Goal: Task Accomplishment & Management: Complete application form

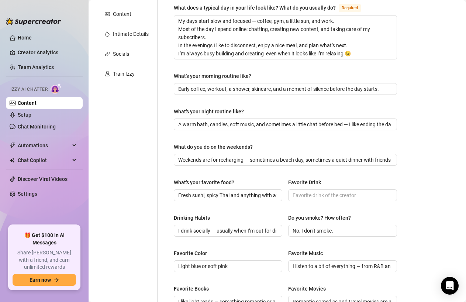
scroll to position [146, 0]
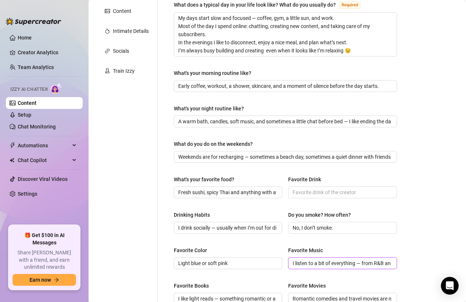
click at [345, 265] on input "I listen to a bit of everything — from R&B and pop to chill house music. It rea…" at bounding box center [342, 263] width 98 height 8
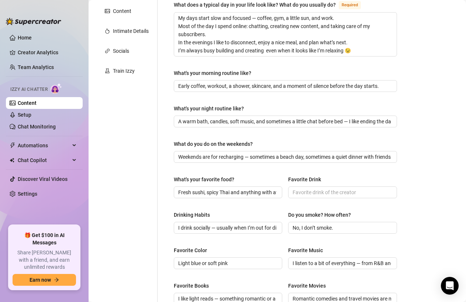
click at [338, 233] on div "Drinking Habits I drink socially — usually when I’m out for dinner or traveling…" at bounding box center [285, 226] width 223 height 30
click at [310, 191] on input "Favorite Drink" at bounding box center [342, 192] width 98 height 8
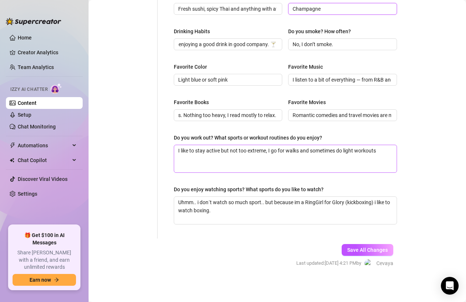
scroll to position [329, 0]
type input "Champagne"
drag, startPoint x: 391, startPoint y: 152, endPoint x: 118, endPoint y: 125, distance: 274.0
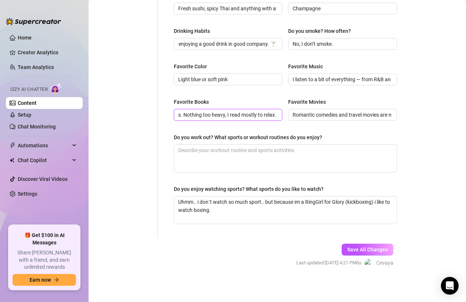
click at [240, 111] on input "I like light reads — something romantic or a bit mysterious. Nothing too heavy,…" at bounding box center [227, 115] width 98 height 8
click at [241, 114] on input "I like light reads — something romantic or a bit mysterious. Nothing too heavy,…" at bounding box center [227, 115] width 98 height 8
click at [242, 114] on input "I like light reads — something romantic or a bit mysterious. Nothing too heavy,…" at bounding box center [227, 115] width 98 height 8
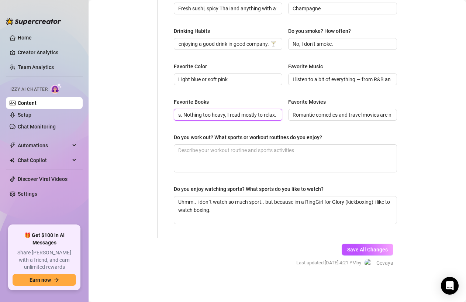
click at [242, 114] on input "I like light reads — something romantic or a bit mysterious. Nothing too heavy,…" at bounding box center [227, 115] width 98 height 8
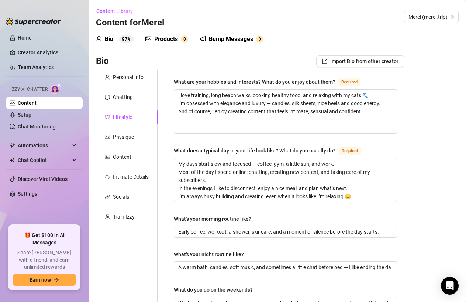
scroll to position [0, 0]
click at [114, 35] on div "Bio 97%" at bounding box center [115, 39] width 38 height 9
click at [35, 100] on link "Content" at bounding box center [27, 103] width 19 height 6
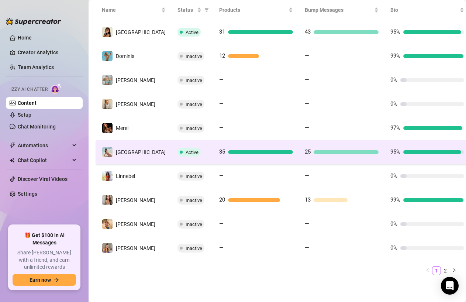
scroll to position [155, 0]
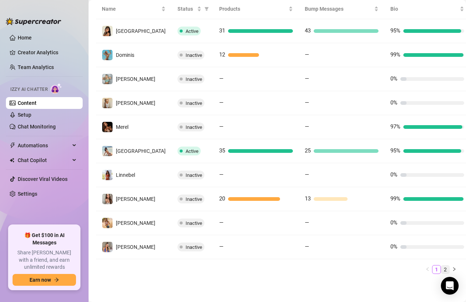
click at [444, 268] on link "2" at bounding box center [445, 269] width 8 height 8
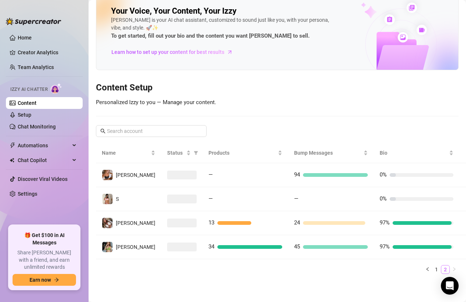
scroll to position [11, 0]
click at [435, 266] on link "1" at bounding box center [436, 269] width 8 height 8
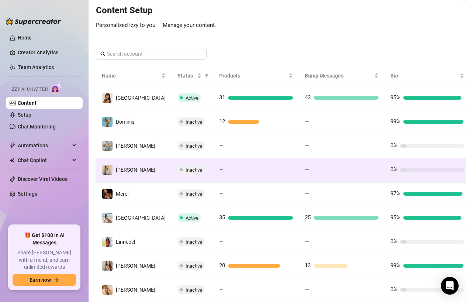
scroll to position [97, 0]
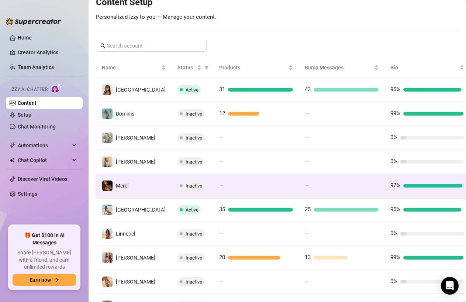
click at [246, 179] on td "—" at bounding box center [256, 186] width 86 height 24
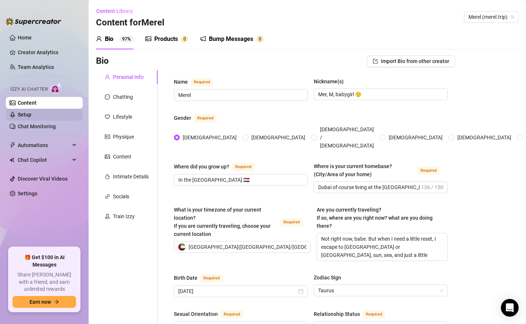
click at [19, 112] on link "Setup" at bounding box center [25, 115] width 14 height 6
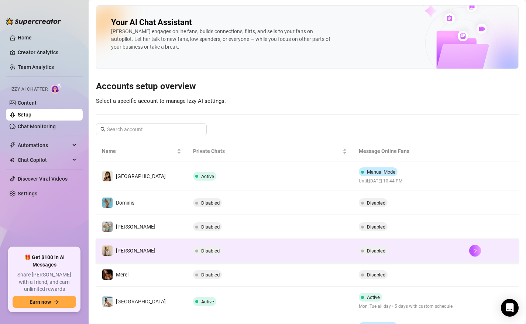
scroll to position [0, 0]
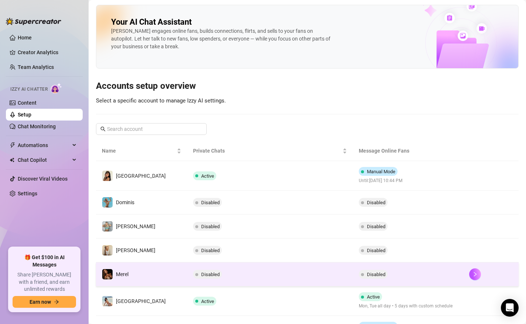
click at [269, 272] on td "Disabled" at bounding box center [270, 275] width 166 height 24
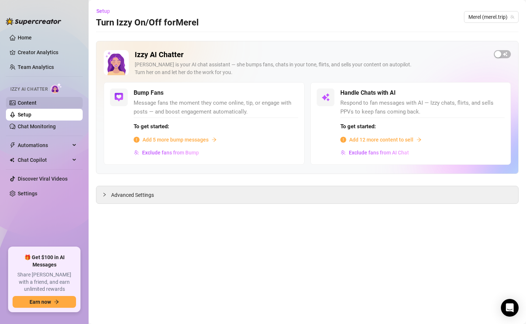
click at [18, 100] on link "Content" at bounding box center [27, 103] width 19 height 6
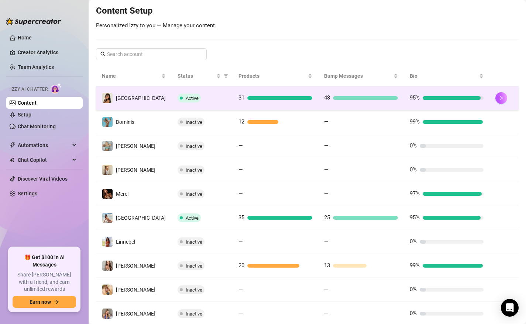
scroll to position [91, 0]
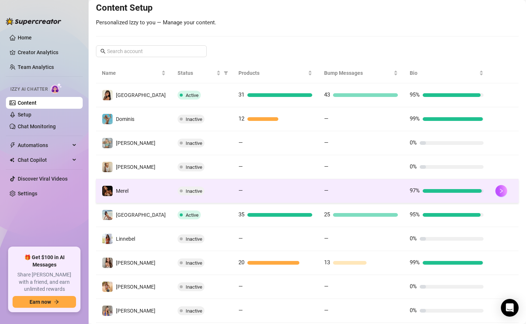
click at [277, 187] on div "—" at bounding box center [275, 191] width 74 height 9
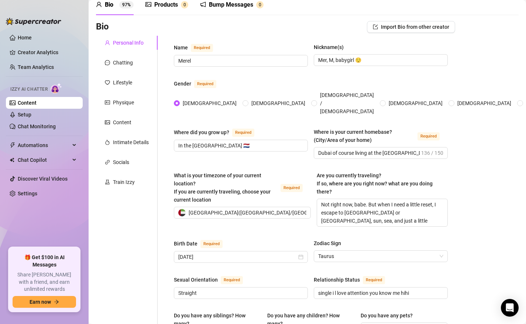
scroll to position [35, 0]
click at [239, 61] on input "Merel" at bounding box center [240, 60] width 124 height 8
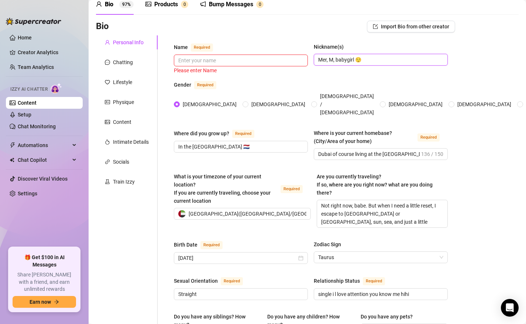
drag, startPoint x: 369, startPoint y: 61, endPoint x: 255, endPoint y: 51, distance: 114.1
click at [255, 51] on div "Name Required Please enter Name Nickname(s) Mer, M, babygirl 😌" at bounding box center [311, 59] width 274 height 32
drag, startPoint x: 250, startPoint y: 132, endPoint x: 93, endPoint y: 129, distance: 157.2
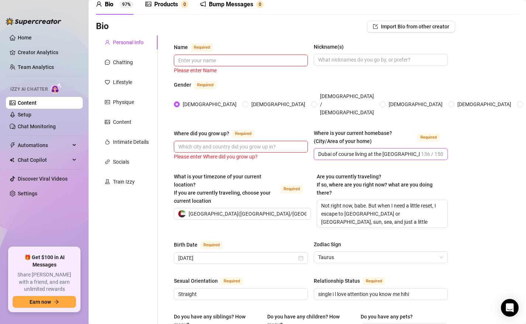
click at [337, 150] on input "Dubai of course living at the Palazzo Versace it’s my little heaven i’ve been h…" at bounding box center [368, 154] width 101 height 8
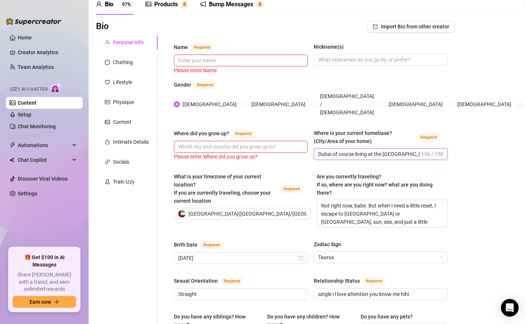
click at [337, 150] on input "Dubai of course living at the Palazzo Versace it’s my little heaven i’ve been h…" at bounding box center [368, 154] width 101 height 8
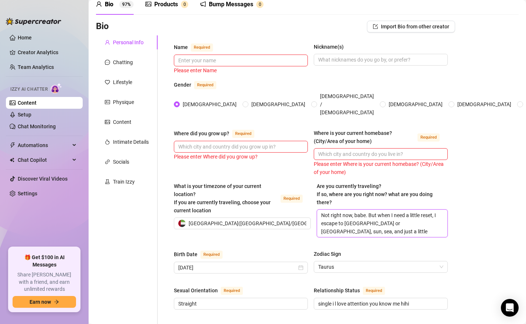
click at [390, 215] on textarea "Not right now, babe. But when I need a little reset, I escape to Ibiza or Bali,…" at bounding box center [382, 223] width 130 height 27
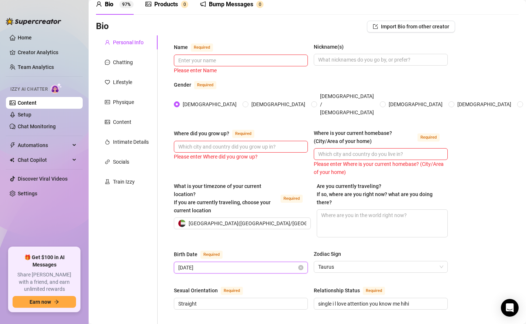
click at [243, 264] on input "April 27th, 1989" at bounding box center [237, 268] width 118 height 8
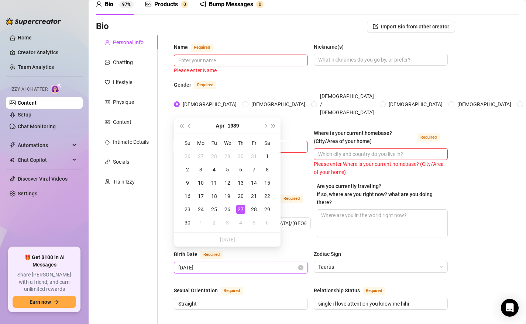
click at [243, 264] on input "April 27th, 1989" at bounding box center [237, 268] width 118 height 8
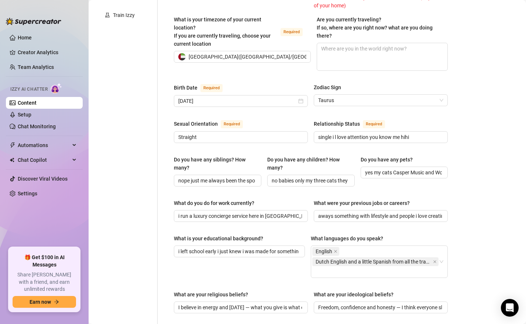
scroll to position [207, 0]
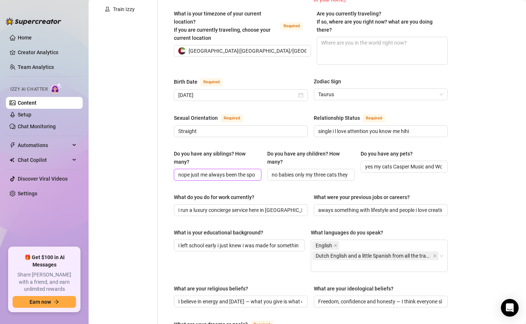
click at [215, 171] on input "nope just me always been the spoiled one haha xx" at bounding box center [216, 175] width 77 height 8
click at [299, 171] on input "no babies only my three cats they act like little kings haha" at bounding box center [310, 175] width 77 height 8
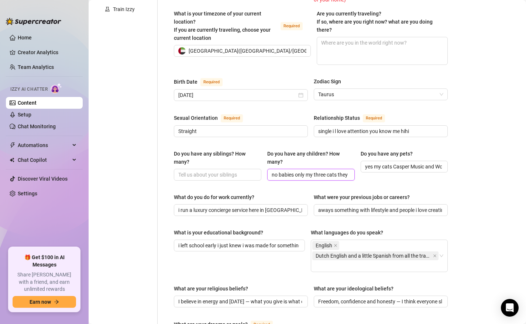
click at [299, 171] on input "no babies only my three cats they act like little kings haha" at bounding box center [310, 175] width 77 height 8
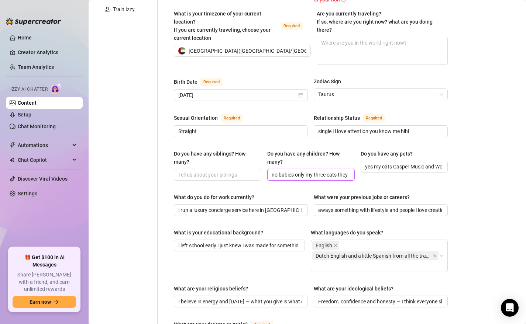
click at [299, 171] on input "no babies only my three cats they act like little kings haha" at bounding box center [310, 175] width 77 height 8
click at [400, 163] on input "yes my cats Casper Music and Wolfie they’ve been with me for 8 years already xx" at bounding box center [403, 167] width 77 height 8
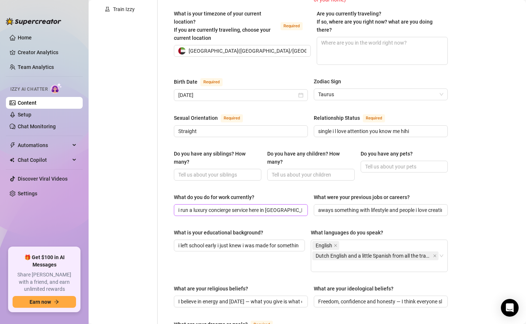
click at [237, 204] on span "i run a luxury concierge service here in Dubai helping people live the good lif…" at bounding box center [241, 210] width 134 height 12
click at [237, 206] on input "i run a luxury concierge service here in Dubai helping people live the good lif…" at bounding box center [240, 210] width 124 height 8
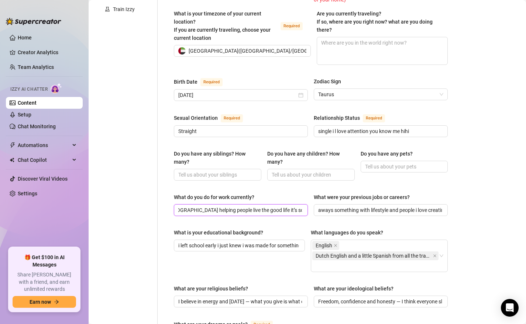
click at [237, 206] on input "i run a luxury concierge service here in Dubai helping people live the good lif…" at bounding box center [240, 210] width 124 height 8
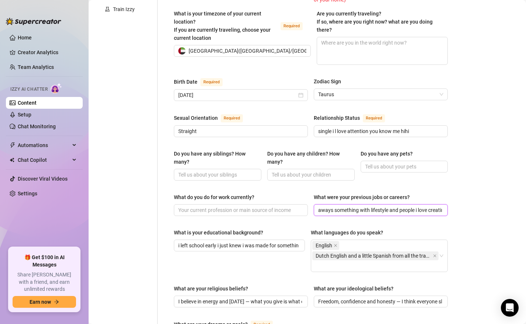
click at [351, 206] on input "aways something with lifestyle and people i love creating experiences that feel…" at bounding box center [380, 210] width 124 height 8
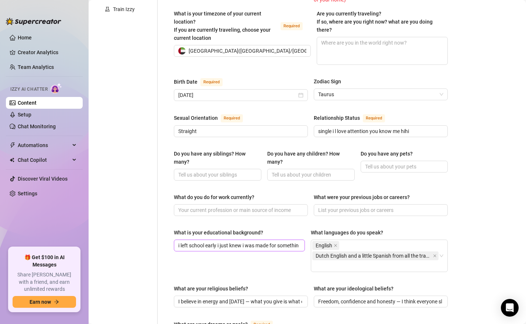
click at [246, 240] on span "i left school early i just knew i was made for something different hihi" at bounding box center [239, 246] width 131 height 12
click at [246, 242] on input "i left school early i just knew i was made for something different hihi" at bounding box center [238, 246] width 121 height 8
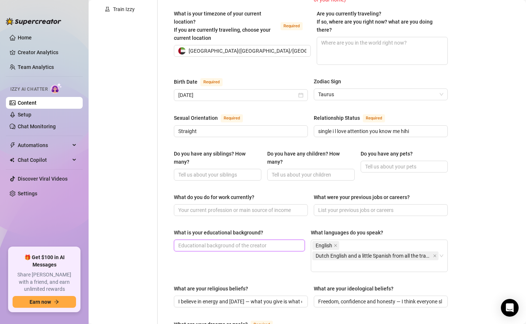
scroll to position [0, 0]
click at [335, 244] on icon "close" at bounding box center [336, 246] width 4 height 4
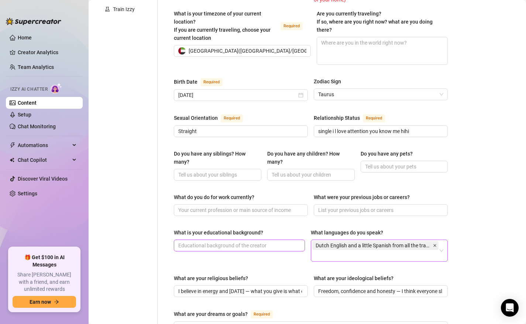
click at [435, 244] on icon "close" at bounding box center [434, 245] width 3 height 3
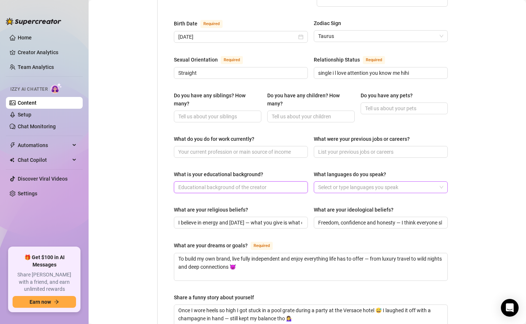
scroll to position [290, 0]
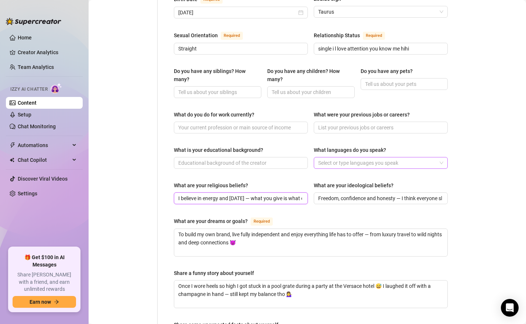
click at [238, 194] on input "I believe in energy and karma — what you give is what comes back ✨" at bounding box center [240, 198] width 124 height 8
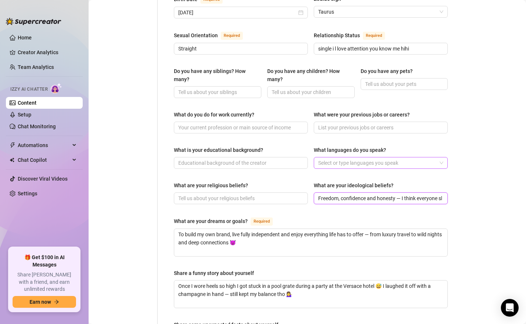
click at [361, 194] on input "Freedom, confidence and honesty — I think everyone should live without shame an…" at bounding box center [380, 198] width 124 height 8
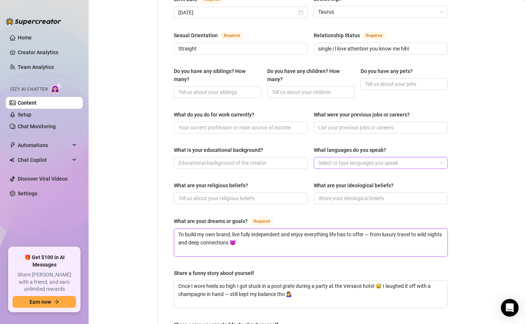
click at [275, 229] on textarea "To build my own brand, live fully independent and enjoy everything life has to …" at bounding box center [310, 242] width 273 height 27
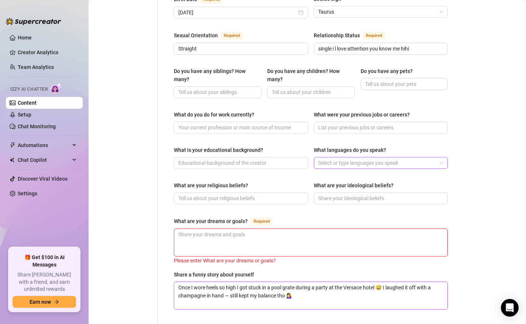
click at [276, 282] on textarea "Once I wore heels so high I got stuck in a pool grate during a party at the Ver…" at bounding box center [310, 295] width 273 height 27
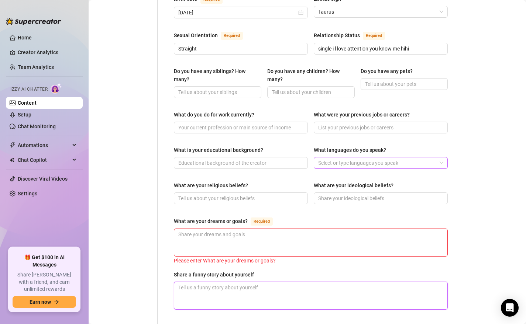
scroll to position [443, 0]
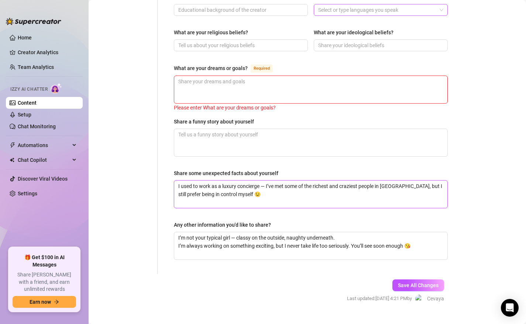
click at [275, 181] on textarea "I used to work as a luxury concierge — I’ve met some of the richest and crazies…" at bounding box center [310, 194] width 273 height 27
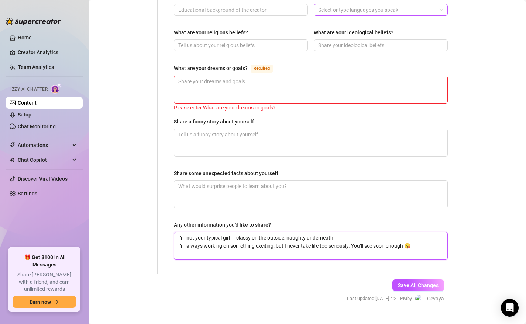
click at [271, 232] on textarea "I’m not your typical girl — classy on the outside, naughty underneath. I’m alwa…" at bounding box center [310, 245] width 273 height 27
type textarea "I’m not your typical girl — classy on the outside, naughty underneath."
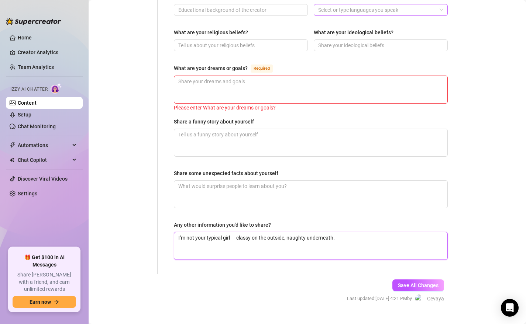
click at [272, 232] on textarea "I’m not your typical girl — classy on the outside, naughty underneath." at bounding box center [310, 245] width 273 height 27
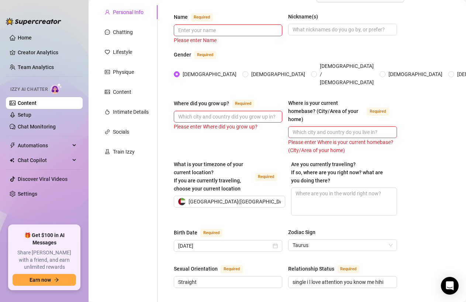
scroll to position [66, 0]
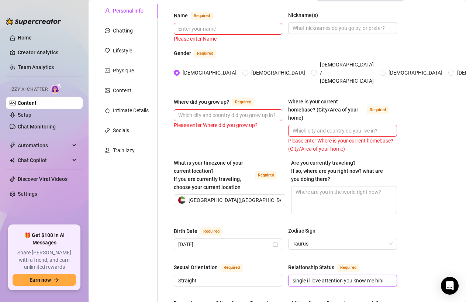
click at [323, 276] on input "single i l love attention you know me hihi" at bounding box center [342, 280] width 98 height 8
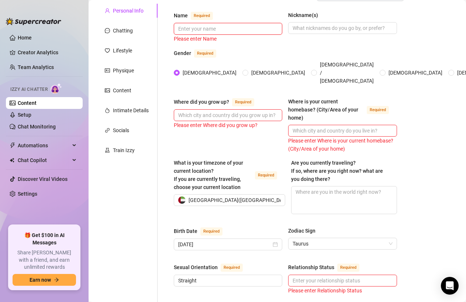
click at [208, 27] on input "Name Required" at bounding box center [227, 29] width 98 height 8
paste input "Merel Sasabone"
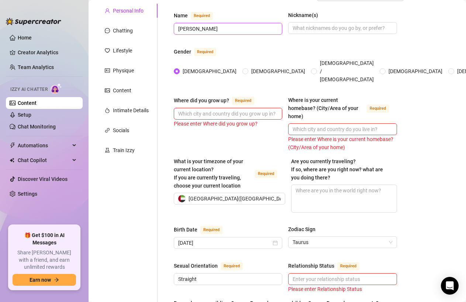
type input "Merel Sasabone"
click at [335, 125] on input "Where is your current homebase? (City/Area of your home) Required" at bounding box center [342, 129] width 98 height 8
click at [311, 23] on span at bounding box center [342, 28] width 108 height 12
paste input "Merel, BabyM"
type input "Merel, BabyM"
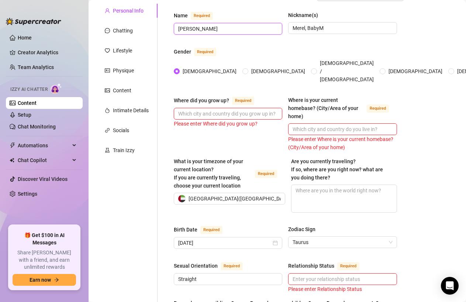
drag, startPoint x: 224, startPoint y: 26, endPoint x: 193, endPoint y: 29, distance: 31.9
click at [193, 29] on input "Merel Sasabone" at bounding box center [227, 29] width 98 height 8
type input "Merel Trip"
click at [311, 50] on div "Gender Required" at bounding box center [285, 53] width 223 height 12
click at [216, 110] on input "Where did you grow up? Required" at bounding box center [227, 114] width 98 height 8
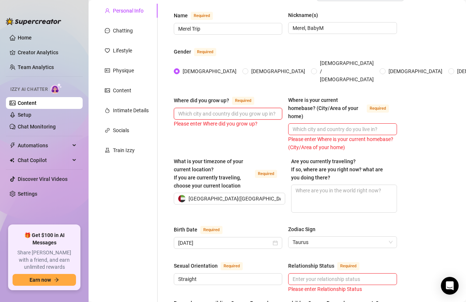
paste input "Amsterdam, Netherlands"
type input "Amsterdam, Netherlands"
click at [351, 125] on input "Where is your current homebase? (City/Area of your home) Required" at bounding box center [342, 129] width 98 height 8
paste input "Dubai, United Arab Emirates (Palazzo Versace Hotel Residence)"
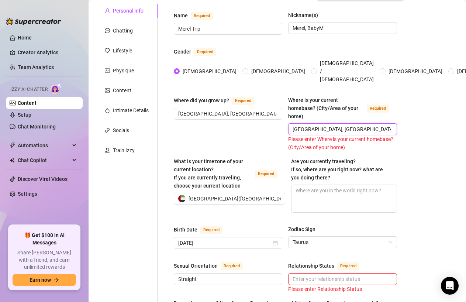
scroll to position [0, 47]
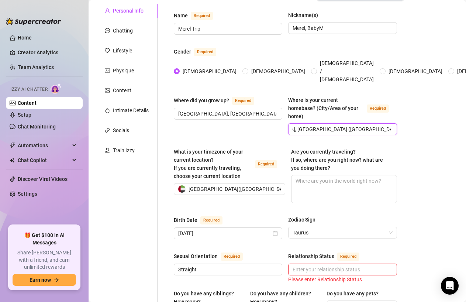
type input "Dubai, United Arab Emirates (Palazzo Versace Hotel Residence)"
click at [314, 177] on textarea "Are you currently traveling? If so, where are you right now? what are you doing…" at bounding box center [343, 188] width 105 height 27
paste textarea "No, based in Dubai full-time"
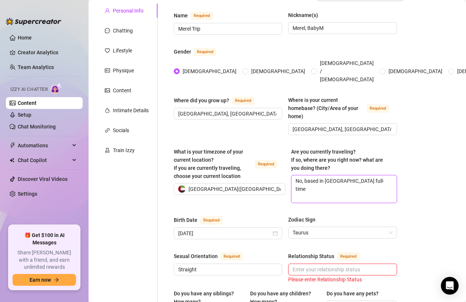
type textarea "No, based in Dubai full-time"
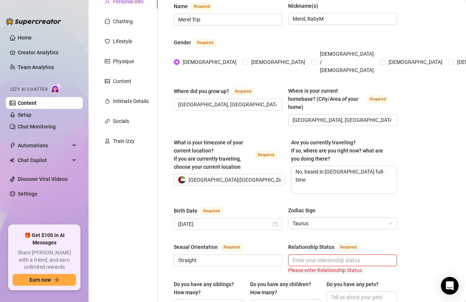
scroll to position [79, 0]
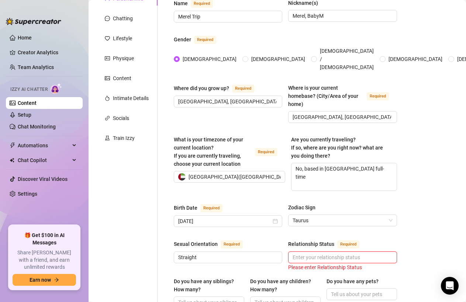
click at [328, 253] on input "Relationship Status Required" at bounding box center [342, 257] width 98 height 8
paste input "In a relationship"
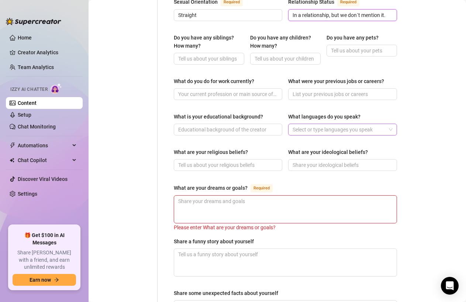
scroll to position [321, 0]
type input "In a relationship, but we don´t mention it."
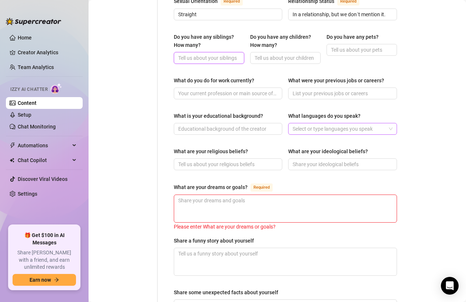
click at [205, 54] on input "Do you have any siblings? How many?" at bounding box center [208, 58] width 60 height 8
paste input "Nope, I’m an only child — maybe that’s why I love getting all the attention 😘"
type input "Nope, I’m an only child — maybe that’s why I love getting all the attention 😘"
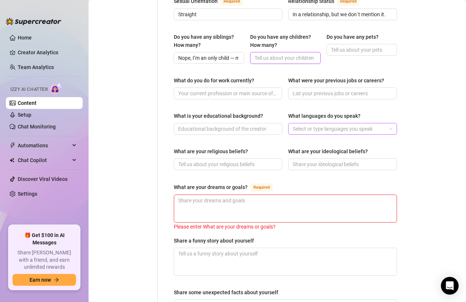
click at [278, 54] on input "Do you have any children? How many?" at bounding box center [285, 58] width 60 height 8
paste input "No kids, just me living my best life 🌴"
type input "No kids, just me living my best life 🌴"
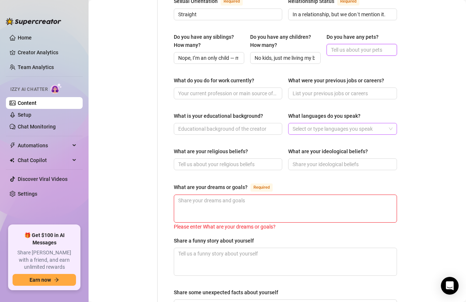
click at [342, 46] on input "Do you have any pets?" at bounding box center [361, 50] width 60 height 8
paste input "Yes! I have 3 adorable cats — Casper, Music & Wolfie. They totally rule my apar…"
type input "Yes! I have 3 adorable cats — Casper, Music & Wolfie. They totally rule my apar…"
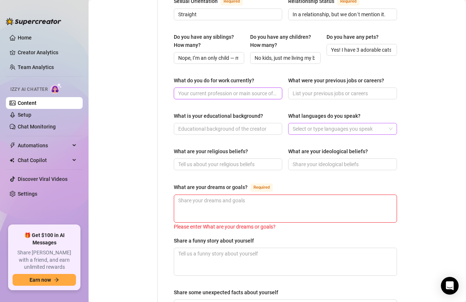
click at [220, 89] on input "What do you do for work currently?" at bounding box center [227, 93] width 98 height 8
paste input "I’m a full-time content creator & model — I love being in front of the camera, …"
type input "I’m a full-time content creator & model — I love being in front of the camera, …"
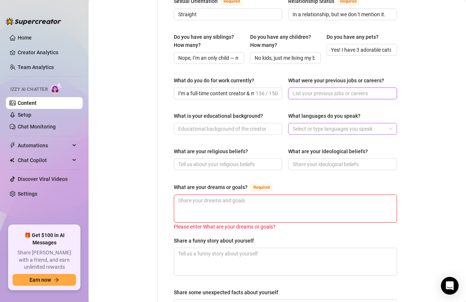
click at [307, 89] on input "What were your previous jobs or careers?" at bounding box center [342, 93] width 98 height 8
paste input "I worked in luxury concierge — the type where you get anything you want, anytim…"
type input "I worked in luxury concierge — the type where you get anything you want, anytim…"
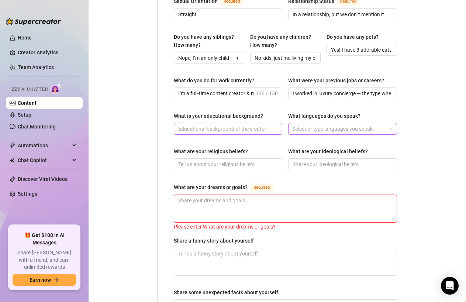
click at [206, 125] on input "What is your educational background?" at bounding box center [227, 129] width 98 height 8
paste input "Left school when I was 16 — I always knew I wanted to create my own path, not f…"
type input "Left school when I was 16 — I always knew I wanted to create my own path, not f…"
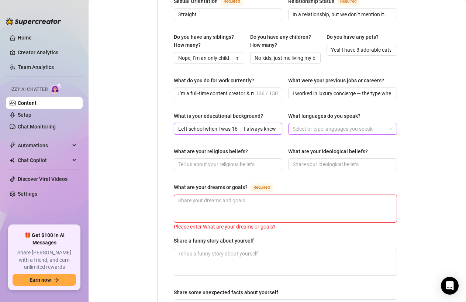
click at [298, 124] on div at bounding box center [339, 129] width 98 height 10
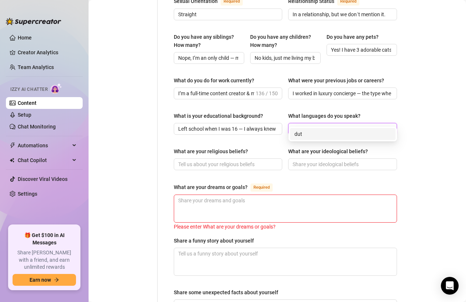
type input "dutch"
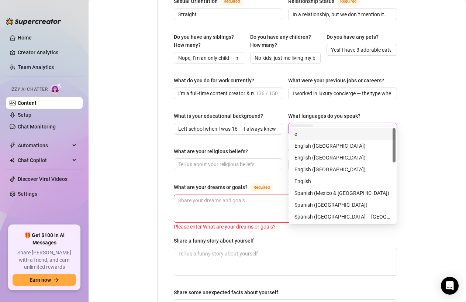
type input "en"
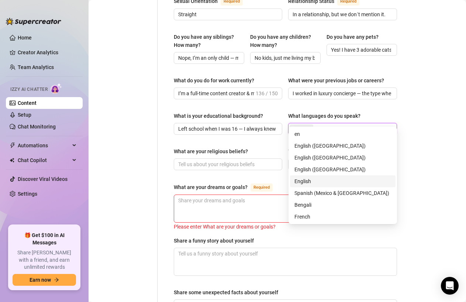
click at [298, 179] on div "English" at bounding box center [342, 181] width 97 height 8
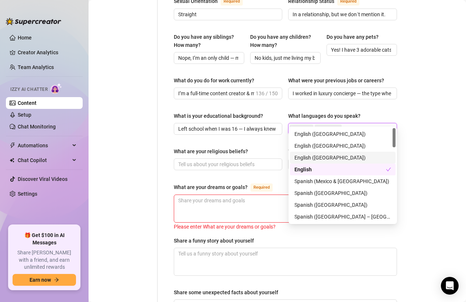
click at [410, 151] on div "Bio Import Bio from other creator Personal Info Chatting Lifestyle Physique Con…" at bounding box center [277, 84] width 363 height 701
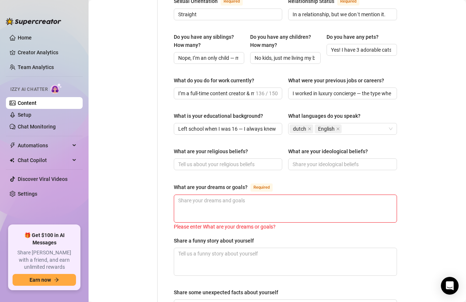
click at [220, 161] on div "What are your religious beliefs? What are your ideological beliefs?" at bounding box center [285, 162] width 223 height 30
click at [219, 160] on input "What are your religious beliefs?" at bounding box center [227, 164] width 98 height 8
paste input "I believe in good energy, karma, and living life with passion."
type input "I believe in good energy, karma, and living life with passion."
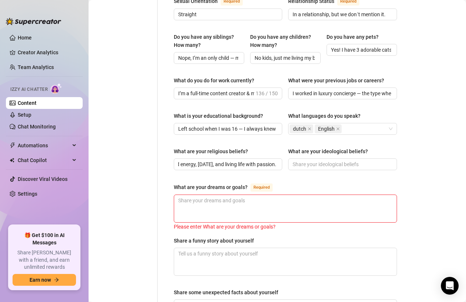
scroll to position [0, 0]
click at [320, 160] on input "What are your ideological beliefs?" at bounding box center [342, 164] width 98 height 8
paste input "Be kind, be confident, and don’t let anyone dim your light — especially if you’…"
type input "Be kind, be confident, and don’t let anyone dim your light — especially if you’…"
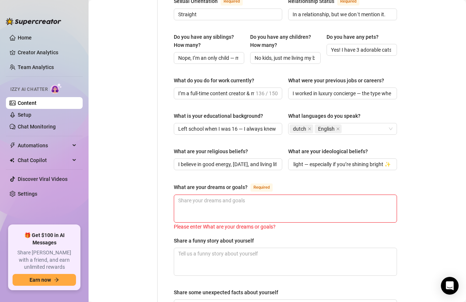
scroll to position [0, 0]
click at [241, 195] on textarea "What are your dreams or goals? Required" at bounding box center [285, 208] width 222 height 27
paste textarea "To own multiple houses around the world, grow my brand, and live a life filled …"
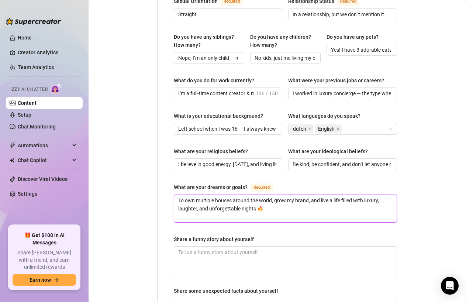
type textarea "To own multiple houses around the world, grow my brand, and live a life filled …"
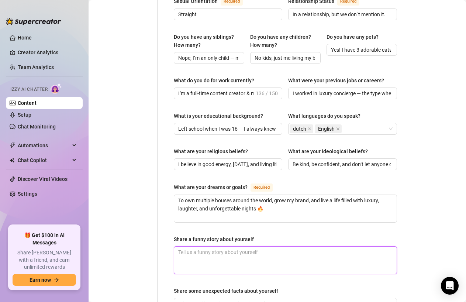
click at [218, 250] on textarea "Share a funny story about yourself" at bounding box center [285, 259] width 222 height 27
paste textarea "One time I was at a fancy party in Dubai, my heel broke in the middle of the da…"
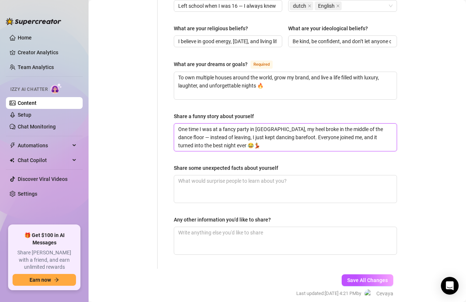
scroll to position [452, 0]
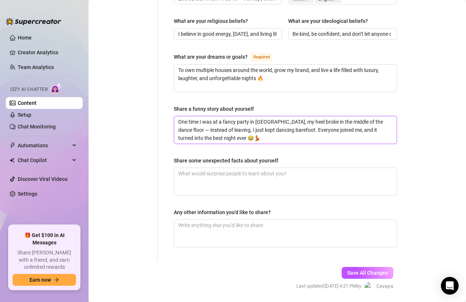
type textarea "One time I was at a fancy party in Dubai, my heel broke in the middle of the da…"
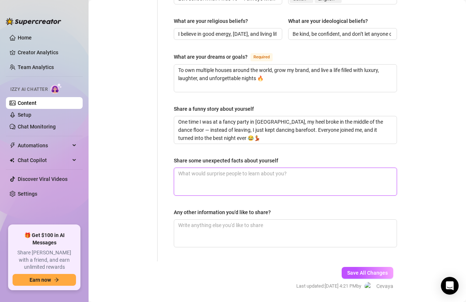
click at [239, 175] on textarea "Share some unexpected facts about yourself" at bounding box center [285, 181] width 222 height 27
paste textarea "People are usually surprised that I’m actually super down-to-earth. I can be al…"
type textarea "People are usually surprised that I’m actually super down-to-earth. I can be al…"
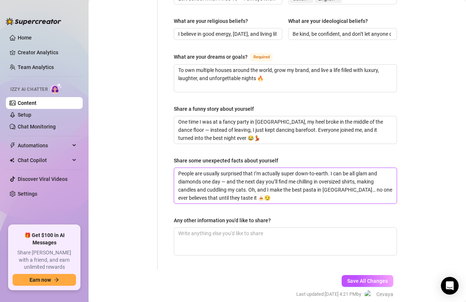
scroll to position [0, 0]
type textarea "People are usually surprised that I’m actually super down-to-earth. I can be al…"
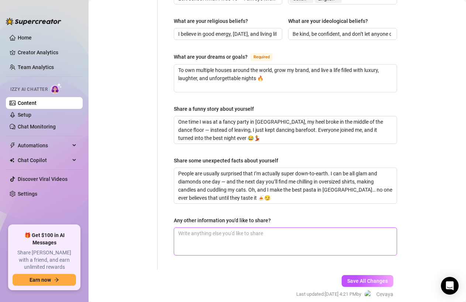
click at [280, 228] on textarea "Any other information you'd like to share?" at bounding box center [285, 241] width 222 height 27
paste textarea "I’m a total night person — I come alive when the sun goes down. I love rooftop …"
type textarea "I’m a total night person — I come alive when the sun goes down. I love rooftop …"
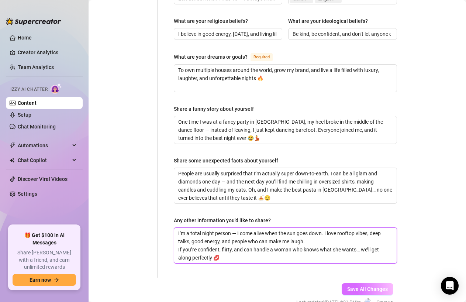
type textarea "I’m a total night person — I come alive when the sun goes down. I love rooftop …"
click at [375, 286] on span "Save All Changes" at bounding box center [367, 289] width 41 height 6
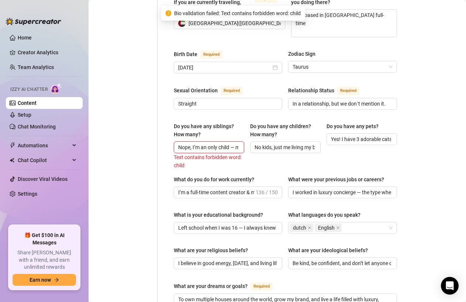
scroll to position [219, 0]
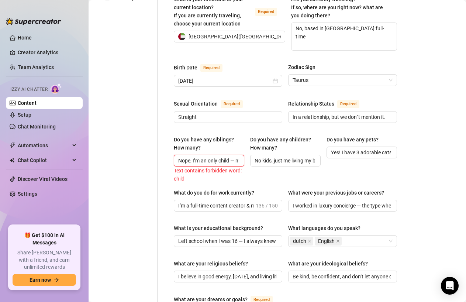
click at [216, 156] on input "Nope, I’m an only child — maybe that’s why I love getting all the attention 😘" at bounding box center [208, 160] width 60 height 8
drag, startPoint x: 224, startPoint y: 151, endPoint x: 213, endPoint y: 148, distance: 11.2
click at [213, 156] on input "Nope, I’m an only child — maybe that’s why I love getting all the attention 😘" at bounding box center [208, 160] width 60 height 8
click at [225, 156] on input "Nope, I’m an only child — maybe that’s why I love getting all the attention 😘" at bounding box center [208, 160] width 60 height 8
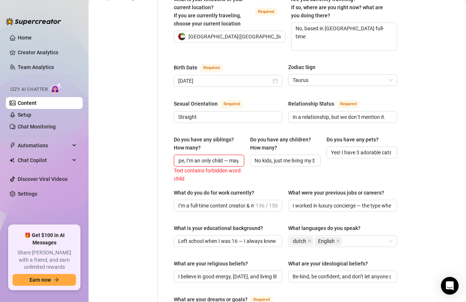
drag, startPoint x: 224, startPoint y: 151, endPoint x: 199, endPoint y: 151, distance: 25.8
click at [199, 156] on input "Nope, I’m an only child — maybe that’s why I love getting all the attention 😘" at bounding box center [208, 160] width 60 height 8
type input "Nope, I’m the only one — maybe that’s why I love getting all the attention 😘"
click at [407, 166] on div "Bio Import Bio from other creator Personal Info Chatting Lifestyle Physique Con…" at bounding box center [277, 200] width 363 height 726
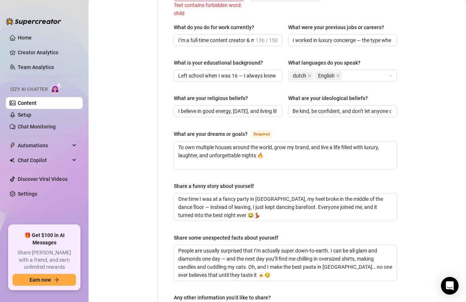
scroll to position [486, 0]
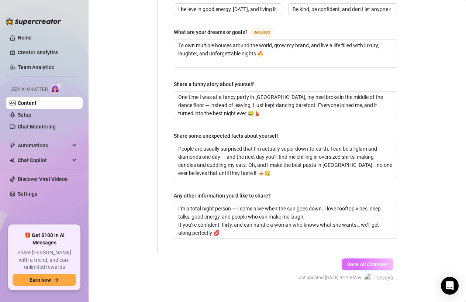
click at [369, 261] on span "Save All Changes" at bounding box center [367, 264] width 41 height 6
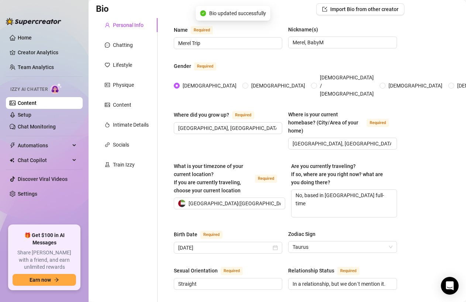
scroll to position [0, 0]
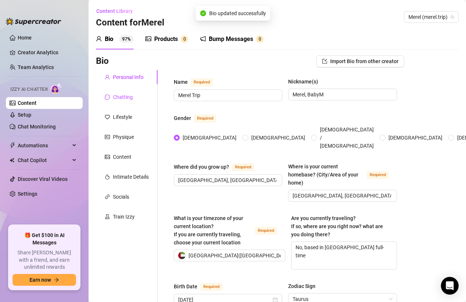
click at [124, 95] on div "Chatting" at bounding box center [123, 97] width 20 height 8
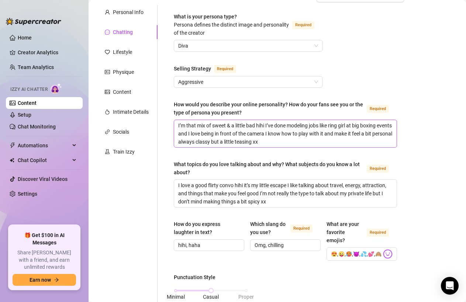
scroll to position [72, 0]
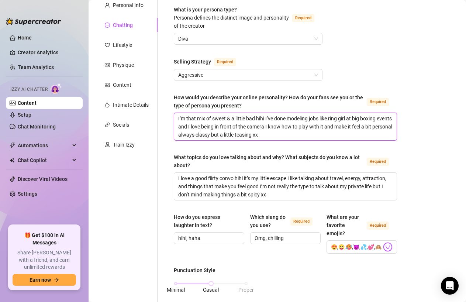
drag, startPoint x: 310, startPoint y: 135, endPoint x: 149, endPoint y: 114, distance: 161.6
click at [149, 114] on div "Personal Info Chatting Lifestyle Physique Content Intimate Details Socials Trai…" at bounding box center [250, 305] width 308 height 614
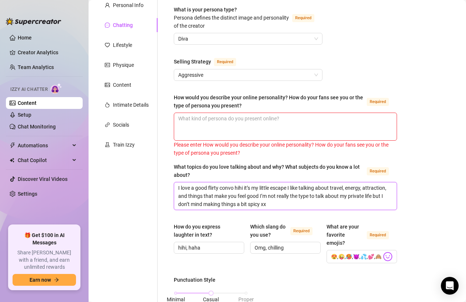
drag, startPoint x: 286, startPoint y: 204, endPoint x: 150, endPoint y: 182, distance: 137.9
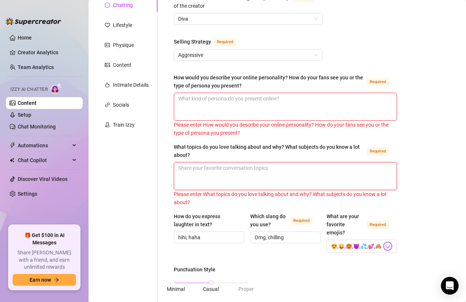
scroll to position [94, 0]
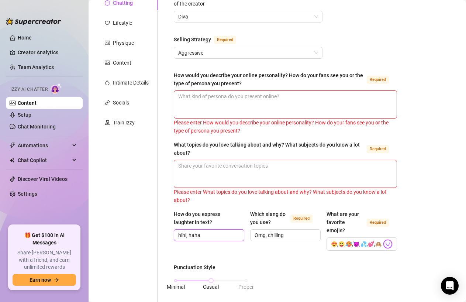
drag, startPoint x: 204, startPoint y: 232, endPoint x: 168, endPoint y: 231, distance: 36.2
click at [168, 231] on div "What is your persona type? Persona defines the distinct image and personality o…" at bounding box center [285, 292] width 238 height 633
drag, startPoint x: 294, startPoint y: 236, endPoint x: 230, endPoint y: 236, distance: 63.8
click at [230, 236] on div "How do you express laughter in text? Which slang do you use? Required Omg, chil…" at bounding box center [285, 233] width 223 height 47
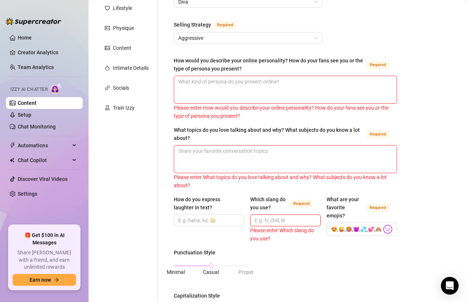
scroll to position [105, 0]
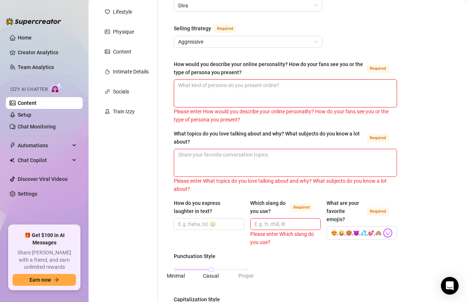
click at [249, 92] on textarea "How would you describe your online personality? How do your fans see you or the…" at bounding box center [285, 93] width 222 height 27
paste textarea "I’m flirty, confident, and full of energy. I love teasing and keeping things ex…"
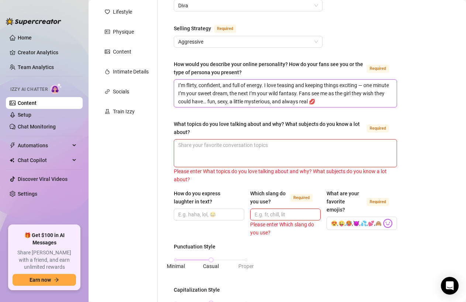
type textarea "I’m flirty, confident, and full of energy. I love teasing and keeping things ex…"
click at [347, 149] on textarea "What topics do you love talking about and why? What subjects do you know a lot …" at bounding box center [285, 152] width 222 height 27
paste textarea "I love talking about travel, fashion, Dubai nightlife, and everything luxury. B…"
type textarea "I love talking about travel, fashion, Dubai nightlife, and everything luxury. B…"
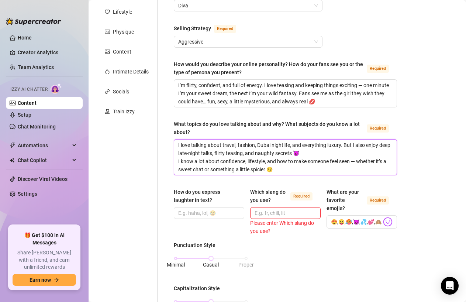
scroll to position [0, 0]
type textarea "I love talking about travel, fashion, Dubai nightlife, and everything luxury. B…"
click at [191, 206] on div "How do you express laughter in text?" at bounding box center [209, 197] width 70 height 19
click at [191, 211] on input "How do you express laughter in text?" at bounding box center [208, 213] width 60 height 8
paste input "haha, lol, 😂, 😜"
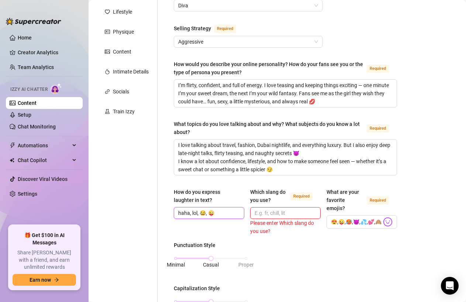
type input "haha, lol, 😂, 😜"
click at [270, 213] on input "Which slang do you use? Required" at bounding box center [285, 213] width 60 height 8
paste input "babe, hun, fr, lit, damn, omg, ufff, yesss, hehe 😘"
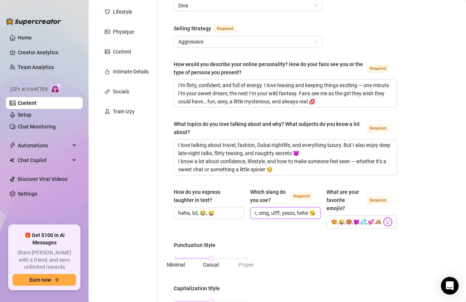
type input "babe, hun, fr, lit, damn, omg, ufff, yesss, hehe 😘"
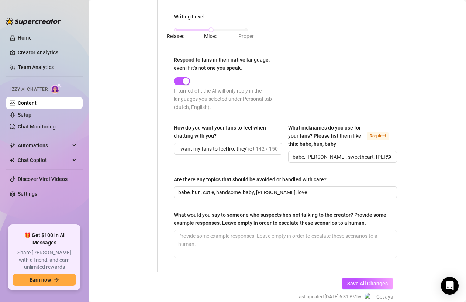
scroll to position [446, 0]
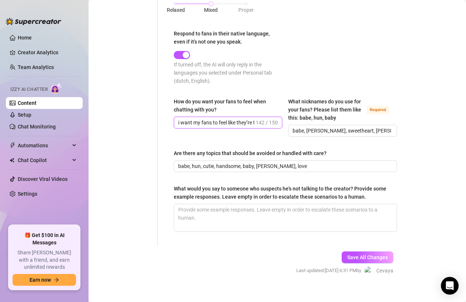
click at [217, 118] on input "i want my fans to feel like they’re texting their favorite girl hihi relaxed, f…" at bounding box center [216, 122] width 76 height 8
click at [336, 127] on span "babe, hun, sweetheart, cutie, handsome, baby" at bounding box center [342, 131] width 108 height 12
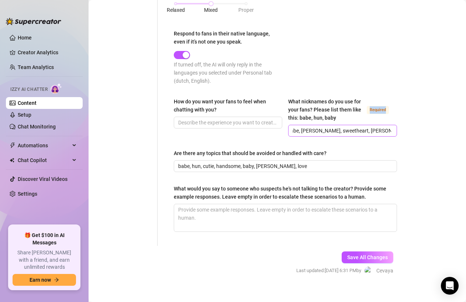
click at [336, 127] on span "babe, hun, sweetheart, cutie, handsome, baby" at bounding box center [342, 131] width 108 height 12
click at [337, 127] on input "babe, hun, sweetheart, cutie, handsome, baby" at bounding box center [342, 131] width 98 height 8
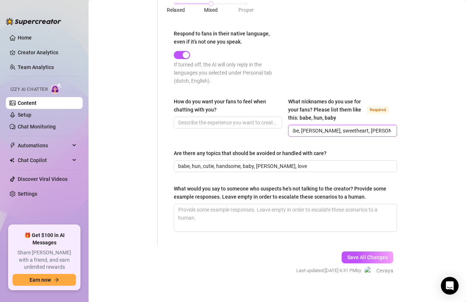
click at [337, 127] on input "babe, hun, sweetheart, cutie, handsome, baby" at bounding box center [342, 131] width 98 height 8
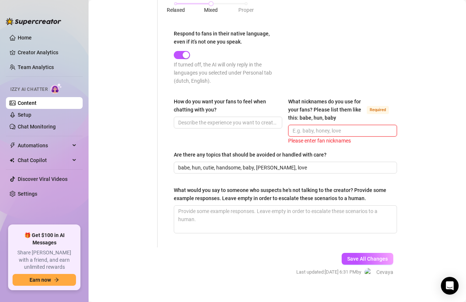
scroll to position [0, 0]
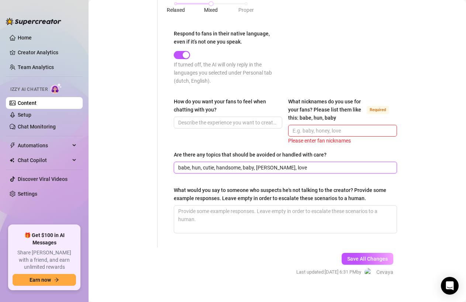
click at [250, 163] on input "babe, hun, cutie, handsome, baby, sweetie, love" at bounding box center [284, 167] width 213 height 8
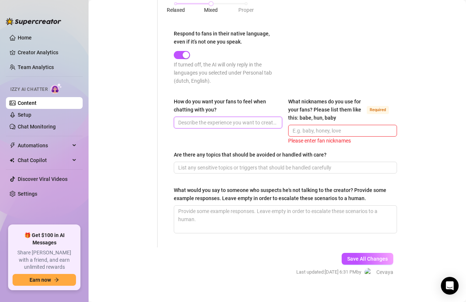
click at [222, 118] on input "How do you want your fans to feel when chatting with you?" at bounding box center [227, 122] width 98 height 8
paste input "I want them to feel desired, excited, and comfortable — like they’re talking to…"
type input "I want them to feel desired, excited, and comfortable — like they’re talking to…"
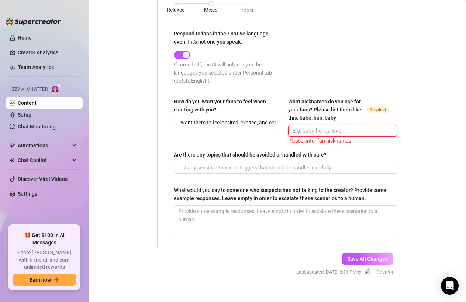
click at [319, 127] on input "What nicknames do you use for your fans? Please list them like this: babe, hun,…" at bounding box center [342, 131] width 98 height 8
paste input "babe, hun, baby, sweetheart, sexy, handsome, love 😘"
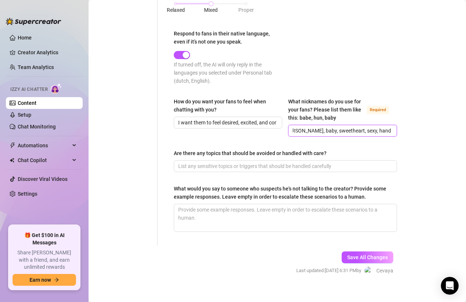
drag, startPoint x: 375, startPoint y: 122, endPoint x: 349, endPoint y: 122, distance: 25.8
click at [349, 127] on input "babe, hun, baby, sweetheart, sexy, handsome, love 😘" at bounding box center [342, 131] width 98 height 8
type input "babe, hun, baby, sweetheart, sexy, love 😘"
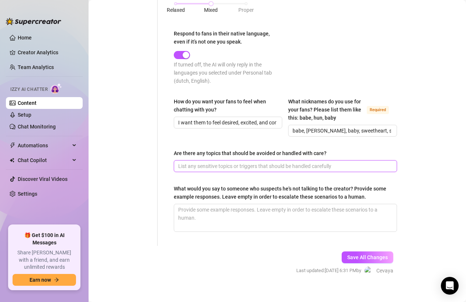
click at [322, 162] on input "Are there any topics that should be avoided or handled with care?" at bounding box center [284, 166] width 213 height 8
paste input "No real-life personal details — no addresses, last names, or anything outside o…"
type input "No real-life personal details — no addresses, last names, or anything outside o…"
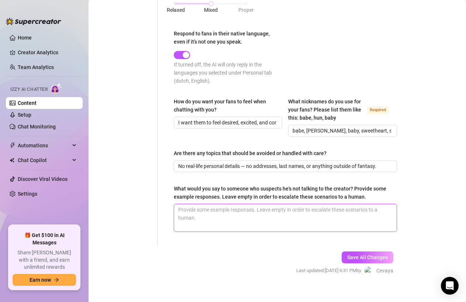
click at [282, 214] on textarea "What would you say to someone who suspects he's not talking to the creator? Pro…" at bounding box center [285, 217] width 222 height 27
paste textarea "A few natural examples you can use: “Haha what makes you say that, babe? You’re…"
type textarea "A few natural examples you can use: “Haha what makes you say that, babe? You’re…"
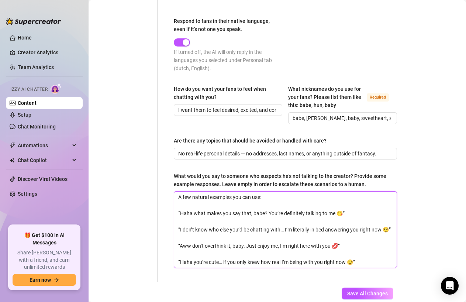
scroll to position [462, 0]
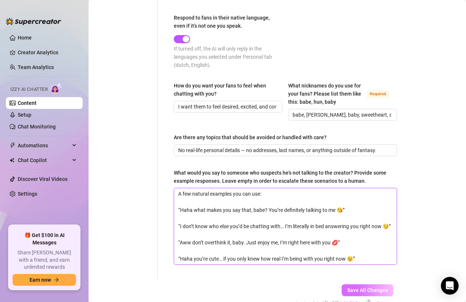
type textarea "A few natural examples you can use: “Haha what makes you say that, babe? You’re…"
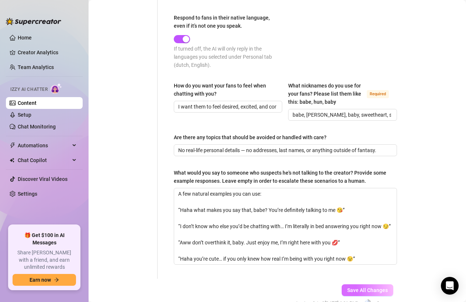
click at [357, 287] on span "Save All Changes" at bounding box center [367, 290] width 41 height 6
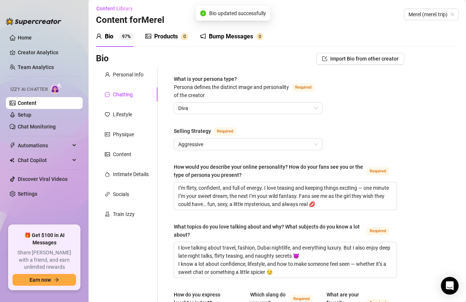
scroll to position [0, 0]
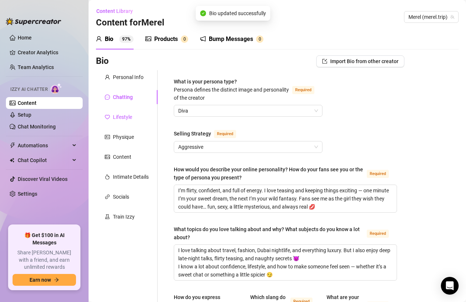
click at [121, 115] on div "Lifestyle" at bounding box center [122, 117] width 19 height 8
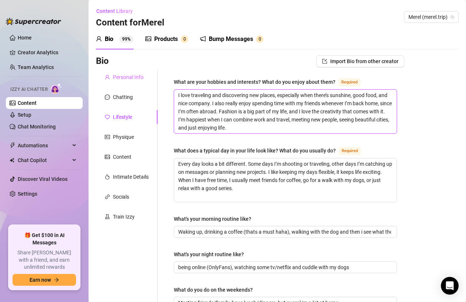
drag, startPoint x: 299, startPoint y: 126, endPoint x: 140, endPoint y: 75, distance: 166.9
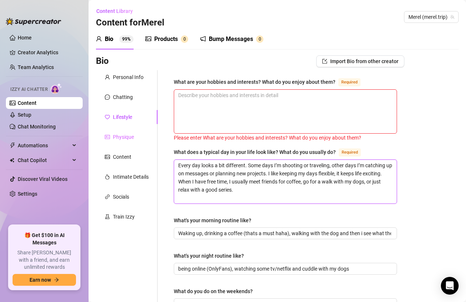
drag, startPoint x: 279, startPoint y: 199, endPoint x: 145, endPoint y: 136, distance: 148.2
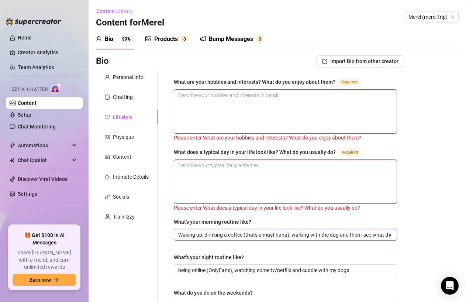
click at [256, 232] on input "Waking up, drinking a coffee (thats a must haha), walking with the dog and then…" at bounding box center [284, 235] width 213 height 8
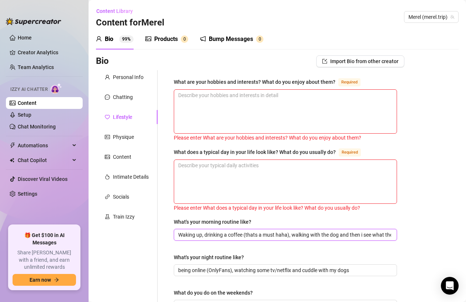
click at [256, 232] on input "Waking up, drinking a coffee (thats a must haha), walking with the dog and then…" at bounding box center [284, 235] width 213 height 8
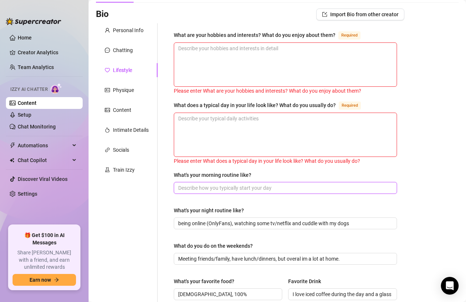
scroll to position [48, 0]
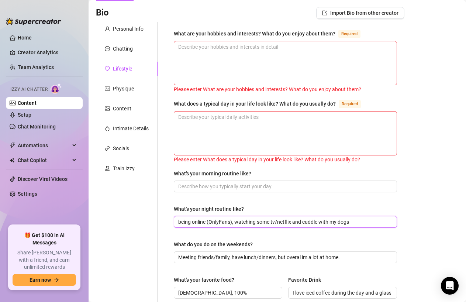
click at [248, 221] on input "being online (OnlyFans), watching some tv/netflix and cuddle with my dogs" at bounding box center [284, 222] width 213 height 8
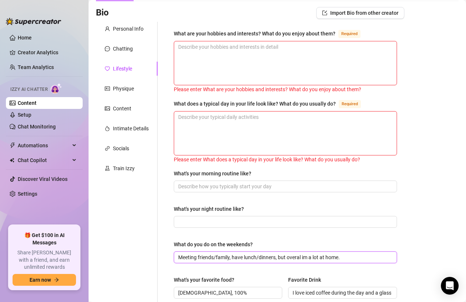
click at [243, 258] on input "Meeting friends/family, have lunch/dinners, but overal im a lot at home." at bounding box center [284, 257] width 213 height 8
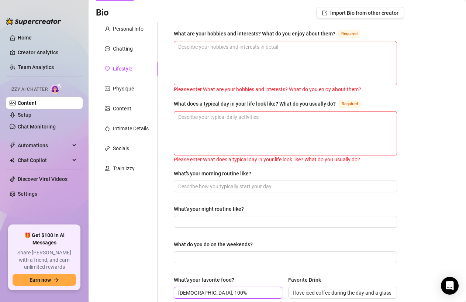
click at [222, 291] on input "Italian, 100%" at bounding box center [227, 293] width 98 height 8
click at [306, 291] on input "I love iced coffee during the day and a glass of rosé or champagne when I’m out…" at bounding box center [342, 293] width 98 height 8
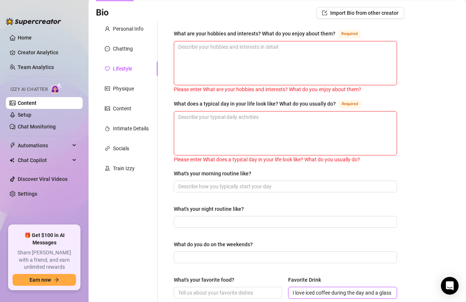
click at [306, 291] on input "I love iced coffee during the day and a glass of rosé or champagne when I’m out…" at bounding box center [342, 293] width 98 height 8
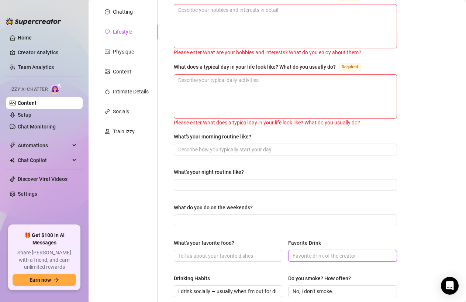
scroll to position [88, 0]
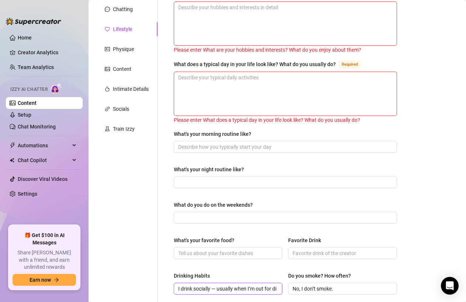
click at [234, 284] on input "I drink socially — usually when I’m out for dinner or traveling. I love enjoyin…" at bounding box center [227, 288] width 98 height 8
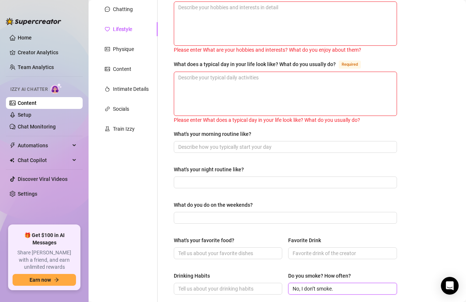
click at [307, 288] on input "No, I don’t smoke." at bounding box center [342, 288] width 98 height 8
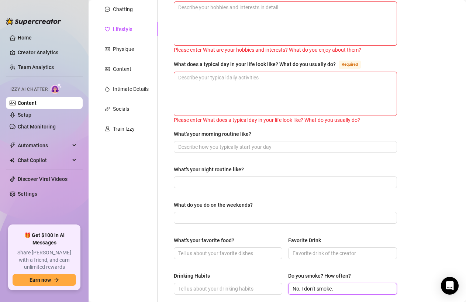
click at [307, 288] on input "No, I don’t smoke." at bounding box center [342, 288] width 98 height 8
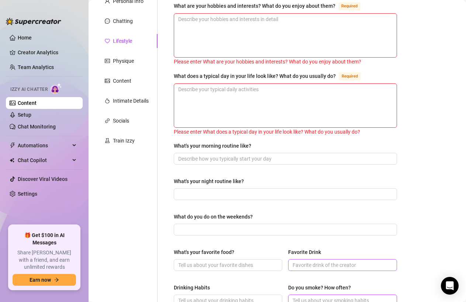
scroll to position [79, 0]
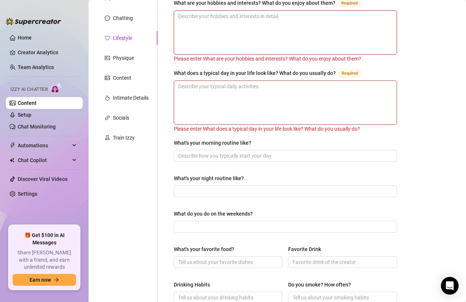
click at [256, 33] on textarea "What are your hobbies and interests? What do you enjoy about them? Required" at bounding box center [285, 33] width 222 height 44
paste textarea "I love creating candles, cooking, shopping for cute outfits, and spending time …"
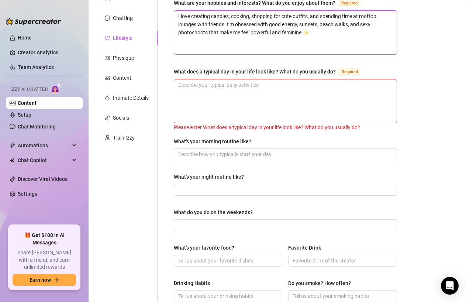
type textarea "I love creating candles, cooking, shopping for cute outfits, and spending time …"
click at [303, 111] on textarea "What does a typical day in your life look like? What do you usually do? Required" at bounding box center [285, 101] width 222 height 44
paste textarea "I start my day with coffee and music, answer messages, and plan content shoots.…"
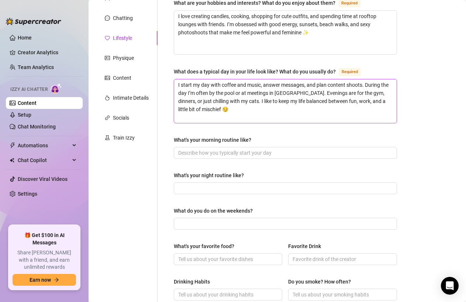
type textarea "I start my day with coffee and music, answer messages, and plan content shoots.…"
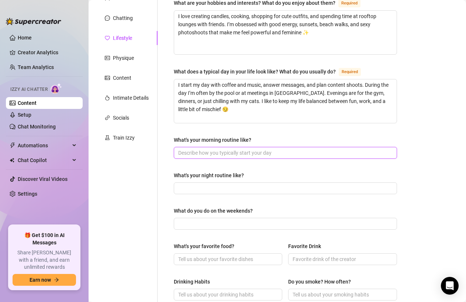
click at [256, 155] on input "What's your morning routine like?" at bounding box center [284, 153] width 213 height 8
paste input "Coffee first — always. Then a quick skincare routine, checking my socials, ligh…"
type input "Coffee first — always. Then a quick skincare routine, checking my socials, ligh…"
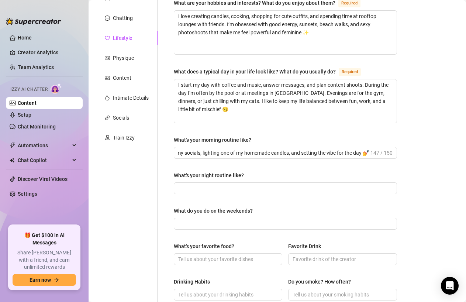
scroll to position [0, 0]
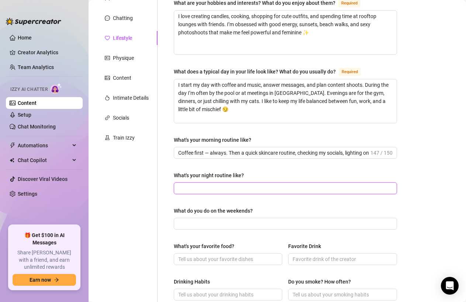
click at [318, 185] on input "What's your night routine like?" at bounding box center [284, 188] width 213 height 8
paste input "Long shower, skincare, something comfy to wear, and a little time on my phone… …"
type input "Long shower, skincare, something comfy to wear, and a little time on my phone… …"
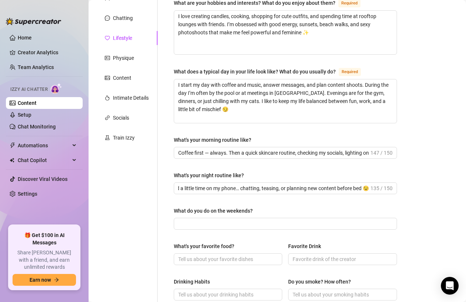
scroll to position [0, 0]
click at [244, 218] on span at bounding box center [285, 224] width 223 height 12
paste input "Usually brunch with friends, beach clubs, or rooftop cocktails. Sometimes I sta…"
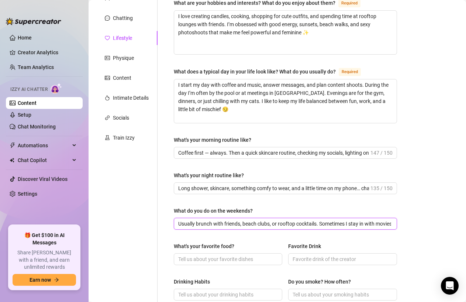
scroll to position [0, 88]
type input "Usually brunch with friends, beach clubs, or rooftop cocktails. Sometimes I sta…"
click at [194, 253] on span at bounding box center [228, 259] width 108 height 12
paste input "Italian all the way — pasta, burrata, truffle everything 🍝"
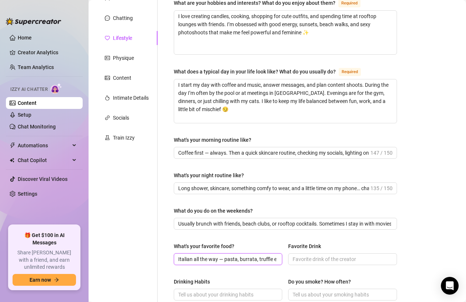
scroll to position [0, 27]
type input "Italian all the way — pasta, burrata, truffle everything 🍝"
click at [319, 259] on input "Favorite Drink" at bounding box center [342, 259] width 98 height 8
paste input "Rosé champagne or a good espresso martini 🍸"
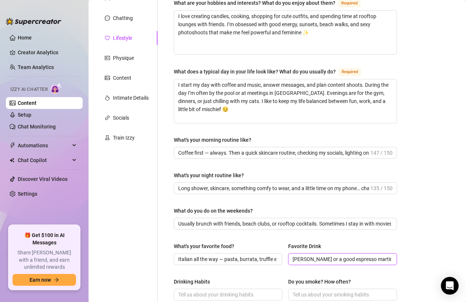
scroll to position [0, 11]
type input "Rosé champagne or a good espresso martini 🍸"
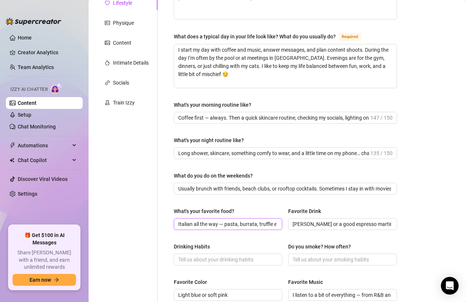
scroll to position [117, 0]
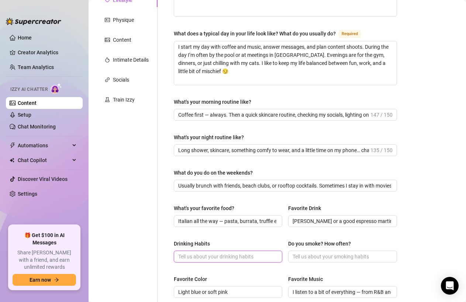
click at [211, 255] on input "Drinking Habits" at bounding box center [227, 256] width 98 height 8
paste input "Social drinker — I love a drink when I’m out with friends or in the mood to cel…"
type input "Social drinker — I love a drink when I’m out with friends or in the mood to cel…"
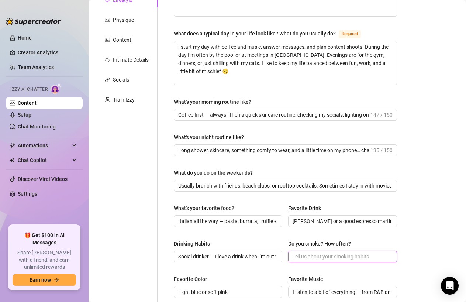
click at [314, 255] on input "Do you smoke? How often?" at bounding box center [342, 256] width 98 height 8
paste input "Sometimes socially — especially during parties or with cocktails."
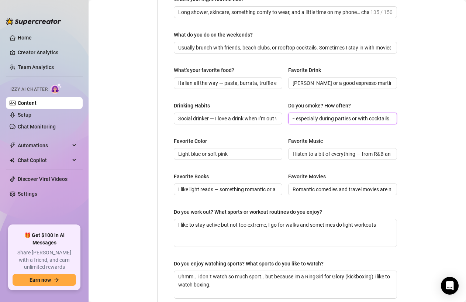
scroll to position [255, 0]
type input "Sometimes socially — especially during parties or with cocktails."
click at [235, 154] on input "Light blue or soft pink" at bounding box center [227, 153] width 98 height 8
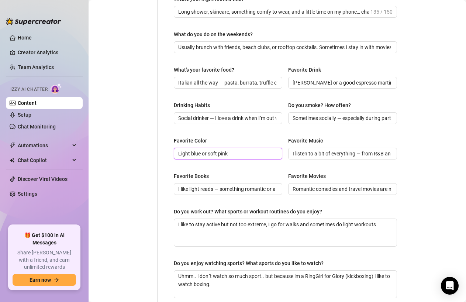
click at [235, 154] on input "Light blue or soft pink" at bounding box center [227, 153] width 98 height 8
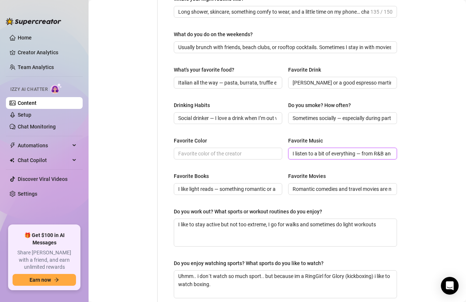
click at [318, 153] on input "I listen to a bit of everything — from R&B and pop to chill house music. It rea…" at bounding box center [342, 153] width 98 height 8
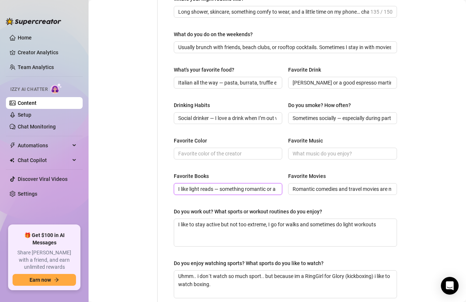
click at [258, 185] on input "I like light reads — something romantic or a bit mysterious. Nothing too heavy,…" at bounding box center [227, 189] width 98 height 8
type input "I like light reads — something or a bit mysterious. Nothing too heavy, I read m…"
click at [258, 185] on input "I like light reads — something or a bit mysterious. Nothing too heavy, I read m…" at bounding box center [227, 189] width 98 height 8
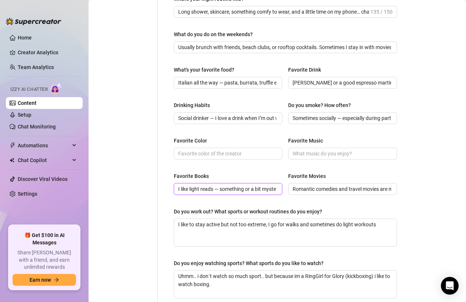
click at [258, 185] on input "I like light reads — something or a bit mysterious. Nothing too heavy, I read m…" at bounding box center [227, 189] width 98 height 8
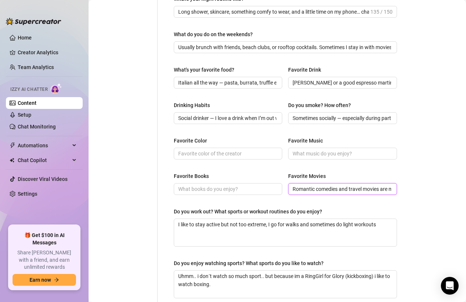
click at [313, 189] on input "Romantic comedies and travel movies are my favorite — The Holiday and Eat Pray …" at bounding box center [342, 189] width 98 height 8
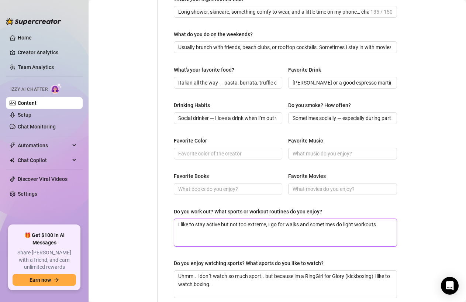
click at [278, 226] on textarea "I like to stay active but not too extreme, I go for walks and sometimes do ligh…" at bounding box center [285, 232] width 222 height 27
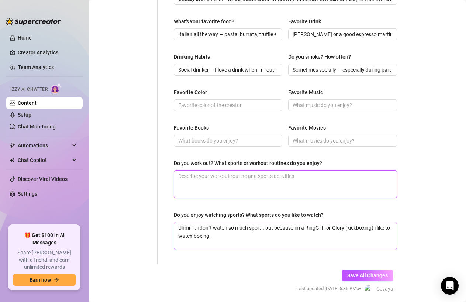
scroll to position [306, 0]
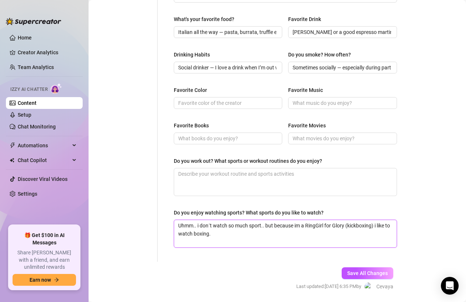
click at [267, 224] on textarea "Uhmm.. i don´t watch so much sport.. but because im a RingGirl for Glory (kickb…" at bounding box center [285, 233] width 222 height 27
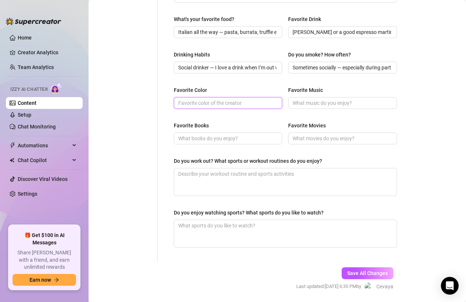
click at [209, 103] on input "Favorite Color" at bounding box center [227, 103] width 98 height 8
paste input "Turquoise — it reminds me of beaches, freedom, and expensive jewelry 💍🌊"
type input "Turquoise — it reminds me of beaches, freedom, and expensive jewelry 💍🌊"
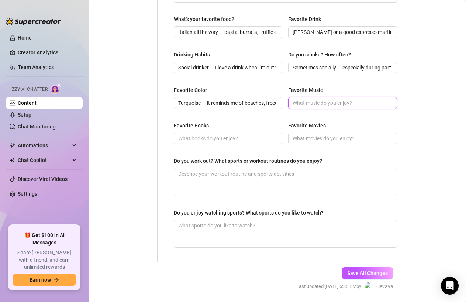
click at [322, 104] on input "Favorite Music" at bounding box center [342, 103] width 98 height 8
paste input "I love deep house, RnB, and chill lounge vibes — anything that sets the mood, w…"
type input "I love deep house, RnB, and chill lounge vibes — anything that sets the mood, w…"
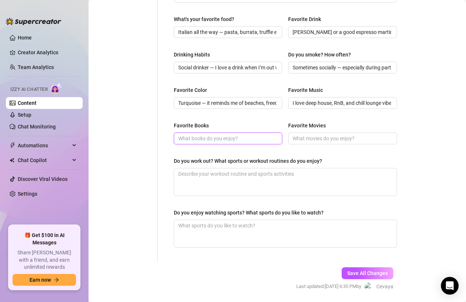
click at [221, 136] on input "Favorite Books" at bounding box center [227, 138] width 98 height 8
paste input "I’m more of a visual girl than a bookworm — but if it’s about mindset, energy, …"
type input "I’m more of a visual girl than a bookworm — but if it’s about mindset, energy, …"
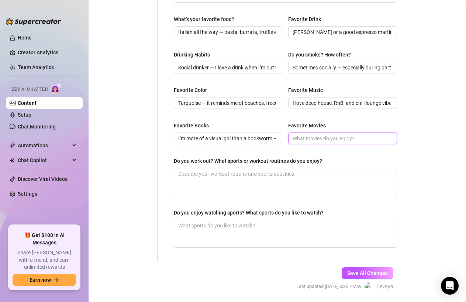
click at [308, 141] on input "Favorite Movies" at bounding box center [342, 138] width 98 height 8
paste input "Anything with a strong, confident woman — think The Wolf of Wall Street, Pretty…"
type input "Anything with a strong, confident woman — think The Wolf of Wall Street, Pretty…"
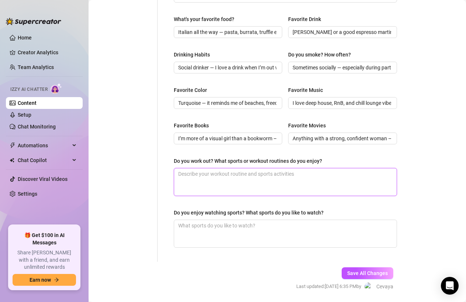
click at [187, 174] on textarea "Do you work out? What sports or workout routines do you enjoy?" at bounding box center [285, 181] width 222 height 27
paste textarea "I love keeping my body toned — mostly gym workouts, swimming, and long walks by…"
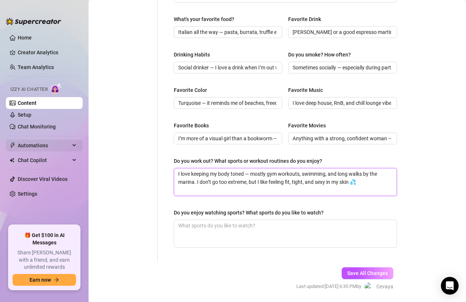
type textarea "I love keeping my body toned — mostly gym workouts, swimming, and long walks by…"
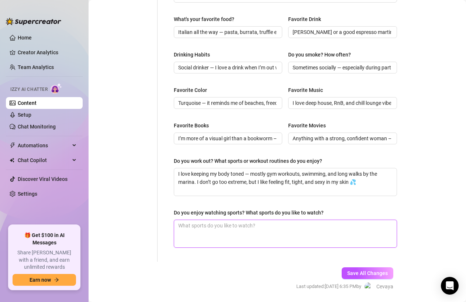
click at [229, 234] on textarea "Do you enjoy watching sports? What sports do you like to watch?" at bounding box center [285, 233] width 222 height 27
paste textarea "I watch boxing and Formula 1 sometimes — but mostly because I enjoy the adrenal…"
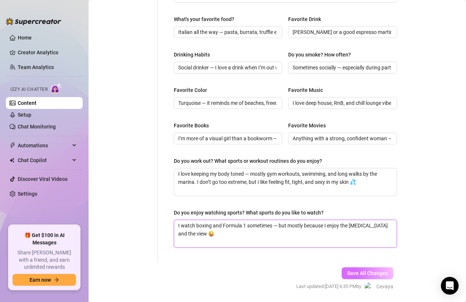
type textarea "I watch boxing and Formula 1 sometimes — but mostly because I enjoy the adrenal…"
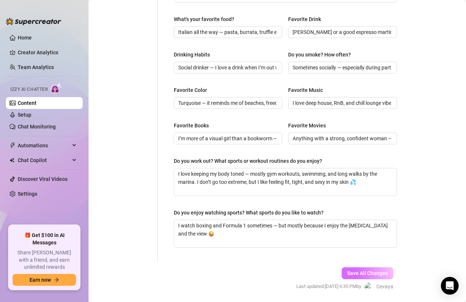
click at [364, 272] on span "Save All Changes" at bounding box center [367, 273] width 41 height 6
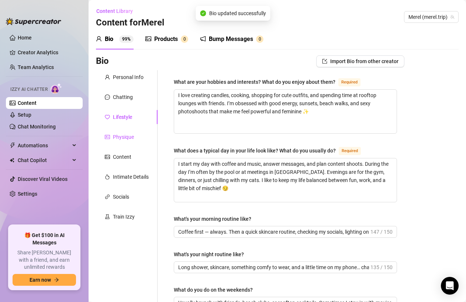
click at [121, 135] on div "Physique" at bounding box center [123, 137] width 21 height 8
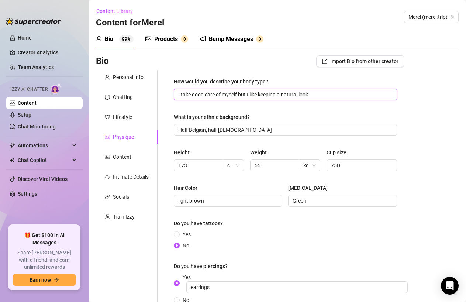
click at [321, 94] on input "I take good care of myself but I like keeping a natural look." at bounding box center [284, 94] width 213 height 8
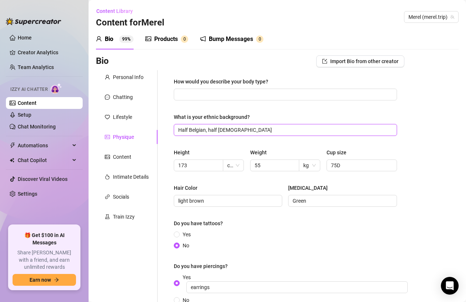
click at [236, 130] on input "Half Belgian, half Italian" at bounding box center [284, 130] width 213 height 8
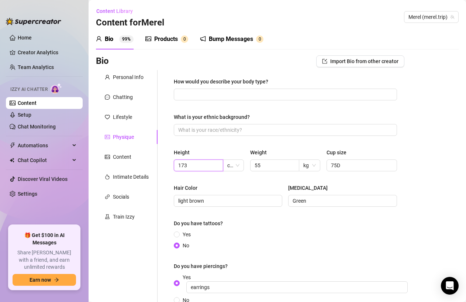
click at [205, 166] on input "173" at bounding box center [197, 165] width 39 height 8
type input "1"
click at [268, 165] on input "55" at bounding box center [274, 165] width 39 height 8
type input "5"
click at [352, 166] on input "75D" at bounding box center [361, 165] width 60 height 8
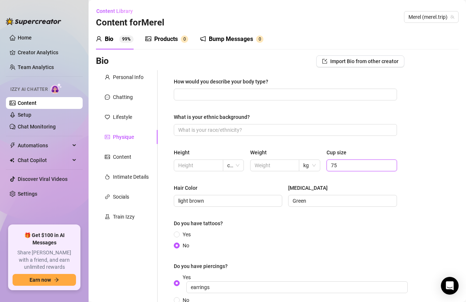
type input "7"
click at [232, 200] on input "light brown" at bounding box center [227, 201] width 98 height 8
click at [325, 203] on input "Green" at bounding box center [342, 201] width 98 height 8
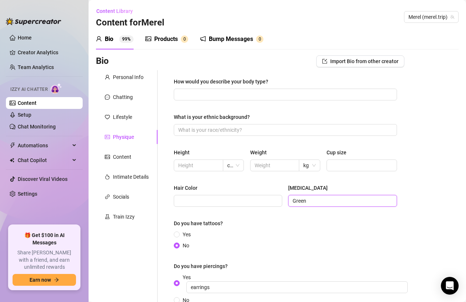
click at [325, 203] on input "Green" at bounding box center [342, 201] width 98 height 8
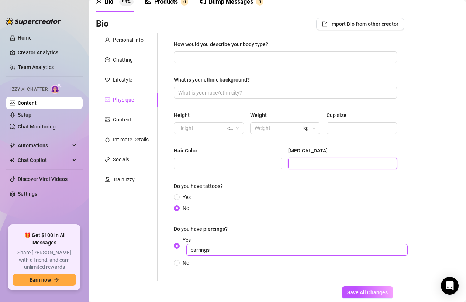
scroll to position [37, 0]
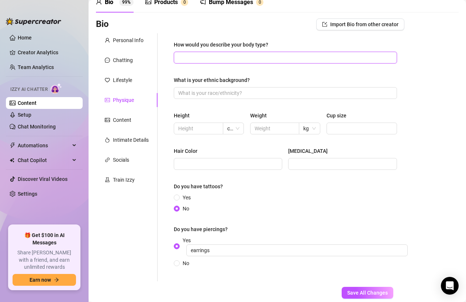
click at [287, 60] on input "How would you describe your body type?" at bounding box center [284, 58] width 213 height 8
paste input "Curvy, toned, and feminine — I’ve got a natural hourglass body with soft curves…"
type input "Curvy, toned, and feminine — I’ve got a natural hourglass body with soft curves…"
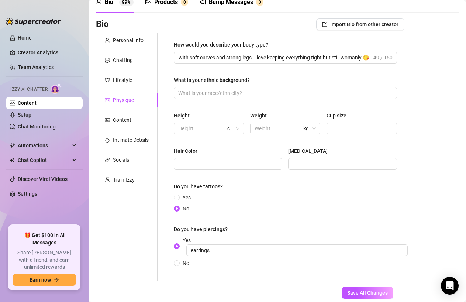
scroll to position [0, 0]
click at [193, 97] on input "What is your ethnic background?" at bounding box center [284, 93] width 213 height 8
paste input "Dutch / European"
type input "Dutch / European"
click at [189, 134] on span at bounding box center [198, 128] width 49 height 12
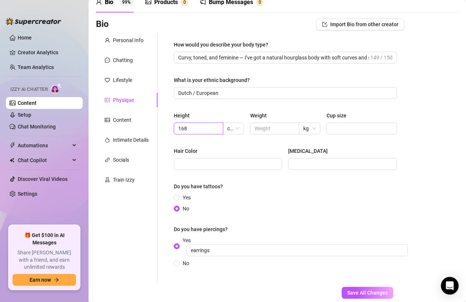
type input "168"
click at [272, 128] on input "text" at bounding box center [274, 128] width 39 height 8
type input "56"
click at [338, 128] on input "Cup size" at bounding box center [361, 128] width 60 height 8
type input "75D"
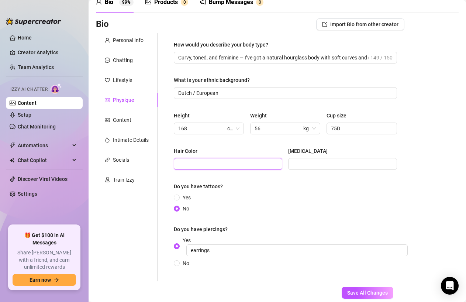
click at [187, 164] on input "Hair Color" at bounding box center [227, 164] width 98 height 8
click at [209, 166] on input "Hair Color" at bounding box center [227, 164] width 98 height 8
paste input "Brown"
type input "Brown"
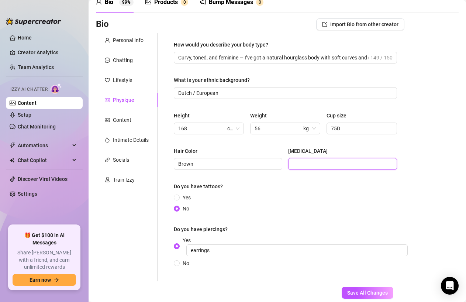
click at [323, 168] on input "Eye Color" at bounding box center [342, 164] width 98 height 8
paste input "Brown"
type input "Brown"
click at [366, 291] on span "Save All Changes" at bounding box center [367, 293] width 41 height 6
click at [116, 117] on div "Content" at bounding box center [122, 120] width 18 height 8
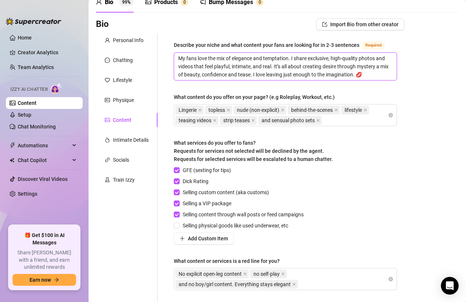
click at [280, 66] on textarea "My fans love the mix of elegance and temptation. I share exclusive, high-qualit…" at bounding box center [285, 66] width 222 height 27
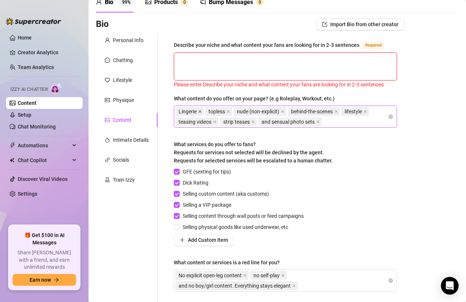
click at [199, 111] on icon "close" at bounding box center [200, 112] width 4 height 4
click at [227, 111] on icon "close" at bounding box center [229, 112] width 4 height 4
click at [199, 111] on span "nude (non-explicit)" at bounding box center [200, 111] width 42 height 8
click at [228, 110] on span "nude (non-explicit)" at bounding box center [201, 111] width 53 height 9
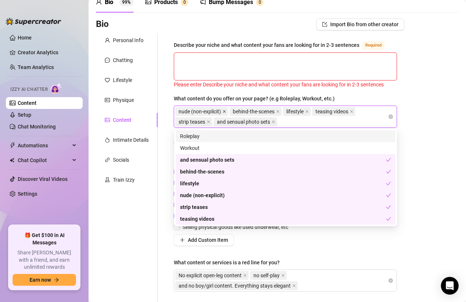
click at [226, 111] on icon "close" at bounding box center [224, 111] width 3 height 3
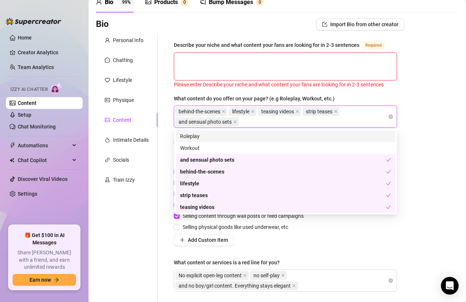
click at [225, 111] on icon "close" at bounding box center [224, 112] width 4 height 4
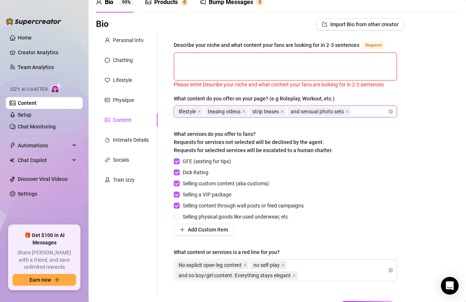
click at [226, 111] on span "teasing videos" at bounding box center [224, 111] width 33 height 8
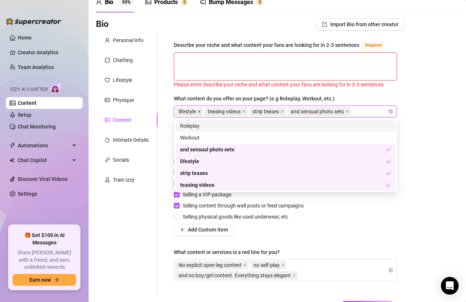
click at [201, 112] on icon "close" at bounding box center [199, 112] width 4 height 4
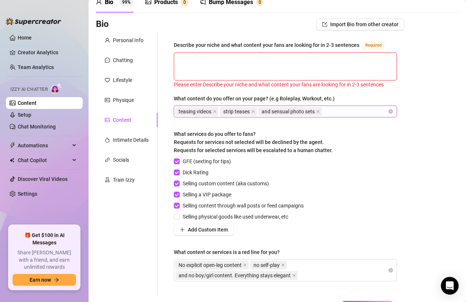
click at [201, 112] on span "teasing videos" at bounding box center [195, 111] width 33 height 8
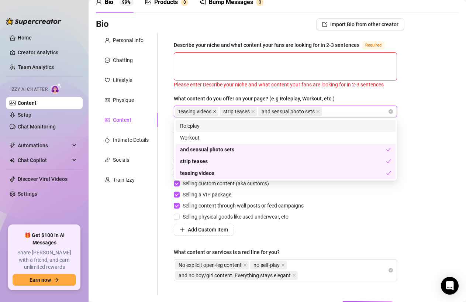
click at [217, 111] on icon "close" at bounding box center [215, 112] width 4 height 4
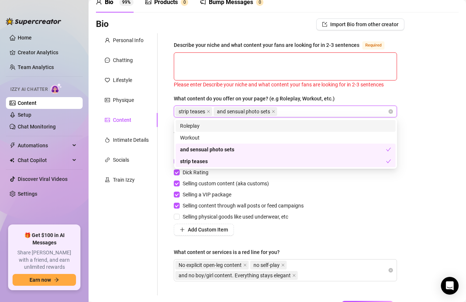
click at [217, 111] on span "and sensual photo sets" at bounding box center [245, 111] width 63 height 9
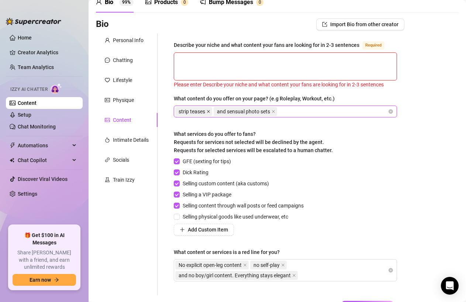
click at [210, 111] on icon "close" at bounding box center [209, 112] width 4 height 4
click at [236, 110] on icon "close" at bounding box center [235, 111] width 3 height 3
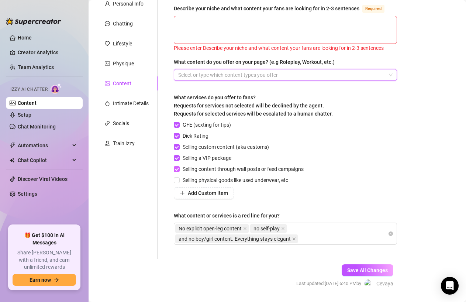
scroll to position [76, 0]
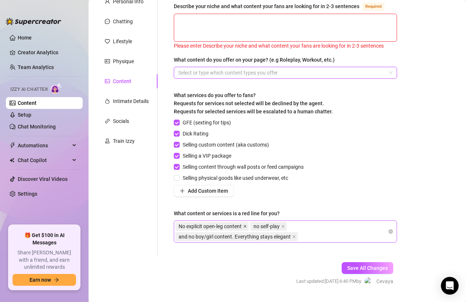
click at [246, 225] on icon "close" at bounding box center [245, 226] width 3 height 3
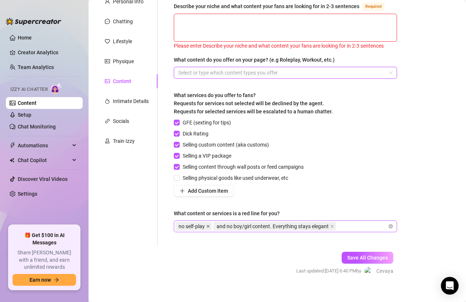
click at [210, 225] on icon "close" at bounding box center [208, 226] width 3 height 3
click at [294, 226] on icon "close" at bounding box center [294, 226] width 4 height 4
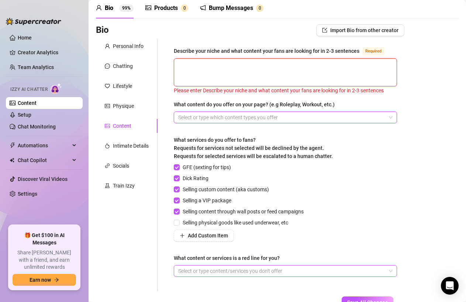
scroll to position [30, 0]
click at [239, 65] on textarea "Describe your niche and what content your fans are looking for in 2-3 sentences…" at bounding box center [285, 72] width 222 height 27
paste textarea "My niche is luxury, confidence, and seduction. I’m the classy tease who isn’t a…"
type textarea "My niche is luxury, confidence, and seduction. I’m the classy tease who isn’t a…"
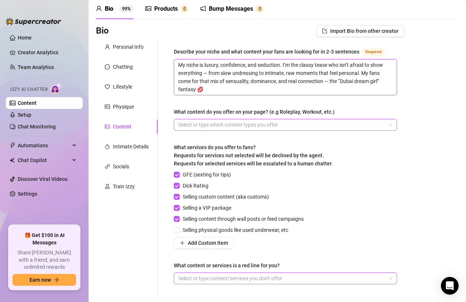
scroll to position [0, 0]
type textarea "My niche is luxury, confidence, and seduction. I’m the classy tease who isn’t a…"
click at [231, 122] on div at bounding box center [281, 125] width 213 height 10
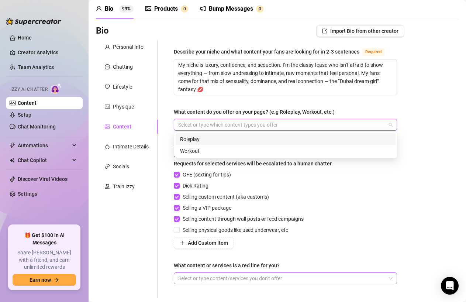
paste input "Lingerie • Nude • Tease • Strip videos • Self-touch (soft) • Shower/bath conten…"
type input "Lingerie • Nude • Tease • Strip videos • Self-touch (soft) • Shower/bath conten…"
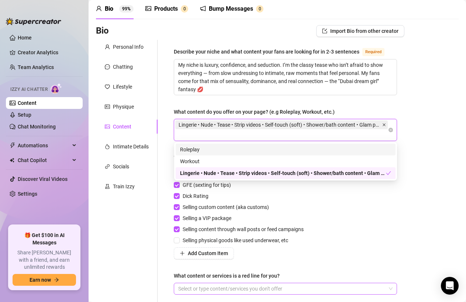
click at [383, 124] on icon "close" at bounding box center [384, 125] width 4 height 4
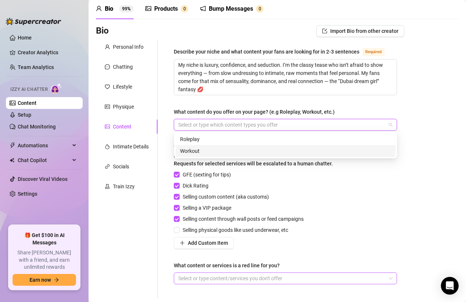
click at [248, 120] on div at bounding box center [281, 125] width 213 height 10
paste input "search"
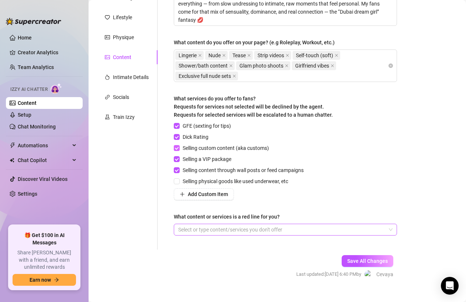
scroll to position [98, 0]
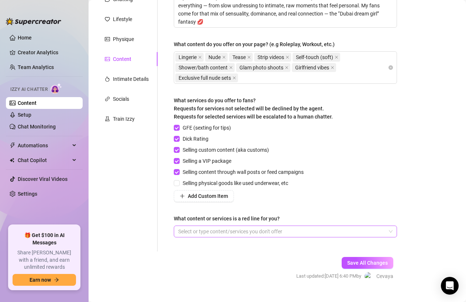
click at [251, 229] on div at bounding box center [281, 231] width 213 height 10
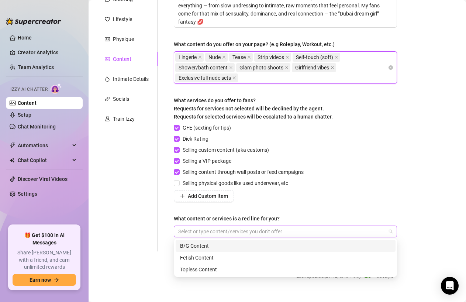
paste input "Hard fetish content"
type input "Hard fetish content"
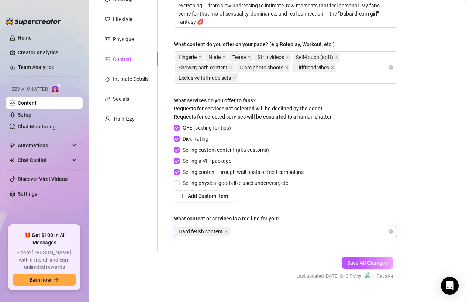
click at [242, 229] on div "Hard fetish content" at bounding box center [281, 231] width 213 height 10
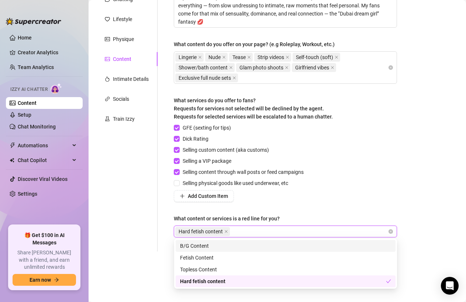
paste input "Extreme toy use"
type input "Extreme toy use"
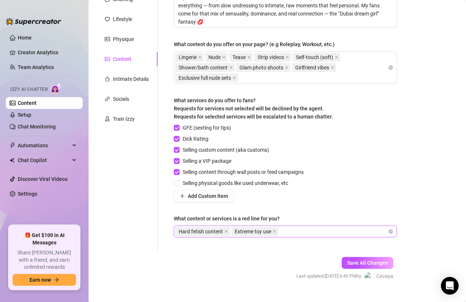
click at [290, 229] on div "Hard fetish content Extreme toy use" at bounding box center [281, 231] width 213 height 10
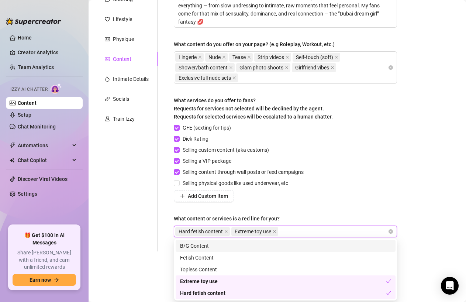
paste input "search"
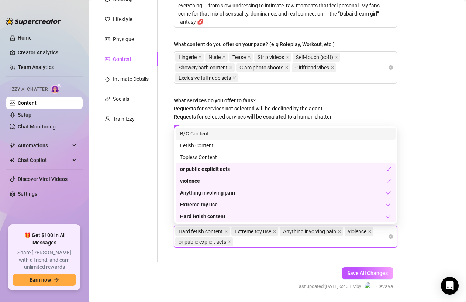
click at [391, 98] on div "What services do you offer to fans? Requests for services not selected will be …" at bounding box center [285, 109] width 223 height 27
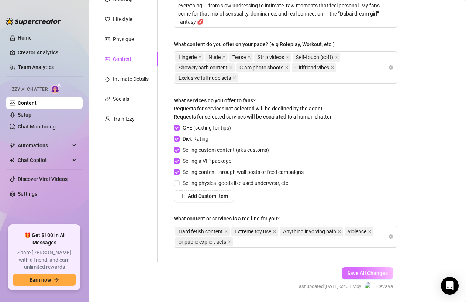
click at [362, 275] on span "Save All Changes" at bounding box center [367, 273] width 41 height 6
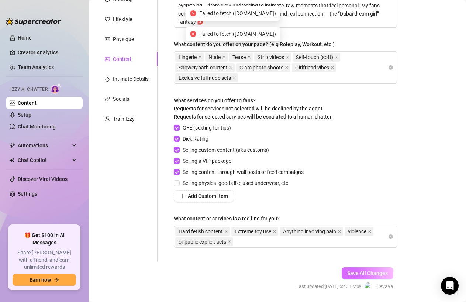
click at [358, 274] on span "Save All Changes" at bounding box center [367, 273] width 41 height 6
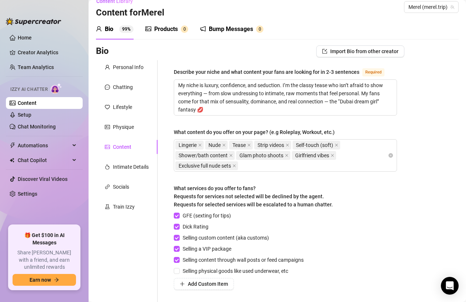
scroll to position [122, 0]
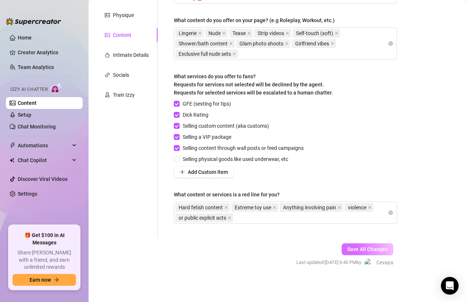
click at [367, 247] on span "Save All Changes" at bounding box center [367, 249] width 41 height 6
click at [124, 53] on div "Intimate Details" at bounding box center [131, 55] width 36 height 8
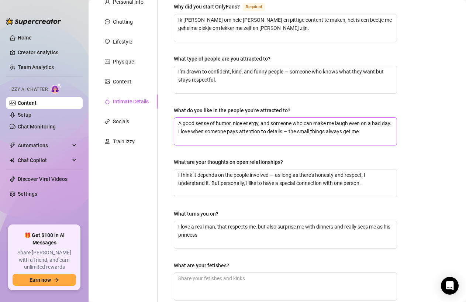
scroll to position [0, 0]
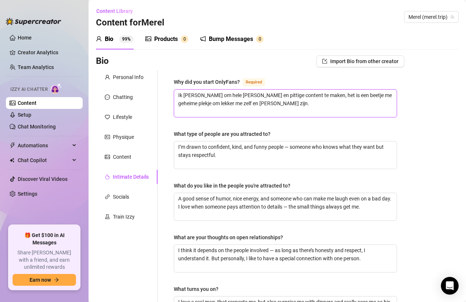
click at [275, 104] on textarea "Ik hou ervan om hele stoute en pittige content te maken, het is een beetje me g…" at bounding box center [285, 103] width 222 height 27
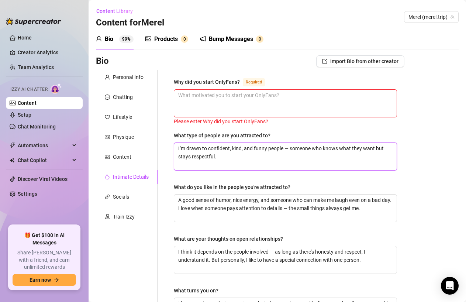
click at [252, 159] on textarea "I’m drawn to confident, kind, and funny people — someone who knows what they wa…" at bounding box center [285, 156] width 222 height 27
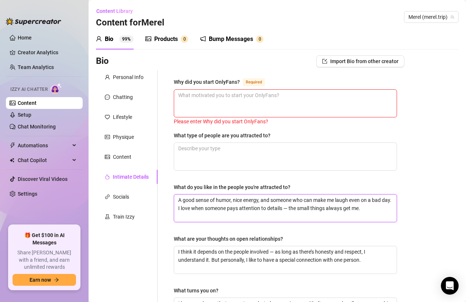
click at [282, 212] on textarea "A good sense of humor, nice energy, and someone who can make me laugh even on a…" at bounding box center [285, 207] width 222 height 27
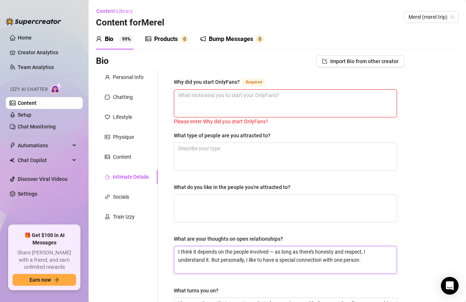
click at [254, 257] on textarea "I think it depends on the people involved — as long as there’s honesty and resp…" at bounding box center [285, 259] width 222 height 27
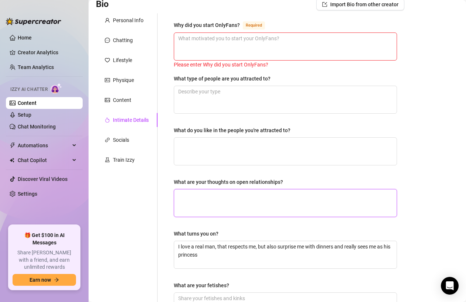
scroll to position [64, 0]
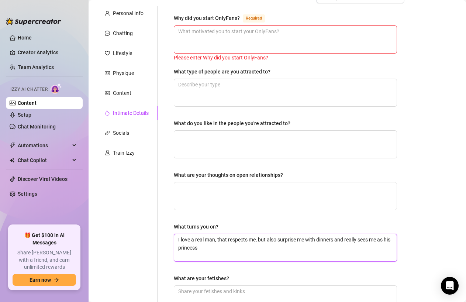
click at [249, 242] on textarea "I love a real man, that respects me, but also surprise me with dinners and real…" at bounding box center [285, 247] width 222 height 27
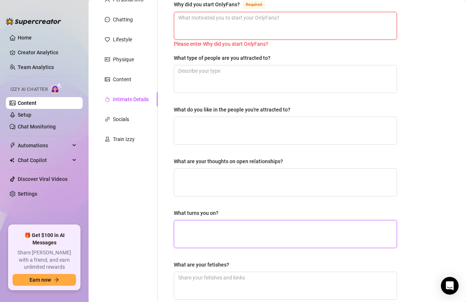
scroll to position [73, 0]
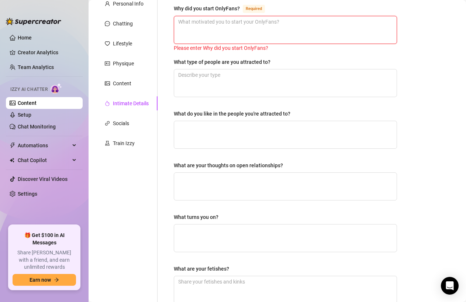
click at [269, 25] on textarea "Why did you start OnlyFans? Required" at bounding box center [285, 29] width 222 height 27
paste textarea "I started OnlyFans because I love expressing my sensual side freely. I’ve alway…"
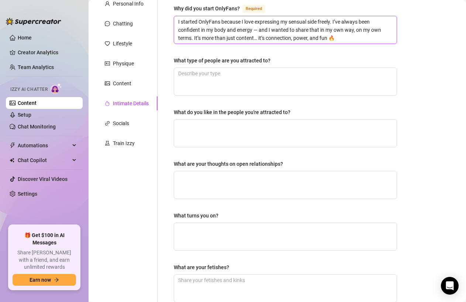
type textarea "I started OnlyFans because I love expressing my sensual side freely. I’ve alway…"
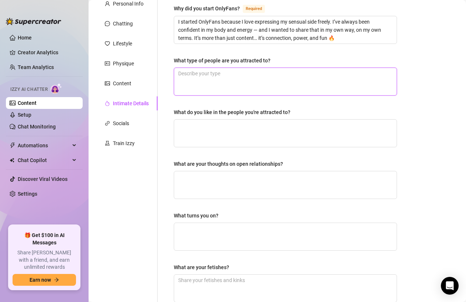
click at [291, 79] on textarea "What type of people are you attracted to?" at bounding box center [285, 81] width 222 height 27
paste textarea "Confident, dominant but respectful, playful, and smart. I love people who can m…"
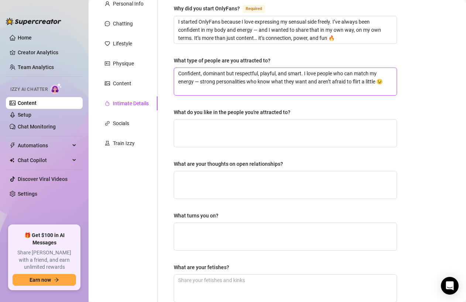
type textarea "Confident, dominant but respectful, playful, and smart. I love people who can m…"
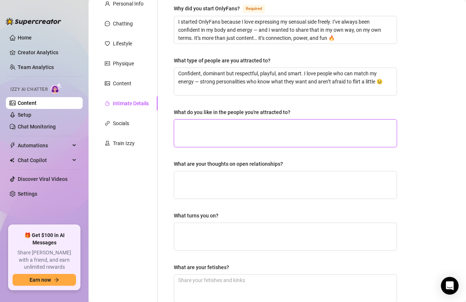
click at [269, 123] on textarea "What do you like in the people you're attracted to?" at bounding box center [285, 133] width 222 height 27
paste textarea "Good conversation, eye contact, humor, and confidence. If you can make me laugh…"
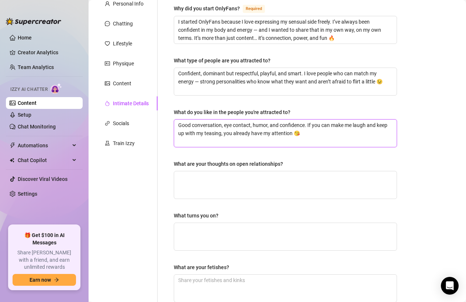
type textarea "Good conversation, eye contact, humor, and confidence. If you can make me laugh…"
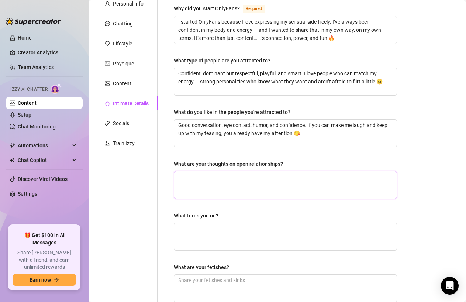
click at [258, 176] on textarea "What are your thoughts on open relationships?" at bounding box center [285, 184] width 222 height 27
paste textarea "I think it depends on the connection. I believe in honesty and chemistry — as l…"
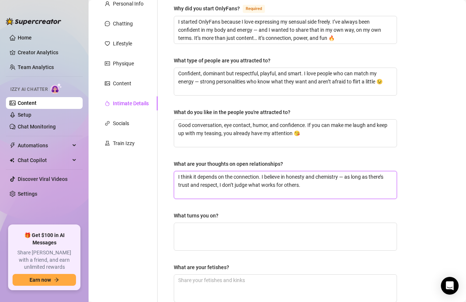
type textarea "I think it depends on the connection. I believe in honesty and chemistry — as l…"
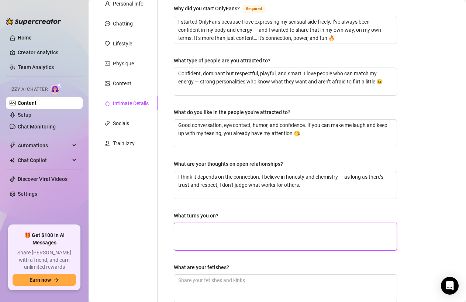
click at [260, 230] on textarea "What turns you on?" at bounding box center [285, 236] width 222 height 27
paste textarea "Confidence, deep voice, eye contact, teasing energy, and someone who knows how …"
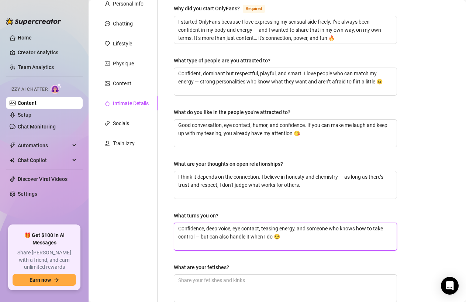
type textarea "Confidence, deep voice, eye contact, teasing energy, and someone who knows how …"
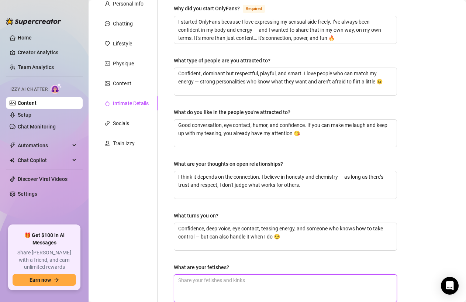
click at [233, 283] on textarea "What are your fetishes?" at bounding box center [285, 288] width 222 height 27
paste textarea "Neck kisses, power play, teasing, lingerie, being watched, and soft domination.…"
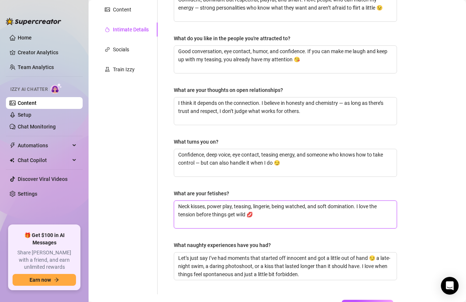
scroll to position [150, 0]
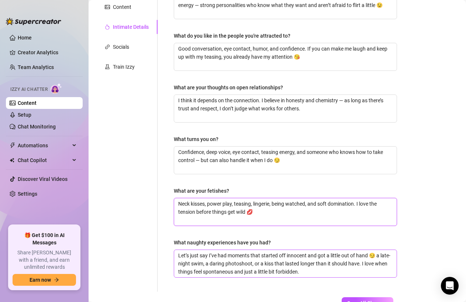
type textarea "Neck kisses, power play, teasing, lingerie, being watched, and soft domination.…"
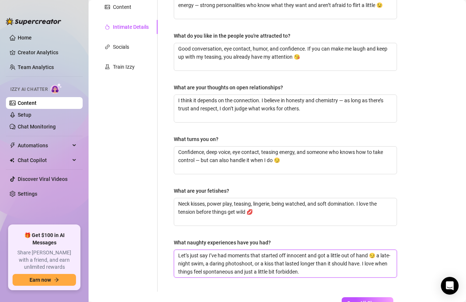
click at [307, 272] on textarea "Let’s just say I’ve had moments that started off innocent and got a little out …" at bounding box center [285, 263] width 222 height 27
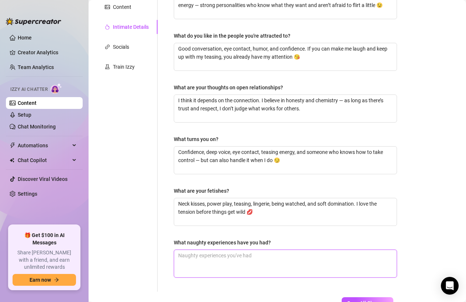
click at [198, 265] on textarea "What naughty experiences have you had?" at bounding box center [285, 263] width 222 height 27
paste textarea "Let’s just say… I’ve had a few moments that started as “innocent fun” and turne…"
type textarea "Let’s just say… I’ve had a few moments that started as “innocent fun” and turne…"
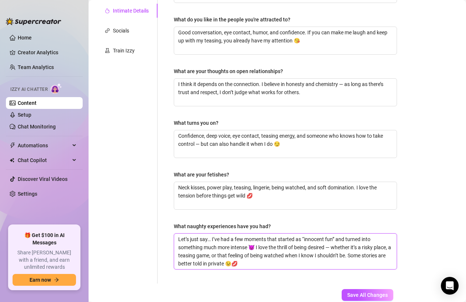
scroll to position [168, 0]
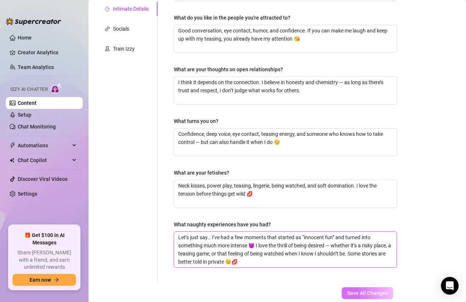
type textarea "Let’s just say… I’ve had a few moments that started as “innocent fun” and turne…"
click at [379, 292] on span "Save All Changes" at bounding box center [367, 293] width 41 height 6
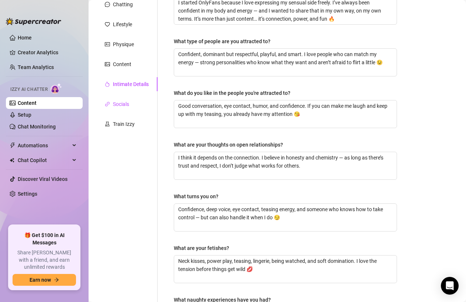
click at [115, 104] on div "Socials" at bounding box center [121, 104] width 16 height 8
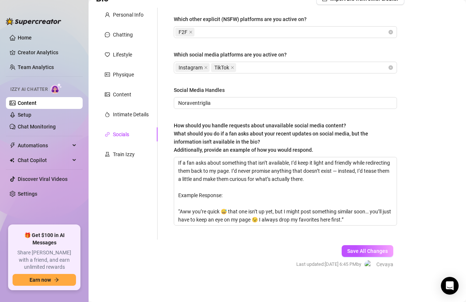
scroll to position [65, 0]
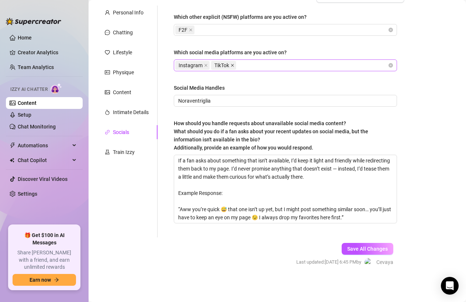
click at [232, 65] on icon "close" at bounding box center [232, 65] width 3 height 3
drag, startPoint x: 215, startPoint y: 101, endPoint x: 141, endPoint y: 99, distance: 74.2
click at [141, 99] on div "Personal Info Chatting Lifestyle Physique Content Intimate Details Socials Trai…" at bounding box center [250, 122] width 308 height 232
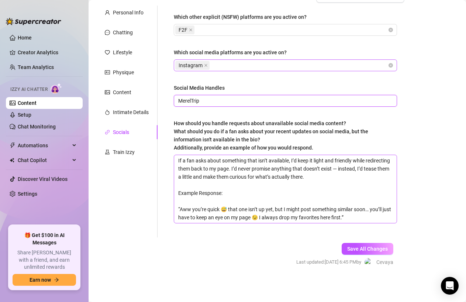
type input "MerelTrip"
drag, startPoint x: 350, startPoint y: 218, endPoint x: 146, endPoint y: 157, distance: 212.9
click at [146, 157] on div "Personal Info Chatting Lifestyle Physique Content Intimate Details Socials Trai…" at bounding box center [250, 122] width 308 height 232
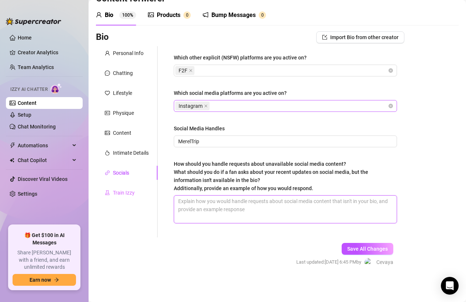
scroll to position [24, 0]
click at [313, 211] on textarea "How should you handle requests about unavailable social media content? What sho…" at bounding box center [285, 209] width 222 height 27
paste textarea "If a fan asks about something they saw on my socials that isn’t listed or avail…"
type textarea "If a fan asks about something they saw on my socials that isn’t listed or avail…"
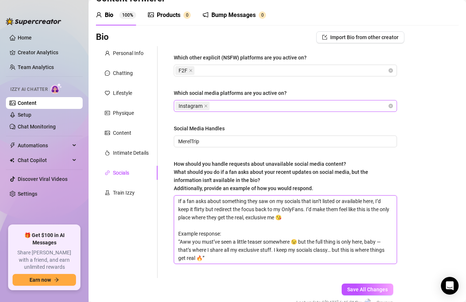
scroll to position [0, 0]
type textarea "If a fan asks about something they saw on my socials that isn’t listed or avail…"
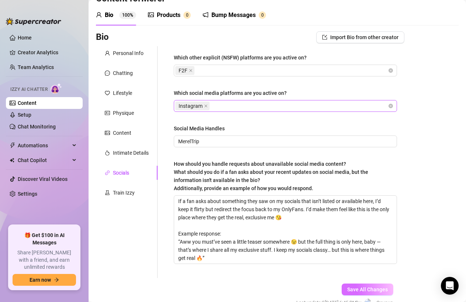
click at [356, 289] on span "Save All Changes" at bounding box center [367, 289] width 41 height 6
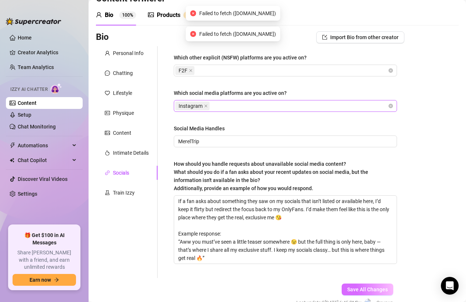
click at [360, 287] on span "Save All Changes" at bounding box center [367, 289] width 41 height 6
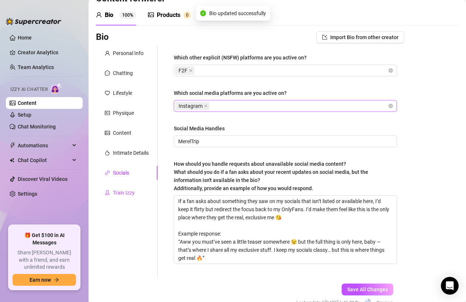
click at [121, 193] on div "Train Izzy" at bounding box center [124, 193] width 22 height 8
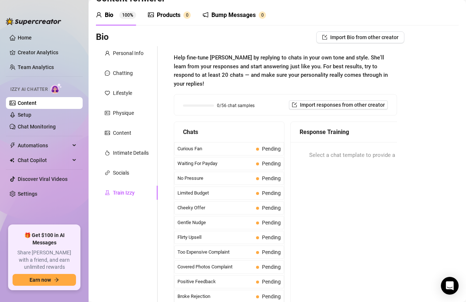
click at [161, 15] on div "Products" at bounding box center [169, 15] width 24 height 9
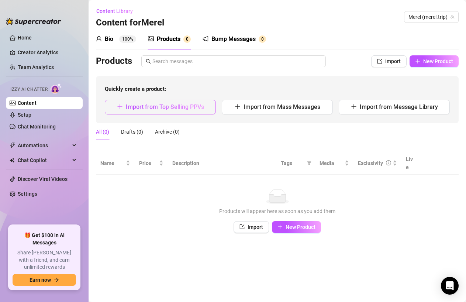
click at [156, 106] on span "Import from Top Selling PPVs" at bounding box center [165, 106] width 78 height 7
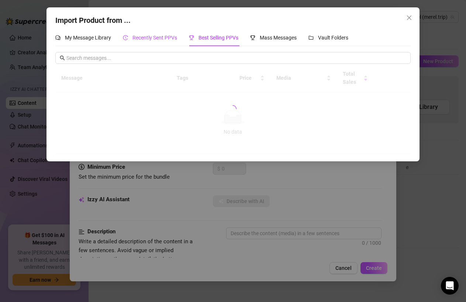
click at [143, 39] on span "Recently Sent PPVs" at bounding box center [154, 38] width 45 height 6
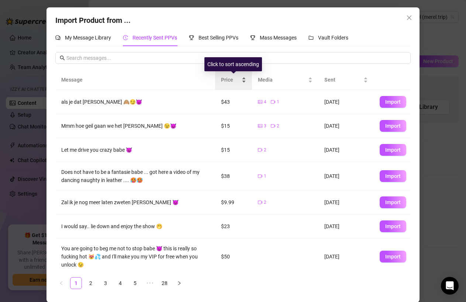
click at [230, 77] on span "Price" at bounding box center [230, 80] width 19 height 8
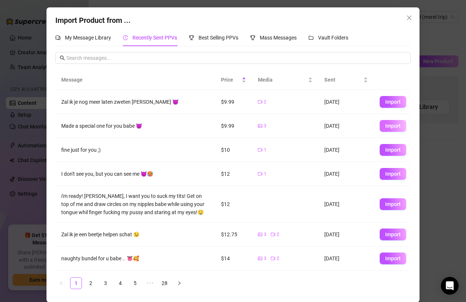
click at [387, 125] on span "Import" at bounding box center [392, 126] width 15 height 6
type textarea "Made a special one for you babe 😈"
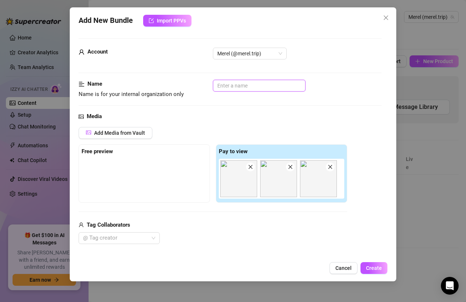
click at [232, 89] on input "text" at bounding box center [259, 86] width 93 height 12
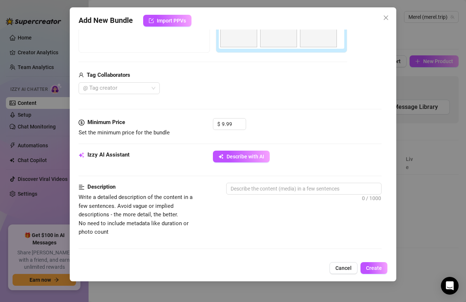
scroll to position [152, 0]
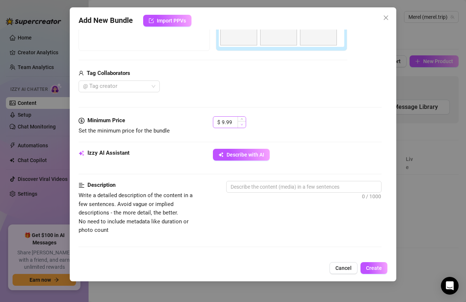
type input "Bathroom - pink bikini"
click at [242, 126] on span "Decrease Value" at bounding box center [242, 124] width 8 height 7
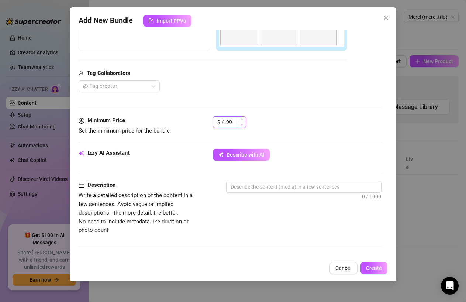
click at [242, 126] on span "Decrease Value" at bounding box center [242, 124] width 8 height 7
type input "3.99"
click at [242, 126] on span "Decrease Value" at bounding box center [242, 124] width 8 height 7
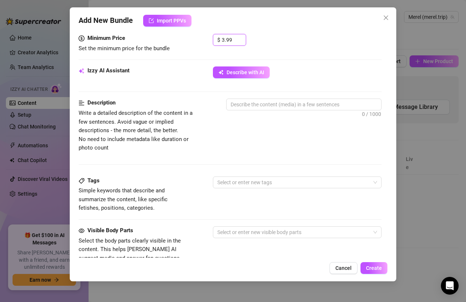
scroll to position [237, 0]
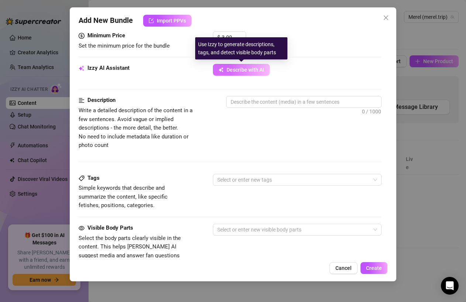
click at [246, 69] on span "Describe with AI" at bounding box center [246, 70] width 38 height 6
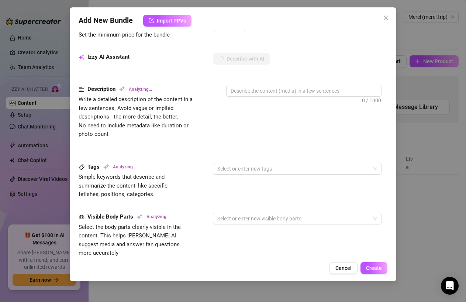
scroll to position [255, 0]
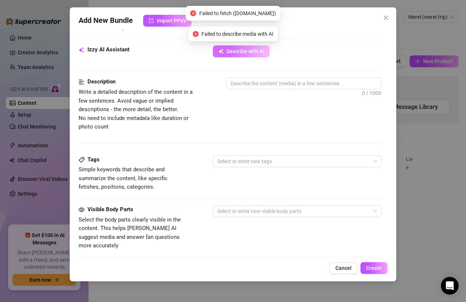
click at [232, 53] on span "Describe with AI" at bounding box center [246, 51] width 38 height 6
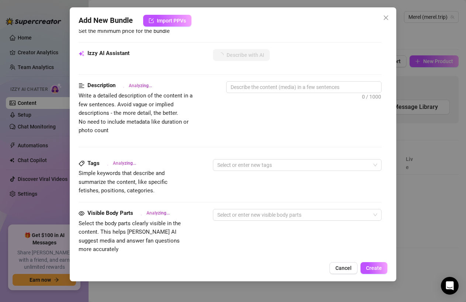
scroll to position [249, 0]
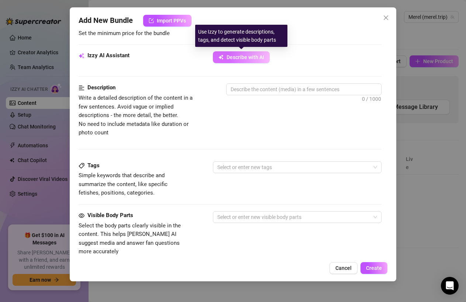
click at [251, 57] on span "Describe with AI" at bounding box center [246, 57] width 38 height 6
type textarea "Merel"
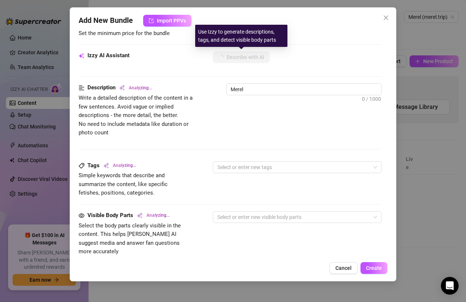
type textarea "Merel shows"
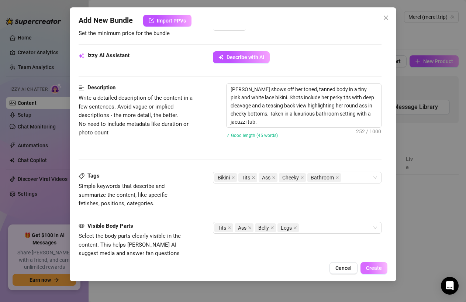
click at [372, 268] on span "Create" at bounding box center [374, 268] width 16 height 6
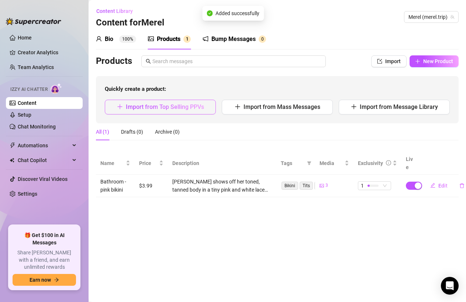
click at [170, 105] on span "Import from Top Selling PPVs" at bounding box center [165, 106] width 78 height 7
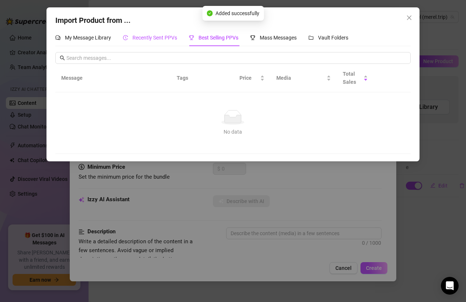
click at [155, 39] on span "Recently Sent PPVs" at bounding box center [154, 38] width 45 height 6
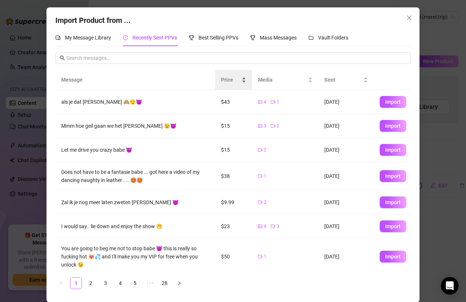
click at [231, 79] on span "Price" at bounding box center [230, 80] width 19 height 8
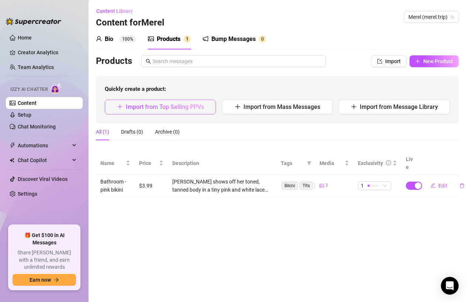
click at [166, 101] on button "Import from Top Selling PPVs" at bounding box center [160, 107] width 111 height 15
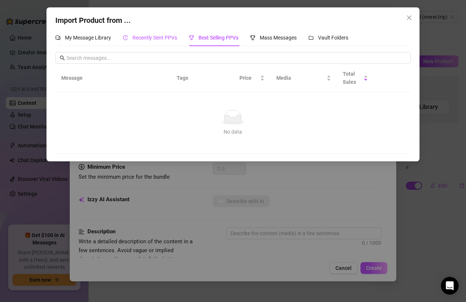
click at [146, 39] on span "Recently Sent PPVs" at bounding box center [154, 38] width 45 height 6
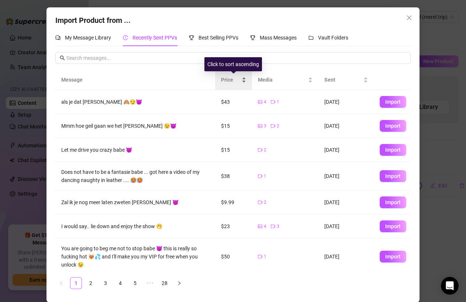
click at [234, 76] on span "Price" at bounding box center [230, 80] width 19 height 8
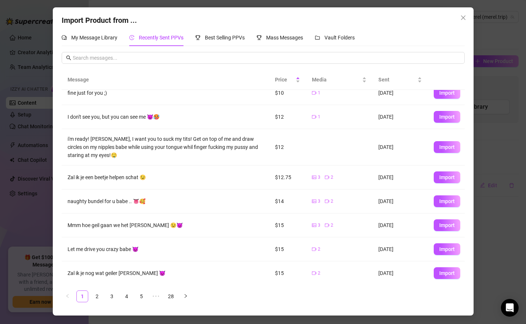
scroll to position [58, 0]
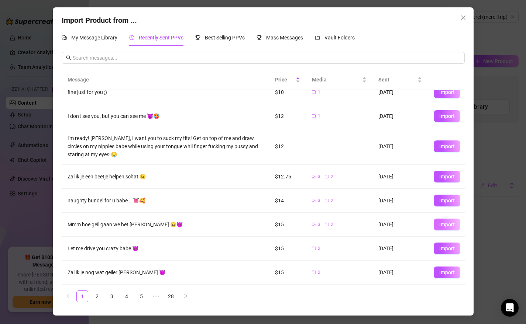
click at [448, 223] on span "Import" at bounding box center [446, 225] width 15 height 6
type textarea "Mmm hoe geil gaan we het maken dan 😉😈"
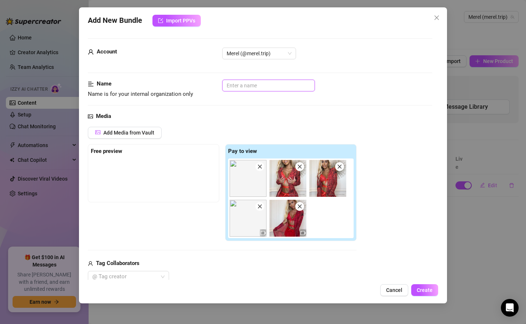
click at [246, 87] on input "text" at bounding box center [268, 86] width 93 height 12
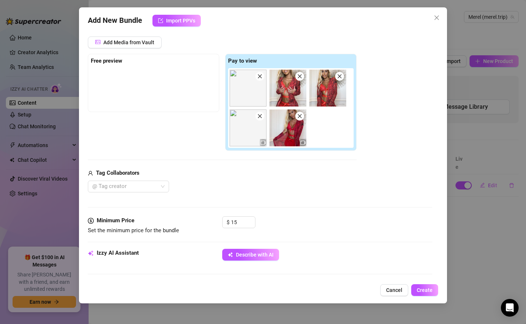
scroll to position [97, 0]
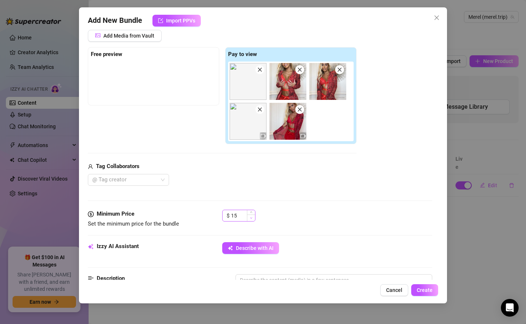
type input "Red lingerie"
click at [252, 220] on span "Decrease Value" at bounding box center [251, 218] width 8 height 7
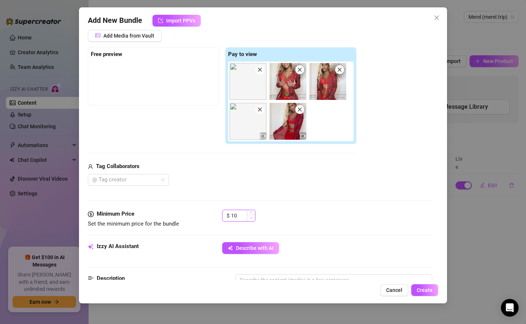
click at [252, 220] on span "Decrease Value" at bounding box center [251, 218] width 8 height 7
click at [252, 221] on div "$ 9" at bounding box center [238, 216] width 33 height 12
click at [252, 219] on span "Decrease Value" at bounding box center [251, 218] width 8 height 7
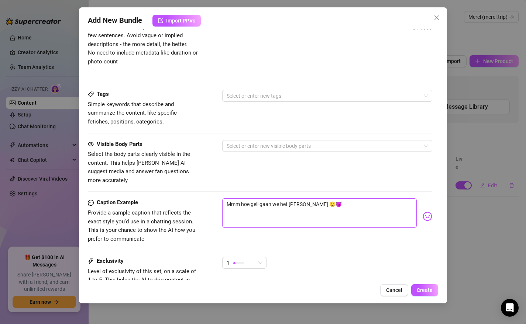
scroll to position [351, 0]
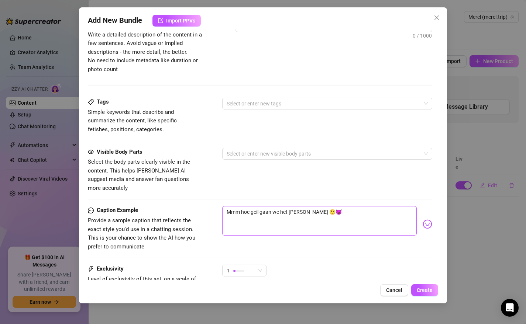
type input "7.99"
drag, startPoint x: 315, startPoint y: 203, endPoint x: 244, endPoint y: 204, distance: 70.9
click at [244, 206] on textarea "Mmm hoe geil gaan we het maken dan 😉😈" at bounding box center [319, 221] width 195 height 30
type textarea "Mmm ho 😉😈"
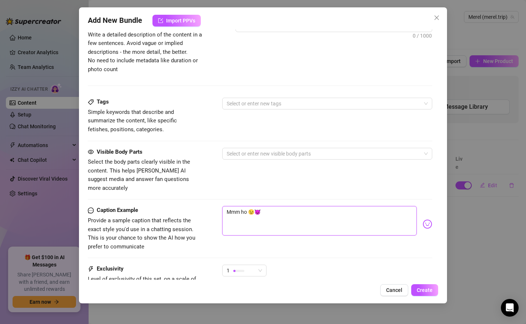
type textarea "Mmm how 😉😈"
type textarea "Mmm how n 😉😈"
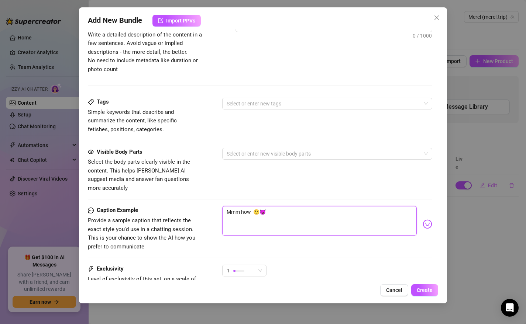
type textarea "Mmm how n 😉😈"
type textarea "Mmm how nu 😉😈"
type textarea "Mmm how nua 😉😈"
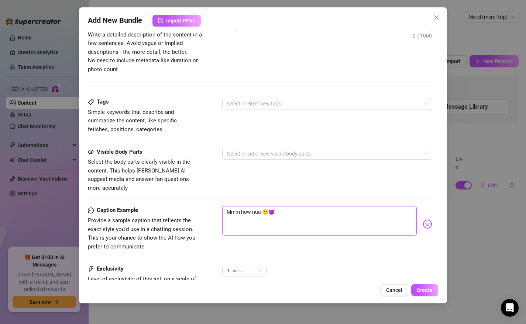
type textarea "Mmm how nuag 😉😈"
type textarea "Mmm how nuagh 😉😈"
type textarea "Mmm how nuaght 😉😈"
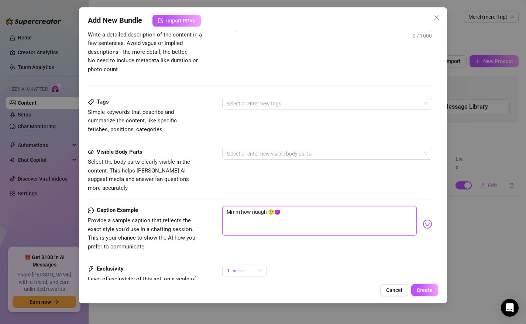
type textarea "Mmm how nuaght 😉😈"
type textarea "Mmm how nuaghty 😉😈"
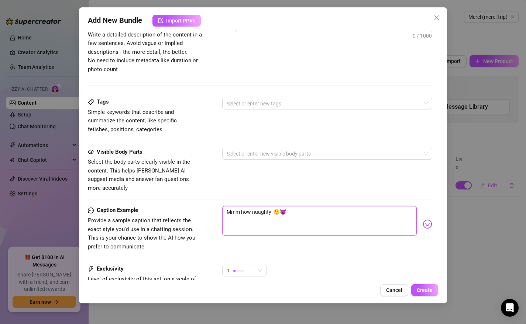
type textarea "Mmm how nuaghty 😉😈"
type textarea "Mmm how nuaght 😉😈"
type textarea "Mmm how nuagh 😉😈"
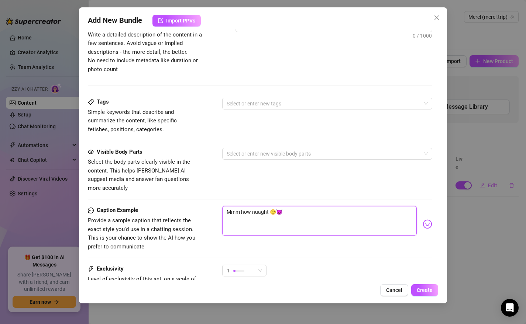
type textarea "Mmm how nuagh 😉😈"
type textarea "Mmm how nuag 😉😈"
type textarea "Mmm how nua 😉😈"
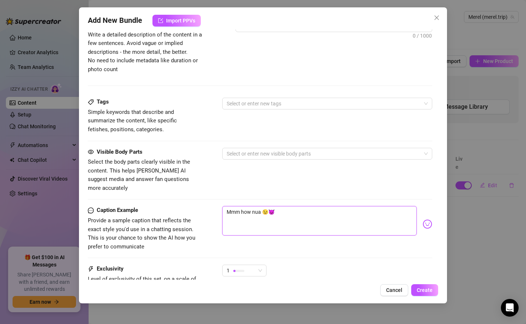
type textarea "Mmm how nu 😉😈"
type textarea "Mmm how n 😉😈"
type textarea "Mmm how na 😉😈"
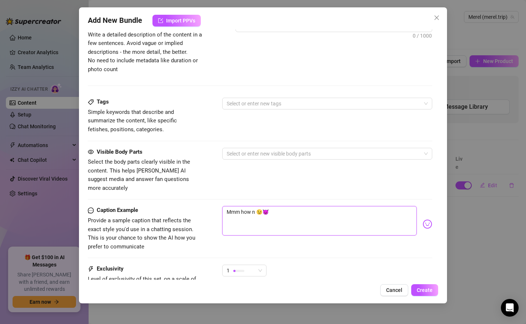
type textarea "Mmm how na 😉😈"
type textarea "Mmm how nau 😉😈"
type textarea "Mmm how naug 😉😈"
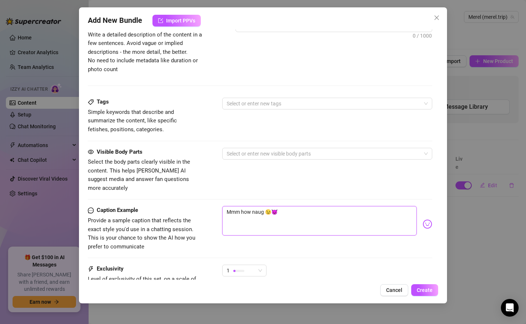
type textarea "Mmm how naugh 😉😈"
type textarea "Mmm how naught 😉😈"
type textarea "Mmm how naughty 😉😈"
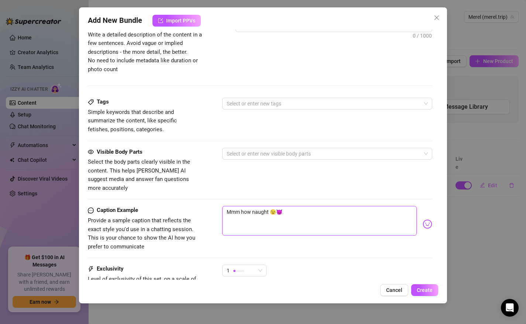
type textarea "Mmm how naughty 😉😈"
type textarea "Mmm how naughty w 😉😈"
type textarea "Mmm how naughty we 😉😈"
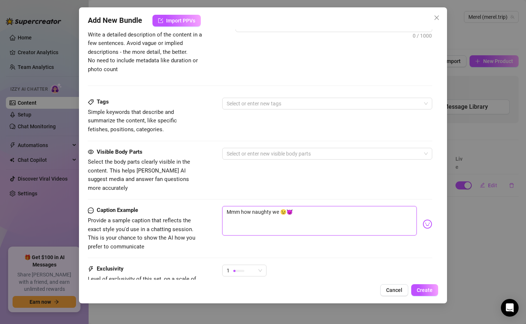
type textarea "Mmm how naughty we 😉😈"
type textarea "Mmm how naughty we g 😉😈"
type textarea "Mmm how naughty we go 😉😈"
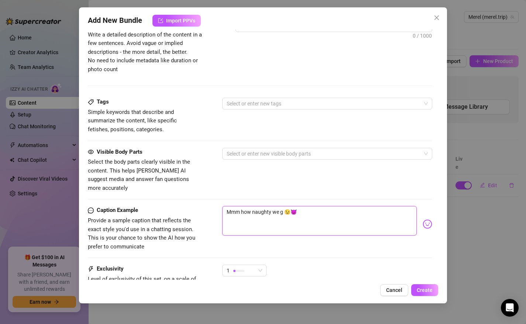
type textarea "Mmm how naughty we go 😉😈"
type textarea "Mmm how naughty we gon 😉😈"
type textarea "Mmm how naughty we gonn 😉😈"
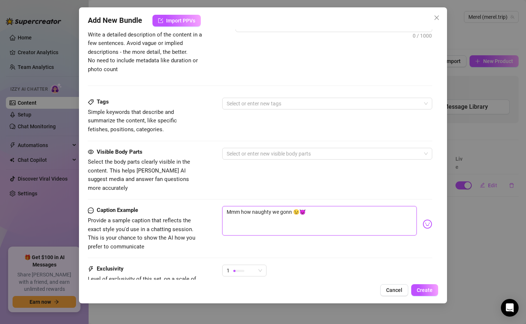
type textarea "Mmm how naughty we gonna 😉😈"
type textarea "Mmm how naughty we gonna m 😉😈"
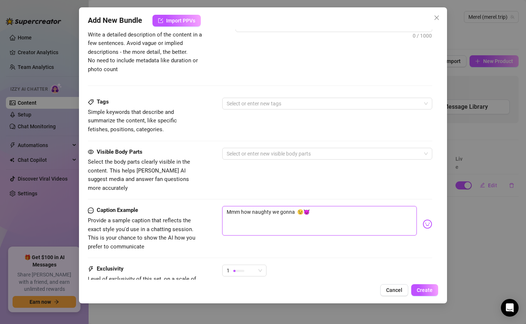
type textarea "Mmm how naughty we gonna m 😉😈"
type textarea "Mmm how naughty we gonna ma 😉😈"
type textarea "Mmm how naughty we gonna mak 😉😈"
type textarea "Mmm how naughty we gonna make 😉😈"
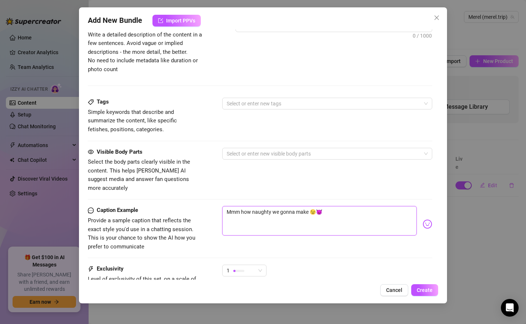
type textarea "Mmm how naughty we gonna make 😉😈"
type textarea "Mmm how naughty we gonna make i 😉😈"
type textarea "Mmm how naughty we gonna make it 😉😈"
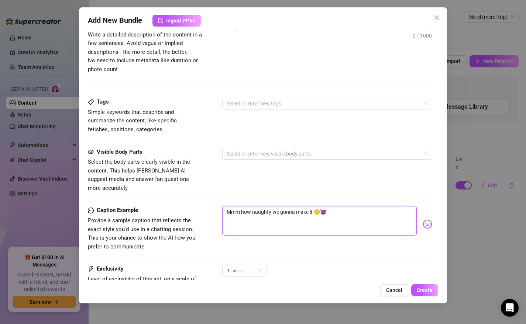
type textarea "Mmm how naughty we gonna make it 😉😈"
type textarea "Mmm how naughty we gonna make it ? 😉😈"
type textarea "Mmm how naughty we gonna make it ?? 😉😈"
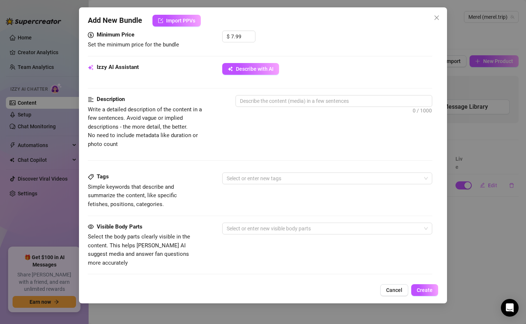
scroll to position [193, 0]
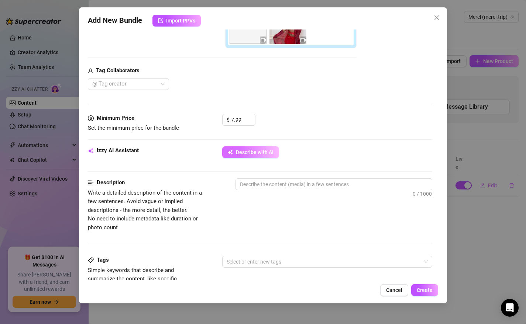
type textarea "Mmm how naughty we gonna make it ?? 😉😈"
click at [251, 151] on span "Describe with AI" at bounding box center [255, 152] width 38 height 6
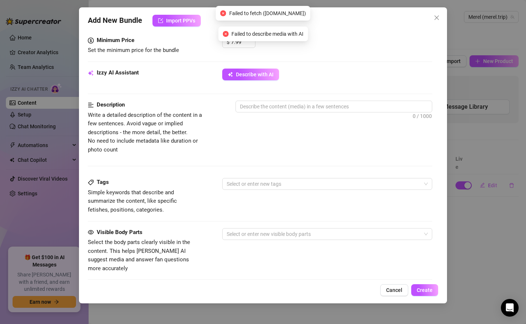
scroll to position [245, 0]
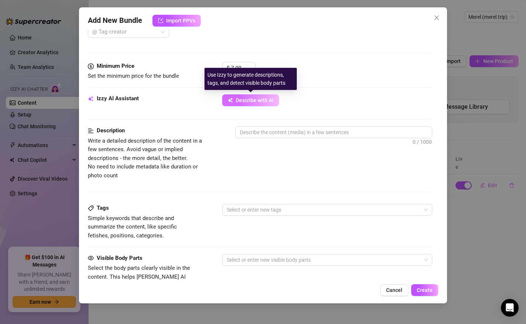
click at [240, 98] on span "Describe with AI" at bounding box center [255, 100] width 38 height 6
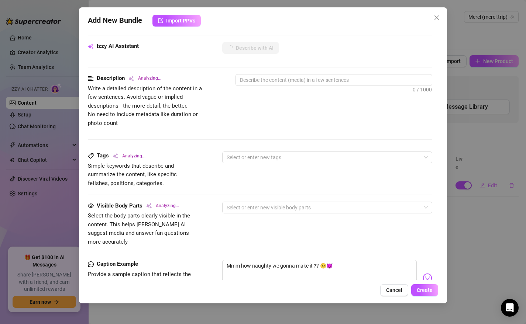
scroll to position [285, 0]
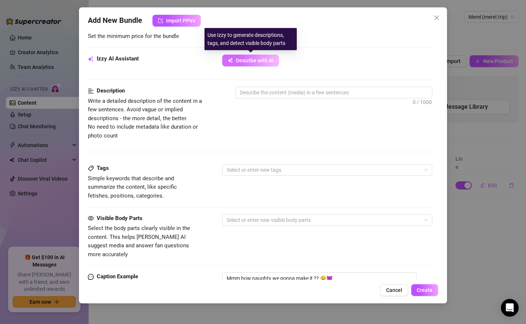
click at [239, 61] on span "Describe with AI" at bounding box center [255, 61] width 38 height 6
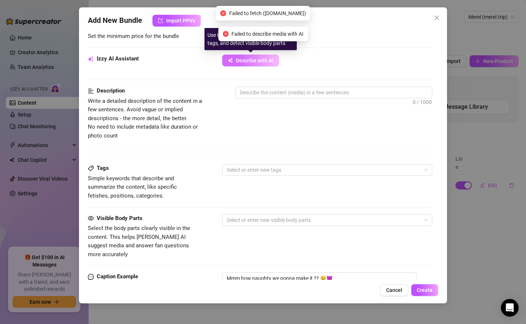
click at [239, 66] on button "Describe with AI" at bounding box center [250, 61] width 57 height 12
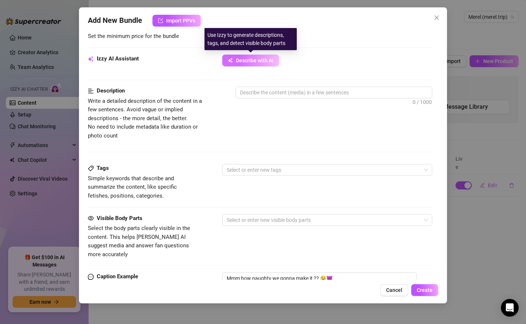
click at [239, 66] on button "Describe with AI" at bounding box center [250, 61] width 57 height 12
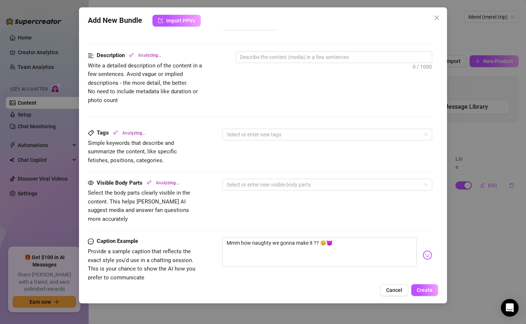
scroll to position [322, 0]
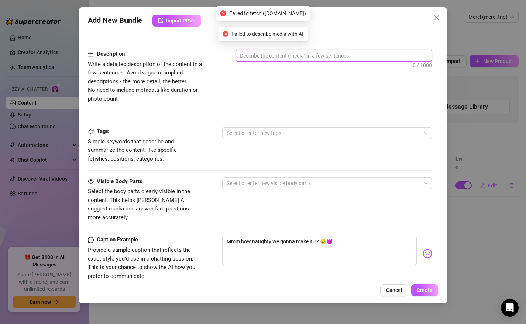
click at [265, 55] on textarea at bounding box center [334, 55] width 196 height 11
type textarea "S"
type textarea "Sh"
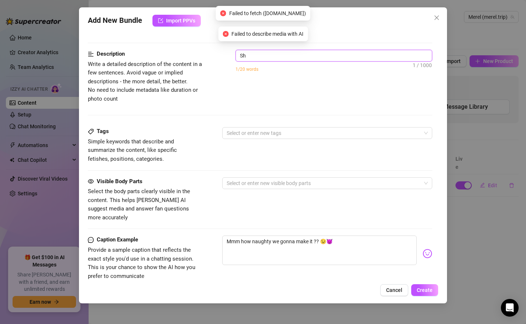
type textarea "She"
type textarea "She i"
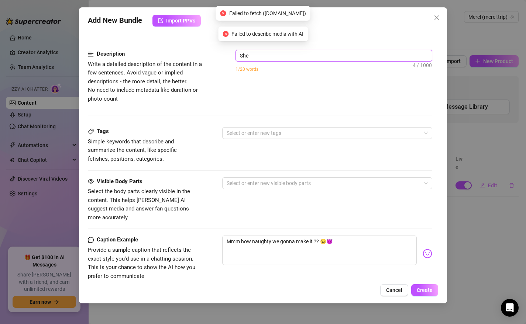
type textarea "She i"
type textarea "She is"
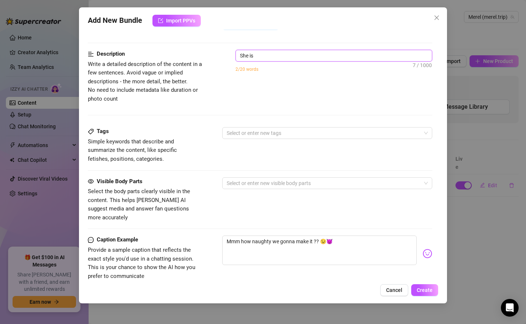
type textarea "She is i"
type textarea "She is in"
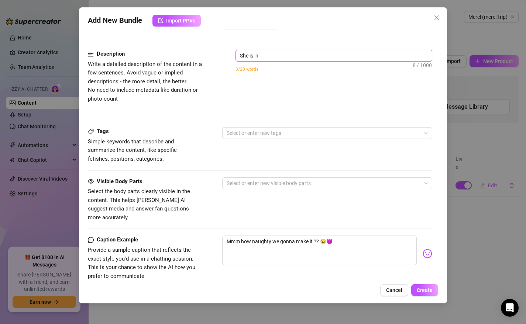
type textarea "She is in"
type textarea "She is in t"
type textarea "She is in th"
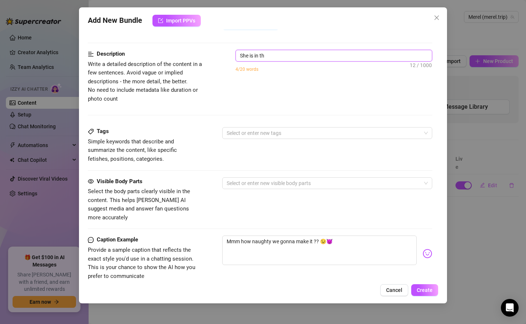
type textarea "She is in the"
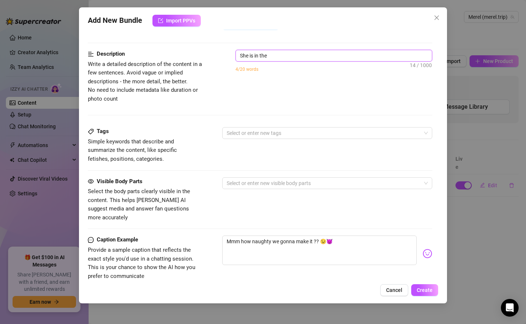
type textarea "She is in the"
type textarea "She is in th"
type textarea "She is in t"
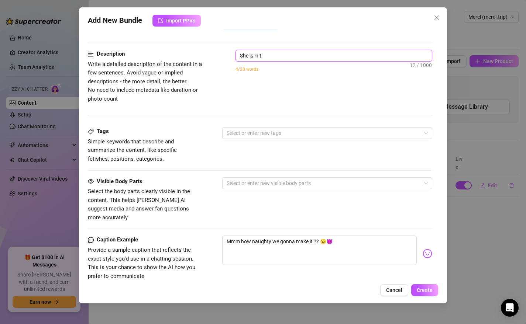
type textarea "She is in"
type textarea "She is in h"
type textarea "She is in he"
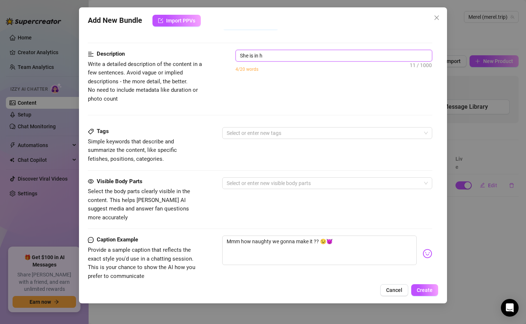
type textarea "She is in he"
type textarea "She is in her"
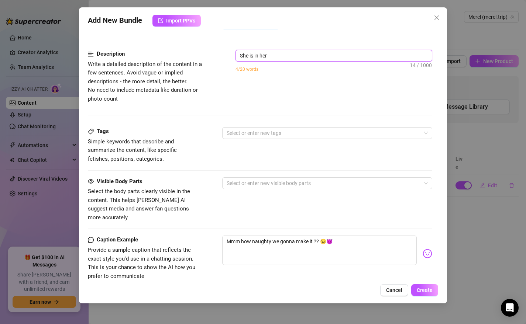
type textarea "She is in her b"
type textarea "She is in her be"
type textarea "She is in her bed"
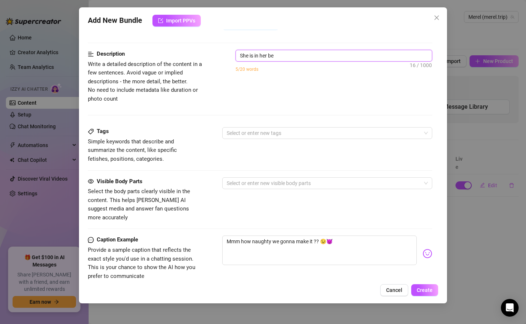
type textarea "She is in her bed"
type textarea "She is in her bedr"
type textarea "She is in her bedro"
type textarea "She is in her bedroo"
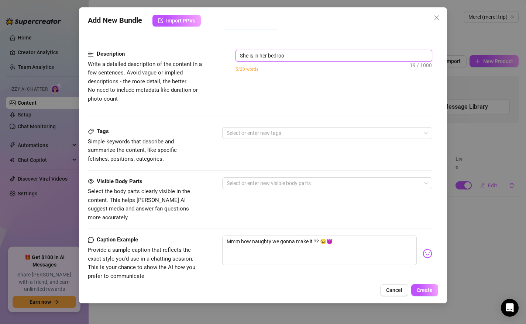
type textarea "She is in her bedroom"
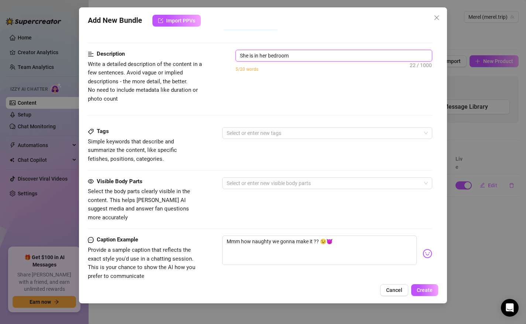
type textarea "She is in her bedroom"
type textarea "She is in her bedroom,"
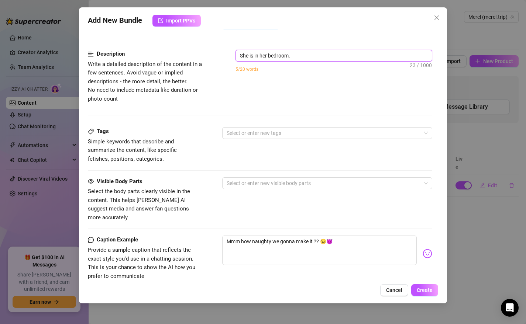
type textarea "She is in her bedroom, w"
type textarea "She is in her bedroom, we"
type textarea "She is in her bedroom, wea"
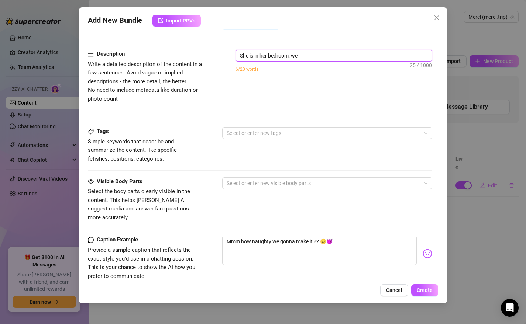
type textarea "She is in her bedroom, wea"
type textarea "She is in her bedroom, wear"
type textarea "She is in her bedroom, wears"
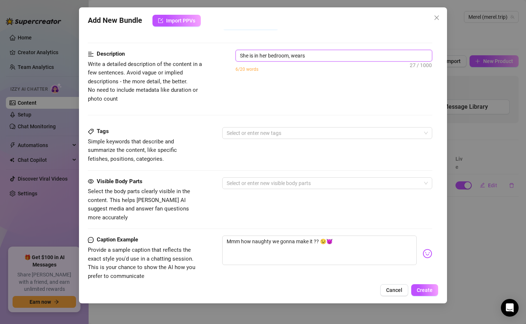
type textarea "She is in her bedroom, wears"
type textarea "She is in her bedroom, wears r"
type textarea "She is in her bedroom, wears re"
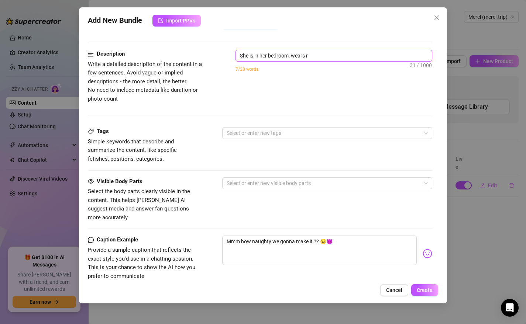
type textarea "She is in her bedroom, wears re"
type textarea "She is in her bedroom, wears red"
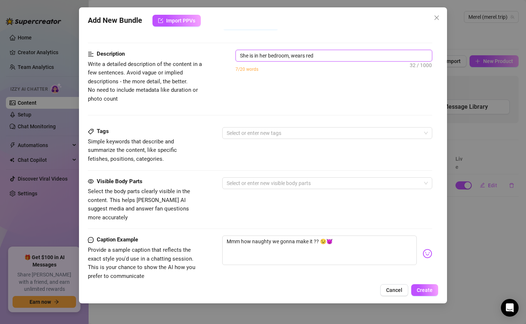
type textarea "She is in her bedroom, wears red l"
type textarea "She is in her bedroom, wears red ln"
type textarea "She is in her bedroom, wears red l"
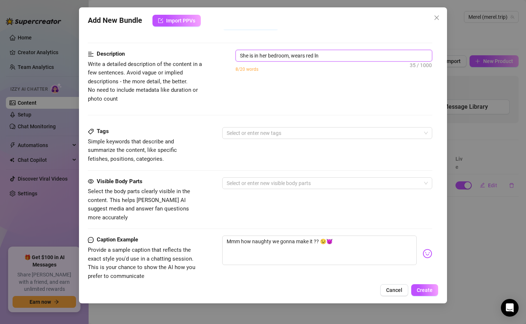
type textarea "She is in her bedroom, wears red l"
type textarea "She is in her bedroom, wears red li"
type textarea "She is in her bedroom, wears red lin"
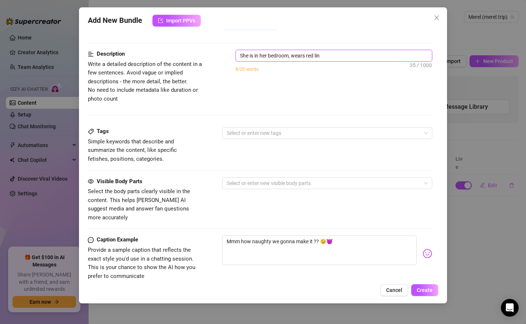
type textarea "She is in her bedroom, wears red ling"
type textarea "She is in her bedroom, wears red linge"
type textarea "She is in her bedroom, wears red linger"
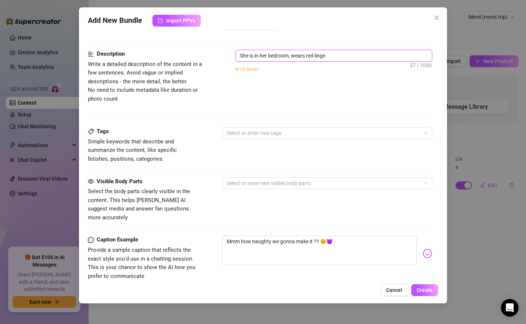
type textarea "She is in her bedroom, wears red linger"
type textarea "She is in her bedroom, wears red lingeri"
type textarea "She is in her bedroom, wears red lingerie"
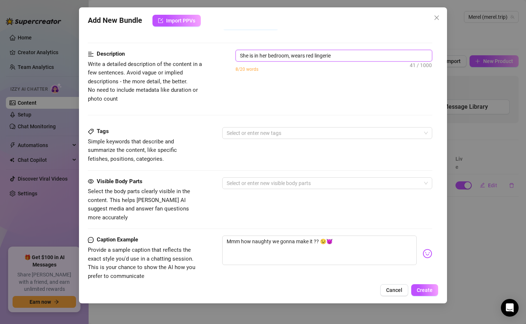
type textarea "She is in her bedroom, wears red lingerie"
type textarea "She is in her bedroom, wears red lingerie a"
type textarea "She is in her bedroom, wears red lingerie an"
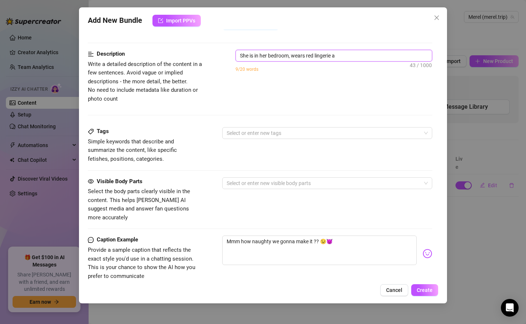
type textarea "She is in her bedroom, wears red lingerie an"
type textarea "She is in her bedroom, wears red lingerie and"
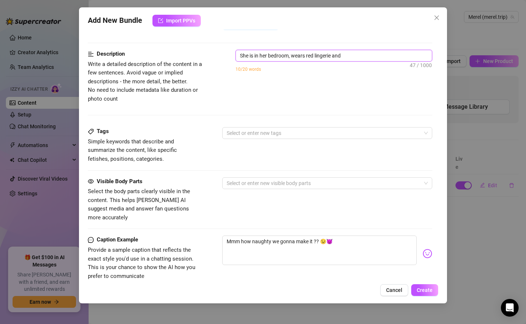
type textarea "She is in her bedroom, wears red lingerie and s"
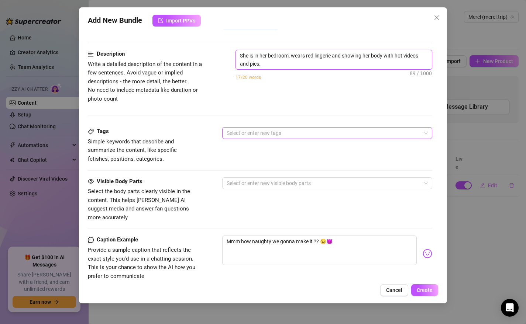
click at [256, 136] on div at bounding box center [324, 133] width 200 height 10
click at [251, 114] on div "Description Write a detailed description of the content in a few sentences. Avo…" at bounding box center [260, 88] width 345 height 77
click at [237, 180] on div at bounding box center [324, 183] width 200 height 10
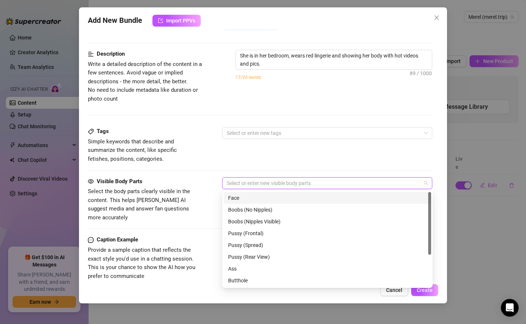
click at [235, 194] on div "Face" at bounding box center [327, 198] width 199 height 8
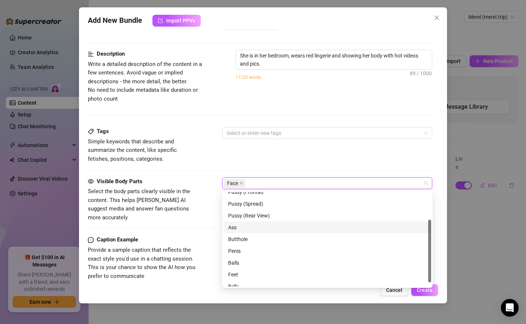
scroll to position [47, 0]
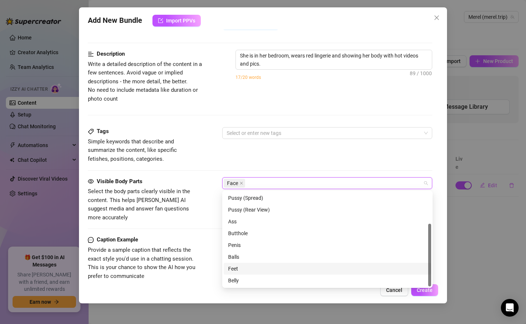
click at [438, 261] on div "Account Merel (@merel.trip) Name Name is for your internal organization only Re…" at bounding box center [263, 155] width 351 height 251
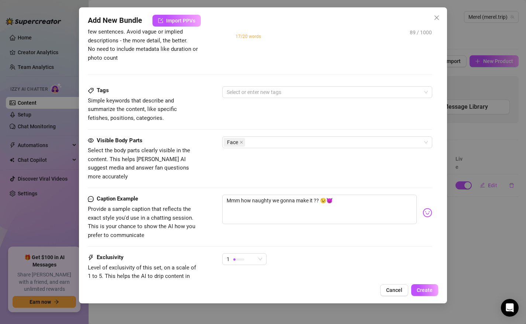
scroll to position [388, 0]
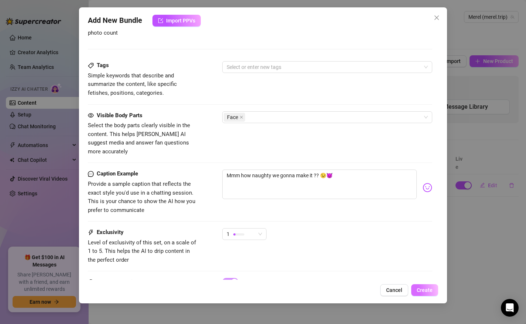
click at [420, 292] on span "Create" at bounding box center [425, 290] width 16 height 6
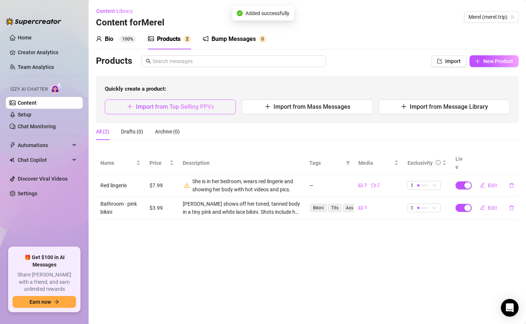
click at [147, 109] on span "Import from Top Selling PPVs" at bounding box center [175, 106] width 78 height 7
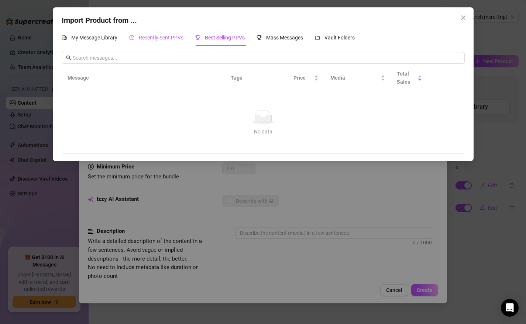
click at [161, 36] on span "Recently Sent PPVs" at bounding box center [161, 38] width 45 height 6
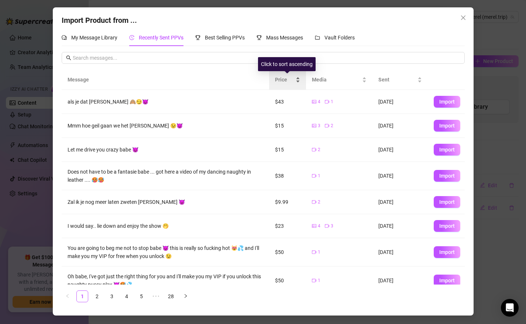
click at [289, 76] on span "Price" at bounding box center [284, 80] width 19 height 8
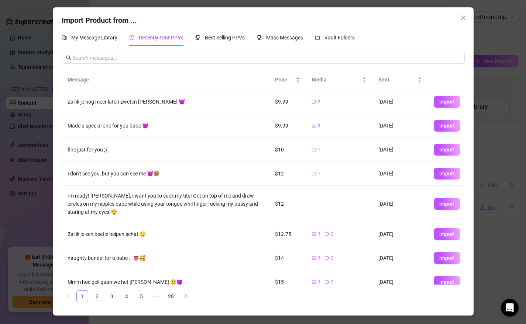
scroll to position [58, 0]
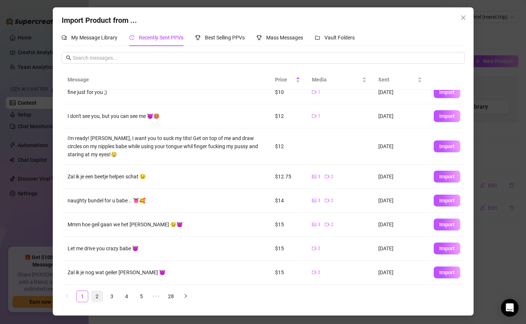
click at [94, 300] on link "2" at bounding box center [97, 296] width 11 height 11
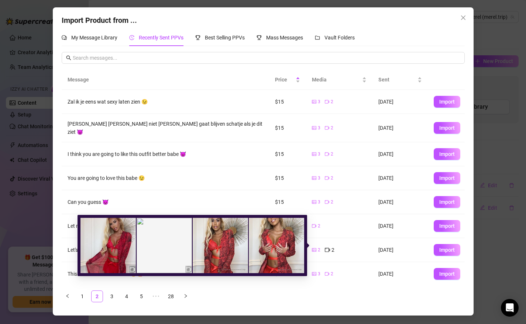
scroll to position [45, 0]
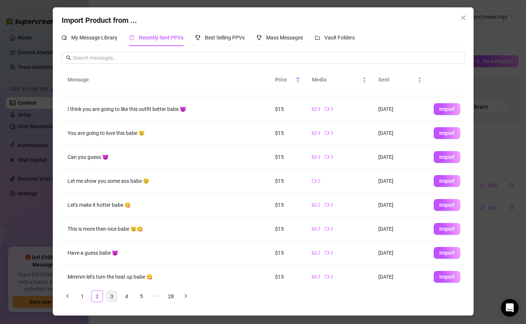
click at [110, 298] on link "3" at bounding box center [111, 296] width 11 height 11
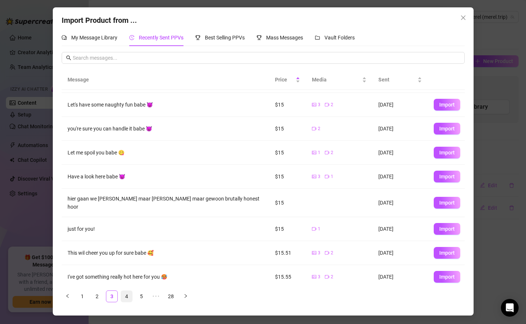
click at [124, 295] on link "4" at bounding box center [126, 296] width 11 height 11
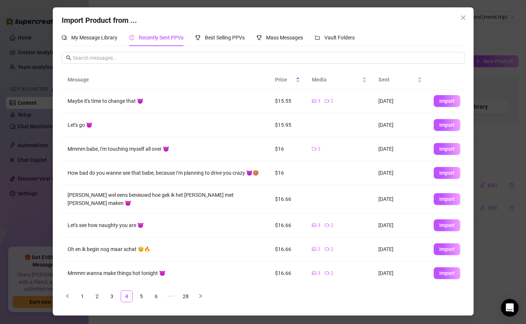
scroll to position [0, 0]
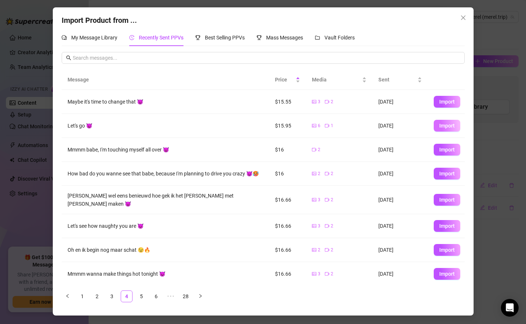
click at [444, 125] on span "Import" at bounding box center [446, 126] width 15 height 6
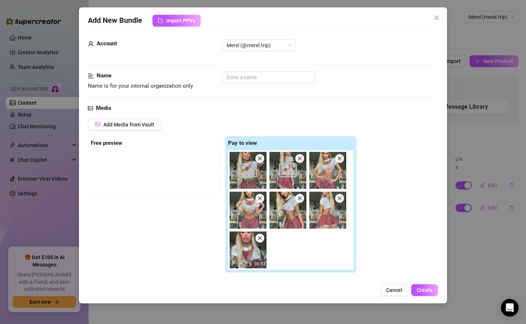
scroll to position [16, 0]
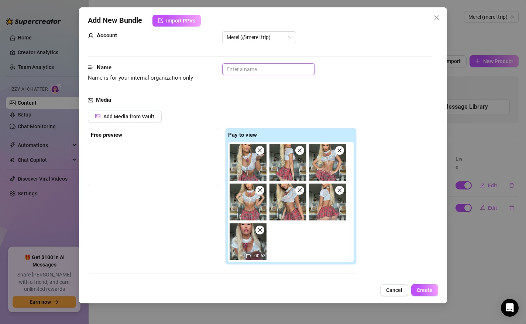
click at [246, 69] on input "text" at bounding box center [268, 69] width 93 height 12
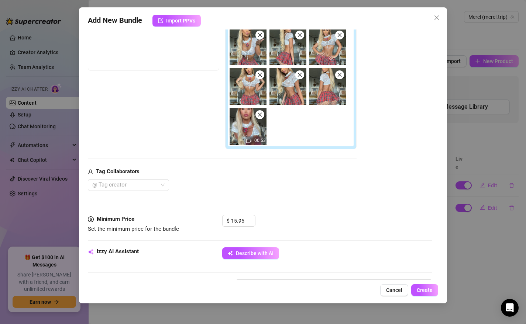
scroll to position [136, 0]
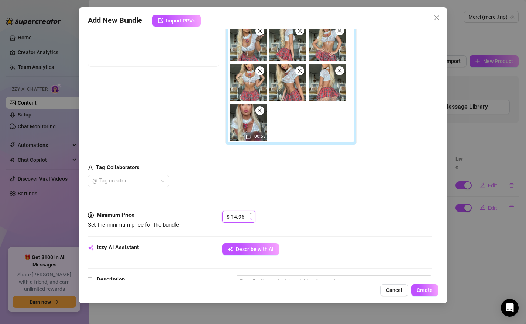
click at [249, 219] on span "Decrease Value" at bounding box center [251, 219] width 8 height 7
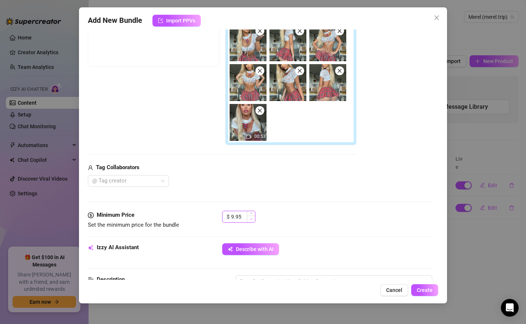
click at [249, 219] on span "Decrease Value" at bounding box center [251, 219] width 8 height 7
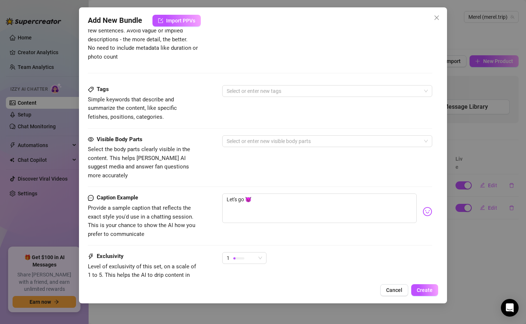
scroll to position [404, 0]
drag, startPoint x: 244, startPoint y: 192, endPoint x: 205, endPoint y: 185, distance: 40.1
click at [205, 193] on div "Caption Example Provide a sample caption that reflects the exact style you'd us…" at bounding box center [260, 215] width 345 height 45
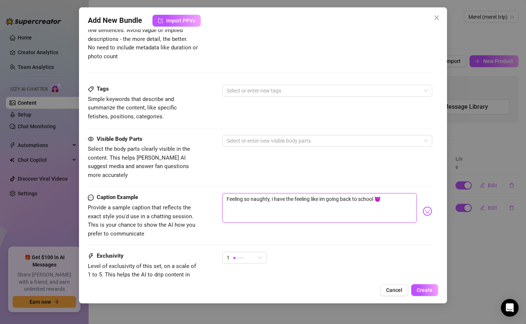
click at [406, 193] on textarea "Feeling so naughty, i have the feeling like im going back to school 😈" at bounding box center [319, 208] width 195 height 30
click at [398, 193] on textarea "Feeling so naughty, i have the feeling like im going back to school 😈" at bounding box center [319, 208] width 195 height 30
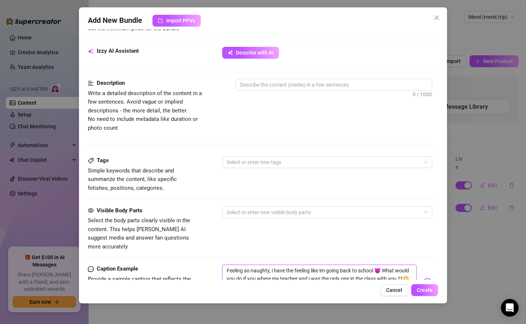
scroll to position [201, 0]
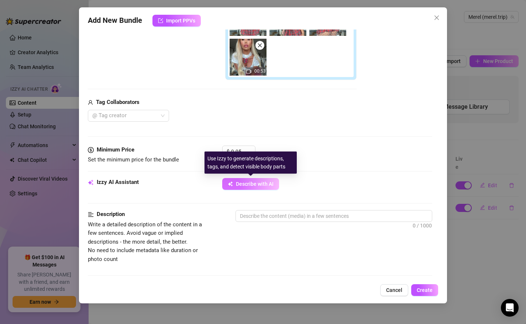
click at [253, 187] on button "Describe with AI" at bounding box center [250, 184] width 57 height 12
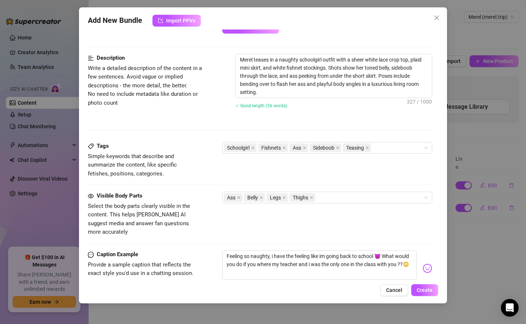
scroll to position [361, 0]
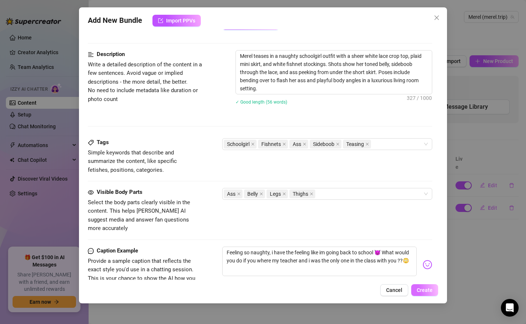
click at [421, 290] on span "Create" at bounding box center [425, 290] width 16 height 6
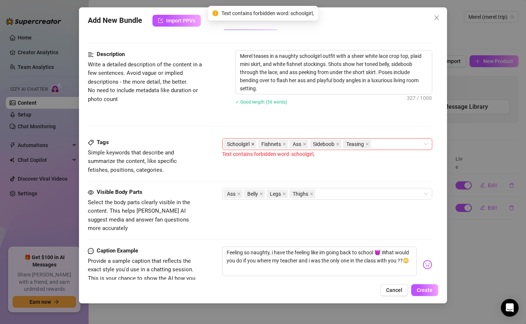
click at [253, 145] on icon "close" at bounding box center [253, 144] width 4 height 4
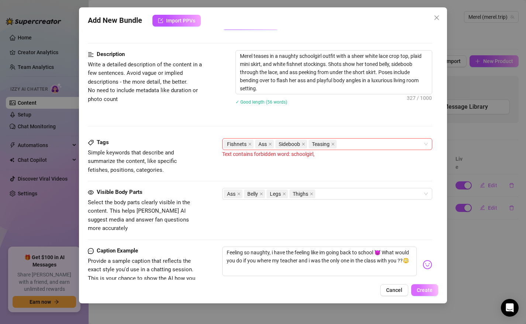
click at [421, 289] on span "Create" at bounding box center [425, 290] width 16 height 6
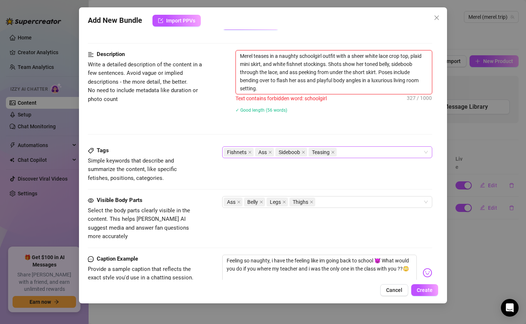
drag, startPoint x: 322, startPoint y: 56, endPoint x: 301, endPoint y: 55, distance: 21.0
click at [301, 55] on textarea "Merel teases in a naughty schoolgirl outfit with a sheer white lace crop top, p…" at bounding box center [334, 73] width 196 height 44
click at [320, 56] on textarea "Merel teases in a naughty schoolgirl outfit with a sheer white lace crop top, p…" at bounding box center [334, 73] width 196 height 44
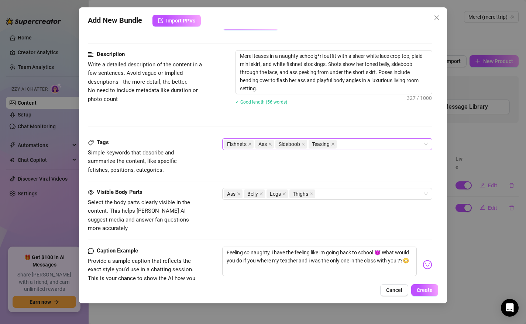
click at [332, 119] on div "Description Write a detailed description of the content in a few sentences. Avo…" at bounding box center [260, 94] width 345 height 88
click at [428, 289] on span "Create" at bounding box center [425, 290] width 16 height 6
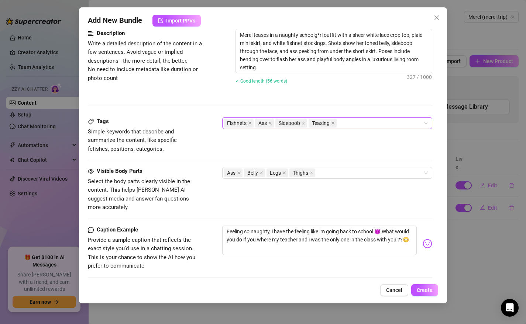
scroll to position [366, 0]
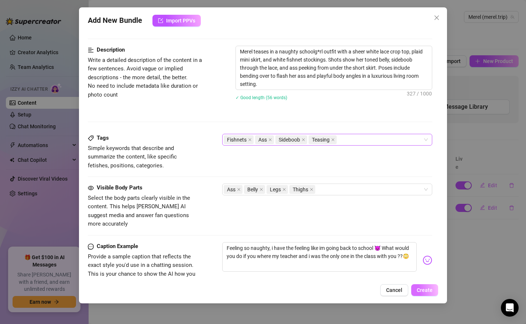
click at [425, 289] on span "Create" at bounding box center [425, 290] width 16 height 6
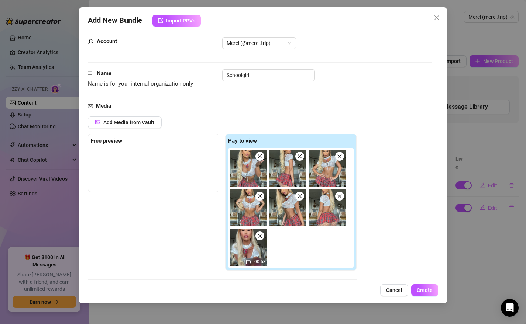
scroll to position [12, 0]
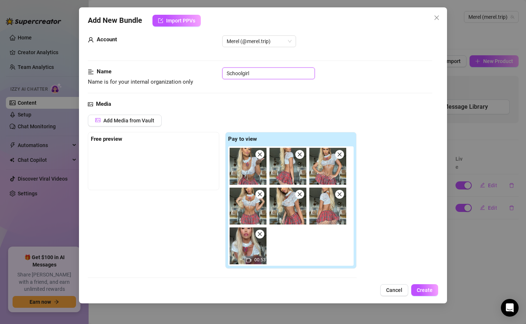
click at [251, 73] on input "Schoolgirl" at bounding box center [268, 74] width 93 height 12
click at [271, 93] on div "Name Name is for your internal organization only Schoolg*rl" at bounding box center [260, 84] width 345 height 32
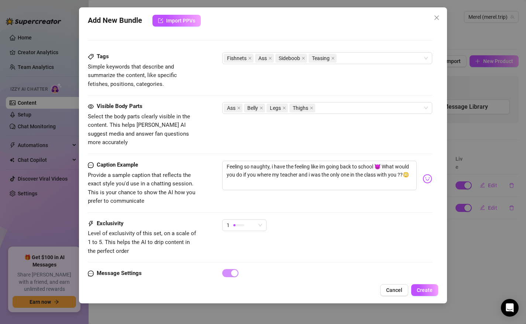
scroll to position [469, 0]
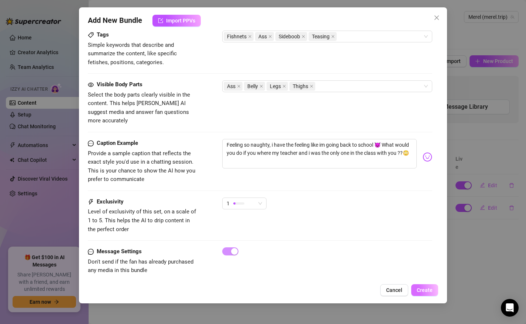
click at [424, 287] on span "Create" at bounding box center [425, 290] width 16 height 6
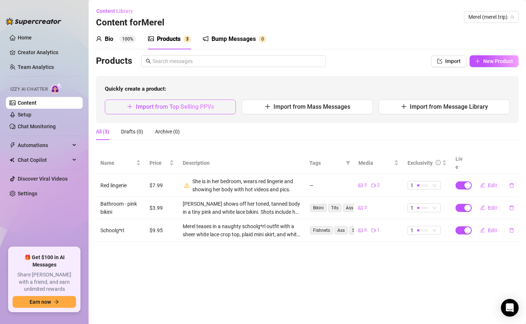
click at [170, 109] on span "Import from Top Selling PPVs" at bounding box center [175, 106] width 78 height 7
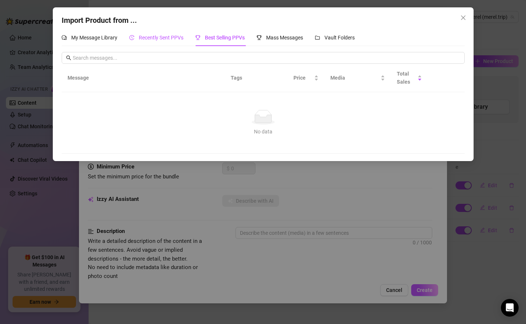
click at [165, 39] on span "Recently Sent PPVs" at bounding box center [161, 38] width 45 height 6
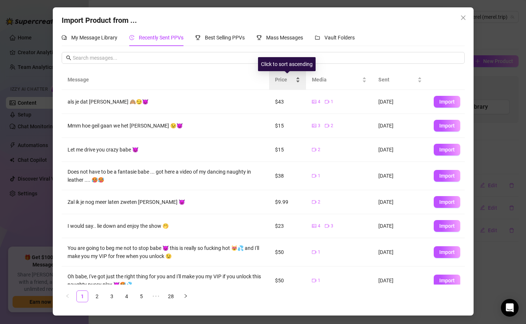
click at [289, 79] on span "Price" at bounding box center [284, 80] width 19 height 8
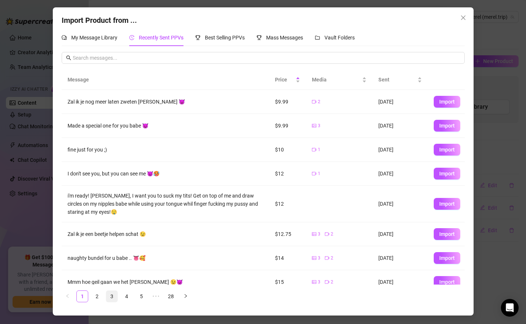
click at [112, 296] on link "3" at bounding box center [111, 296] width 11 height 11
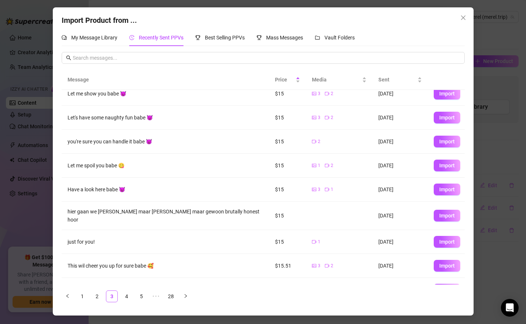
scroll to position [45, 0]
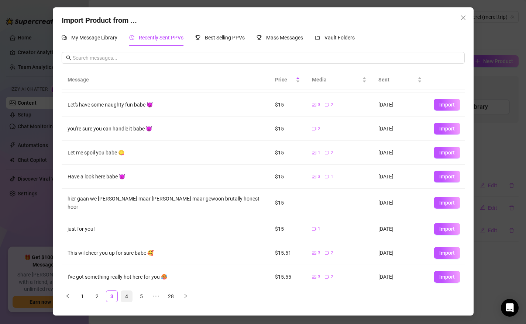
click at [124, 298] on link "4" at bounding box center [126, 296] width 11 height 11
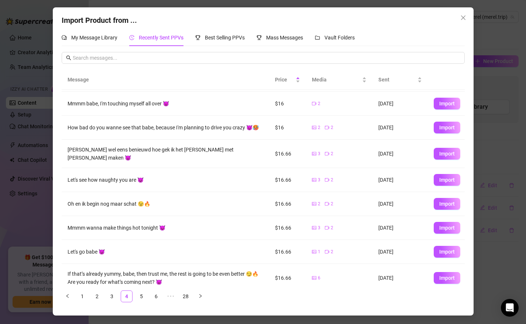
scroll to position [49, 0]
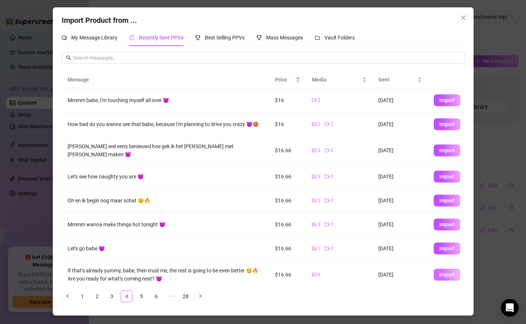
click at [442, 272] on span "Import" at bounding box center [446, 275] width 15 height 6
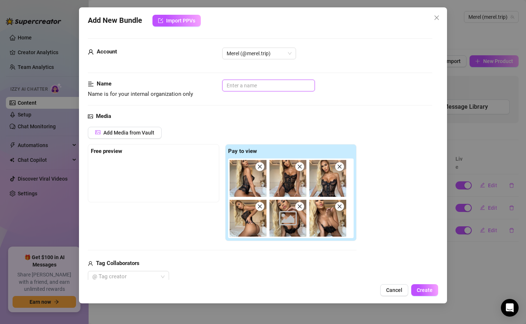
click at [255, 84] on input "text" at bounding box center [268, 86] width 93 height 12
click at [277, 117] on div "Media" at bounding box center [260, 116] width 345 height 9
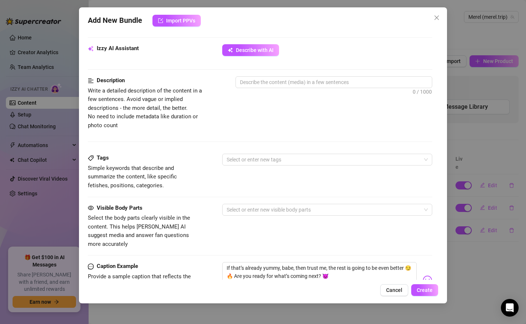
scroll to position [314, 0]
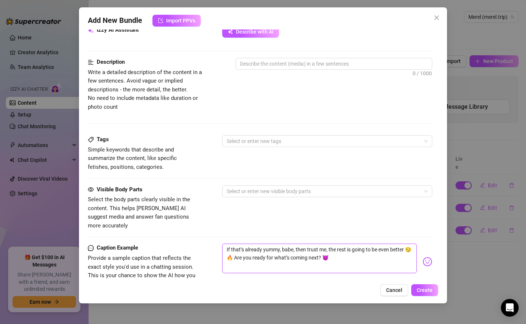
drag, startPoint x: 405, startPoint y: 242, endPoint x: 219, endPoint y: 240, distance: 186.3
click at [219, 244] on div "Caption Example Provide a sample caption that reflects the exact style you'd us…" at bounding box center [260, 266] width 345 height 45
click at [275, 262] on textarea "You want to see me very naughty ?? wait till you see me like this, i want that …" at bounding box center [319, 259] width 195 height 30
click at [259, 259] on textarea "You want to see me very naughty ?? wait till you see me like this, i want that …" at bounding box center [319, 259] width 195 height 30
drag, startPoint x: 255, startPoint y: 259, endPoint x: 395, endPoint y: 249, distance: 139.8
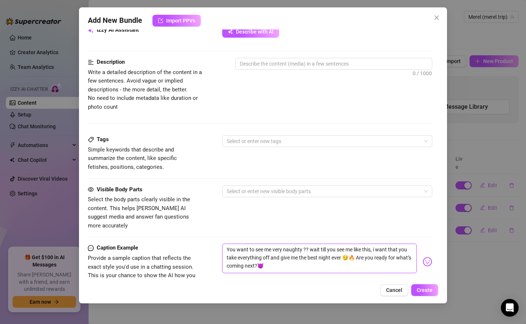
click at [395, 249] on textarea "You want to see me very naughty ?? wait till you see me like this, i want that …" at bounding box center [319, 259] width 195 height 30
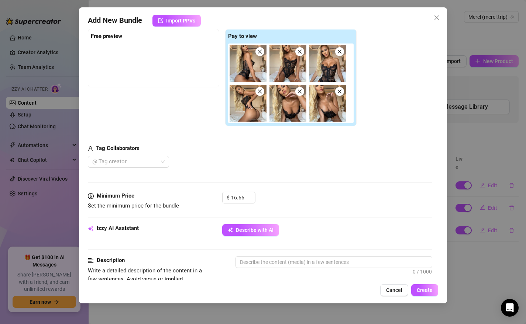
scroll to position [129, 0]
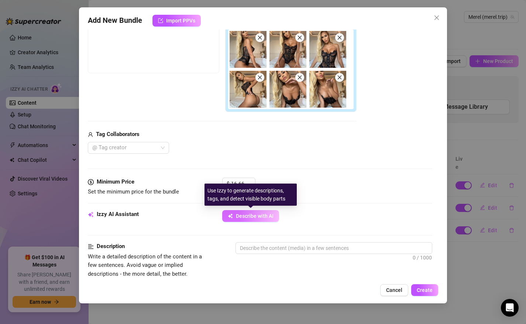
click at [252, 216] on span "Describe with AI" at bounding box center [255, 216] width 38 height 6
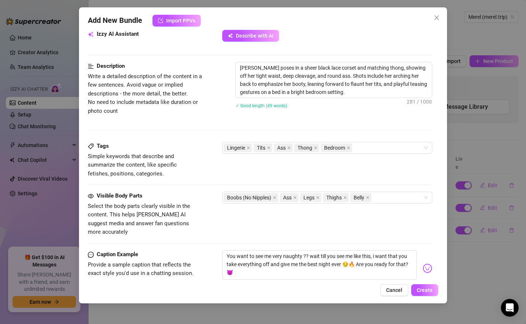
scroll to position [210, 0]
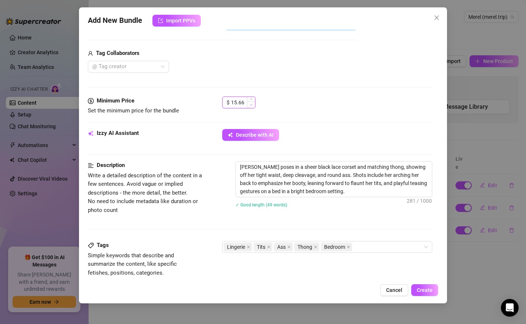
click at [250, 105] on icon "down" at bounding box center [251, 105] width 3 height 3
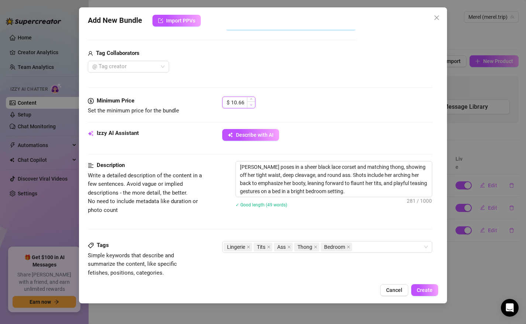
click at [250, 105] on icon "down" at bounding box center [251, 105] width 3 height 3
click at [252, 104] on icon "down" at bounding box center [251, 105] width 3 height 3
click at [427, 289] on span "Create" at bounding box center [425, 290] width 16 height 6
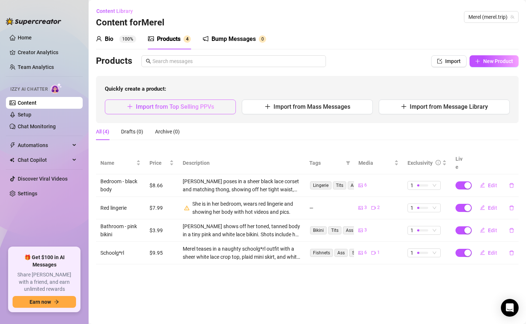
click at [153, 105] on span "Import from Top Selling PPVs" at bounding box center [175, 106] width 78 height 7
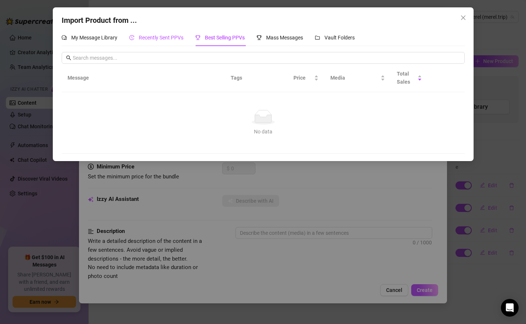
click at [164, 36] on span "Recently Sent PPVs" at bounding box center [161, 38] width 45 height 6
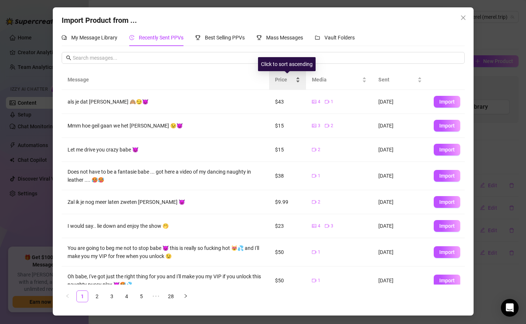
click at [289, 76] on span "Price" at bounding box center [284, 80] width 19 height 8
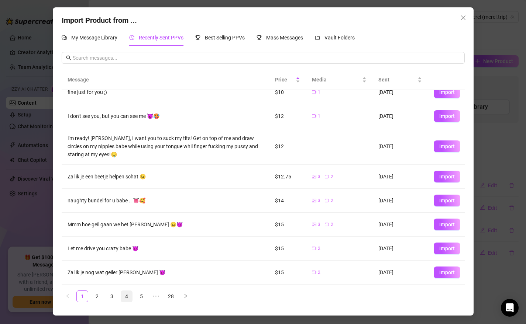
click at [125, 295] on link "4" at bounding box center [126, 296] width 11 height 11
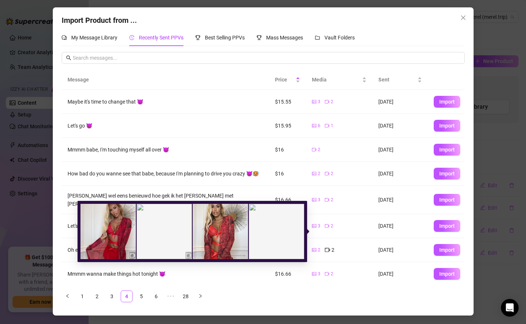
scroll to position [49, 0]
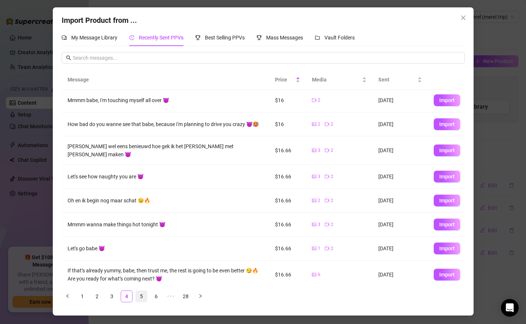
click at [141, 300] on link "5" at bounding box center [141, 296] width 11 height 11
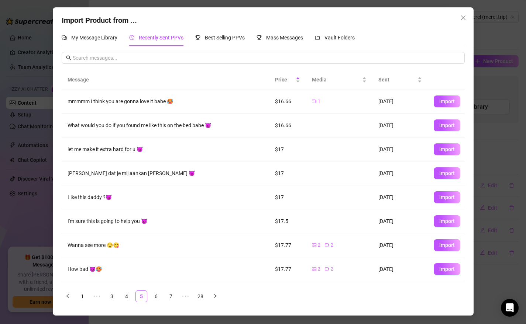
scroll to position [0, 0]
click at [446, 198] on span "Import" at bounding box center [446, 198] width 15 height 6
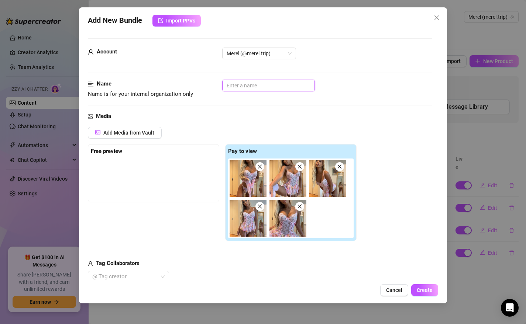
click at [257, 87] on input "text" at bounding box center [268, 86] width 93 height 12
click at [227, 85] on input "Pink Lingerie" at bounding box center [268, 86] width 93 height 12
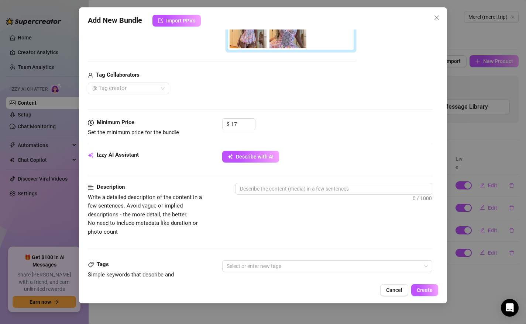
scroll to position [171, 0]
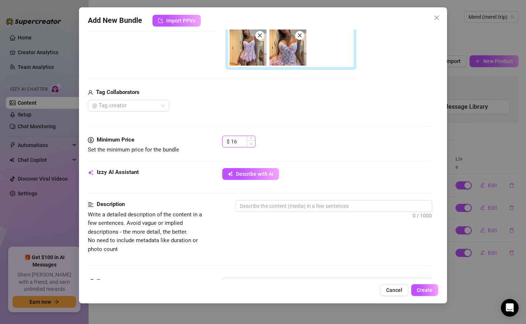
click at [251, 145] on icon "down" at bounding box center [251, 144] width 3 height 3
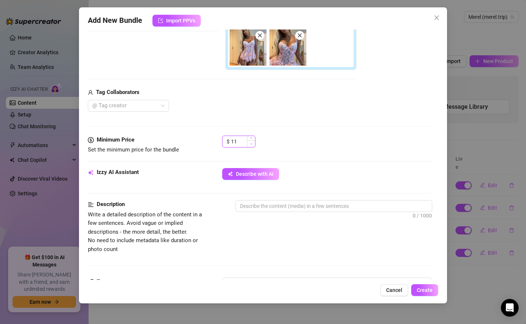
click at [251, 145] on icon "down" at bounding box center [251, 144] width 3 height 3
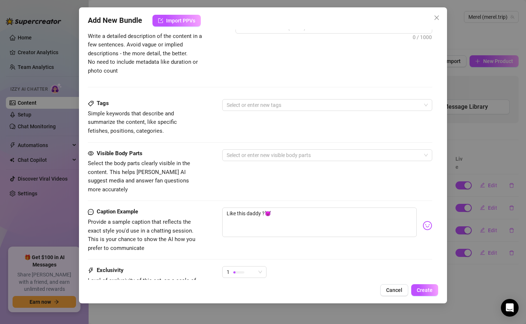
scroll to position [351, 0]
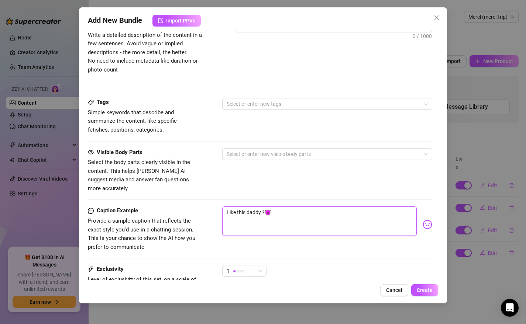
drag, startPoint x: 261, startPoint y: 206, endPoint x: 180, endPoint y: 196, distance: 81.8
click at [180, 196] on form "Account Merel (@merel.trip) Name Name is for your internal organization only be…" at bounding box center [260, 21] width 345 height 669
click at [292, 207] on textarea "Come eat my pussy, daddy ?😈" at bounding box center [319, 222] width 195 height 30
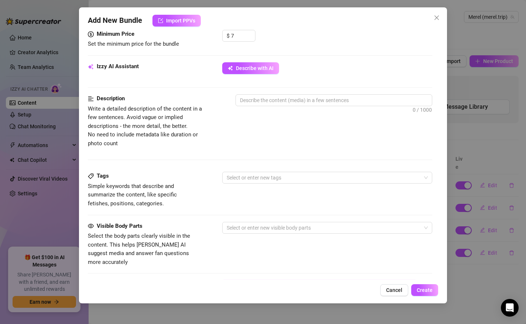
scroll to position [187, 0]
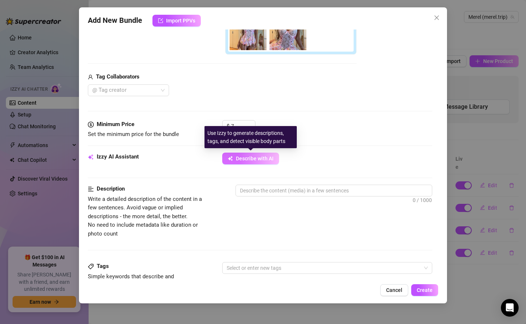
click at [249, 158] on span "Describe with AI" at bounding box center [255, 159] width 38 height 6
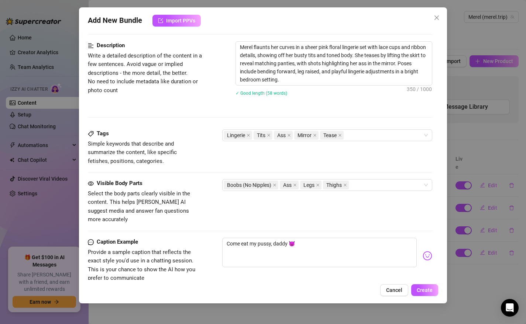
scroll to position [348, 0]
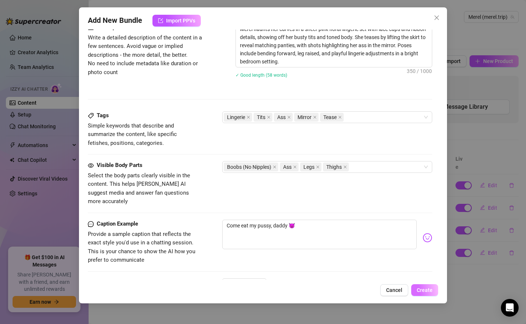
click at [421, 289] on span "Create" at bounding box center [425, 290] width 16 height 6
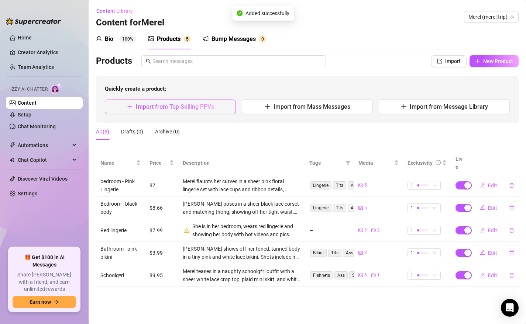
click at [146, 106] on span "Import from Top Selling PPVs" at bounding box center [175, 106] width 78 height 7
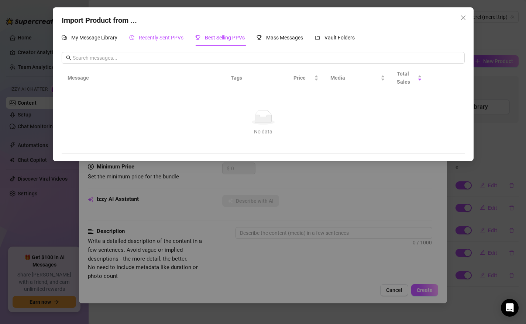
click at [152, 38] on span "Recently Sent PPVs" at bounding box center [161, 38] width 45 height 6
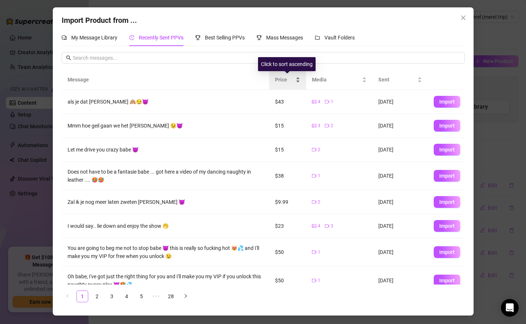
click at [281, 82] on span "Price" at bounding box center [284, 80] width 19 height 8
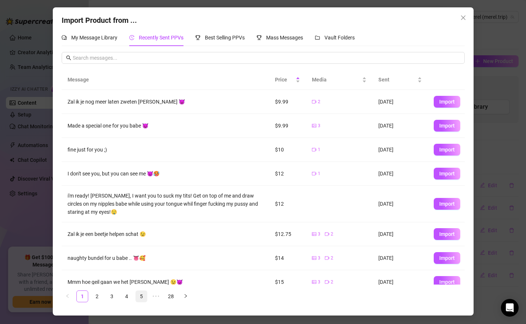
click at [139, 294] on link "5" at bounding box center [141, 296] width 11 height 11
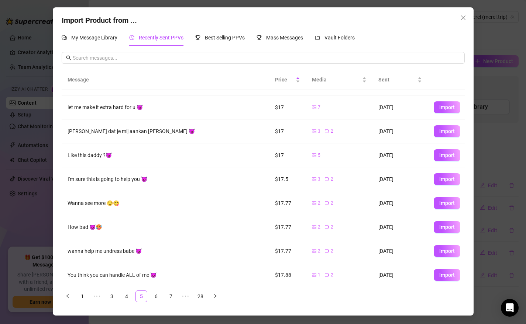
scroll to position [45, 0]
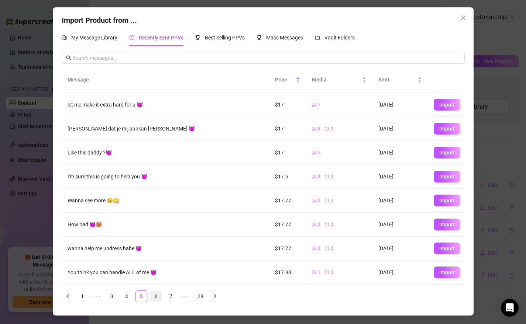
click at [157, 298] on link "6" at bounding box center [156, 296] width 11 height 11
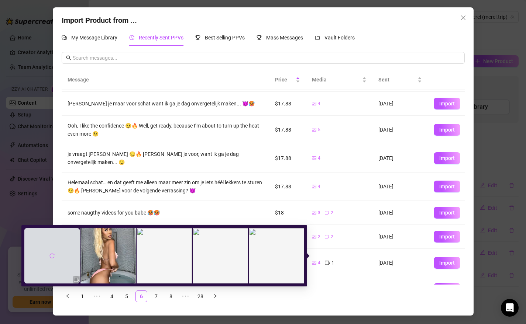
scroll to position [58, 0]
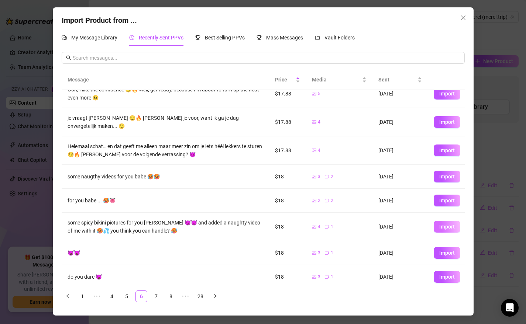
click at [444, 224] on span "Import" at bounding box center [446, 227] width 15 height 6
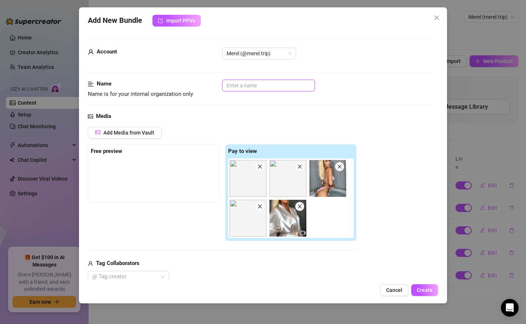
click at [273, 86] on input "text" at bounding box center [268, 86] width 93 height 12
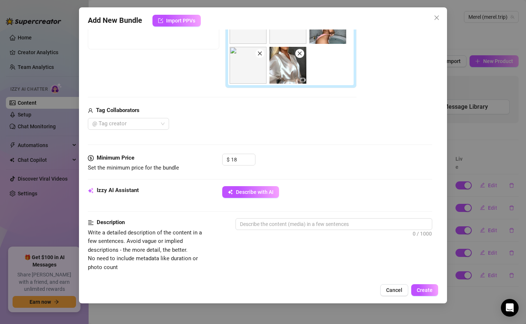
scroll to position [154, 0]
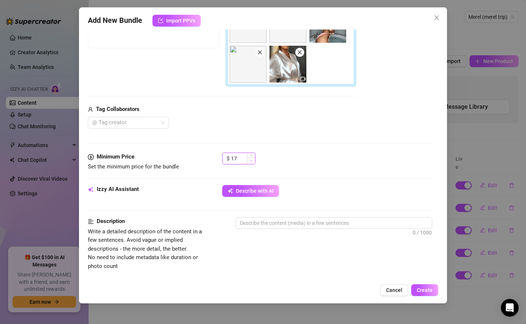
click at [249, 161] on span "Decrease Value" at bounding box center [251, 161] width 8 height 7
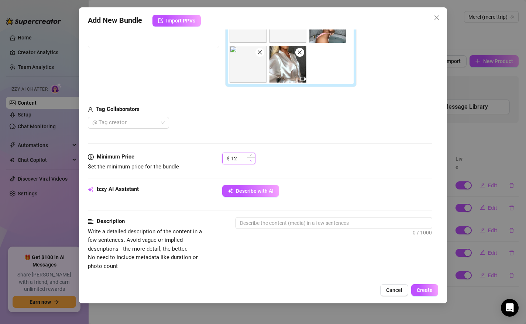
click at [249, 161] on span "Decrease Value" at bounding box center [251, 161] width 8 height 7
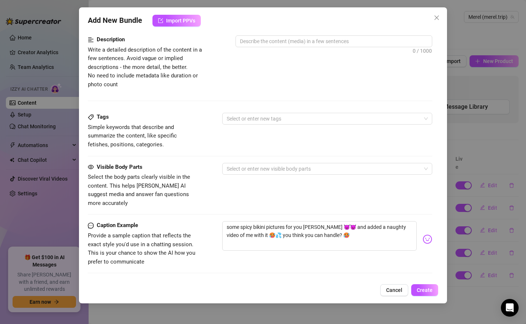
scroll to position [332, 0]
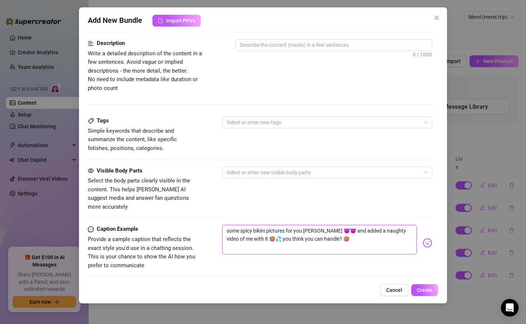
drag, startPoint x: 318, startPoint y: 222, endPoint x: 303, endPoint y: 222, distance: 15.1
click at [303, 225] on textarea "some spicy bikini pictures for you Glenn 😈😈 and added a naughty video of me wit…" at bounding box center [319, 240] width 195 height 30
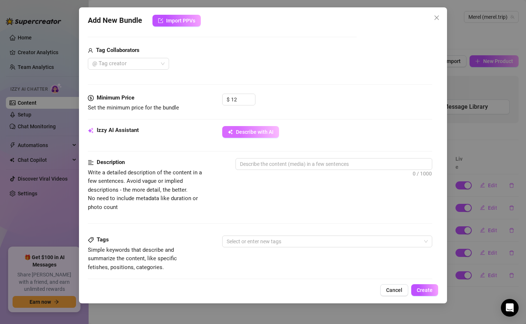
scroll to position [206, 0]
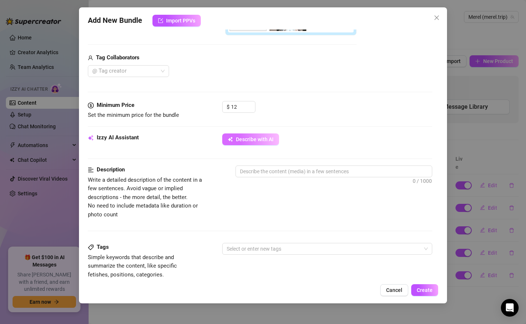
click at [248, 139] on span "Describe with AI" at bounding box center [255, 140] width 38 height 6
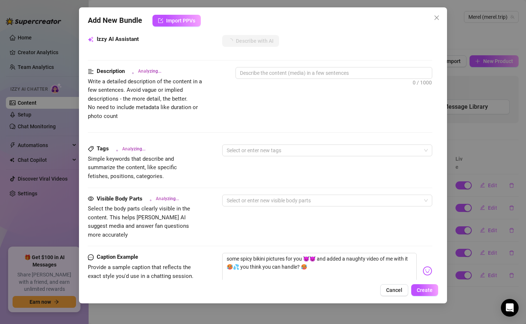
scroll to position [297, 0]
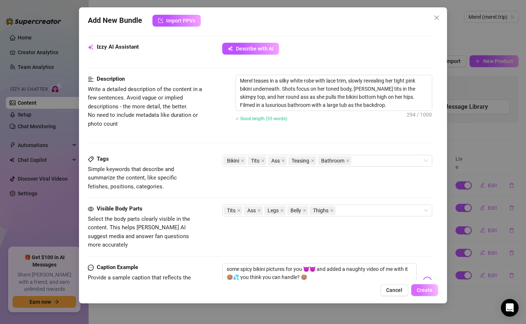
click at [423, 288] on span "Create" at bounding box center [425, 290] width 16 height 6
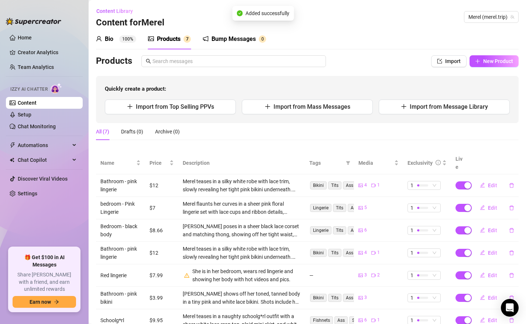
scroll to position [21, 0]
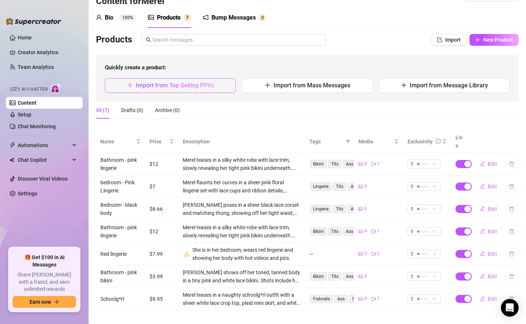
click at [149, 84] on span "Import from Top Selling PPVs" at bounding box center [175, 85] width 78 height 7
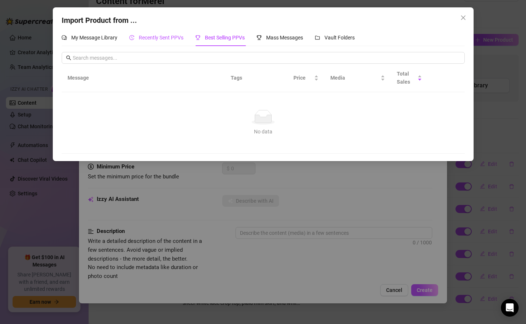
click at [151, 39] on span "Recently Sent PPVs" at bounding box center [161, 38] width 45 height 6
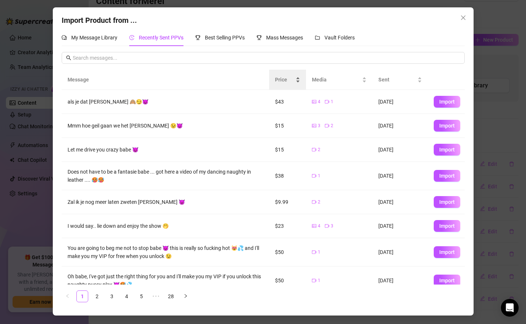
click at [288, 82] on span "Price" at bounding box center [284, 80] width 19 height 8
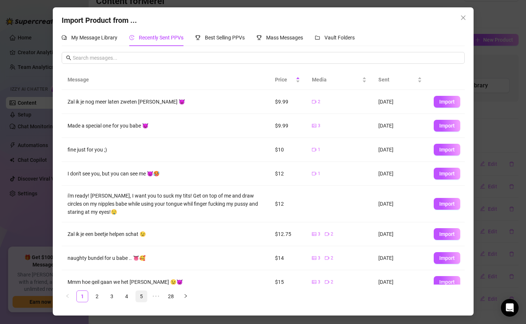
click at [142, 298] on link "5" at bounding box center [141, 296] width 11 height 11
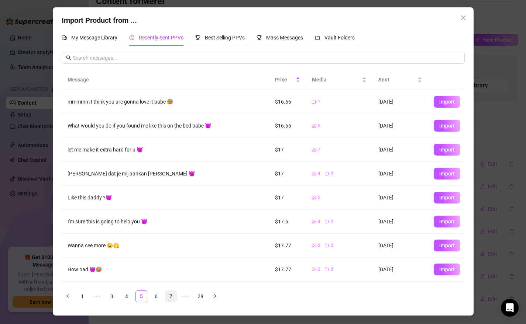
click at [174, 296] on link "7" at bounding box center [170, 296] width 11 height 11
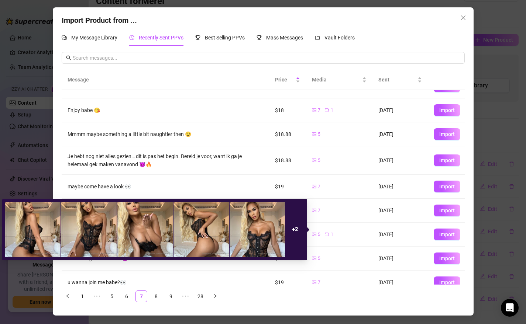
scroll to position [49, 0]
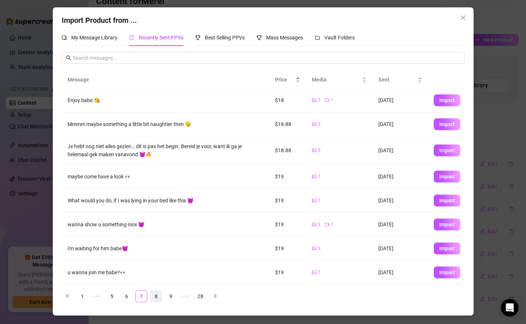
click at [153, 298] on link "8" at bounding box center [156, 296] width 11 height 11
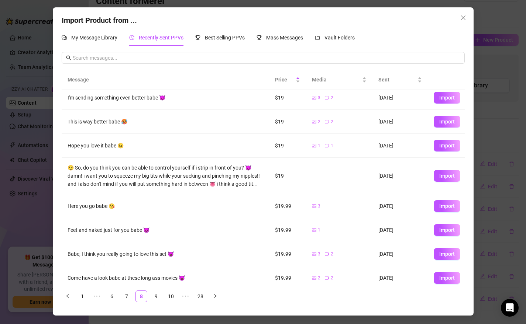
scroll to position [56, 0]
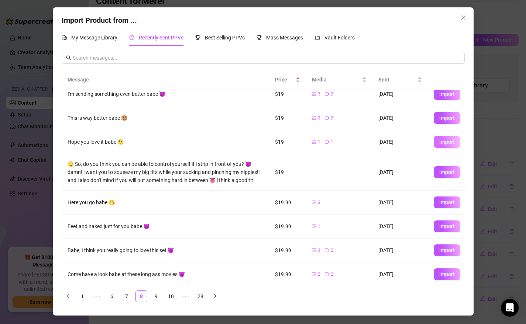
click at [446, 142] on span "Import" at bounding box center [446, 142] width 15 height 6
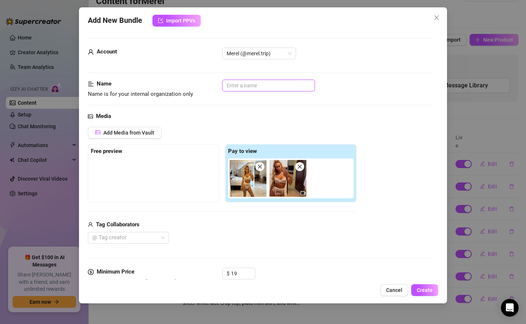
click at [253, 88] on input "text" at bounding box center [268, 86] width 93 height 12
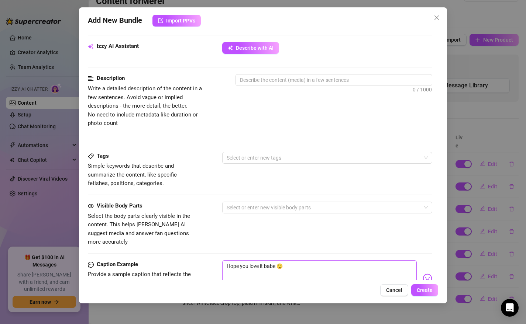
scroll to position [370, 0]
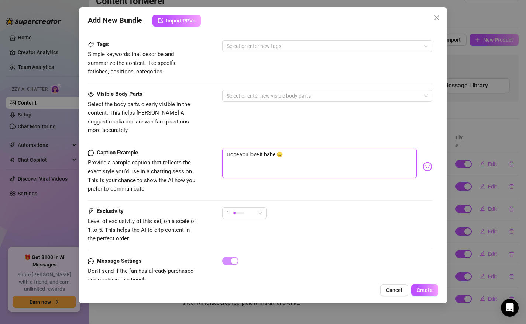
click at [279, 149] on textarea "Hope you love it babe 😉" at bounding box center [319, 164] width 195 height 30
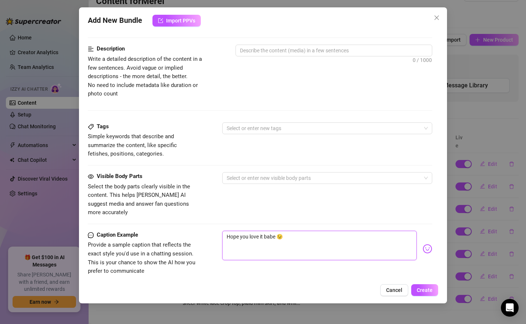
scroll to position [232, 0]
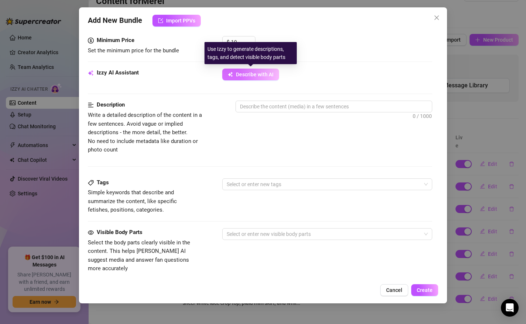
click at [256, 79] on button "Describe with AI" at bounding box center [250, 75] width 57 height 12
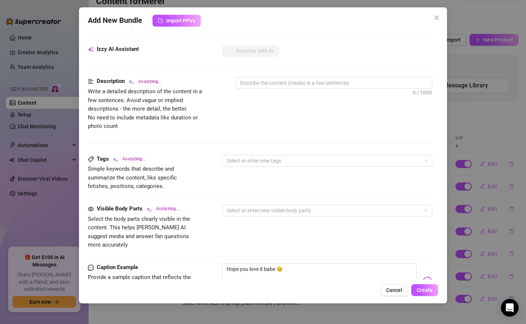
scroll to position [261, 0]
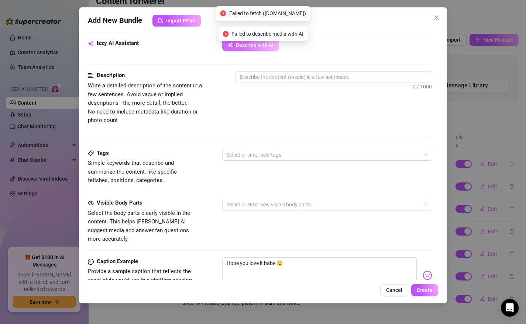
click at [243, 47] on span "Describe with AI" at bounding box center [255, 45] width 38 height 6
click at [241, 48] on span "Describe with AI" at bounding box center [255, 45] width 38 height 6
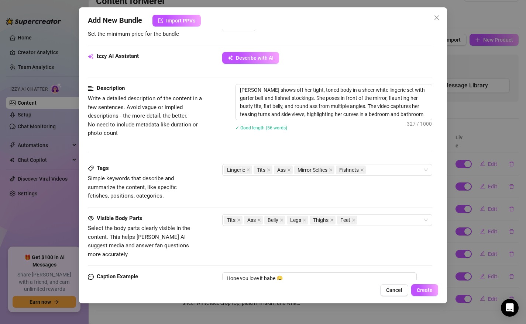
scroll to position [159, 0]
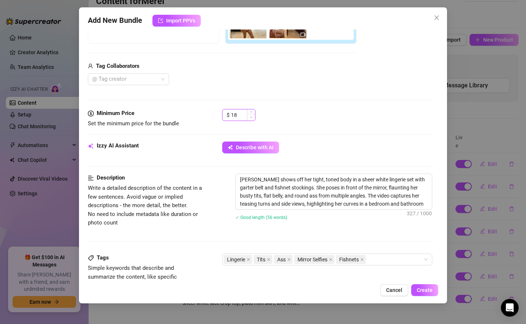
click at [250, 118] on icon "down" at bounding box center [251, 117] width 3 height 3
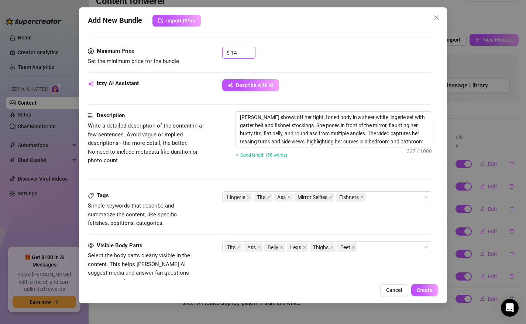
scroll to position [242, 0]
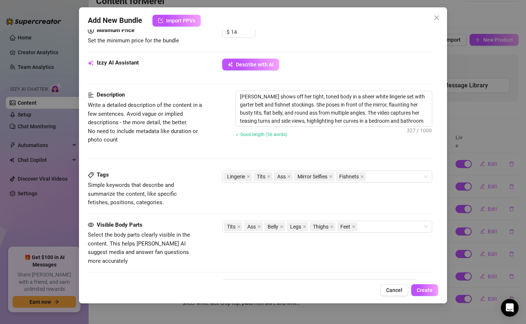
click at [372, 219] on div "Tags Simple keywords that describe and summarize the content, like specific fet…" at bounding box center [260, 196] width 345 height 50
click at [369, 227] on div "Tits Ass Belly Legs Thighs Feet" at bounding box center [324, 227] width 200 height 10
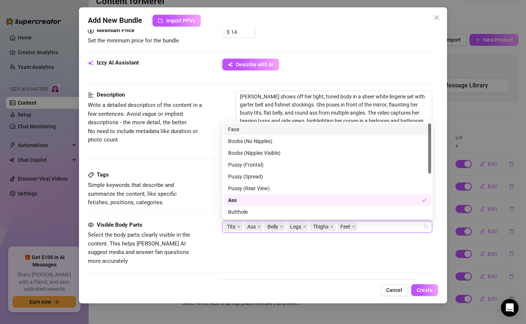
click at [369, 244] on div "Visible Body Parts Select the body parts clearly visible in the content. This h…" at bounding box center [260, 243] width 345 height 45
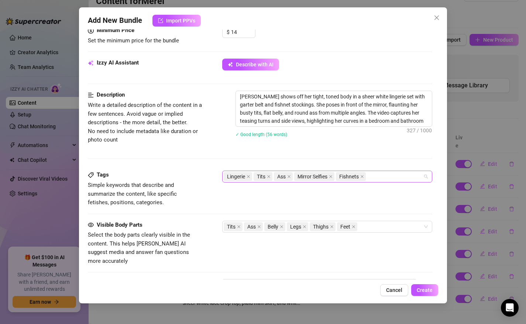
click at [377, 175] on div "Lingerie Tits Ass Mirror Selfies Fishnets" at bounding box center [324, 177] width 200 height 10
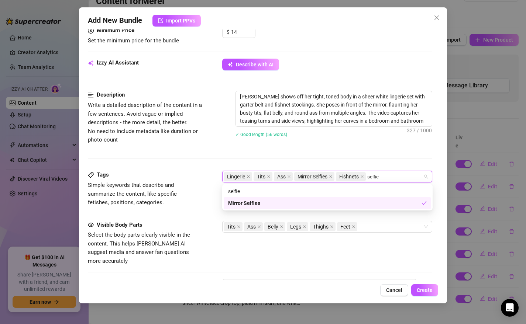
click at [261, 203] on div "Mirror Selfies" at bounding box center [324, 203] width 193 height 8
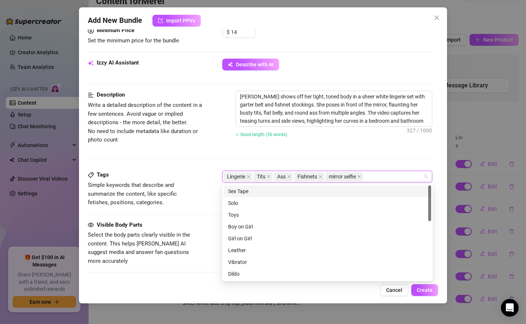
click at [304, 152] on div "Description Write a detailed description of the content in a few sentences. Avo…" at bounding box center [260, 131] width 345 height 80
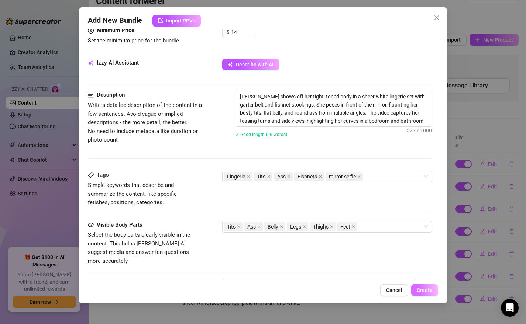
click at [425, 289] on span "Create" at bounding box center [425, 290] width 16 height 6
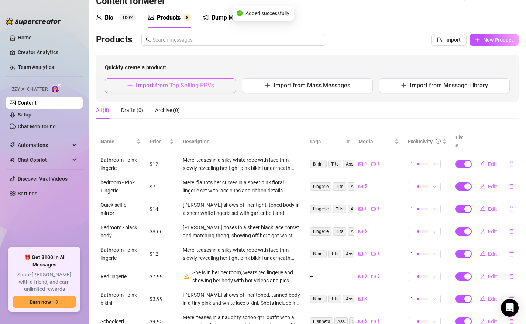
click at [164, 87] on span "Import from Top Selling PPVs" at bounding box center [175, 85] width 78 height 7
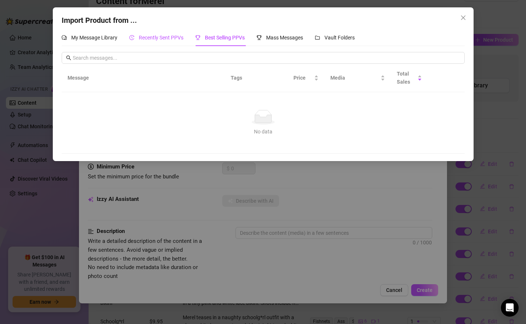
click at [154, 37] on span "Recently Sent PPVs" at bounding box center [161, 38] width 45 height 6
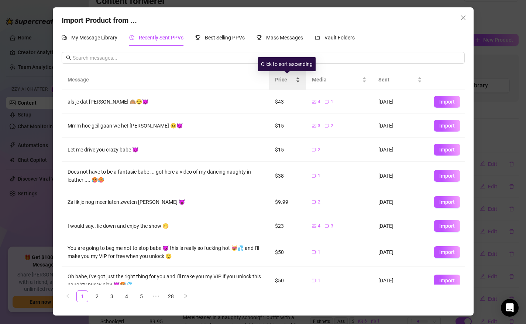
click at [284, 78] on span "Price" at bounding box center [284, 80] width 19 height 8
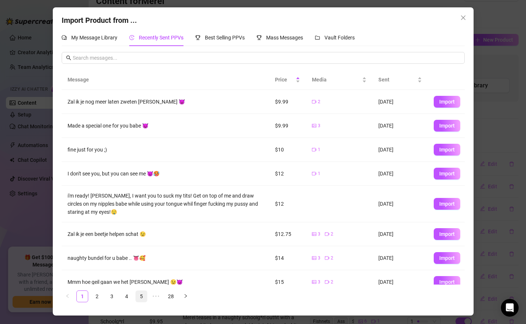
click at [141, 299] on link "5" at bounding box center [141, 296] width 11 height 11
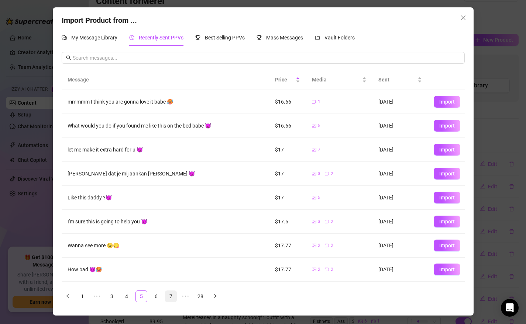
click at [171, 297] on link "7" at bounding box center [170, 296] width 11 height 11
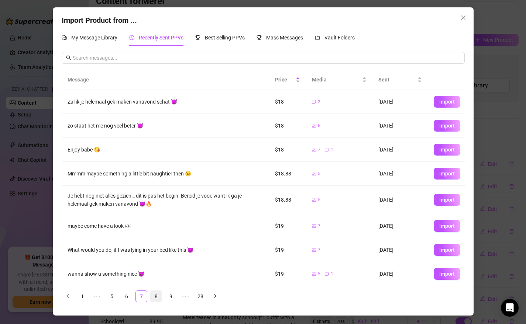
click at [159, 296] on link "8" at bounding box center [156, 296] width 11 height 11
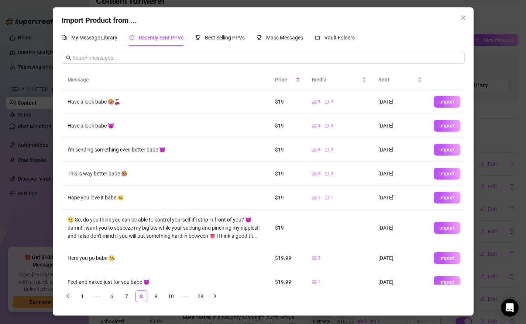
scroll to position [58, 0]
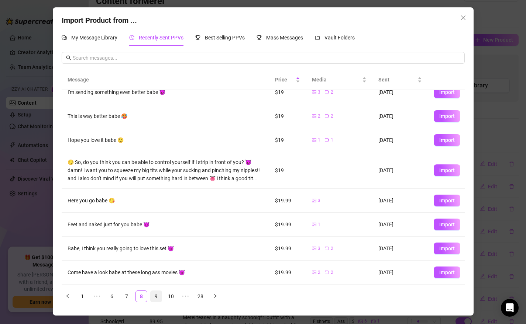
click at [153, 296] on link "9" at bounding box center [156, 296] width 11 height 11
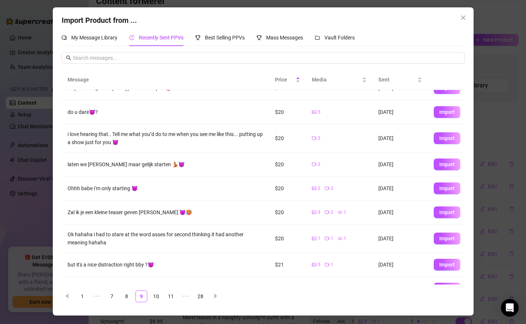
scroll to position [54, 0]
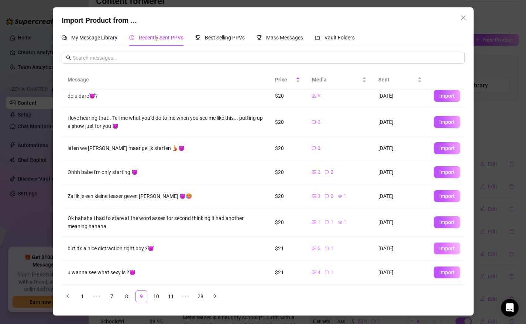
click at [447, 250] on span "Import" at bounding box center [446, 249] width 15 height 6
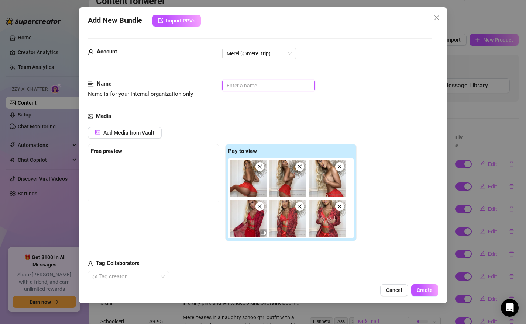
click at [237, 80] on input "text" at bounding box center [268, 86] width 93 height 12
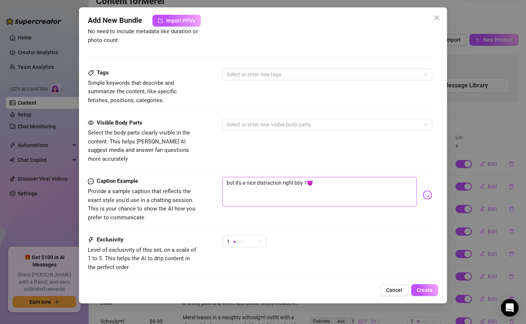
scroll to position [379, 0]
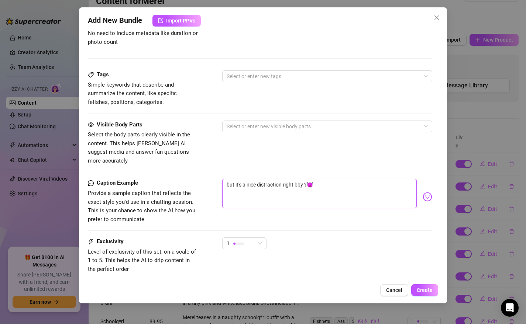
drag, startPoint x: 304, startPoint y: 177, endPoint x: 211, endPoint y: 166, distance: 94.0
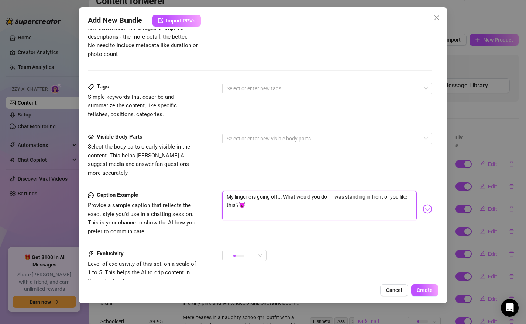
scroll to position [367, 0]
click at [259, 250] on span "1" at bounding box center [244, 255] width 35 height 11
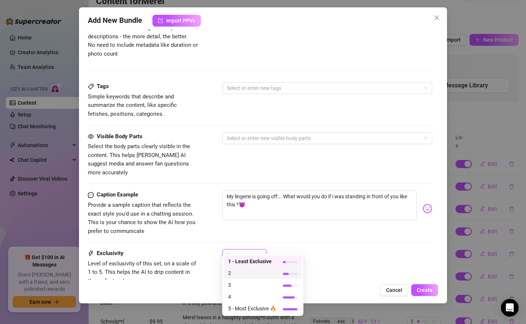
click at [246, 269] on span "2" at bounding box center [252, 273] width 48 height 8
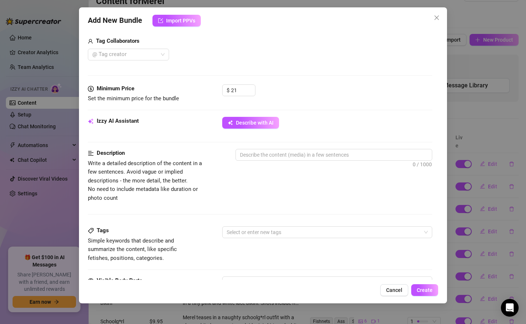
scroll to position [201, 0]
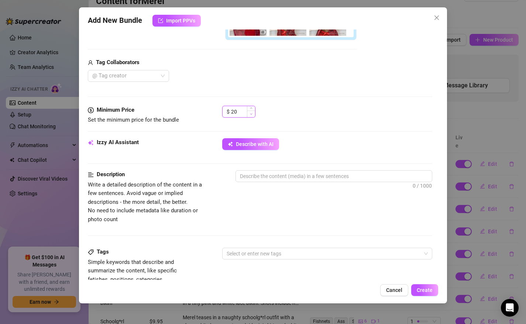
click at [249, 114] on span "Decrease Value" at bounding box center [251, 114] width 8 height 7
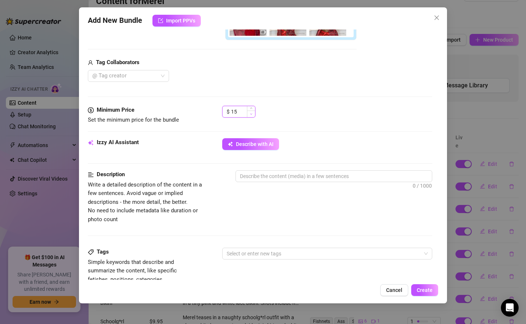
click at [249, 114] on span "Decrease Value" at bounding box center [251, 114] width 8 height 7
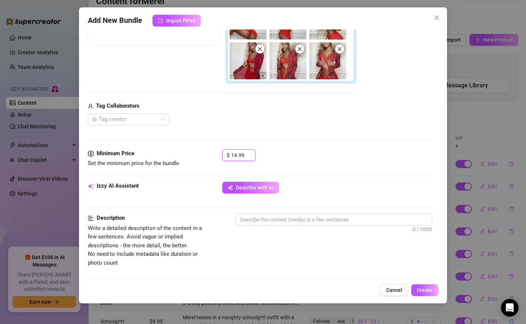
scroll to position [159, 0]
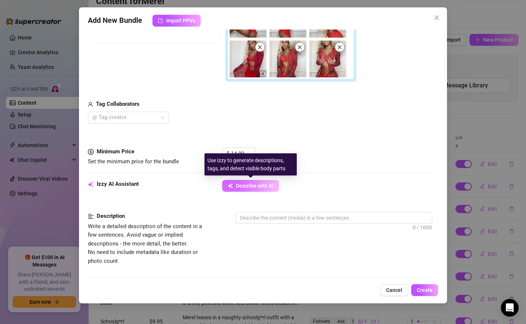
click at [243, 186] on span "Describe with AI" at bounding box center [255, 186] width 38 height 6
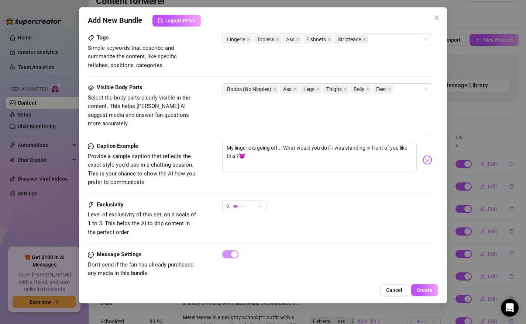
scroll to position [421, 0]
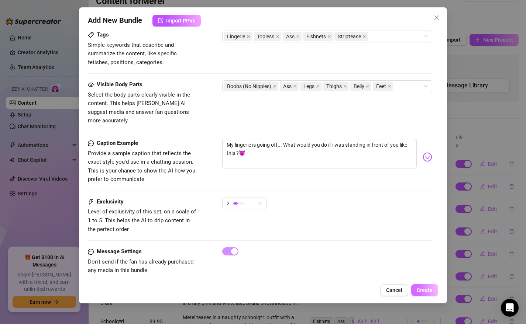
click at [429, 291] on span "Create" at bounding box center [425, 290] width 16 height 6
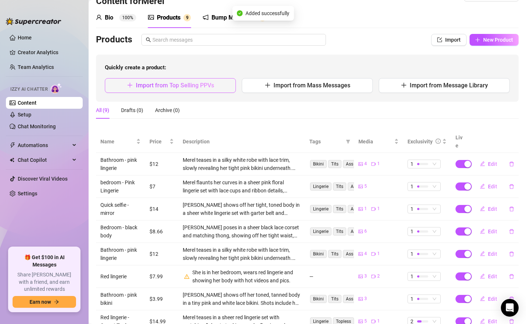
click at [163, 89] on span "Import from Top Selling PPVs" at bounding box center [175, 85] width 78 height 7
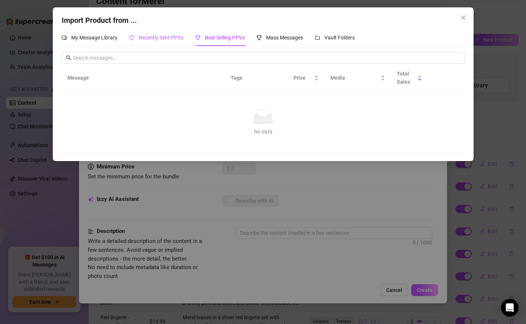
click at [166, 36] on span "Recently Sent PPVs" at bounding box center [161, 38] width 45 height 6
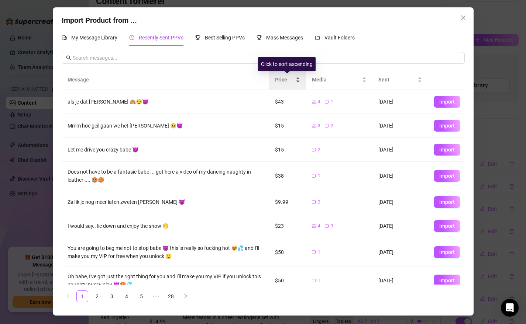
click at [289, 76] on div "Price" at bounding box center [287, 80] width 25 height 8
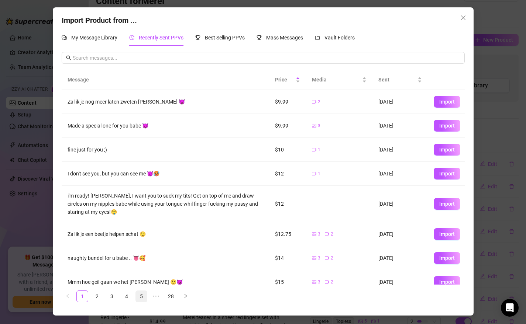
click at [139, 298] on link "5" at bounding box center [141, 296] width 11 height 11
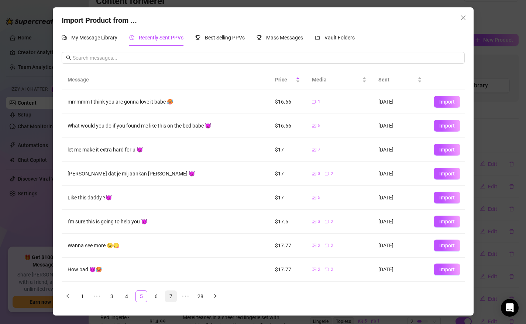
click at [172, 298] on link "7" at bounding box center [170, 296] width 11 height 11
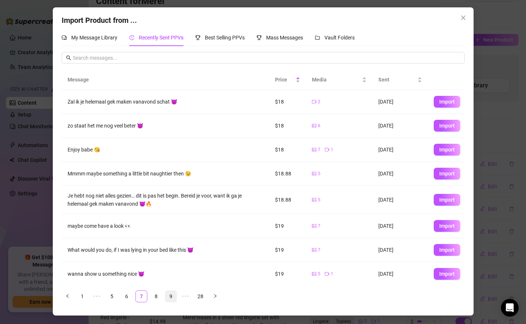
click at [171, 298] on link "9" at bounding box center [170, 296] width 11 height 11
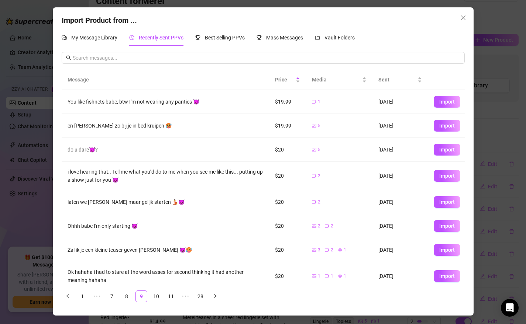
scroll to position [54, 0]
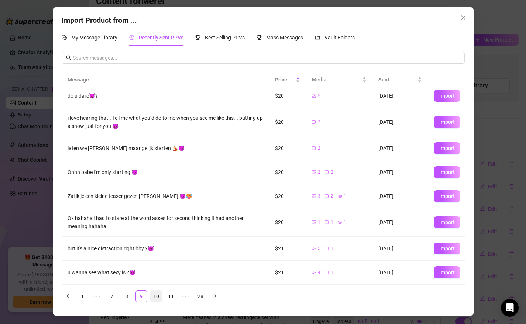
click at [156, 298] on link "10" at bounding box center [156, 296] width 11 height 11
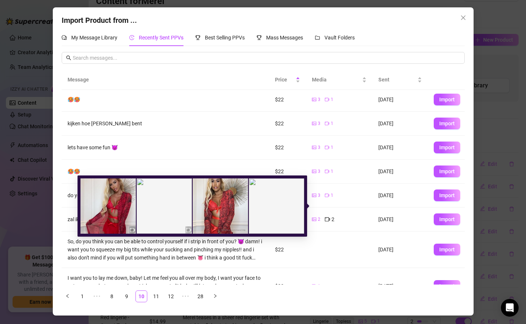
scroll to position [87, 0]
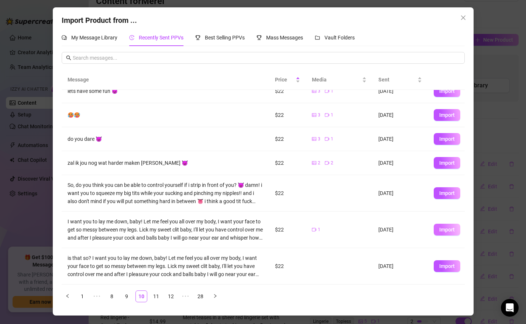
click at [446, 230] on span "Import" at bounding box center [446, 230] width 15 height 6
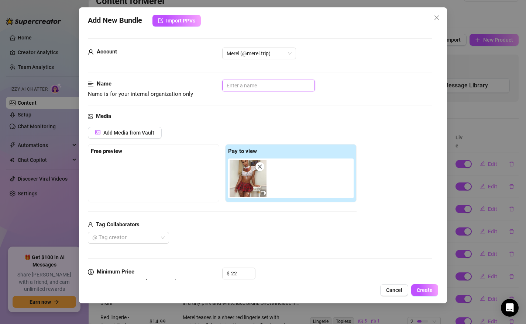
click at [257, 86] on input "text" at bounding box center [268, 86] width 93 height 12
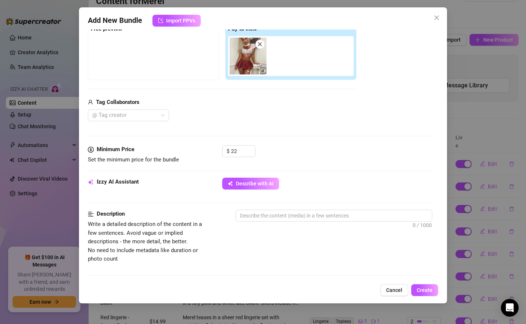
scroll to position [124, 0]
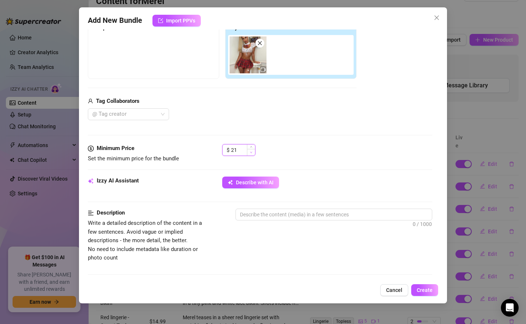
click at [250, 153] on icon "down" at bounding box center [251, 152] width 3 height 3
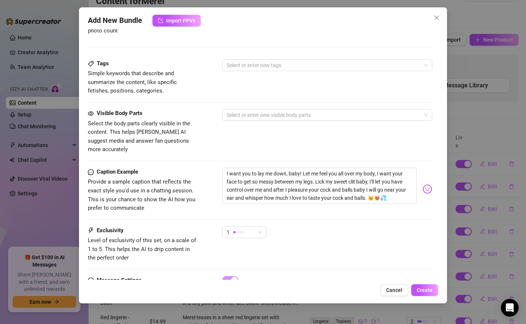
scroll to position [351, 0]
click at [390, 189] on textarea "I want you to lay me down, baby! Let me feel you all over my body, I want your …" at bounding box center [319, 186] width 195 height 36
click at [367, 191] on textarea "I want you to lay me down, baby! Let me feel you all over my body, I want your …" at bounding box center [319, 186] width 195 height 36
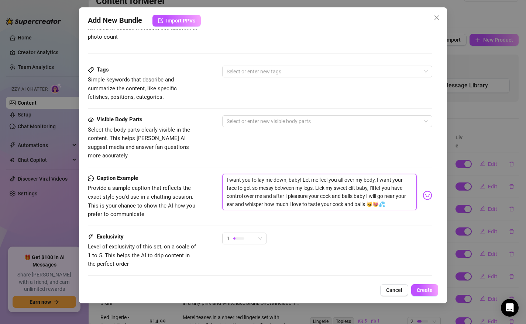
scroll to position [341, 0]
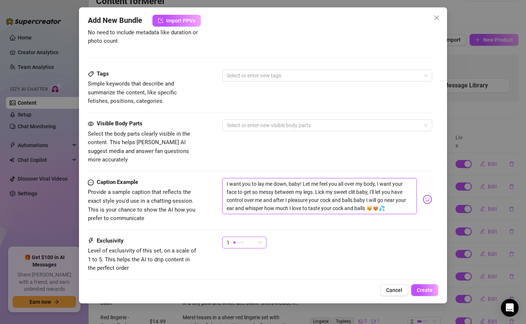
click at [260, 237] on span "1" at bounding box center [244, 242] width 35 height 11
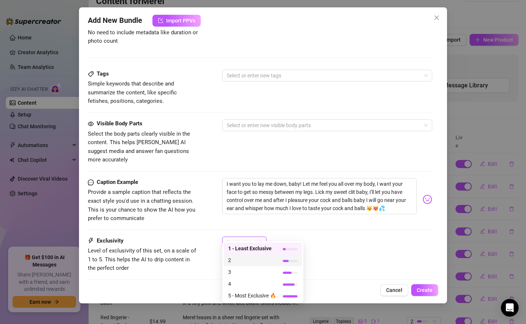
click at [250, 260] on span "2" at bounding box center [252, 260] width 48 height 8
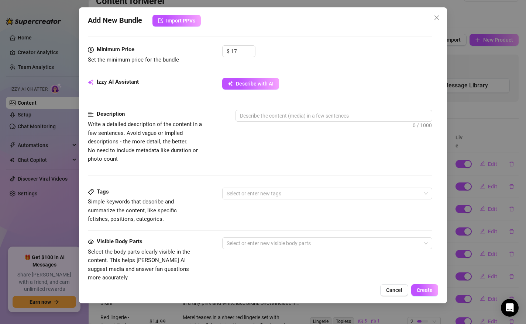
scroll to position [179, 0]
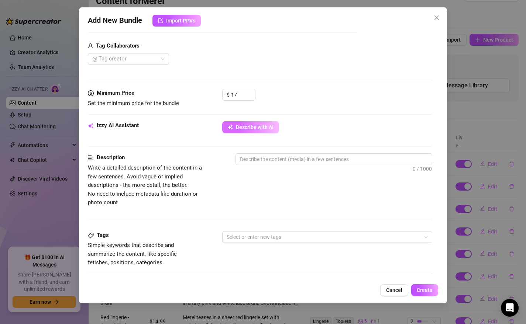
click at [250, 129] on span "Describe with AI" at bounding box center [255, 127] width 38 height 6
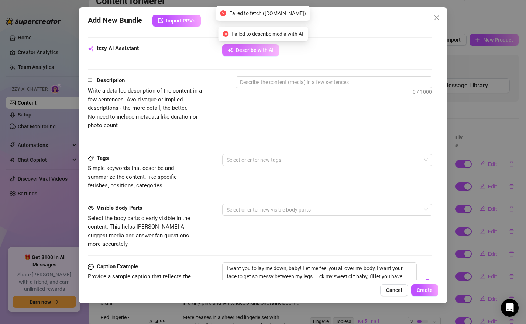
scroll to position [255, 0]
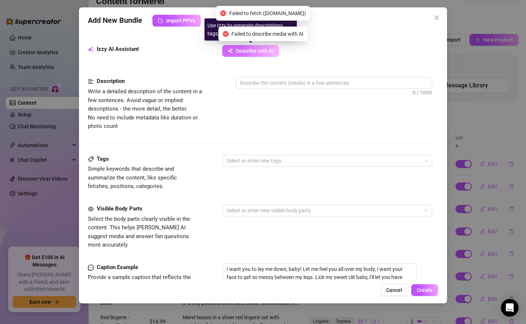
click at [251, 53] on span "Describe with AI" at bounding box center [255, 51] width 38 height 6
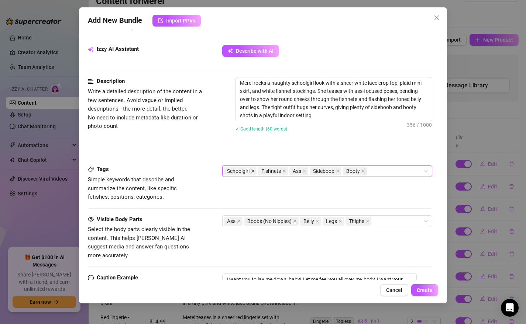
click at [253, 171] on icon "close" at bounding box center [253, 171] width 4 height 4
click at [425, 289] on span "Create" at bounding box center [425, 290] width 16 height 6
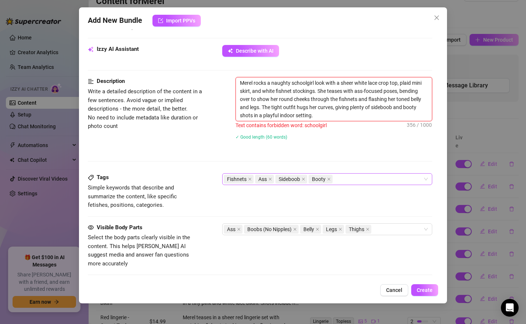
drag, startPoint x: 314, startPoint y: 83, endPoint x: 293, endPoint y: 82, distance: 21.4
click at [293, 82] on textarea "Merel rocks a naughty schoolgirl look with a sheer white lace crop top, plaid m…" at bounding box center [334, 99] width 196 height 44
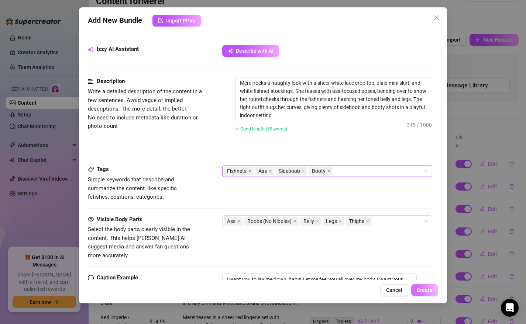
click at [424, 293] on button "Create" at bounding box center [424, 290] width 27 height 12
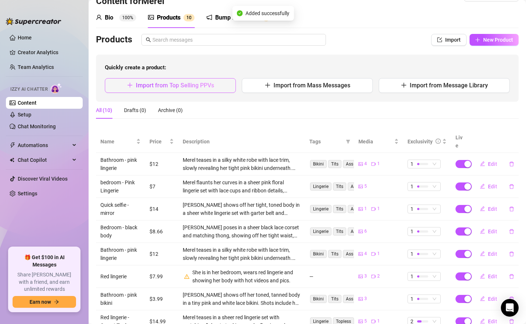
click at [179, 85] on span "Import from Top Selling PPVs" at bounding box center [175, 85] width 78 height 7
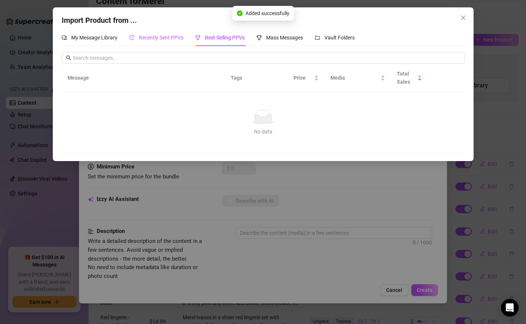
click at [144, 38] on span "Recently Sent PPVs" at bounding box center [161, 38] width 45 height 6
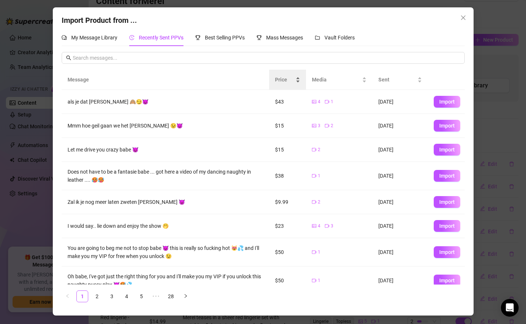
click at [284, 82] on span "Price" at bounding box center [284, 80] width 19 height 8
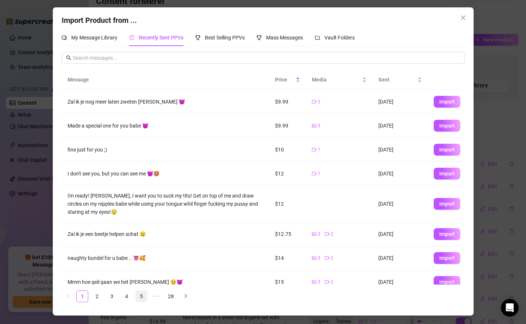
click at [137, 295] on link "5" at bounding box center [141, 296] width 11 height 11
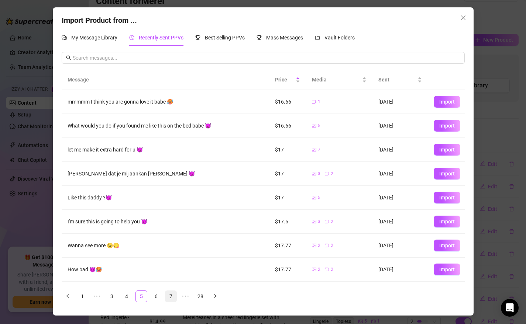
click at [170, 296] on link "7" at bounding box center [170, 296] width 11 height 11
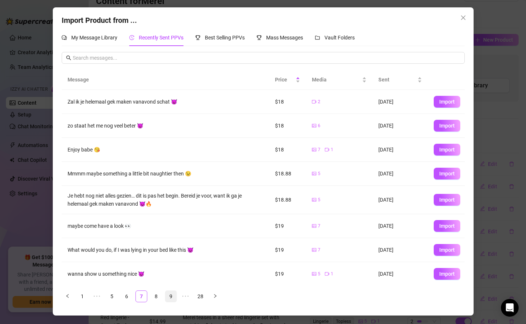
click at [171, 296] on link "9" at bounding box center [170, 296] width 11 height 11
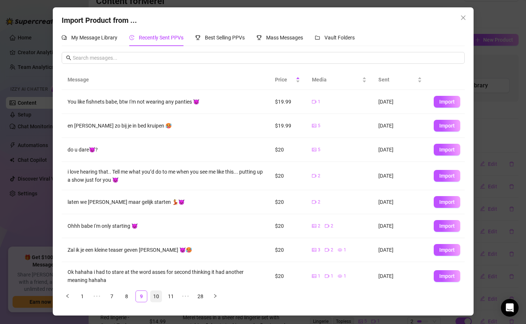
click at [155, 297] on link "10" at bounding box center [156, 296] width 11 height 11
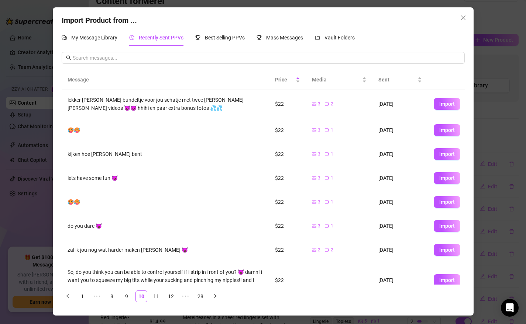
scroll to position [87, 0]
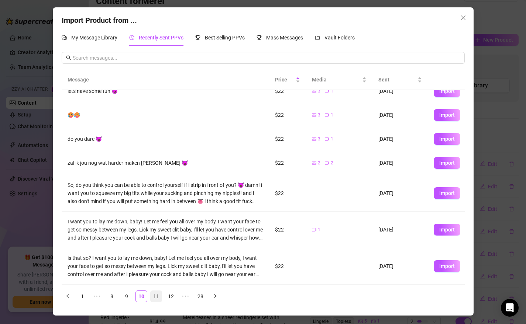
click at [156, 296] on link "11" at bounding box center [156, 296] width 11 height 11
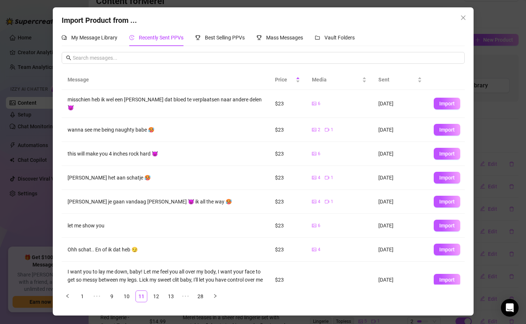
scroll to position [58, 0]
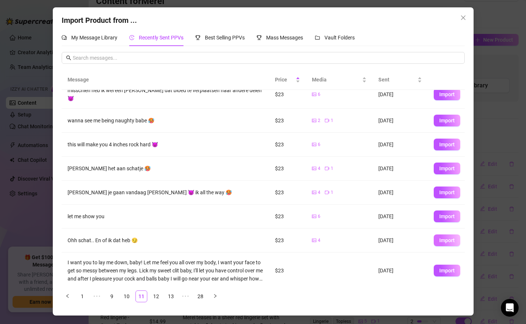
click at [442, 238] on span "Import" at bounding box center [446, 241] width 15 height 6
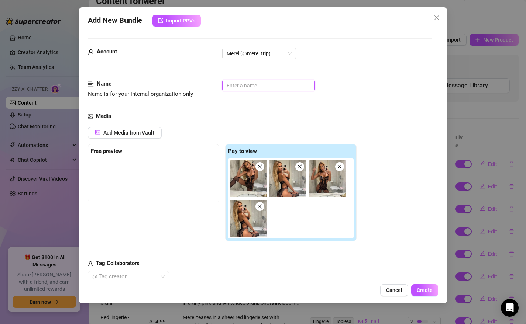
click at [274, 82] on input "text" at bounding box center [268, 86] width 93 height 12
click at [253, 86] on input "Bathroom -black" at bounding box center [268, 86] width 93 height 12
click at [272, 86] on input "Bathroom - black" at bounding box center [268, 86] width 93 height 12
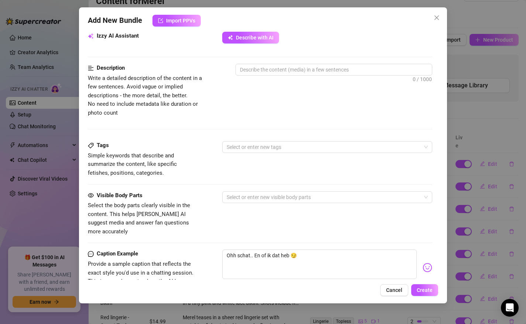
scroll to position [315, 0]
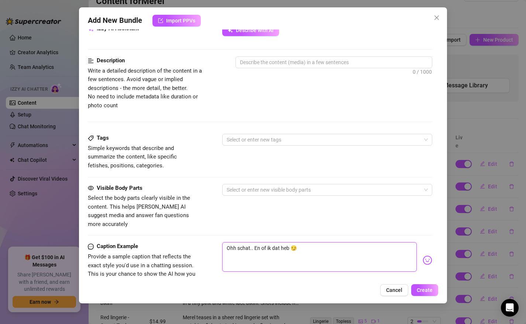
drag, startPoint x: 307, startPoint y: 239, endPoint x: 225, endPoint y: 238, distance: 81.9
click at [225, 242] on textarea "Ohh schat.. En of ik dat heb 😏" at bounding box center [319, 257] width 195 height 30
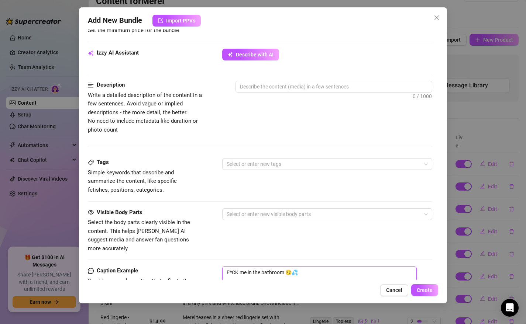
scroll to position [286, 0]
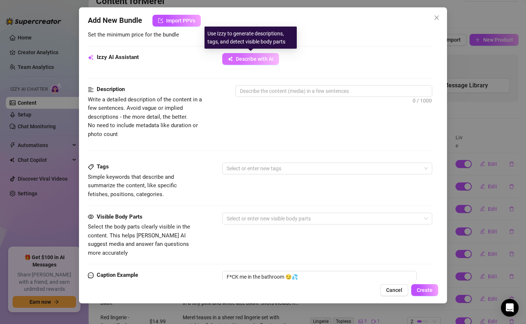
click at [252, 58] on span "Describe with AI" at bounding box center [255, 59] width 38 height 6
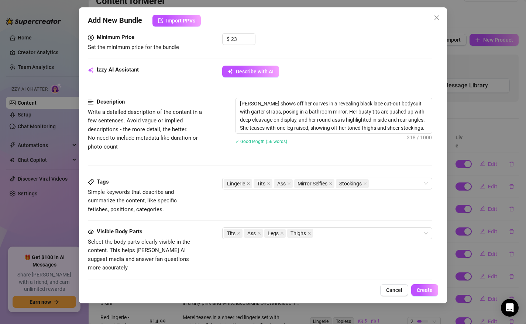
scroll to position [224, 0]
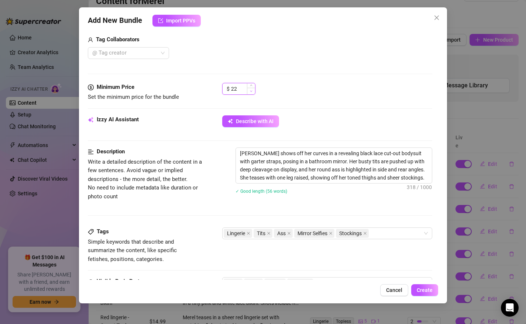
click at [249, 90] on span "Decrease Value" at bounding box center [251, 91] width 8 height 7
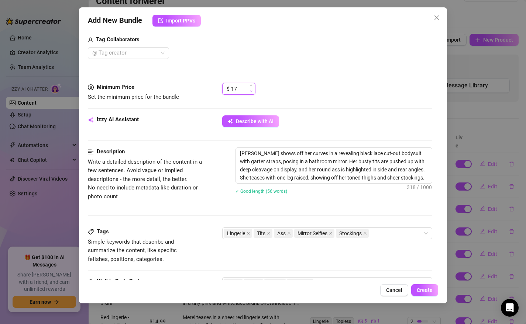
click at [249, 90] on span "Decrease Value" at bounding box center [251, 91] width 8 height 7
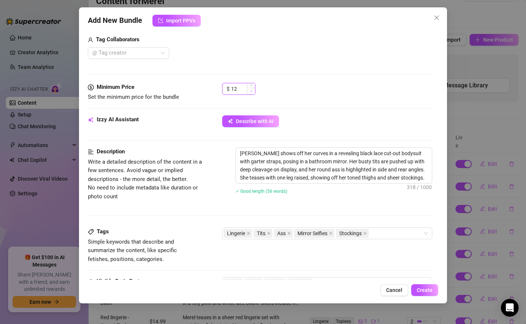
click at [249, 90] on span "Decrease Value" at bounding box center [251, 91] width 8 height 7
click at [425, 288] on span "Create" at bounding box center [425, 290] width 16 height 6
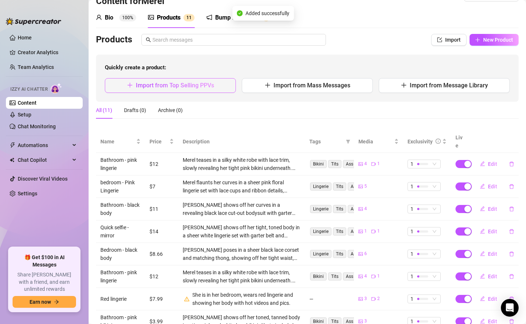
click at [190, 89] on span "Import from Top Selling PPVs" at bounding box center [175, 85] width 78 height 7
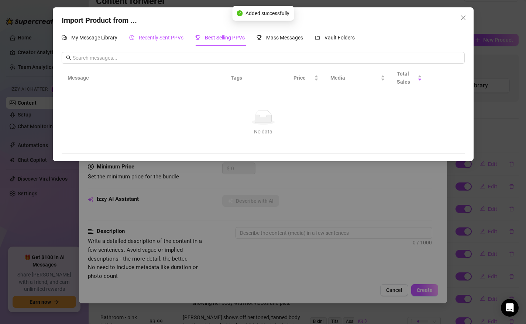
click at [166, 37] on span "Recently Sent PPVs" at bounding box center [161, 38] width 45 height 6
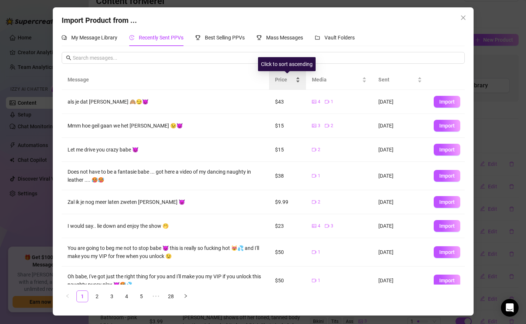
click at [287, 77] on span "Price" at bounding box center [284, 80] width 19 height 8
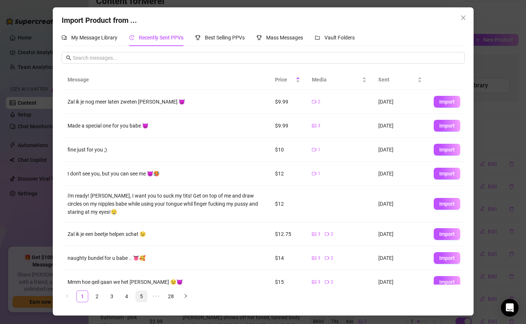
click at [140, 298] on link "5" at bounding box center [141, 296] width 11 height 11
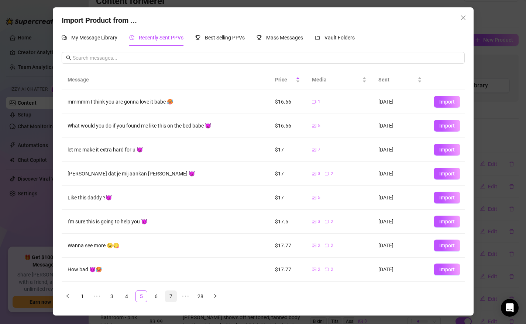
click at [171, 294] on link "7" at bounding box center [170, 296] width 11 height 11
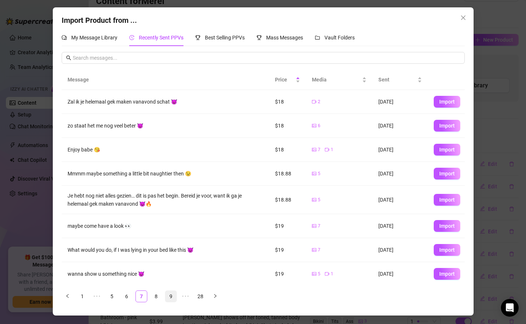
click at [173, 298] on link "9" at bounding box center [170, 296] width 11 height 11
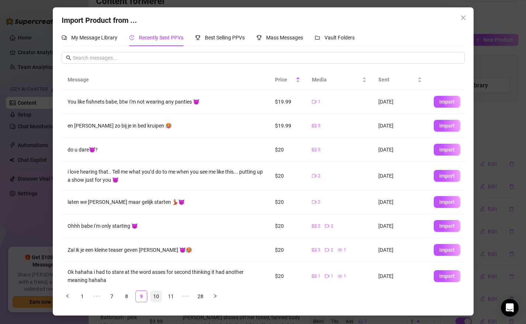
click at [159, 296] on link "10" at bounding box center [156, 296] width 11 height 11
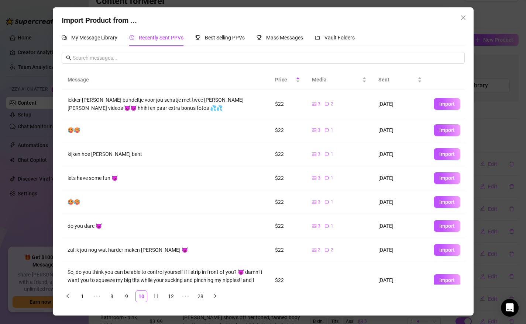
scroll to position [87, 0]
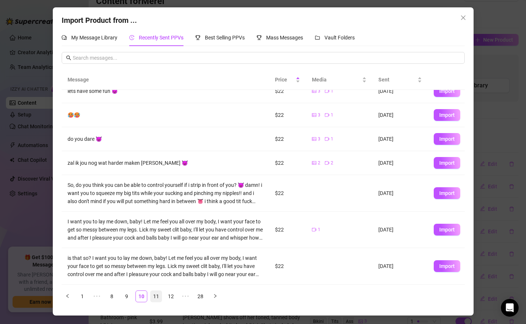
click at [156, 296] on link "11" at bounding box center [156, 296] width 11 height 11
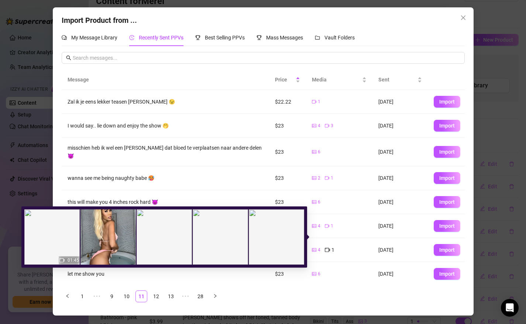
scroll to position [58, 0]
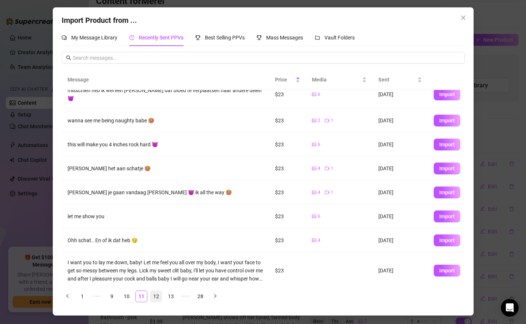
click at [157, 294] on link "12" at bounding box center [156, 296] width 11 height 11
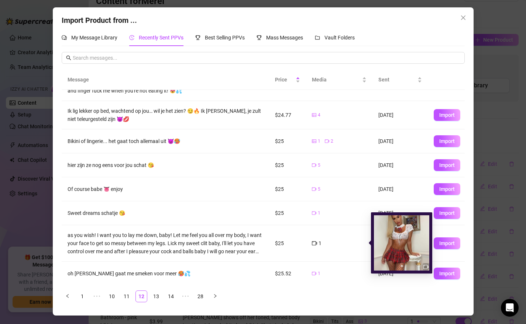
scroll to position [75, 0]
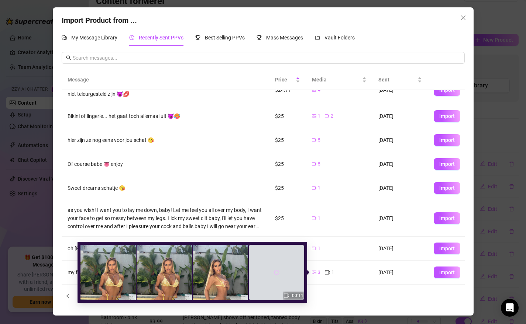
click at [277, 272] on icon "reload" at bounding box center [276, 272] width 5 height 5
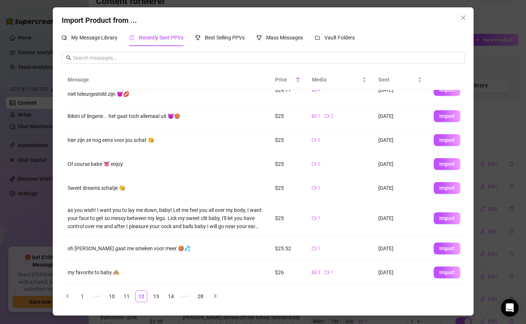
click at [316, 293] on ul "1 ••• 10 11 12 13 14 ••• 28" at bounding box center [263, 297] width 403 height 12
click at [154, 296] on link "13" at bounding box center [156, 296] width 11 height 11
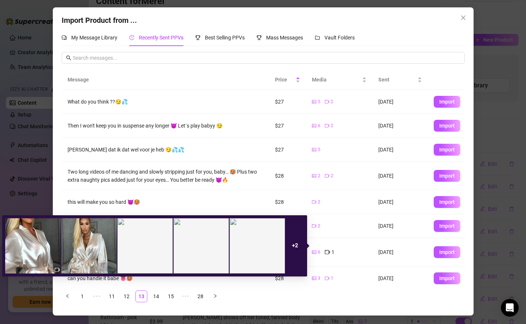
scroll to position [54, 0]
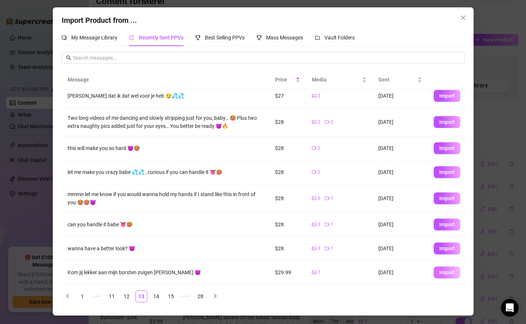
click at [449, 271] on span "Import" at bounding box center [446, 273] width 15 height 6
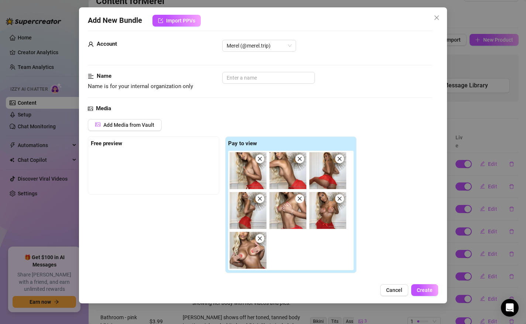
scroll to position [0, 0]
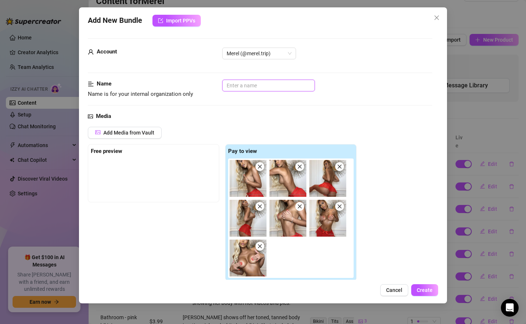
click at [244, 89] on input "text" at bounding box center [268, 86] width 93 height 12
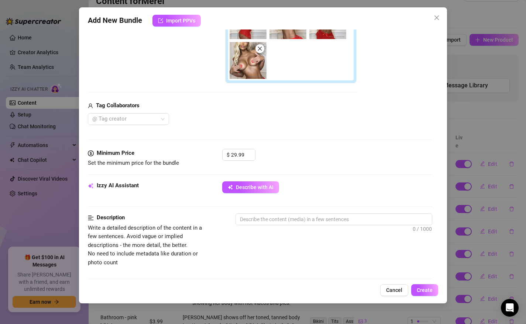
scroll to position [202, 0]
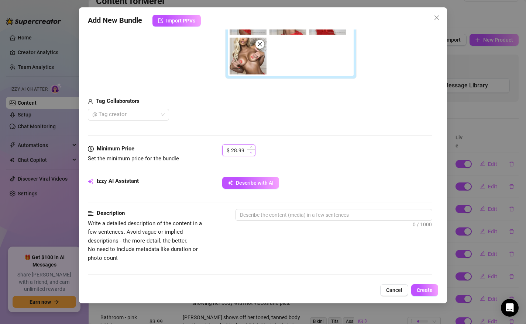
click at [247, 151] on span "Decrease Value" at bounding box center [251, 152] width 8 height 7
click at [248, 152] on span "Decrease Value" at bounding box center [251, 152] width 8 height 7
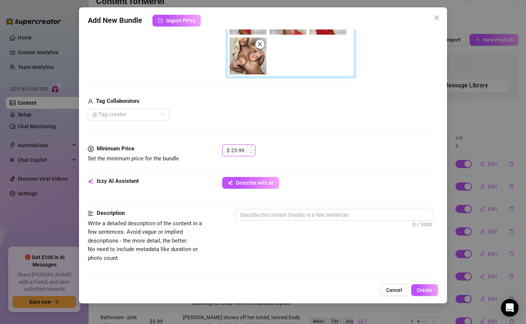
click at [248, 152] on span "Decrease Value" at bounding box center [251, 152] width 8 height 7
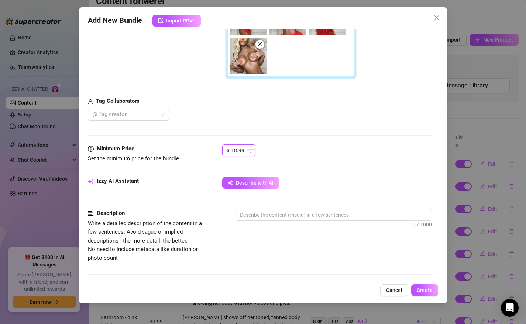
click at [248, 152] on span "Decrease Value" at bounding box center [251, 152] width 8 height 7
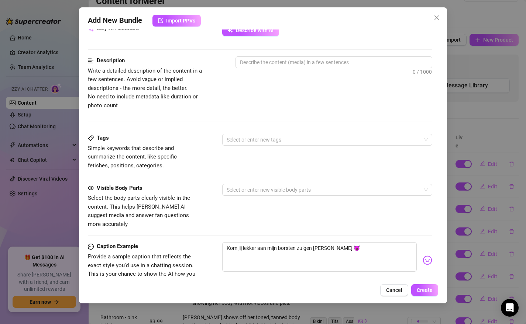
scroll to position [377, 0]
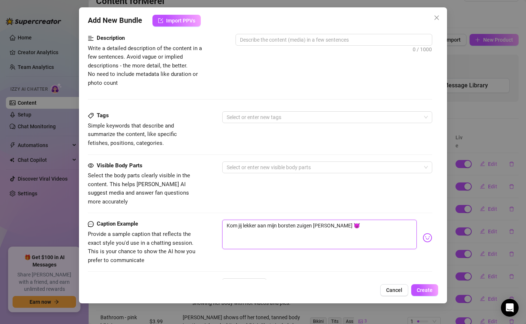
drag, startPoint x: 324, startPoint y: 218, endPoint x: 215, endPoint y: 208, distance: 109.3
click at [215, 208] on form "Account Merel (@merel.trip) Name Name is for your internal organization only Re…" at bounding box center [260, 15] width 345 height 709
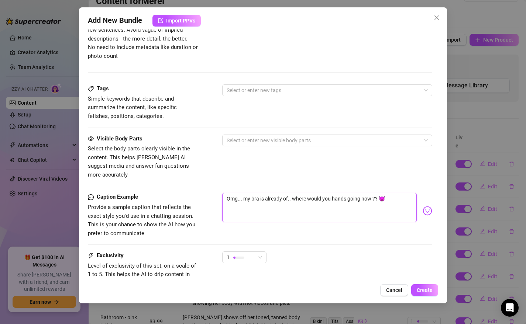
scroll to position [423, 0]
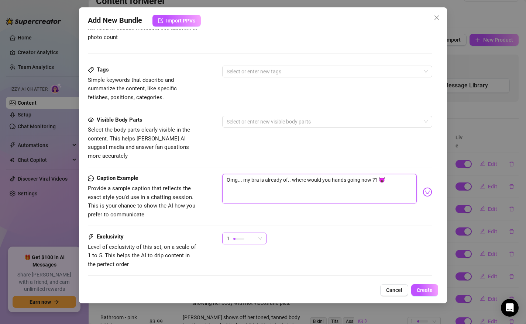
click at [249, 233] on div "1" at bounding box center [241, 238] width 29 height 11
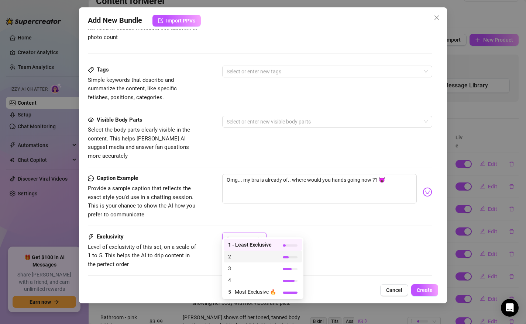
click at [249, 256] on span "2" at bounding box center [252, 257] width 48 height 8
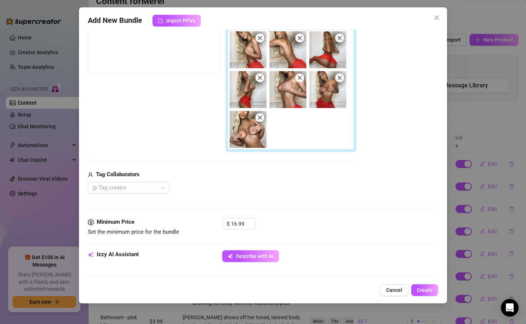
scroll to position [131, 0]
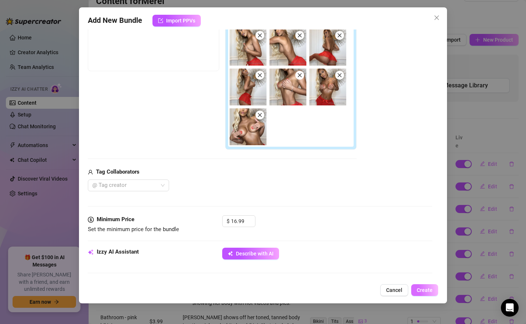
click at [422, 289] on span "Create" at bounding box center [425, 290] width 16 height 6
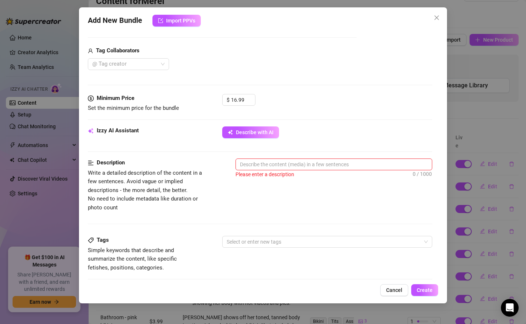
scroll to position [269, 0]
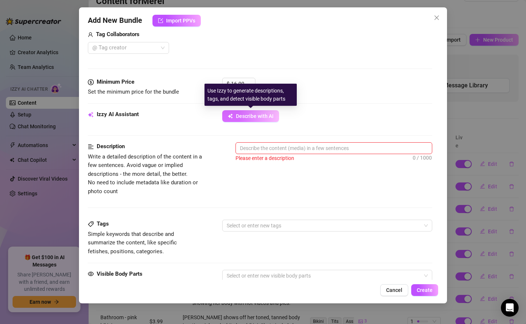
click at [255, 115] on span "Describe with AI" at bounding box center [255, 116] width 38 height 6
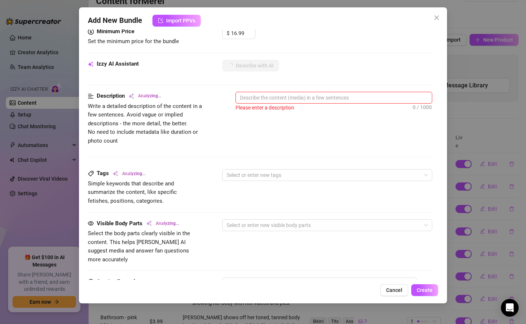
scroll to position [328, 0]
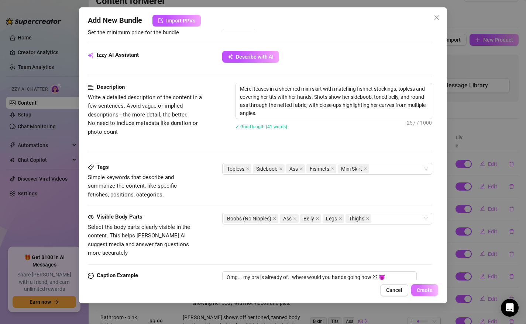
click at [424, 293] on span "Create" at bounding box center [425, 290] width 16 height 6
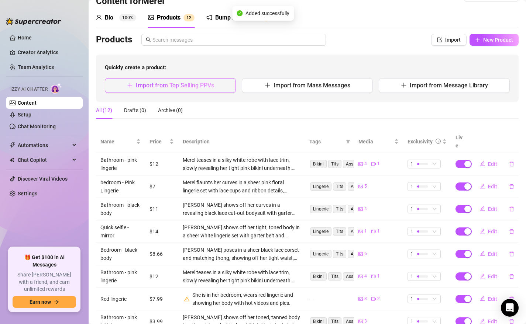
click at [156, 84] on span "Import from Top Selling PPVs" at bounding box center [175, 85] width 78 height 7
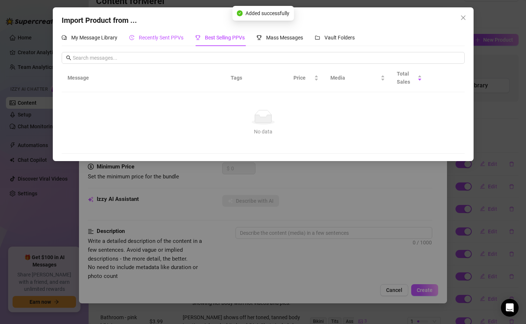
click at [171, 36] on span "Recently Sent PPVs" at bounding box center [161, 38] width 45 height 6
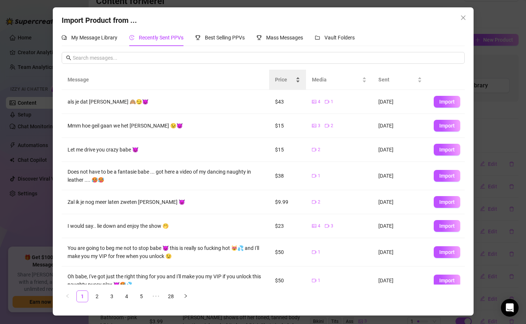
click at [287, 78] on span "Price" at bounding box center [284, 80] width 19 height 8
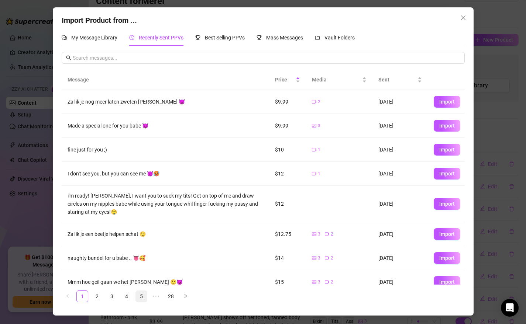
click at [140, 298] on link "5" at bounding box center [141, 296] width 11 height 11
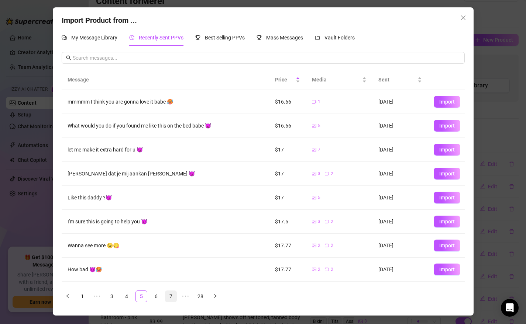
click at [171, 296] on link "7" at bounding box center [170, 296] width 11 height 11
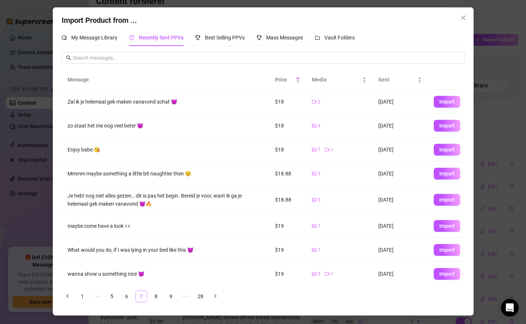
click at [171, 296] on link "9" at bounding box center [170, 296] width 11 height 11
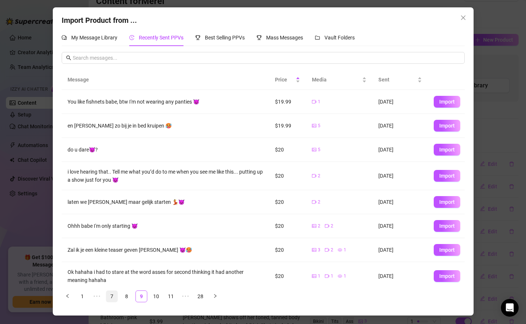
click at [171, 296] on link "11" at bounding box center [170, 296] width 11 height 11
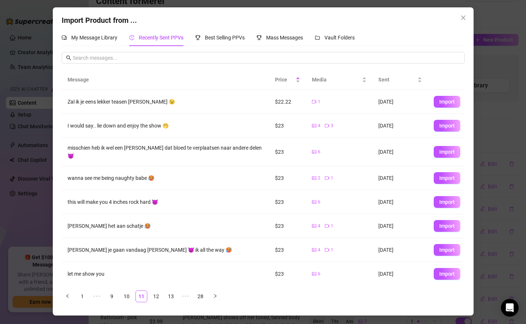
click at [171, 296] on link "13" at bounding box center [170, 296] width 11 height 11
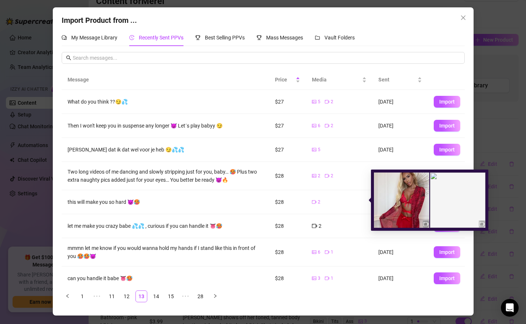
scroll to position [54, 0]
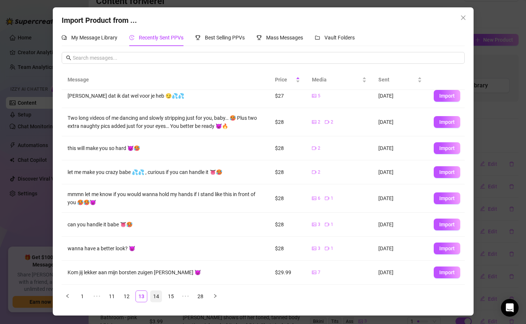
click at [153, 295] on link "14" at bounding box center [156, 296] width 11 height 11
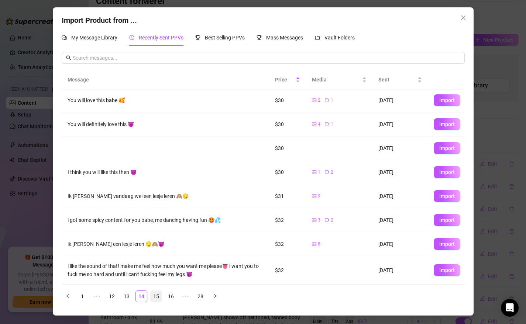
click at [156, 296] on link "15" at bounding box center [156, 296] width 11 height 11
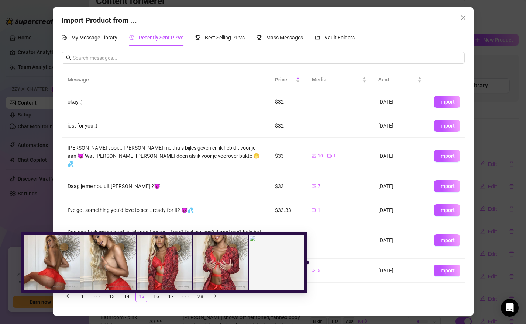
scroll to position [79, 0]
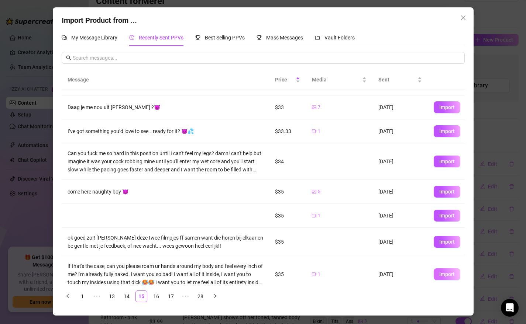
click at [448, 272] on span "Import" at bounding box center [446, 275] width 15 height 6
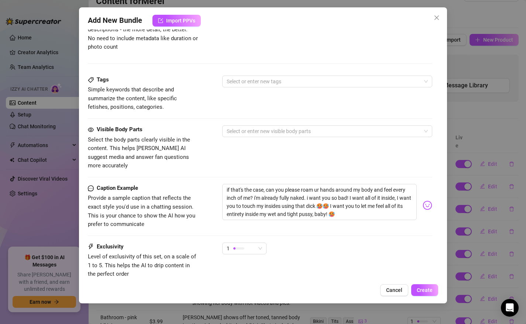
scroll to position [334, 0]
drag, startPoint x: 254, startPoint y: 190, endPoint x: 199, endPoint y: 172, distance: 58.4
click at [199, 172] on form "Account Merel (@merel.trip) Name Name is for your internal organization only Me…" at bounding box center [260, 19] width 345 height 630
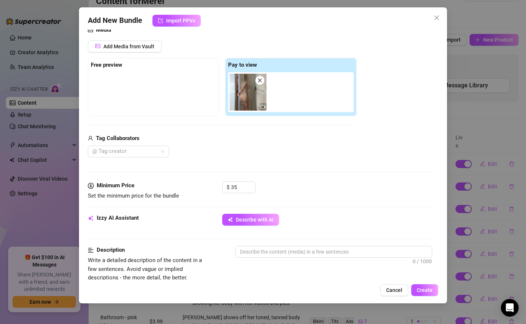
scroll to position [84, 0]
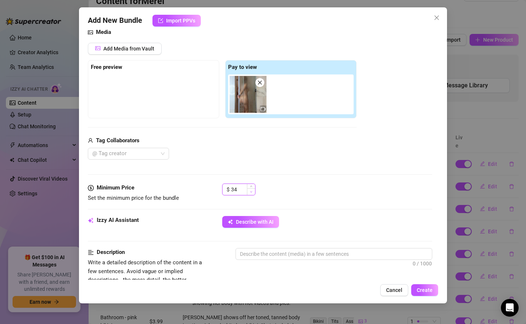
click at [250, 191] on icon "down" at bounding box center [251, 192] width 3 height 3
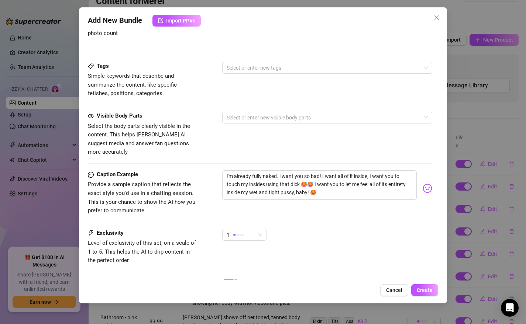
scroll to position [380, 0]
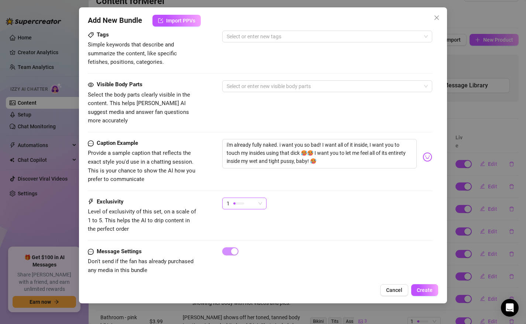
click at [261, 198] on span "1" at bounding box center [244, 203] width 35 height 11
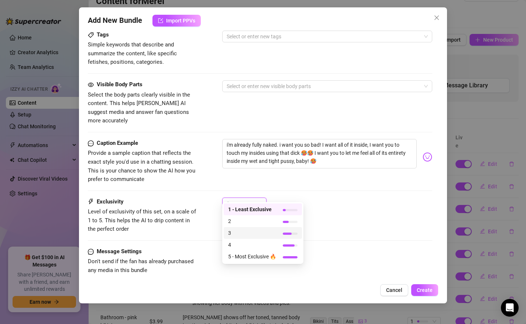
click at [253, 236] on span "3" at bounding box center [252, 233] width 48 height 8
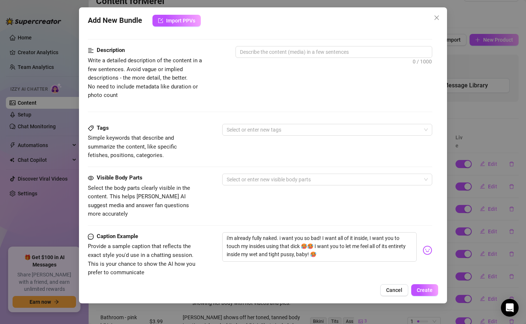
scroll to position [123, 0]
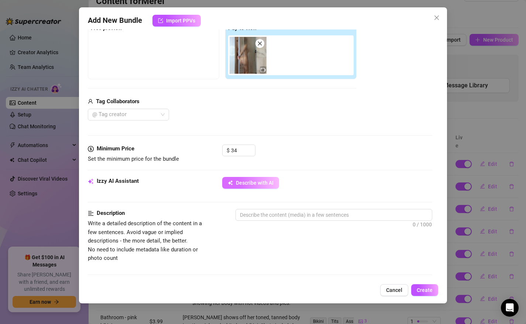
click at [253, 182] on span "Describe with AI" at bounding box center [255, 183] width 38 height 6
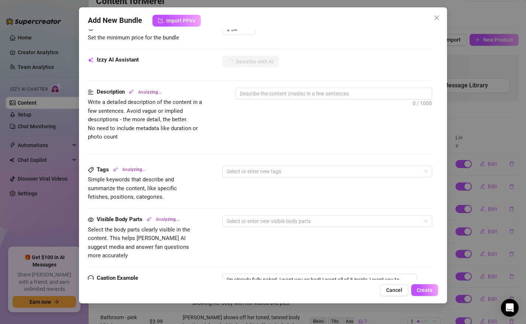
scroll to position [244, 0]
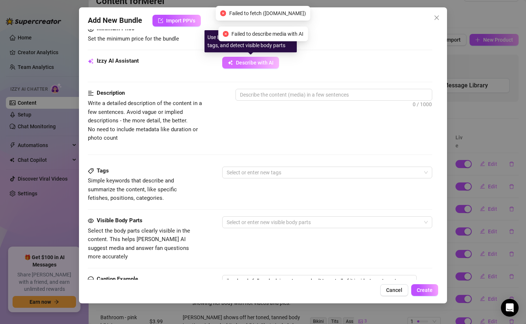
click at [249, 63] on span "Describe with AI" at bounding box center [255, 63] width 38 height 6
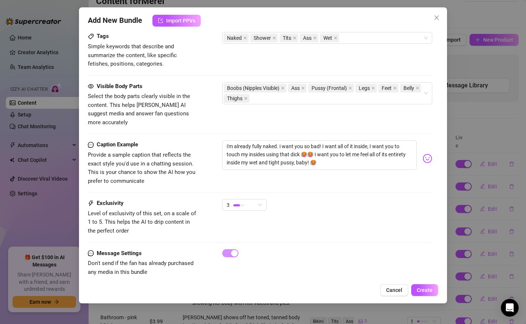
scroll to position [382, 0]
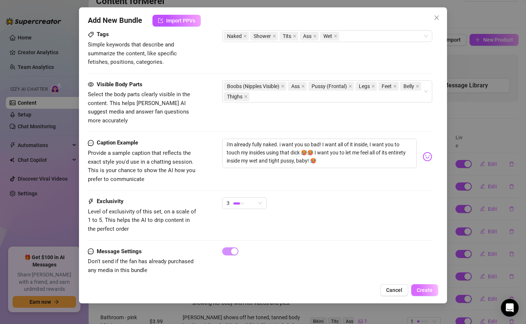
click at [421, 290] on span "Create" at bounding box center [425, 290] width 16 height 6
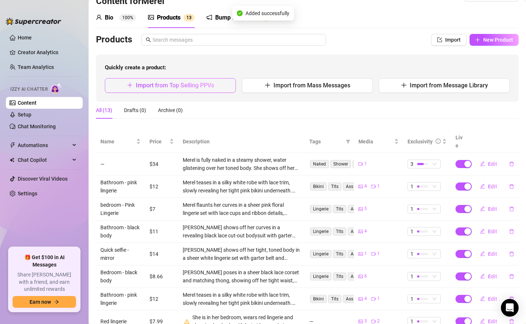
click at [178, 87] on span "Import from Top Selling PPVs" at bounding box center [175, 85] width 78 height 7
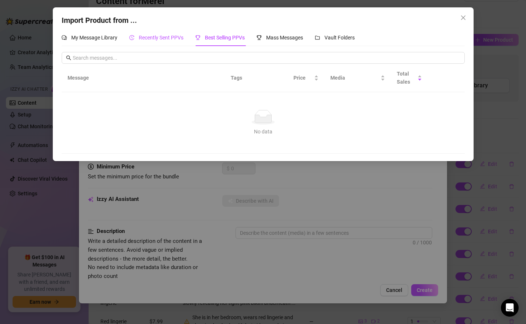
click at [156, 35] on span "Recently Sent PPVs" at bounding box center [161, 38] width 45 height 6
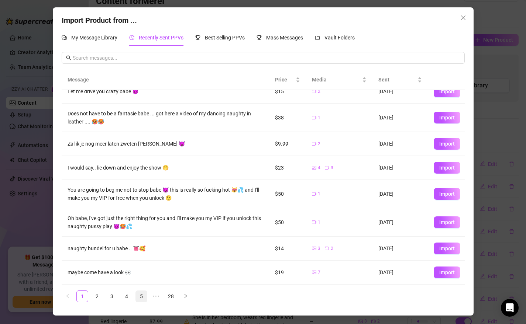
click at [141, 297] on link "5" at bounding box center [141, 296] width 11 height 11
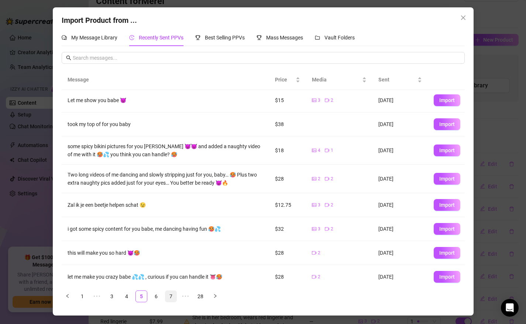
scroll to position [0, 0]
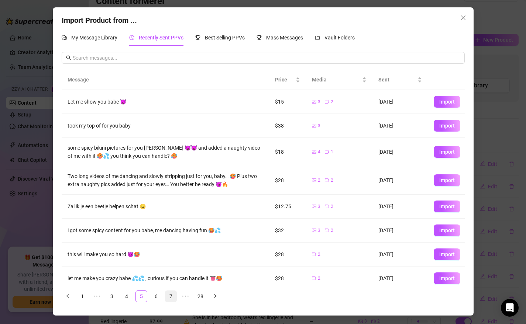
click at [169, 301] on link "7" at bounding box center [170, 296] width 11 height 11
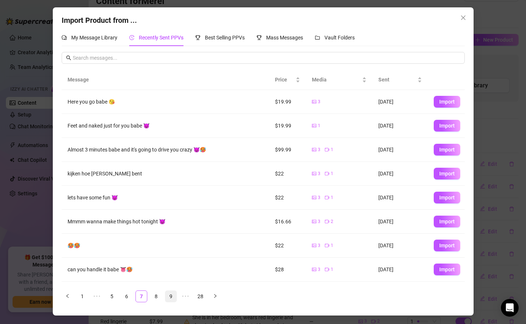
click at [172, 298] on link "9" at bounding box center [170, 296] width 11 height 11
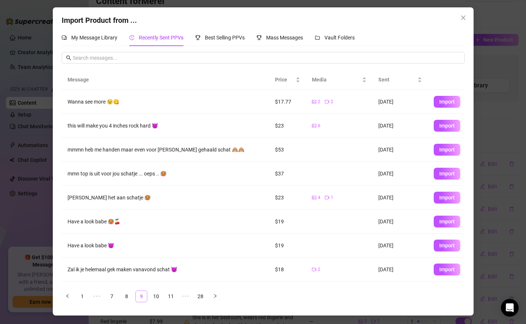
click at [172, 298] on link "11" at bounding box center [170, 296] width 11 height 11
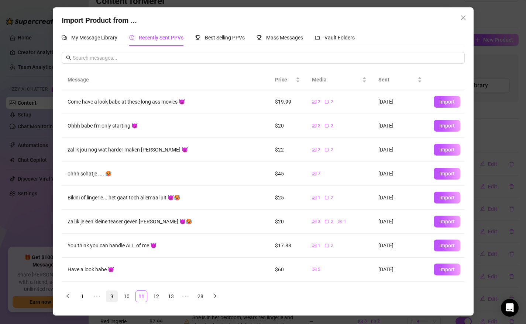
click at [172, 298] on link "13" at bounding box center [170, 296] width 11 height 11
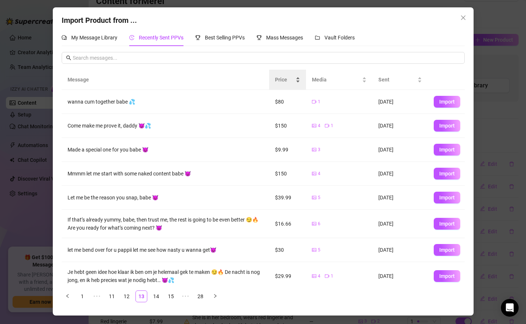
click at [284, 81] on span "Price" at bounding box center [284, 80] width 19 height 8
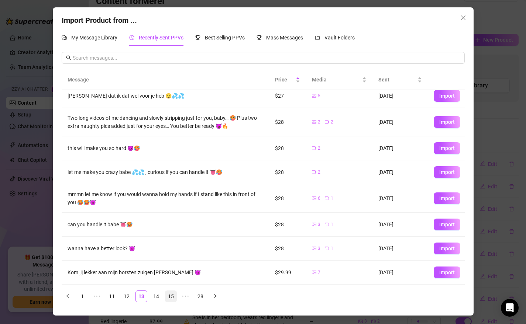
click at [167, 297] on link "15" at bounding box center [170, 296] width 11 height 11
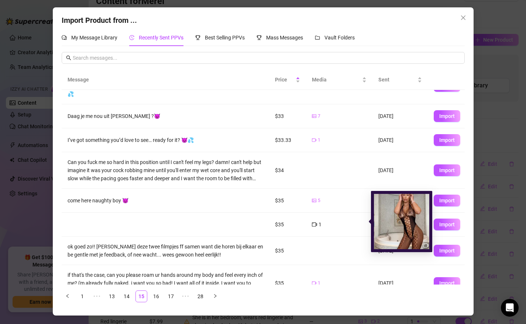
scroll to position [79, 0]
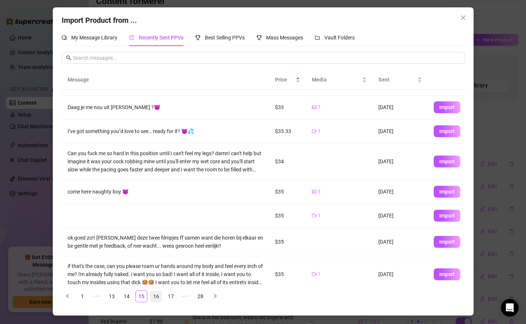
click at [156, 295] on link "16" at bounding box center [156, 296] width 11 height 11
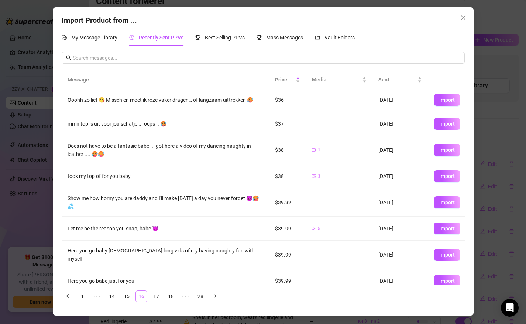
scroll to position [0, 0]
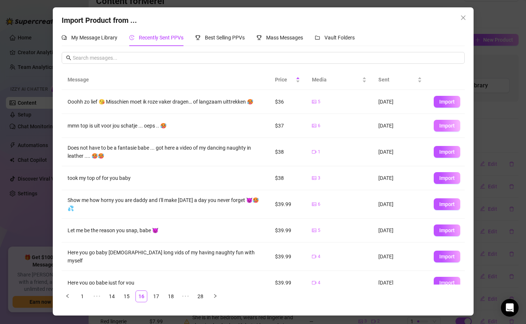
click at [446, 126] on span "Import" at bounding box center [446, 126] width 15 height 6
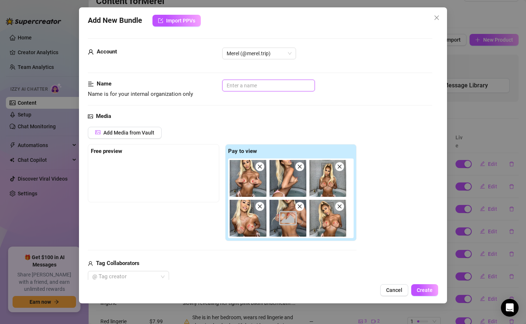
click at [241, 86] on input "text" at bounding box center [268, 86] width 93 height 12
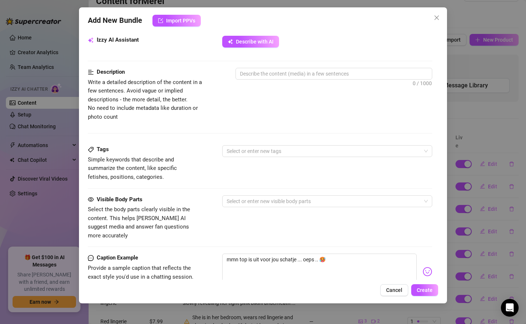
scroll to position [419, 0]
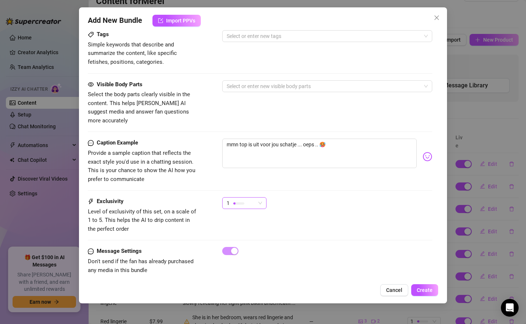
click at [260, 198] on span "1" at bounding box center [244, 203] width 35 height 11
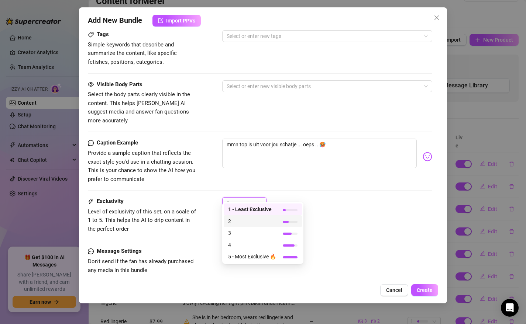
click at [244, 221] on span "2" at bounding box center [252, 221] width 48 height 8
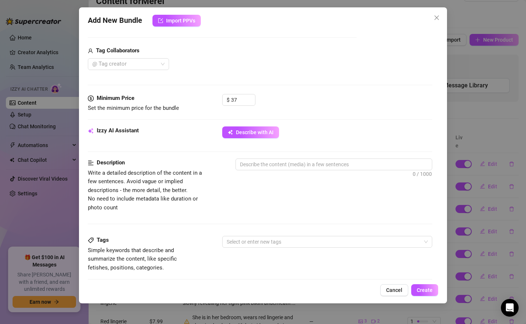
scroll to position [172, 0]
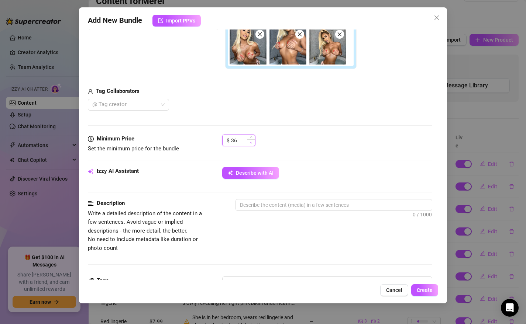
click at [249, 143] on span "Decrease Value" at bounding box center [251, 142] width 8 height 7
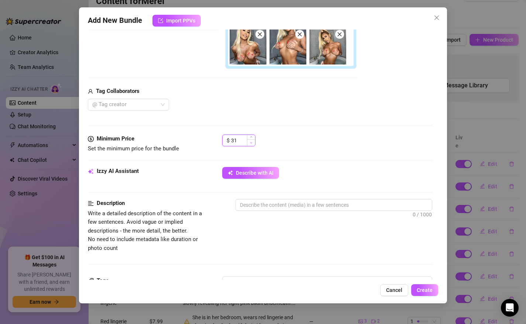
click at [249, 143] on span "Decrease Value" at bounding box center [251, 142] width 8 height 7
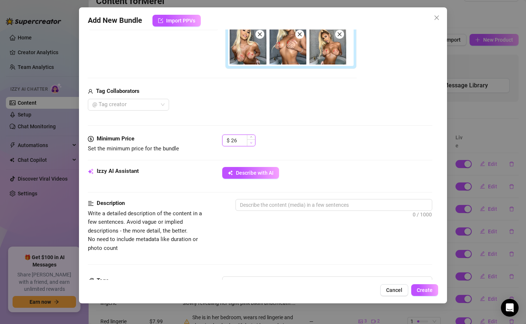
click at [249, 143] on span "Decrease Value" at bounding box center [251, 142] width 8 height 7
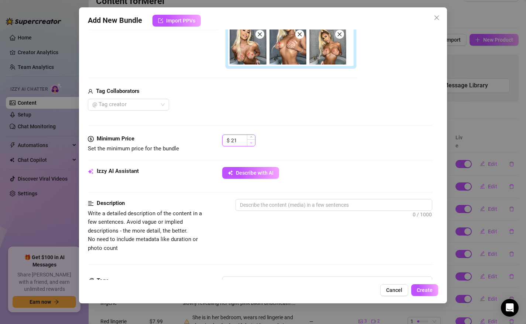
click at [249, 143] on span "Decrease Value" at bounding box center [251, 142] width 8 height 7
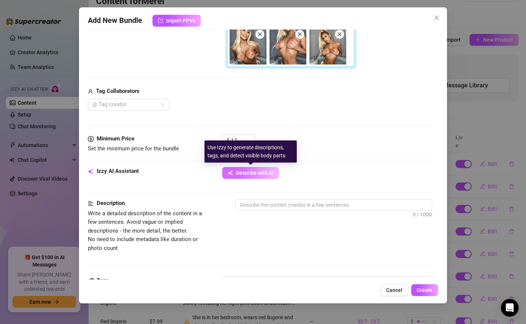
click at [255, 175] on span "Describe with AI" at bounding box center [255, 173] width 38 height 6
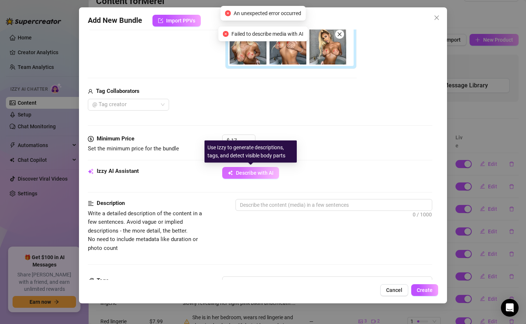
click at [257, 171] on span "Describe with AI" at bounding box center [255, 173] width 38 height 6
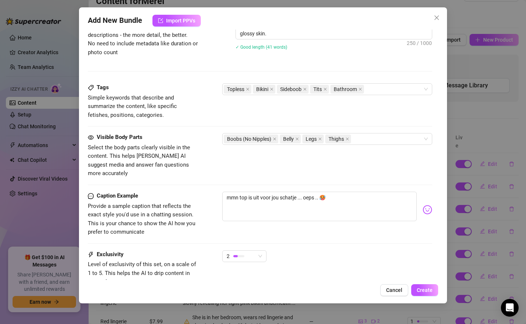
scroll to position [377, 0]
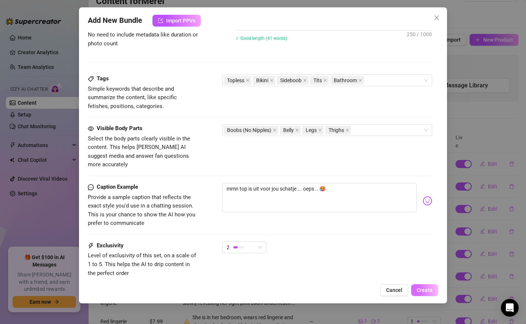
click at [424, 288] on span "Create" at bounding box center [425, 290] width 16 height 6
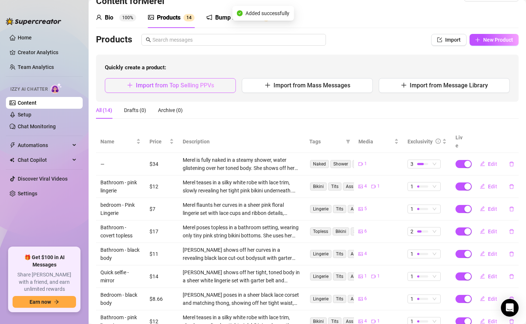
click at [172, 83] on span "Import from Top Selling PPVs" at bounding box center [175, 85] width 78 height 7
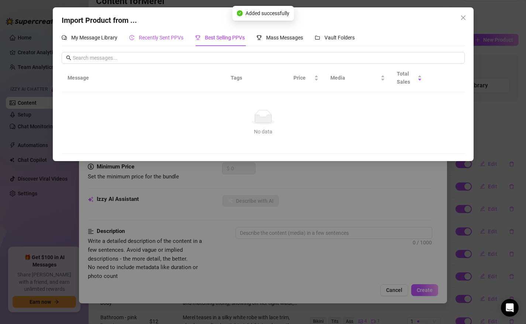
click at [153, 38] on span "Recently Sent PPVs" at bounding box center [161, 38] width 45 height 6
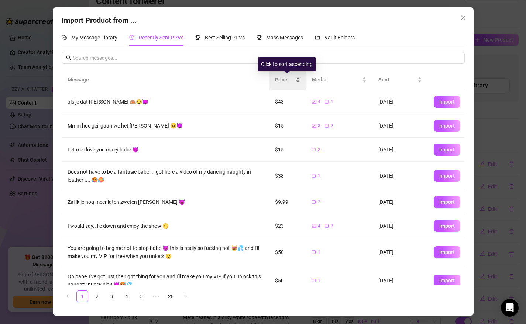
click at [281, 80] on span "Price" at bounding box center [284, 80] width 19 height 8
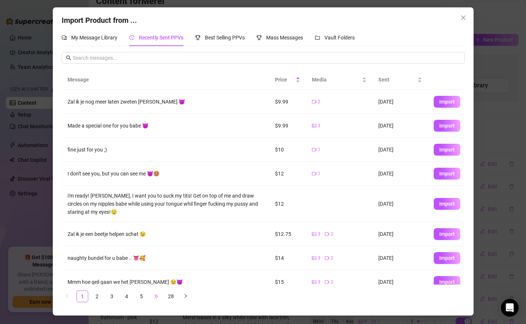
click at [160, 296] on span "•••" at bounding box center [156, 297] width 12 height 12
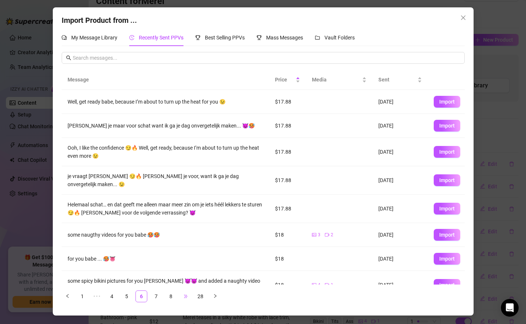
click at [160, 296] on link "7" at bounding box center [156, 296] width 11 height 11
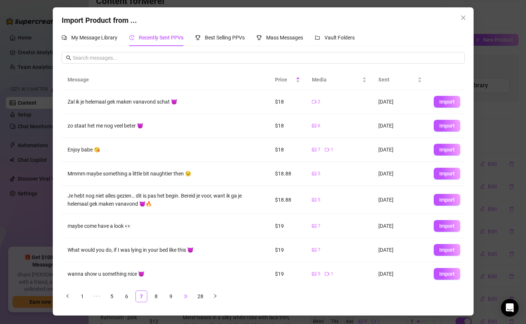
click at [189, 296] on span "•••" at bounding box center [186, 297] width 12 height 12
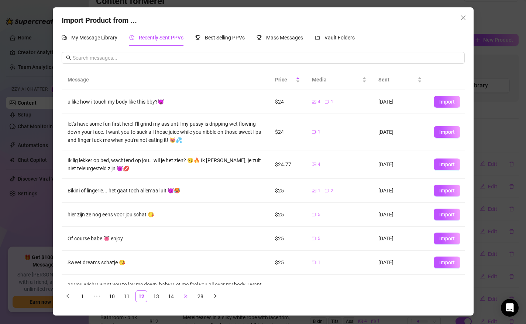
click at [187, 296] on span "•••" at bounding box center [186, 297] width 12 height 12
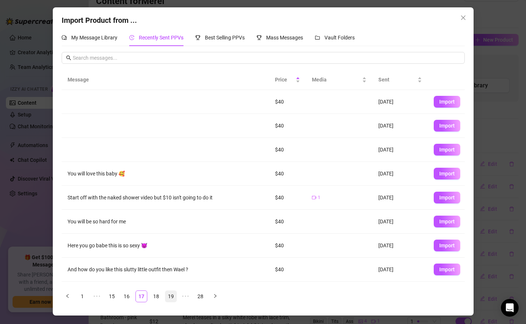
click at [169, 299] on link "19" at bounding box center [170, 296] width 11 height 11
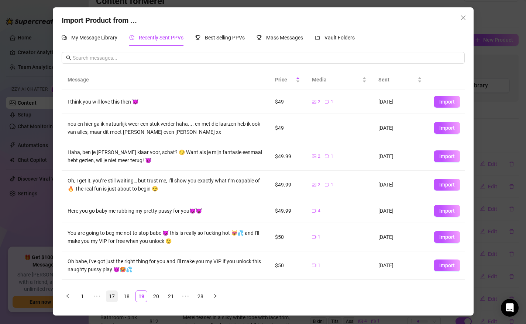
click at [109, 296] on link "17" at bounding box center [111, 296] width 11 height 11
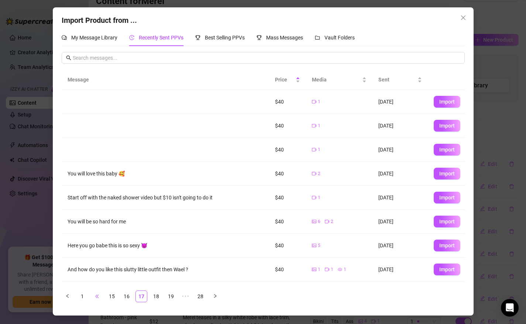
click at [98, 297] on span "•••" at bounding box center [97, 297] width 12 height 12
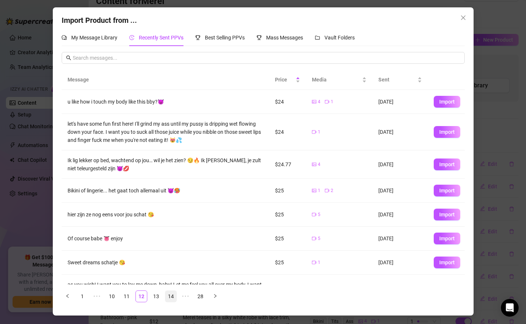
click at [174, 296] on link "14" at bounding box center [170, 296] width 11 height 11
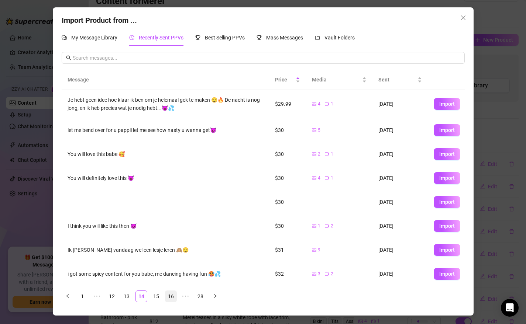
click at [171, 296] on link "16" at bounding box center [170, 296] width 11 height 11
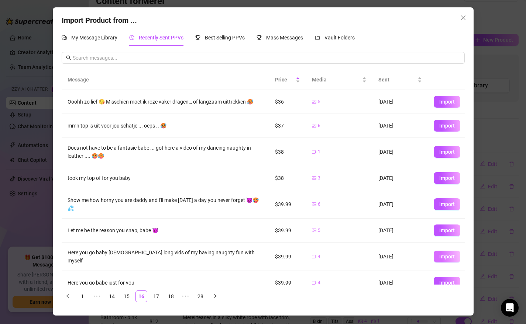
click at [445, 254] on span "Import" at bounding box center [446, 257] width 15 height 6
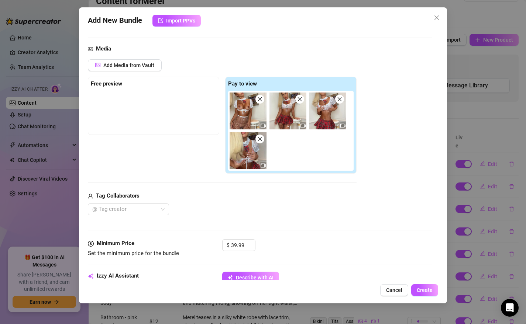
scroll to position [70, 0]
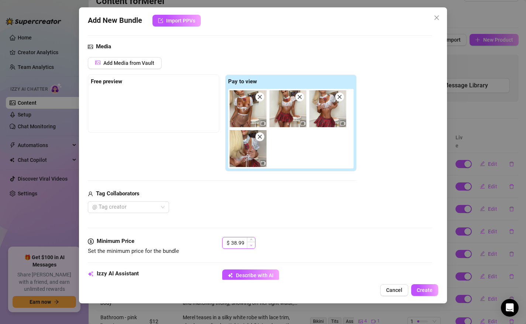
click at [252, 245] on icon "down" at bounding box center [251, 245] width 3 height 3
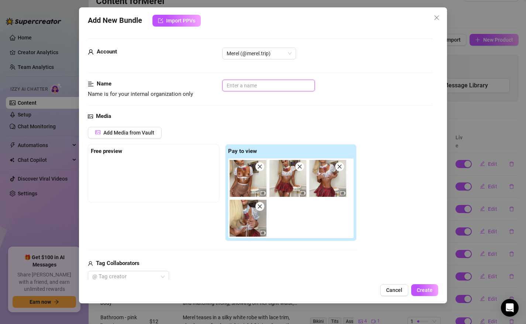
click at [251, 86] on input "text" at bounding box center [268, 86] width 93 height 12
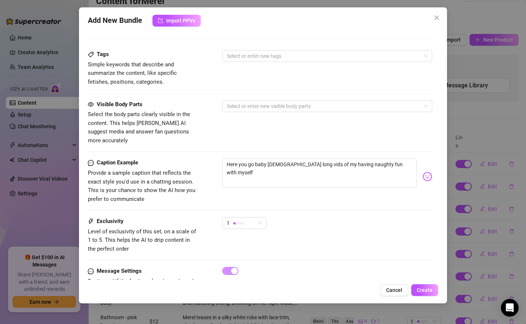
scroll to position [391, 0]
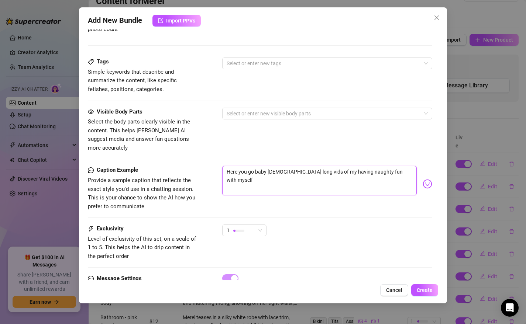
click at [394, 166] on textarea "Here you go baby 4 long vids of my having naughty fun with myself" at bounding box center [319, 181] width 195 height 30
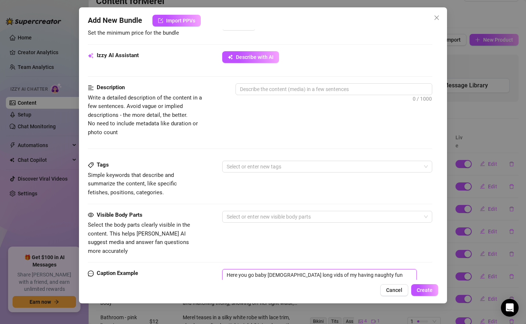
scroll to position [199, 0]
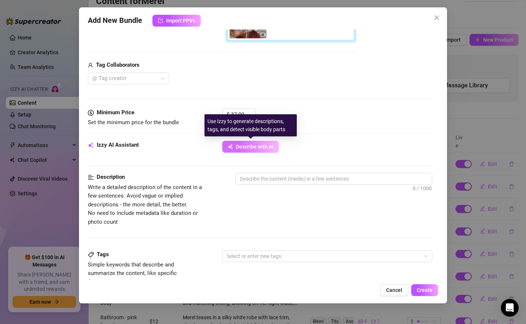
click at [244, 149] on span "Describe with AI" at bounding box center [255, 147] width 38 height 6
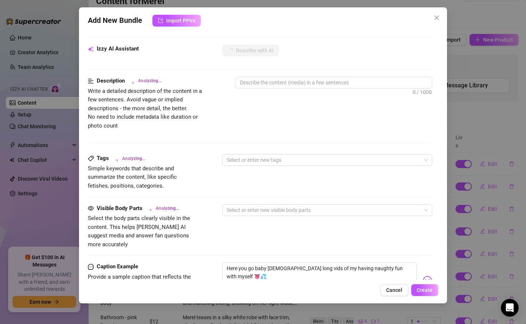
scroll to position [293, 0]
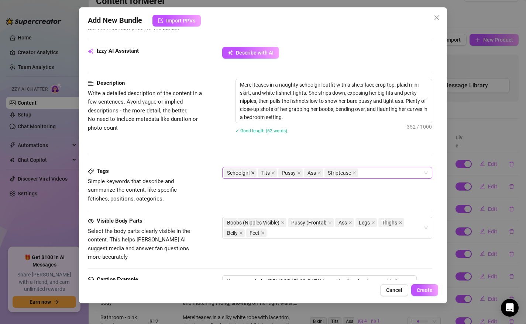
click at [253, 172] on icon "close" at bounding box center [253, 173] width 4 height 4
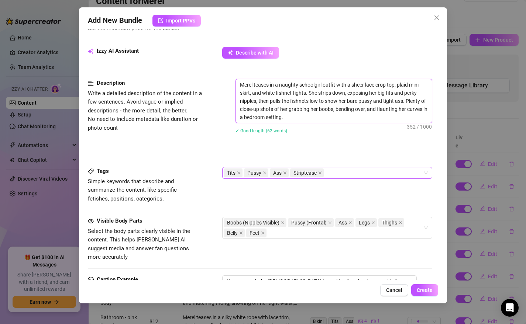
drag, startPoint x: 322, startPoint y: 84, endPoint x: 301, endPoint y: 84, distance: 21.8
click at [300, 84] on textarea "Merel teases in a naughty schoolgirl outfit with a sheer lace crop top, plaid m…" at bounding box center [334, 101] width 196 height 44
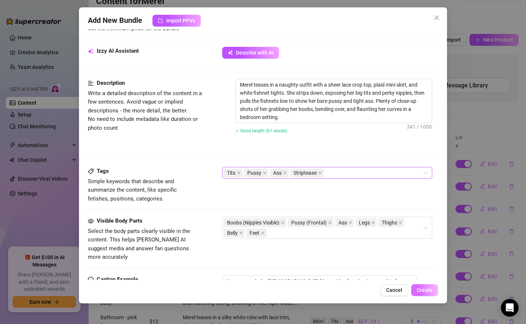
click at [424, 292] on span "Create" at bounding box center [425, 290] width 16 height 6
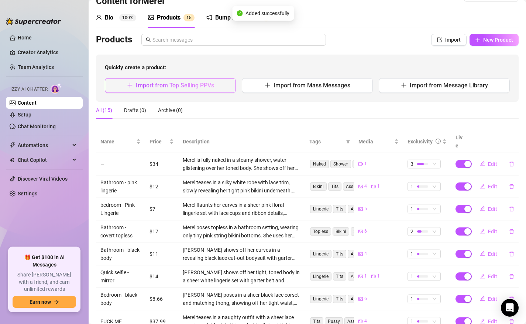
click at [228, 84] on button "Import from Top Selling PPVs" at bounding box center [170, 85] width 131 height 15
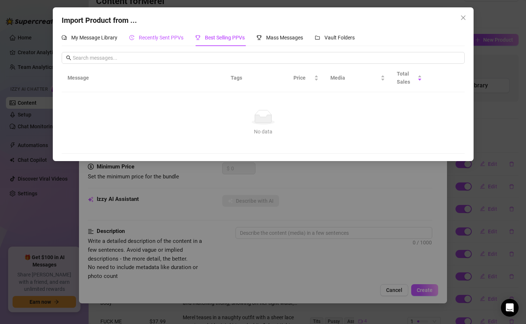
click at [155, 38] on span "Recently Sent PPVs" at bounding box center [161, 38] width 45 height 6
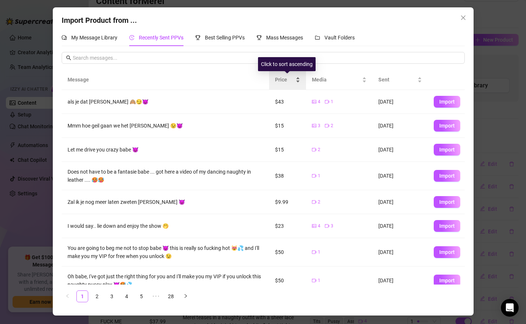
click at [286, 79] on span "Price" at bounding box center [284, 80] width 19 height 8
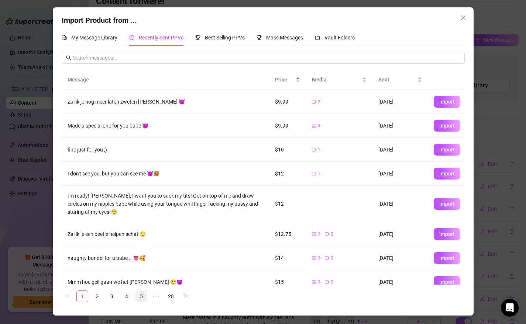
click at [142, 298] on link "5" at bounding box center [141, 296] width 11 height 11
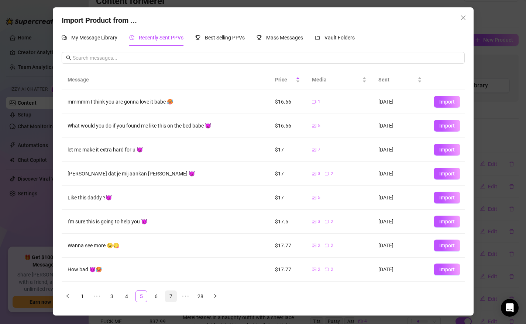
click at [173, 299] on link "7" at bounding box center [170, 296] width 11 height 11
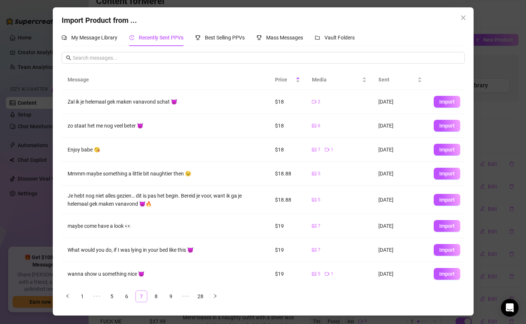
click at [173, 299] on link "9" at bounding box center [170, 296] width 11 height 11
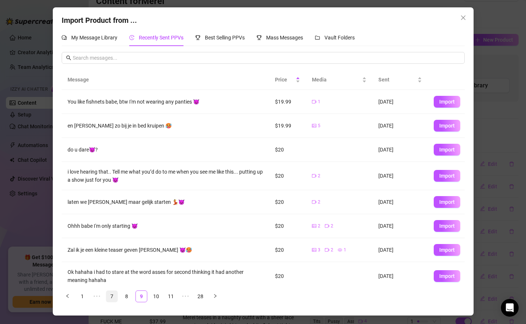
click at [173, 299] on link "11" at bounding box center [170, 296] width 11 height 11
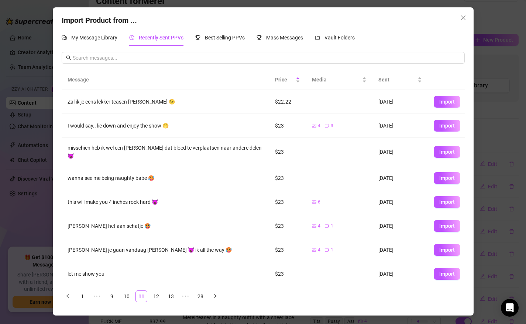
click at [173, 299] on link "13" at bounding box center [170, 296] width 11 height 11
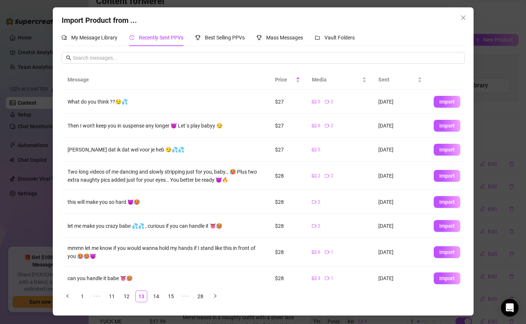
click at [173, 299] on link "15" at bounding box center [170, 296] width 11 height 11
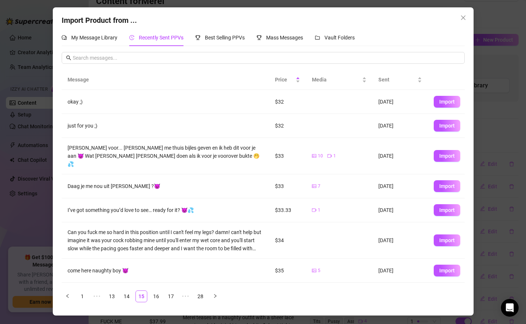
click at [173, 299] on link "17" at bounding box center [170, 296] width 11 height 11
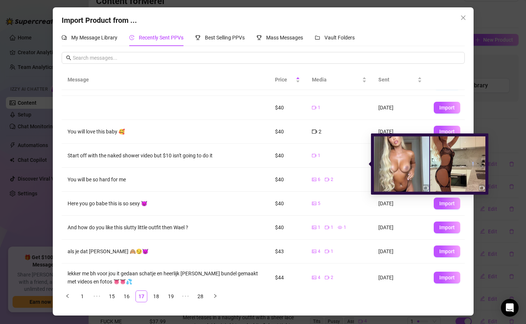
scroll to position [49, 0]
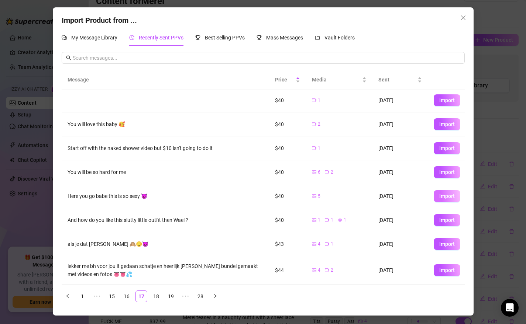
click at [442, 194] on span "Import" at bounding box center [446, 196] width 15 height 6
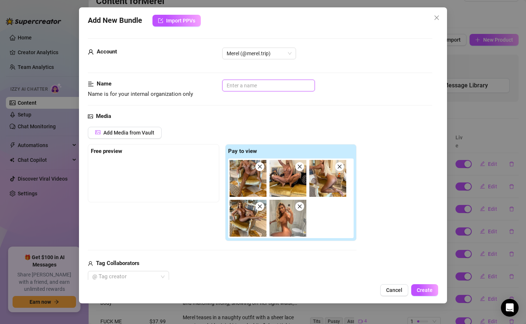
click at [255, 87] on input "text" at bounding box center [268, 86] width 93 height 12
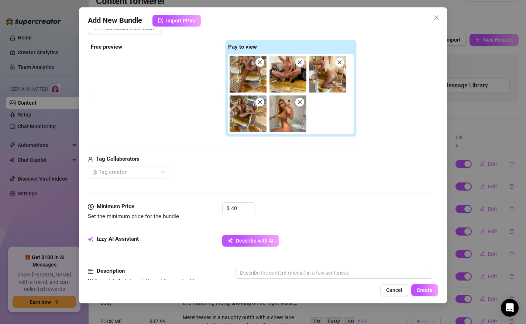
scroll to position [115, 0]
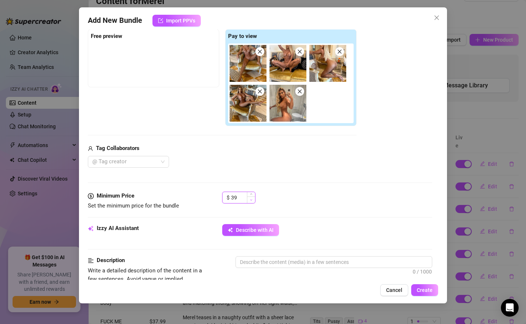
click at [251, 199] on icon "down" at bounding box center [251, 200] width 3 height 3
click at [251, 195] on icon "up" at bounding box center [251, 195] width 2 height 1
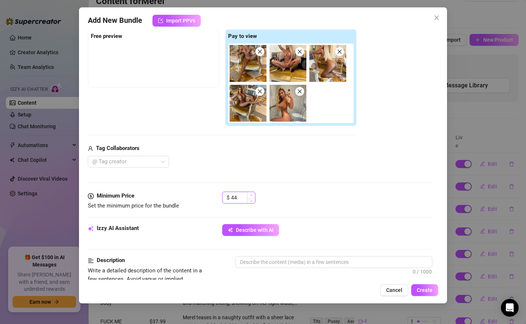
click at [251, 195] on icon "up" at bounding box center [251, 195] width 2 height 1
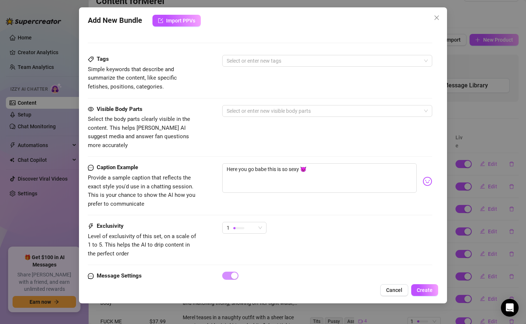
scroll to position [393, 0]
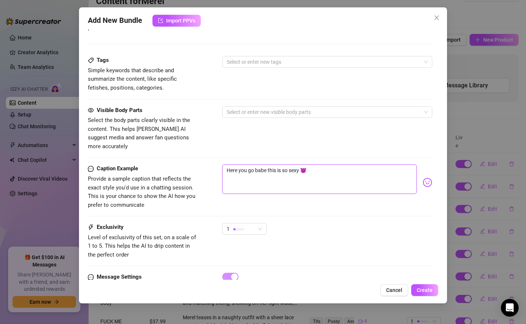
drag, startPoint x: 300, startPoint y: 162, endPoint x: 205, endPoint y: 163, distance: 95.6
click at [205, 165] on div "Caption Example Provide a sample caption that reflects the exact style you'd us…" at bounding box center [260, 187] width 345 height 45
click at [415, 165] on textarea "Okay f*ck it !! Legs wide open, full nude and i will show you my wet pussy 😈" at bounding box center [319, 180] width 195 height 30
click at [264, 223] on div "1" at bounding box center [244, 229] width 44 height 12
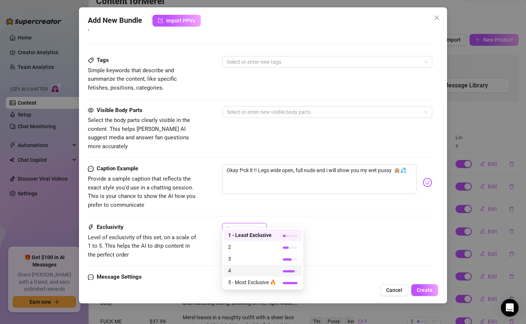
click at [251, 270] on span "4" at bounding box center [252, 271] width 48 height 8
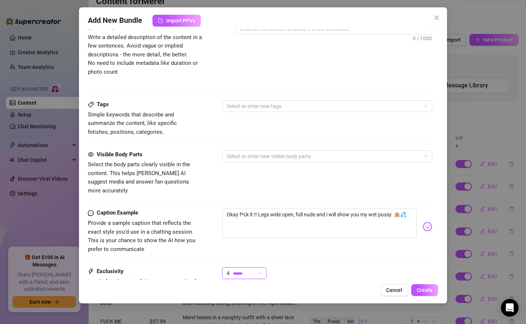
scroll to position [419, 0]
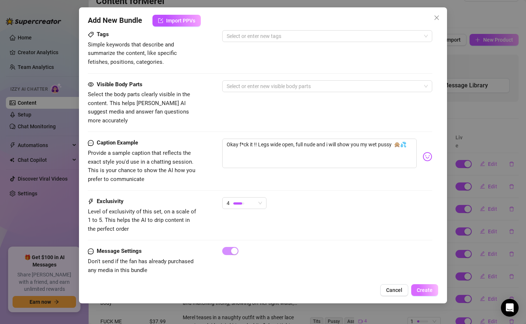
click at [424, 290] on span "Create" at bounding box center [425, 290] width 16 height 6
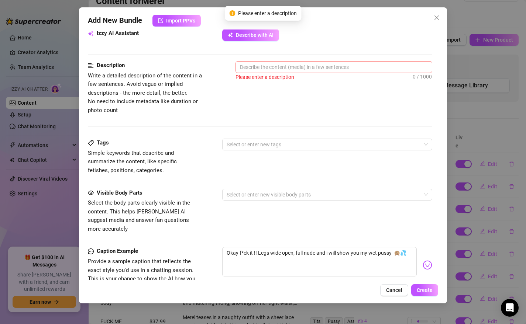
scroll to position [304, 0]
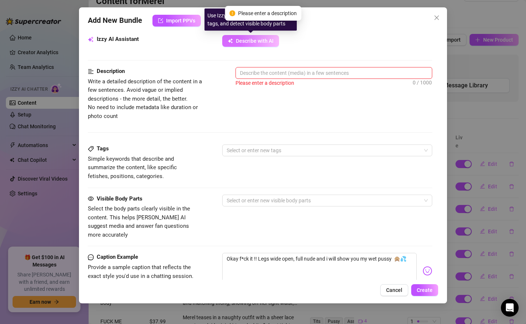
click at [249, 39] on span "Describe with AI" at bounding box center [255, 41] width 38 height 6
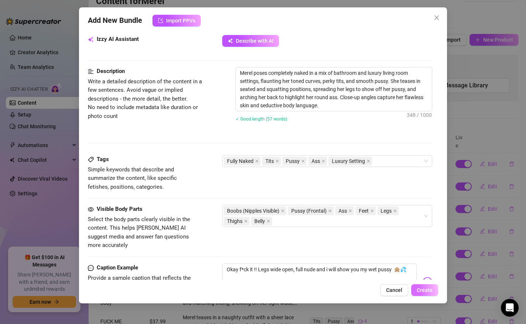
click at [424, 289] on span "Create" at bounding box center [425, 290] width 16 height 6
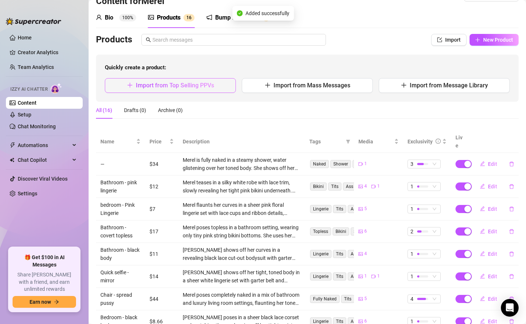
click at [171, 85] on span "Import from Top Selling PPVs" at bounding box center [175, 85] width 78 height 7
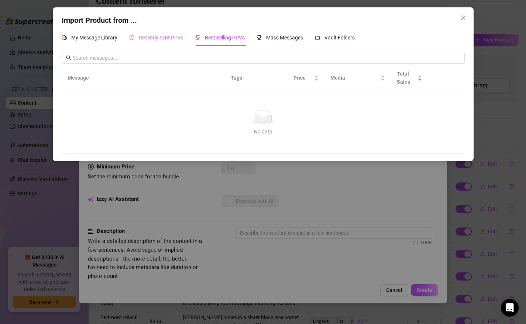
click at [166, 31] on div "Recently Sent PPVs" at bounding box center [156, 37] width 54 height 17
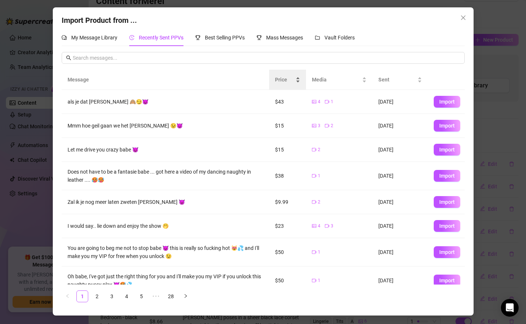
click at [282, 76] on div "Price" at bounding box center [287, 80] width 25 height 8
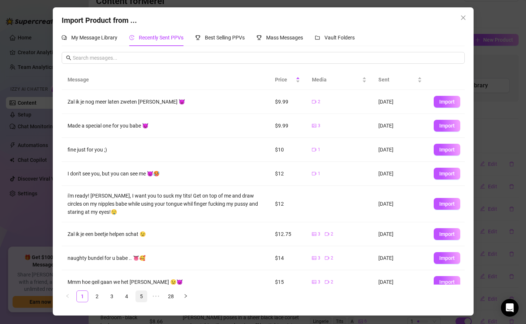
click at [139, 294] on link "5" at bounding box center [141, 296] width 11 height 11
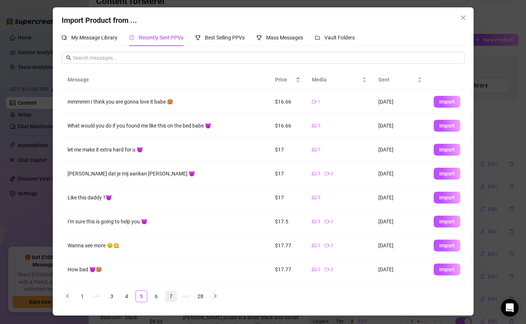
click at [172, 297] on link "7" at bounding box center [170, 296] width 11 height 11
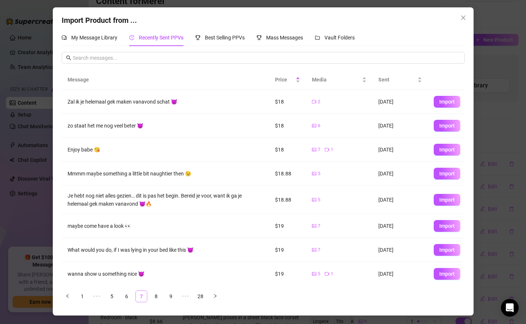
click at [172, 297] on link "9" at bounding box center [170, 296] width 11 height 11
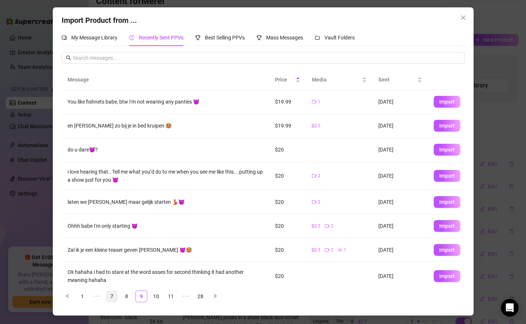
click at [172, 297] on link "11" at bounding box center [170, 296] width 11 height 11
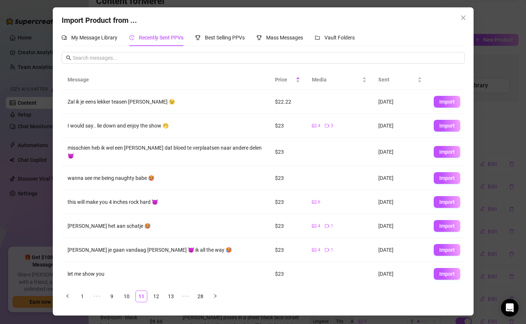
click at [172, 297] on link "13" at bounding box center [170, 296] width 11 height 11
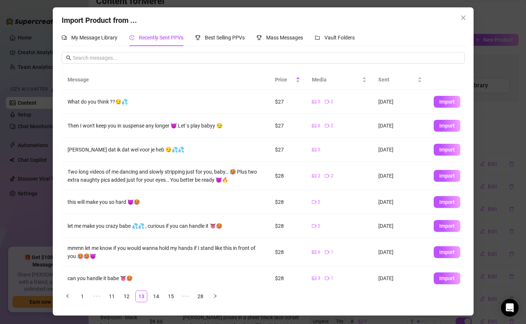
click at [172, 297] on link "15" at bounding box center [170, 296] width 11 height 11
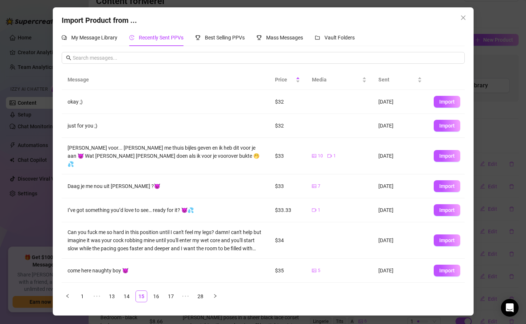
click at [172, 297] on link "17" at bounding box center [170, 296] width 11 height 11
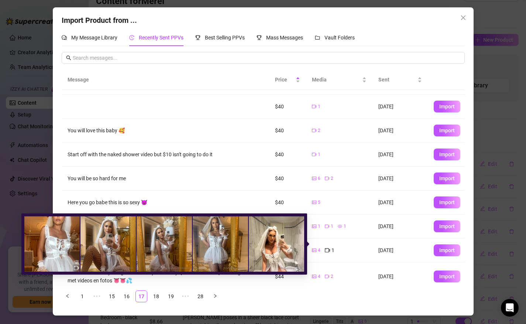
scroll to position [49, 0]
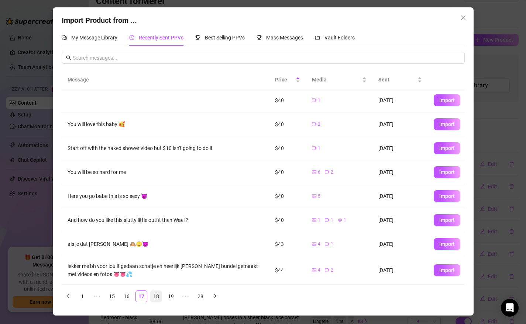
click at [156, 297] on link "18" at bounding box center [156, 296] width 11 height 11
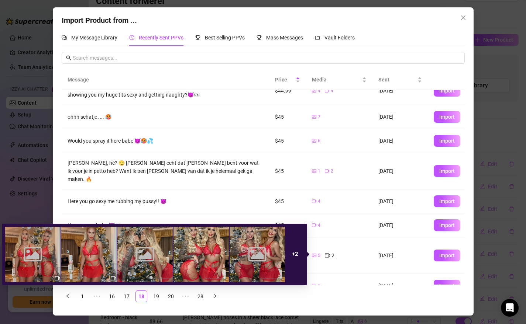
scroll to position [15, 0]
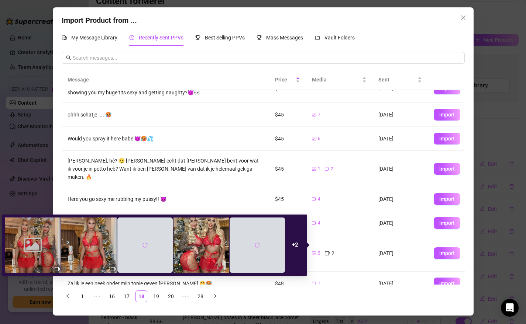
click at [267, 247] on div at bounding box center [257, 245] width 55 height 55
click at [258, 246] on icon "reload" at bounding box center [257, 245] width 5 height 5
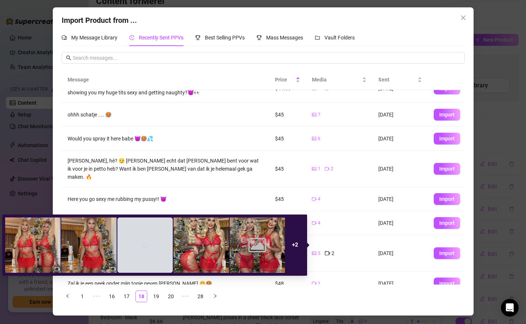
click at [145, 244] on icon "reload" at bounding box center [144, 245] width 5 height 5
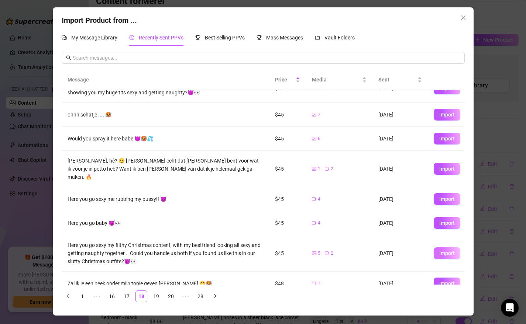
click at [443, 251] on span "Import" at bounding box center [446, 254] width 15 height 6
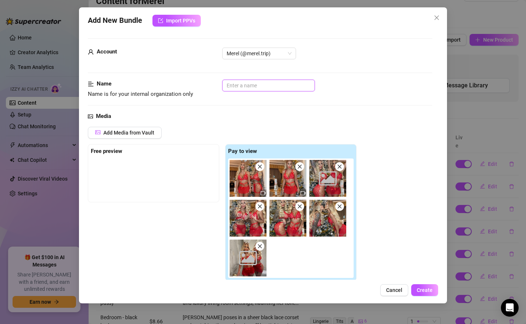
click at [242, 89] on input "text" at bounding box center [268, 86] width 93 height 12
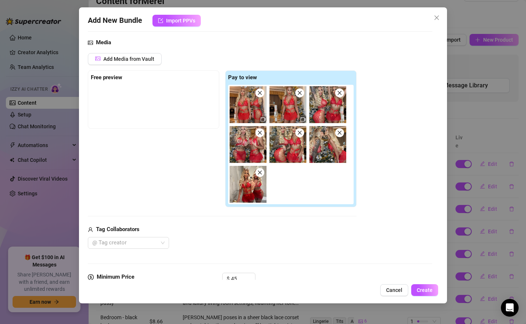
scroll to position [86, 0]
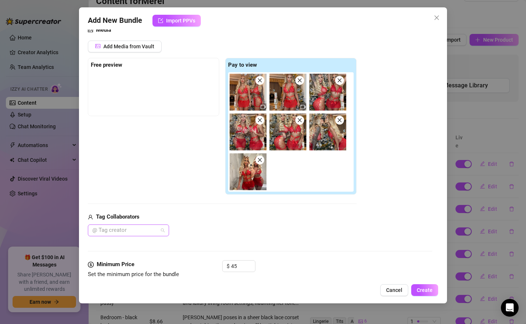
click at [135, 230] on div at bounding box center [124, 230] width 70 height 10
click at [164, 229] on div "yanadaems" at bounding box center [128, 231] width 81 height 12
click at [142, 230] on div at bounding box center [124, 230] width 70 height 10
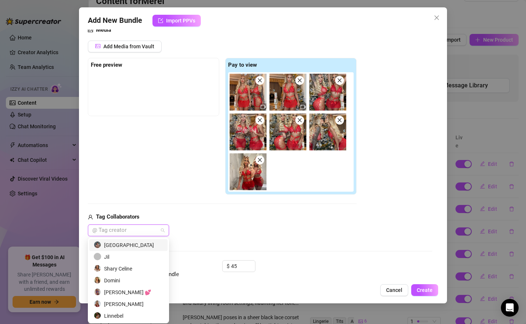
click at [214, 219] on div "Tag Collaborators" at bounding box center [222, 217] width 269 height 9
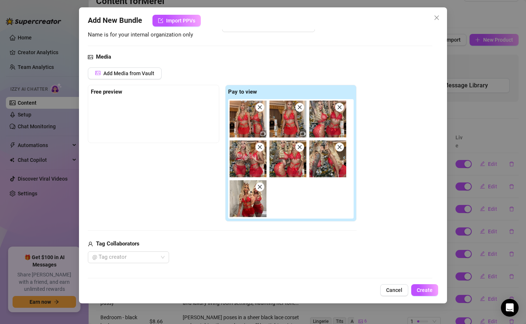
scroll to position [0, 0]
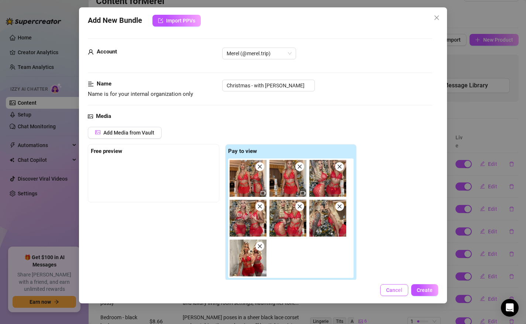
click at [391, 292] on span "Cancel" at bounding box center [394, 290] width 16 height 6
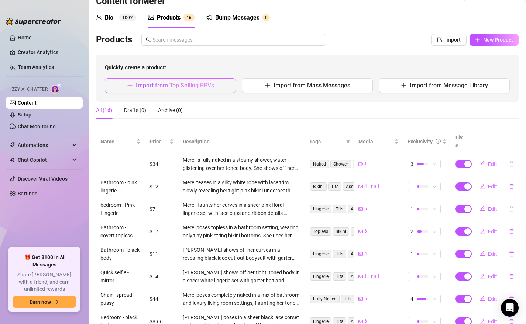
click at [150, 84] on span "Import from Top Selling PPVs" at bounding box center [175, 85] width 78 height 7
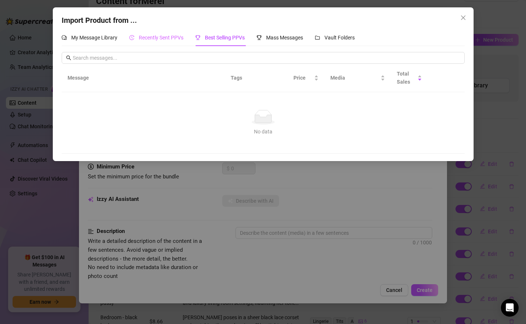
click at [148, 32] on div "Recently Sent PPVs" at bounding box center [156, 37] width 54 height 17
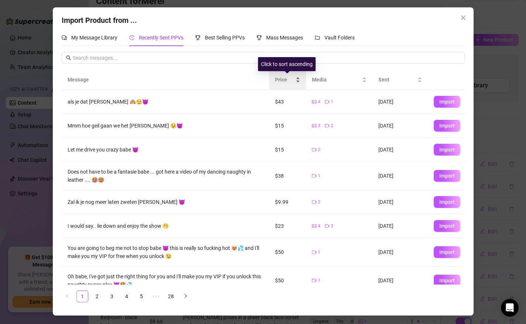
click at [283, 83] on span "Price" at bounding box center [284, 80] width 19 height 8
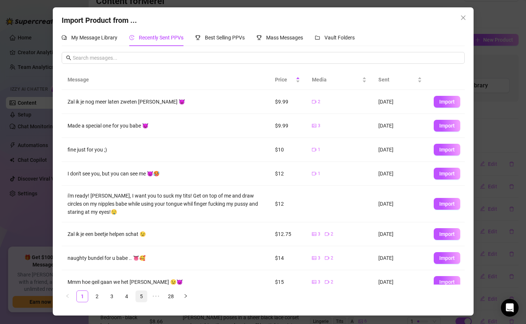
click at [142, 296] on link "5" at bounding box center [141, 296] width 11 height 11
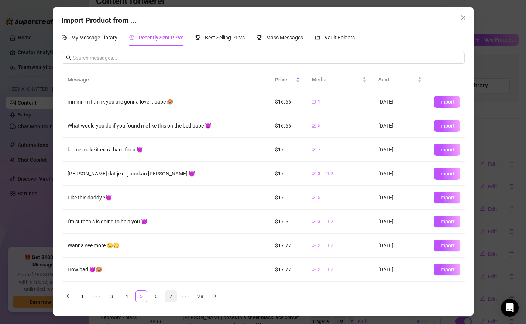
click at [169, 296] on link "7" at bounding box center [170, 296] width 11 height 11
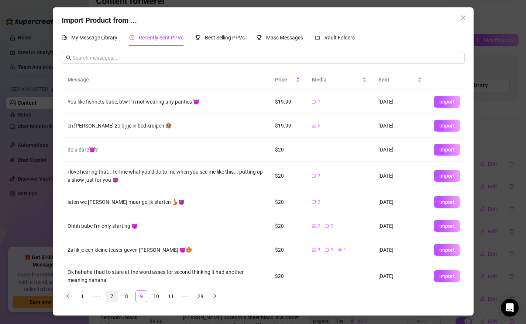
click at [169, 296] on link "11" at bounding box center [170, 296] width 11 height 11
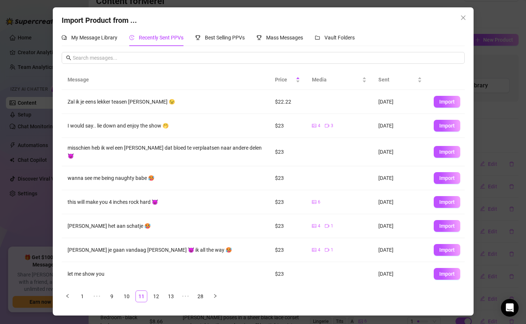
click at [169, 296] on link "13" at bounding box center [170, 296] width 11 height 11
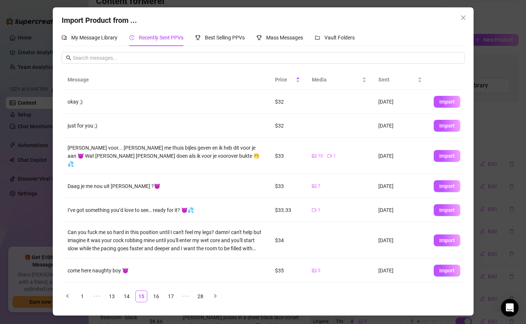
click at [169, 296] on link "17" at bounding box center [170, 296] width 11 height 11
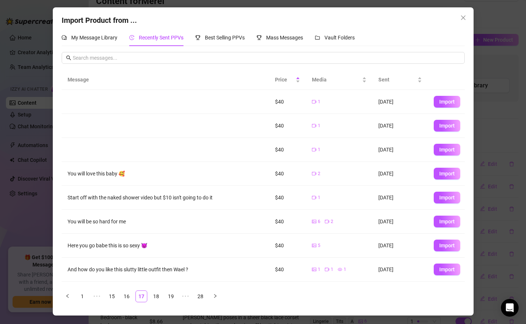
scroll to position [49, 0]
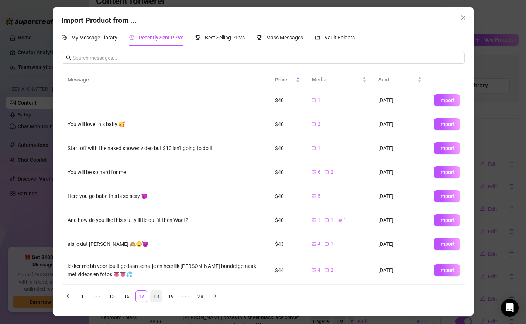
click at [154, 298] on link "18" at bounding box center [156, 296] width 11 height 11
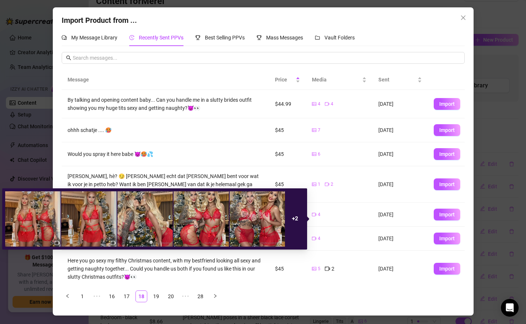
scroll to position [66, 0]
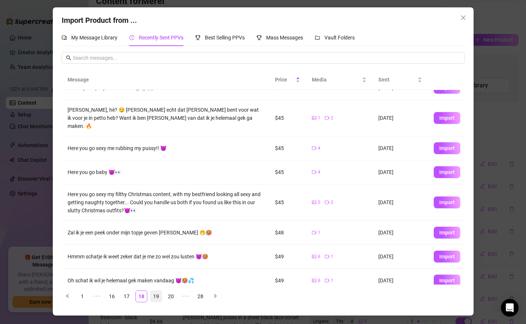
click at [155, 297] on link "19" at bounding box center [156, 296] width 11 height 11
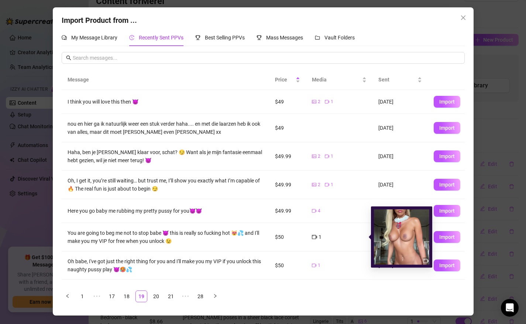
scroll to position [0, 0]
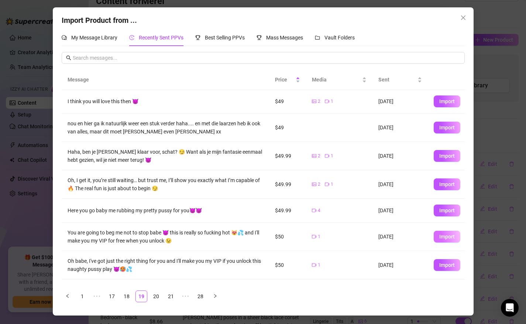
click at [444, 237] on span "Import" at bounding box center [446, 237] width 15 height 6
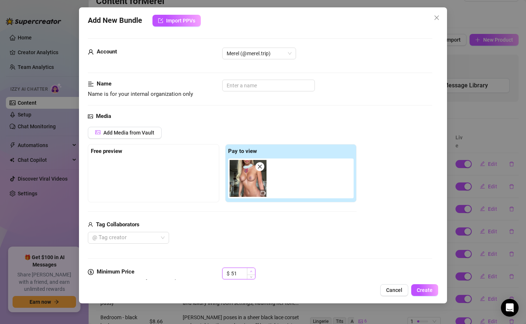
click at [252, 269] on span "Increase Value" at bounding box center [251, 271] width 8 height 7
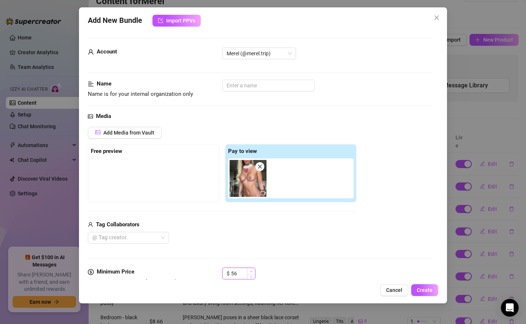
click at [252, 269] on span "Increase Value" at bounding box center [251, 271] width 8 height 7
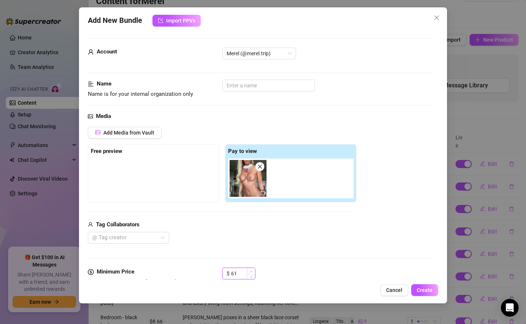
click at [252, 269] on span "Increase Value" at bounding box center [251, 271] width 8 height 7
click at [252, 276] on icon "down" at bounding box center [251, 276] width 3 height 3
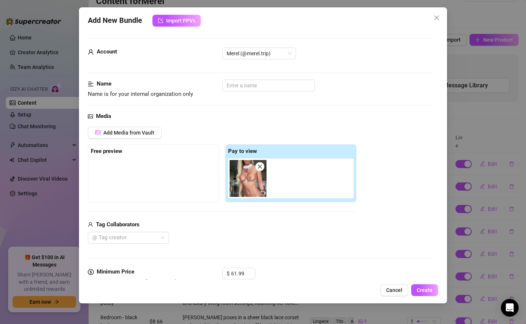
click at [263, 247] on div "Media Add Media from Vault Free preview Pay to view Tag Collaborators @ Tag cre…" at bounding box center [260, 190] width 345 height 156
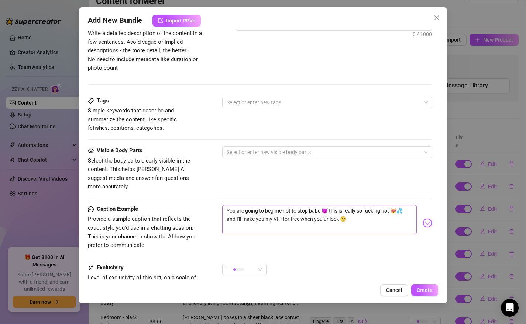
scroll to position [300, 0]
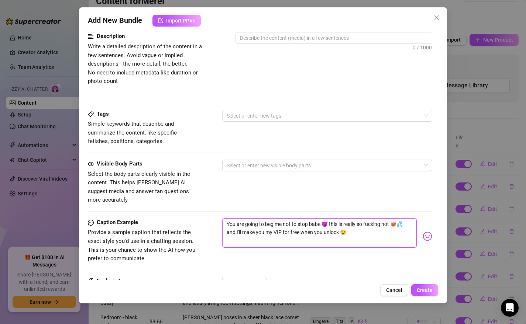
drag, startPoint x: 330, startPoint y: 225, endPoint x: 224, endPoint y: 228, distance: 105.6
click at [224, 228] on textarea "You are going to beg me not to stop babe 😈 this is really so fucking hot 😻💦 and…" at bounding box center [319, 233] width 195 height 30
click at [246, 221] on textarea "You are going to beg me not to stop babe 😈 this is really so fucking hot 😻💦 and…" at bounding box center [319, 233] width 195 height 30
drag, startPoint x: 234, startPoint y: 224, endPoint x: 336, endPoint y: 221, distance: 102.2
click at [336, 221] on textarea "You are going to beg me not to stop babe 😈 this is really so fucking hot 😻💦 and…" at bounding box center [319, 233] width 195 height 30
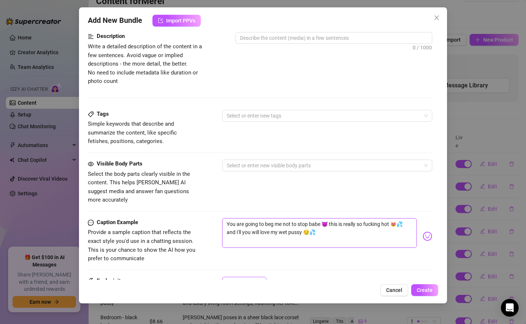
click at [264, 277] on div "1" at bounding box center [244, 283] width 44 height 12
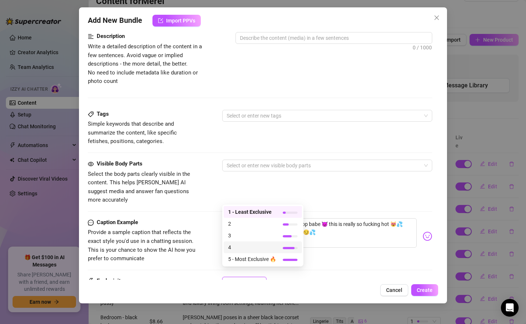
click at [263, 245] on span "4" at bounding box center [252, 248] width 48 height 8
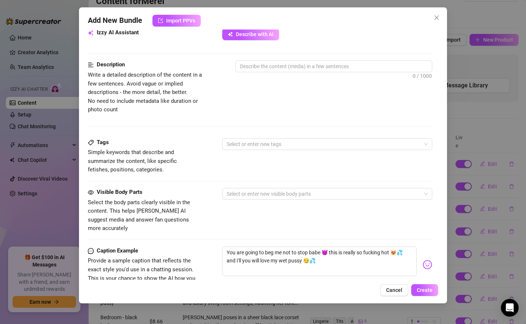
scroll to position [380, 0]
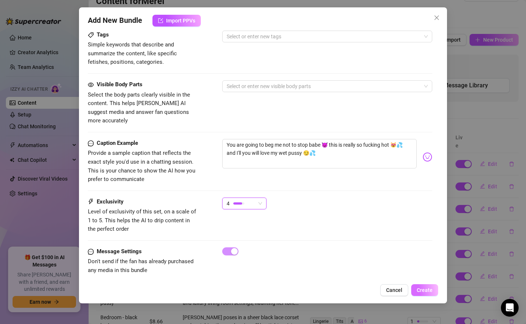
click at [427, 290] on span "Create" at bounding box center [425, 290] width 16 height 6
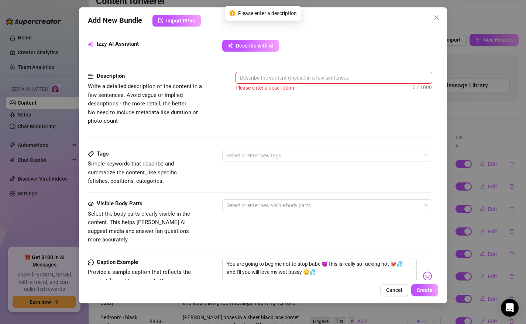
scroll to position [253, 0]
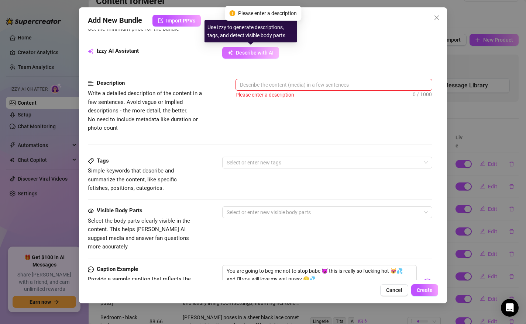
click at [248, 47] on button "Describe with AI" at bounding box center [250, 53] width 57 height 12
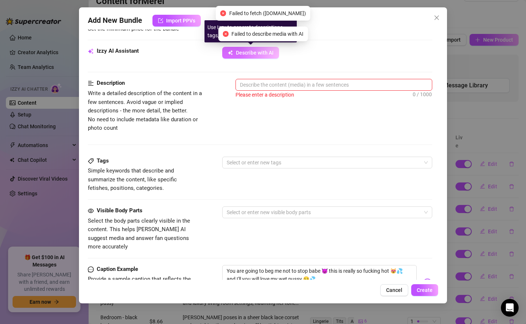
click at [251, 49] on button "Describe with AI" at bounding box center [250, 53] width 57 height 12
click at [246, 52] on span "Describe with AI" at bounding box center [255, 53] width 38 height 6
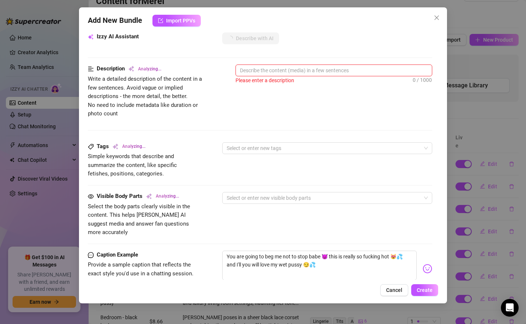
scroll to position [268, 0]
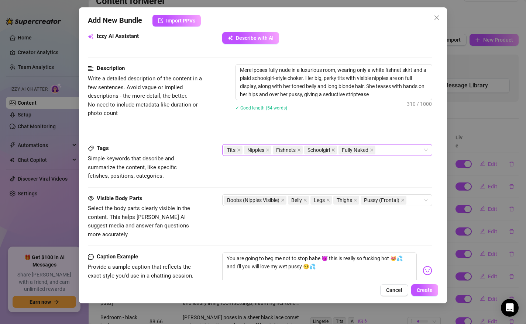
click at [334, 150] on icon "close" at bounding box center [333, 150] width 3 height 3
drag, startPoint x: 275, startPoint y: 78, endPoint x: 268, endPoint y: 78, distance: 7.0
click at [268, 78] on textarea "Merel poses fully nude in a luxurious room, wearing only a white fishnet skirt …" at bounding box center [334, 82] width 196 height 35
click at [422, 290] on span "Create" at bounding box center [425, 290] width 16 height 6
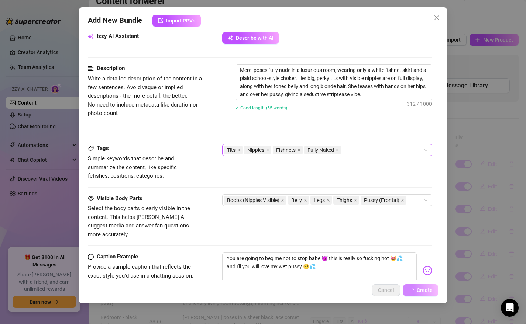
scroll to position [274, 0]
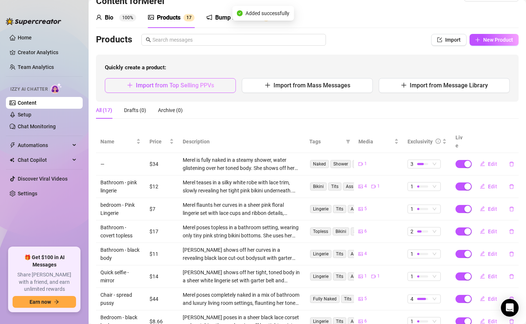
click at [172, 87] on span "Import from Top Selling PPVs" at bounding box center [175, 85] width 78 height 7
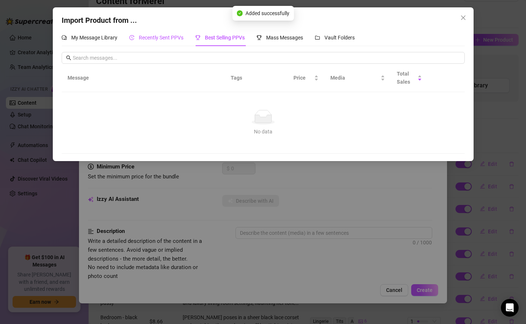
click at [145, 37] on span "Recently Sent PPVs" at bounding box center [161, 38] width 45 height 6
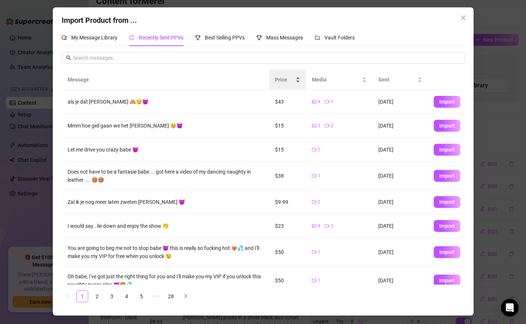
click at [280, 76] on span "Price" at bounding box center [284, 80] width 19 height 8
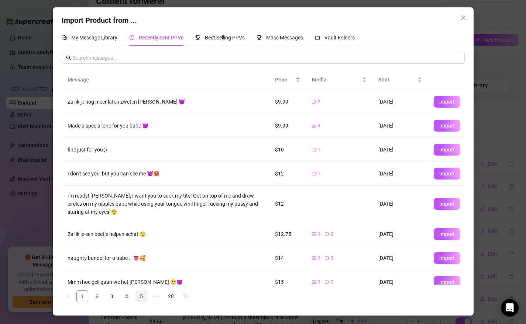
click at [142, 296] on link "5" at bounding box center [141, 296] width 11 height 11
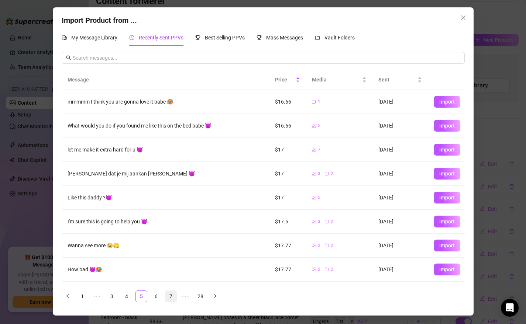
click at [172, 296] on link "7" at bounding box center [170, 296] width 11 height 11
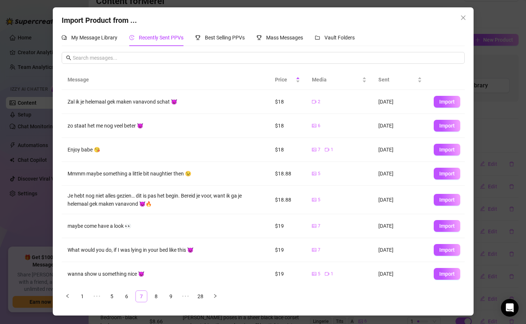
click at [172, 296] on link "9" at bounding box center [170, 296] width 11 height 11
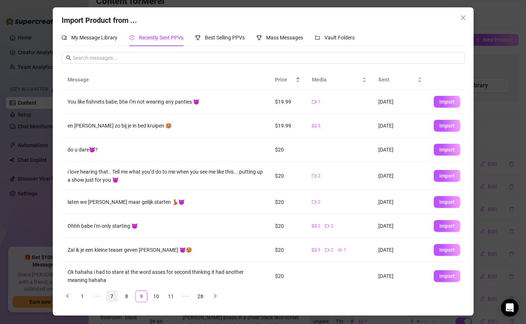
click at [172, 296] on link "11" at bounding box center [170, 296] width 11 height 11
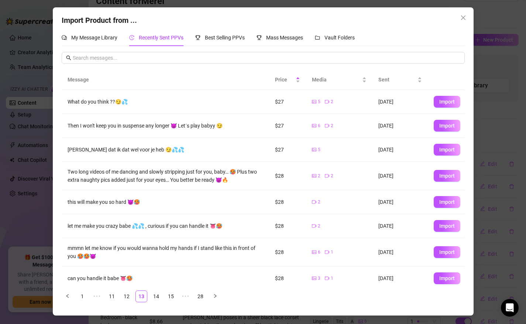
click at [172, 296] on link "15" at bounding box center [170, 296] width 11 height 11
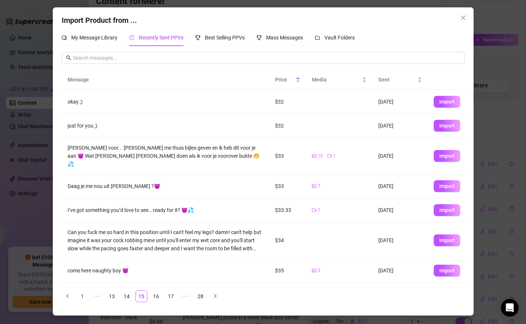
click at [172, 296] on link "17" at bounding box center [170, 296] width 11 height 11
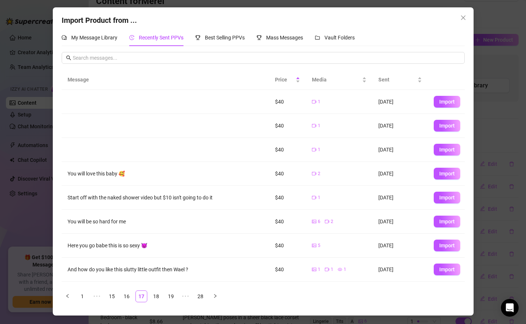
click at [172, 296] on link "19" at bounding box center [170, 296] width 11 height 11
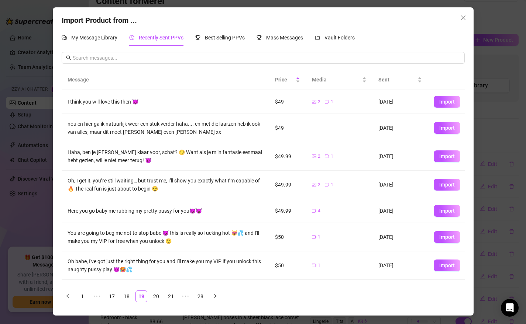
scroll to position [67, 0]
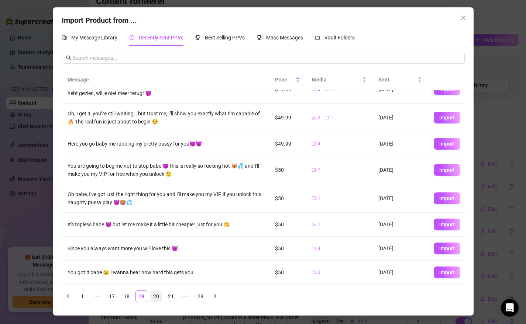
click at [155, 295] on link "20" at bounding box center [156, 296] width 11 height 11
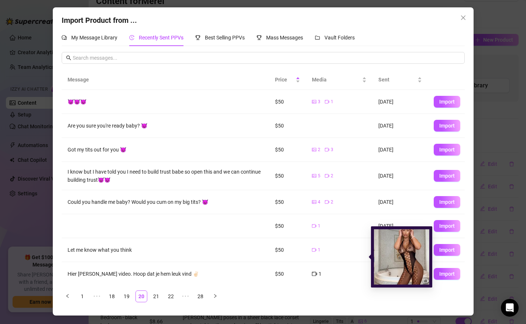
scroll to position [62, 0]
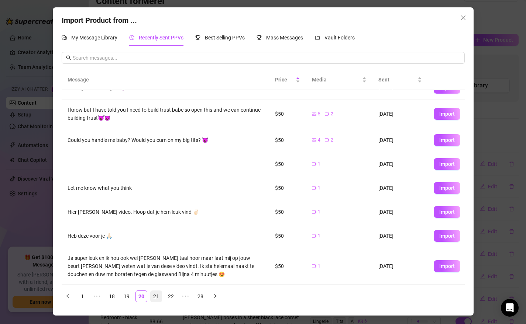
click at [155, 296] on link "21" at bounding box center [156, 296] width 11 height 11
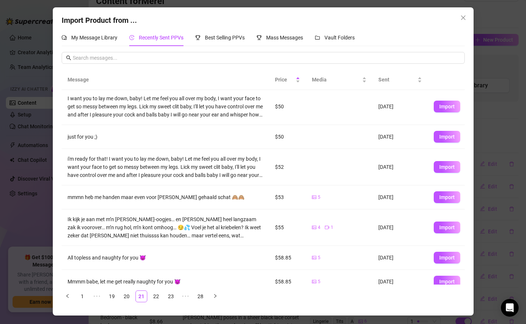
scroll to position [100, 0]
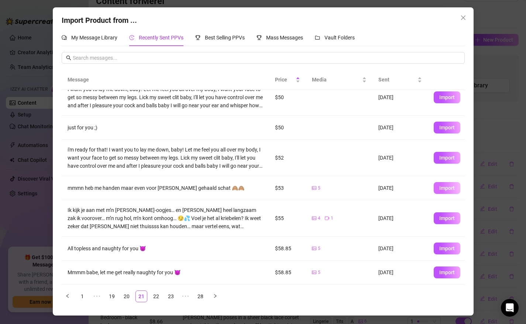
click at [444, 188] on span "Import" at bounding box center [446, 188] width 15 height 6
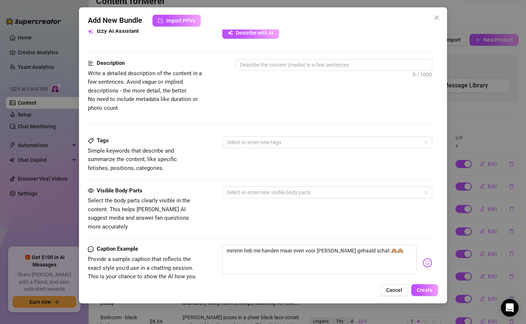
scroll to position [356, 0]
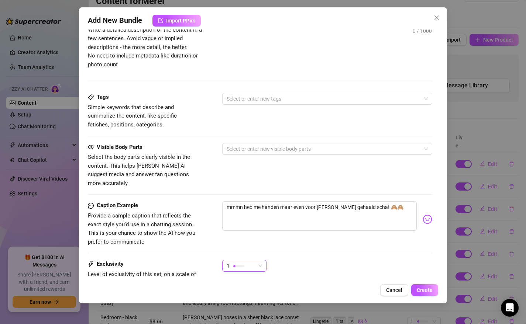
click at [254, 260] on div "1" at bounding box center [241, 265] width 29 height 11
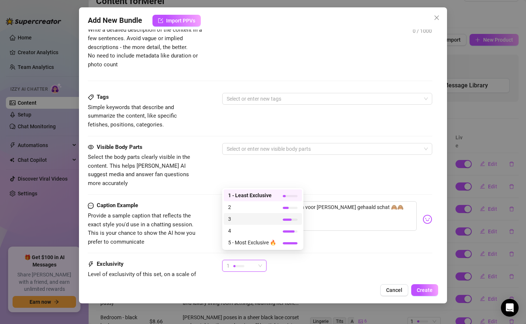
click at [249, 221] on span "3" at bounding box center [252, 219] width 48 height 8
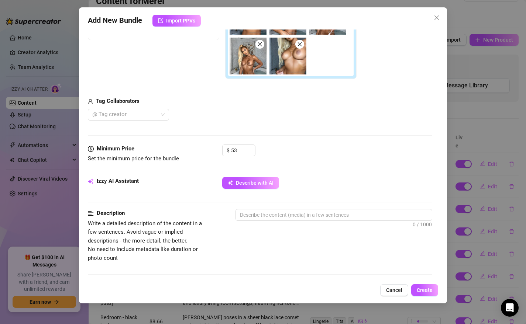
scroll to position [95, 0]
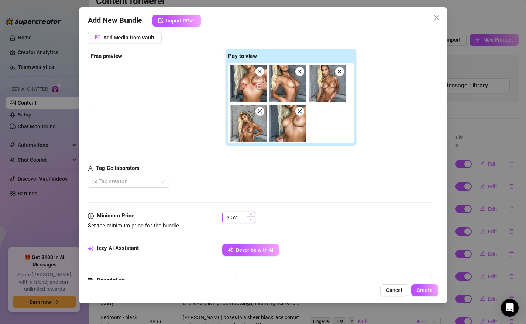
click at [249, 220] on span "Decrease Value" at bounding box center [251, 220] width 8 height 7
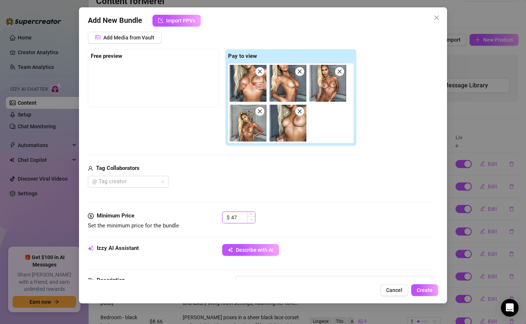
click at [249, 220] on span "Decrease Value" at bounding box center [251, 220] width 8 height 7
click at [249, 219] on span "Decrease Value" at bounding box center [251, 220] width 8 height 7
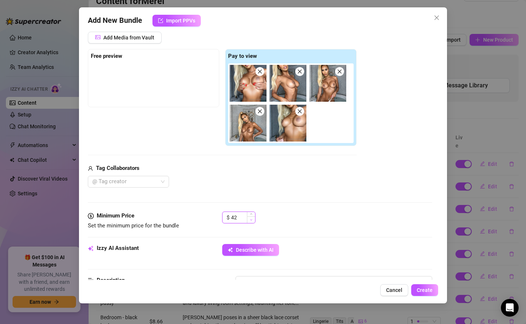
click at [249, 219] on span "Decrease Value" at bounding box center [251, 220] width 8 height 7
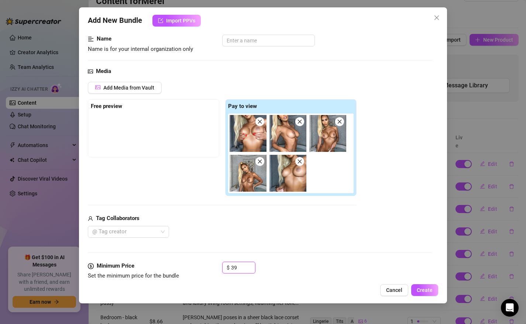
scroll to position [0, 0]
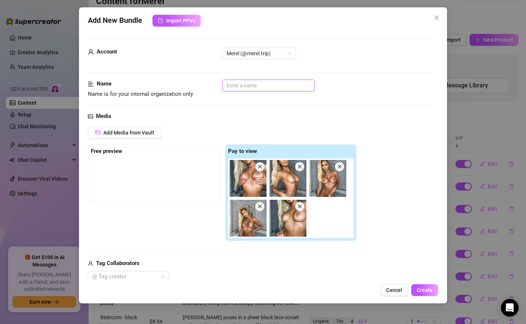
click at [272, 91] on input "text" at bounding box center [268, 86] width 93 height 12
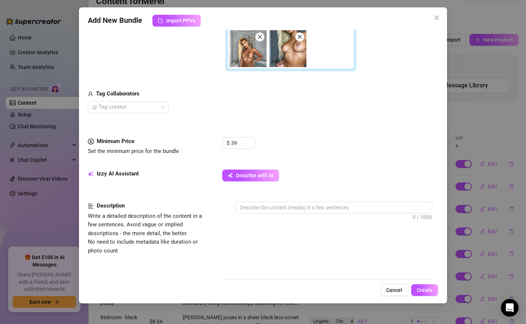
scroll to position [194, 0]
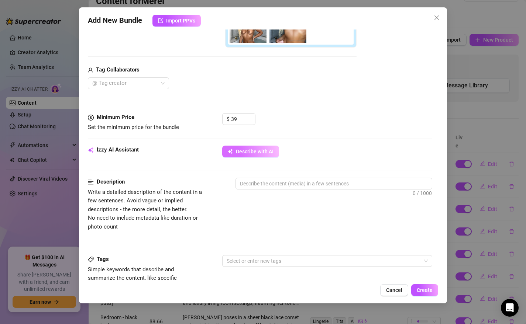
click at [251, 150] on span "Describe with AI" at bounding box center [255, 152] width 38 height 6
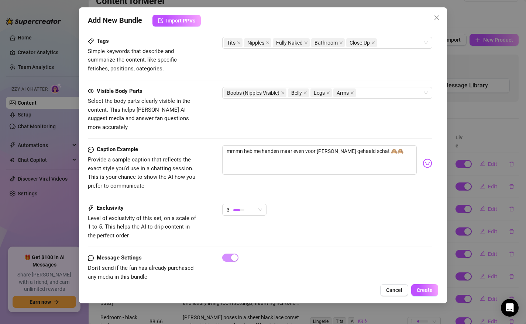
scroll to position [419, 0]
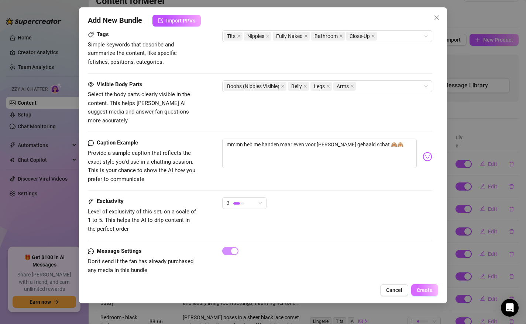
click at [420, 289] on span "Create" at bounding box center [425, 290] width 16 height 6
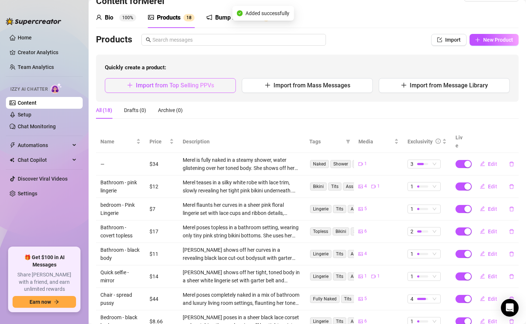
click at [164, 88] on span "Import from Top Selling PPVs" at bounding box center [175, 85] width 78 height 7
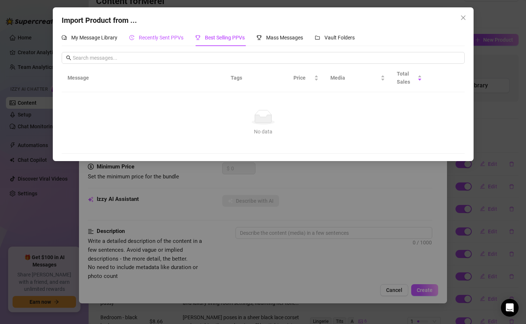
click at [152, 34] on div "Recently Sent PPVs" at bounding box center [156, 38] width 54 height 8
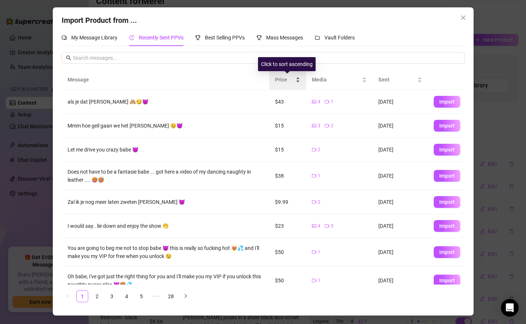
click at [285, 80] on span "Price" at bounding box center [284, 80] width 19 height 8
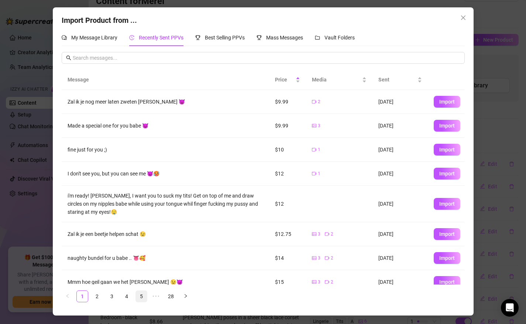
click at [142, 298] on link "5" at bounding box center [141, 296] width 11 height 11
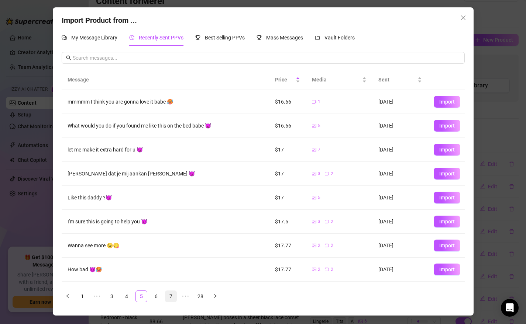
click at [172, 296] on link "7" at bounding box center [170, 296] width 11 height 11
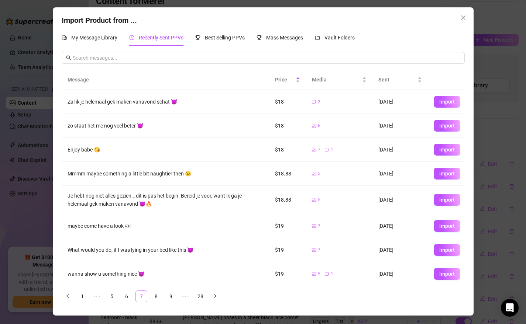
click at [172, 296] on link "9" at bounding box center [170, 296] width 11 height 11
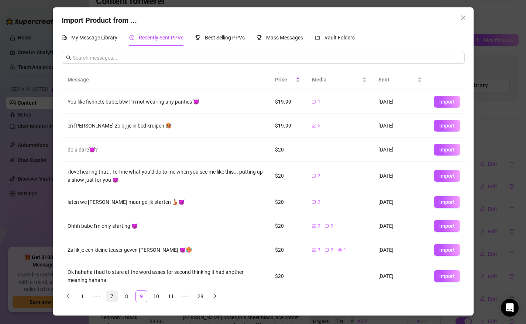
click at [172, 296] on link "11" at bounding box center [170, 296] width 11 height 11
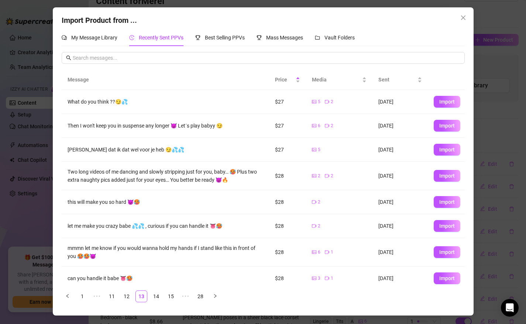
click at [172, 296] on link "15" at bounding box center [170, 296] width 11 height 11
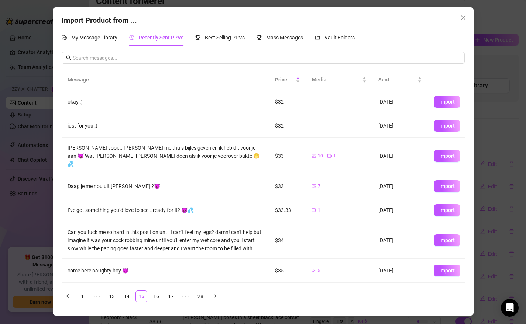
click at [172, 296] on link "17" at bounding box center [170, 296] width 11 height 11
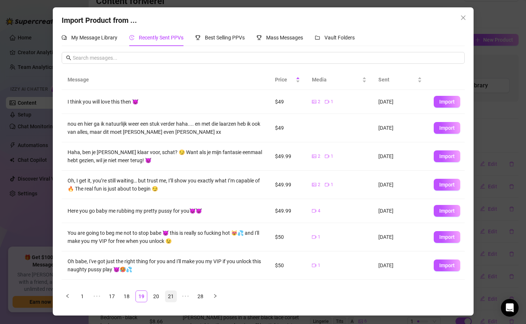
click at [169, 296] on link "21" at bounding box center [170, 296] width 11 height 11
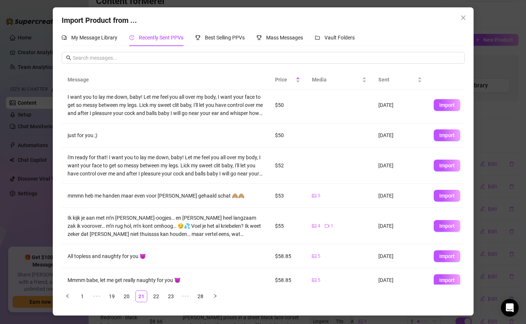
scroll to position [100, 0]
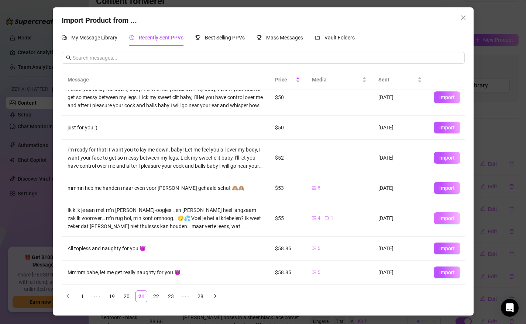
click at [453, 216] on span "Import" at bounding box center [446, 218] width 15 height 6
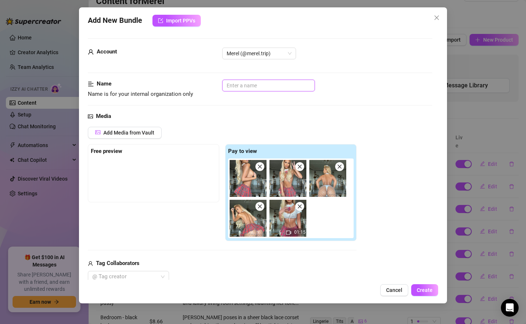
click at [247, 82] on input "text" at bounding box center [268, 86] width 93 height 12
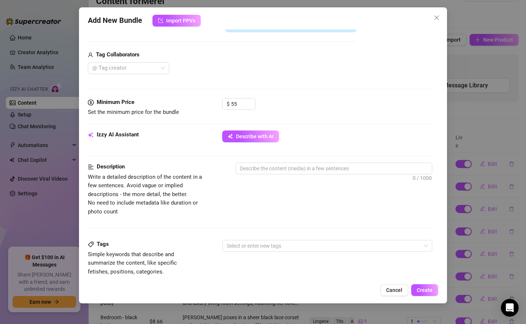
scroll to position [225, 0]
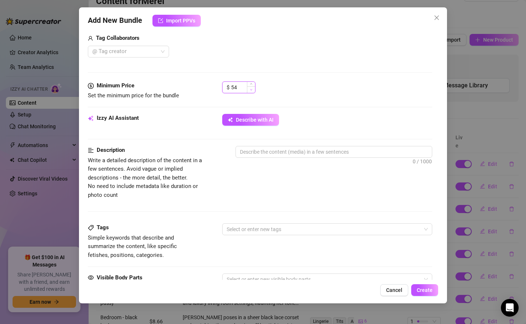
click at [251, 90] on icon "down" at bounding box center [251, 89] width 2 height 1
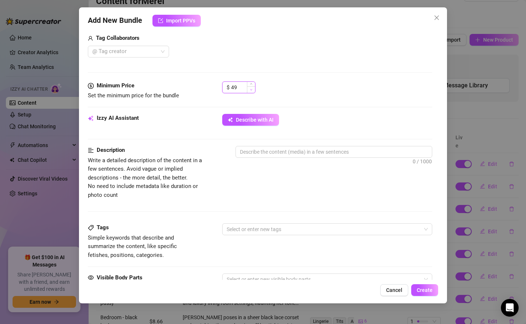
click at [251, 90] on icon "down" at bounding box center [251, 89] width 2 height 1
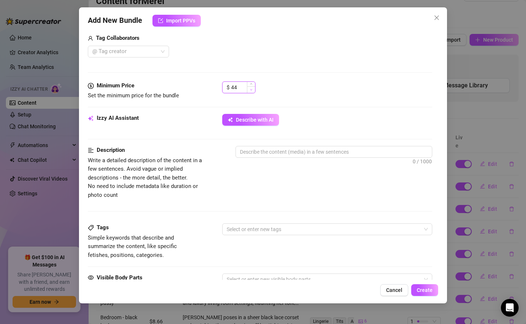
click at [251, 90] on icon "down" at bounding box center [251, 89] width 2 height 1
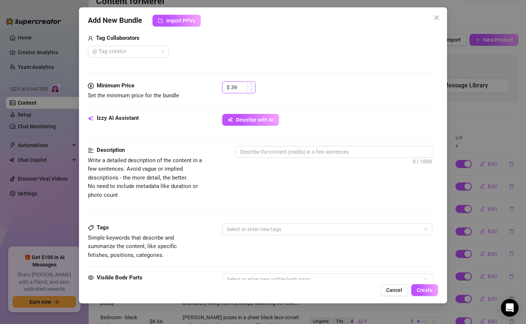
click at [251, 90] on icon "down" at bounding box center [251, 89] width 2 height 1
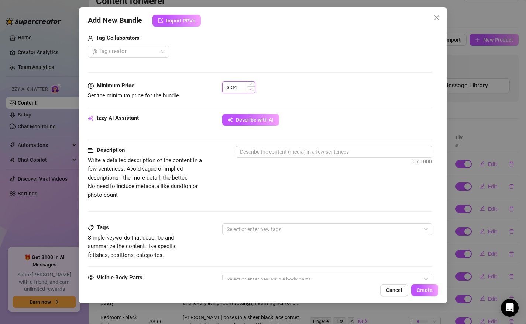
click at [251, 90] on icon "down" at bounding box center [251, 89] width 2 height 1
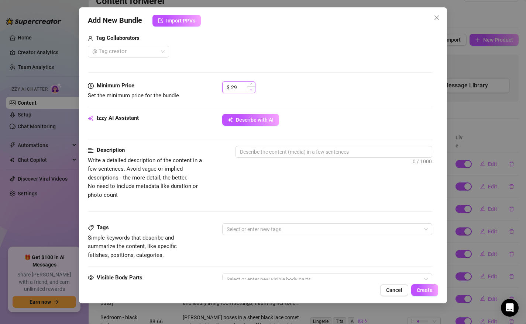
click at [251, 90] on icon "down" at bounding box center [251, 89] width 2 height 1
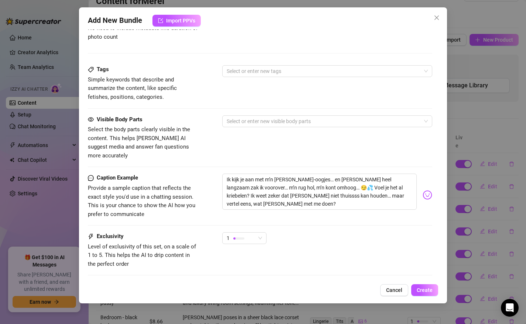
scroll to position [419, 0]
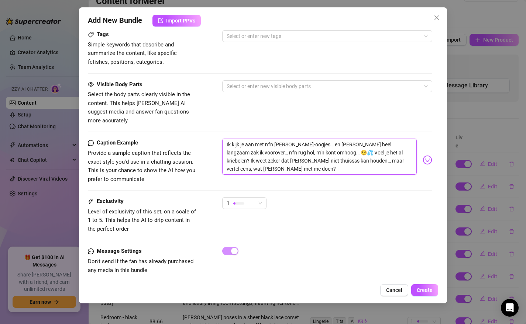
click at [290, 160] on textarea "Ik kijk je aan met m’n grote bambi-oogjes… en dan heel langzaam zak ik voorover…" at bounding box center [319, 157] width 195 height 36
click at [260, 198] on span "1" at bounding box center [244, 203] width 35 height 11
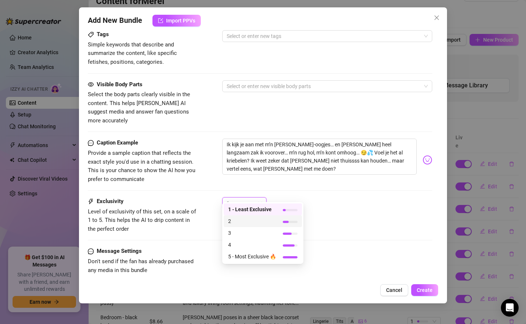
click at [250, 222] on span "2" at bounding box center [252, 221] width 48 height 8
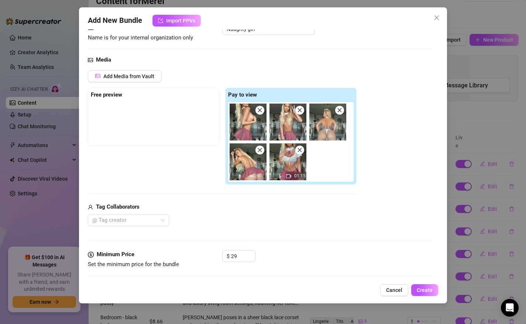
scroll to position [77, 0]
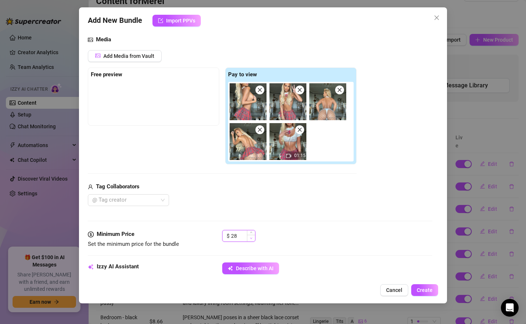
click at [250, 238] on icon "down" at bounding box center [251, 238] width 3 height 3
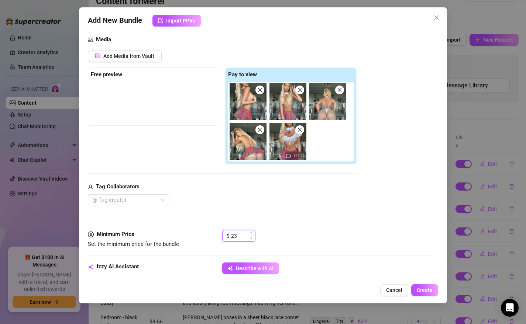
click at [250, 238] on icon "down" at bounding box center [251, 238] width 3 height 3
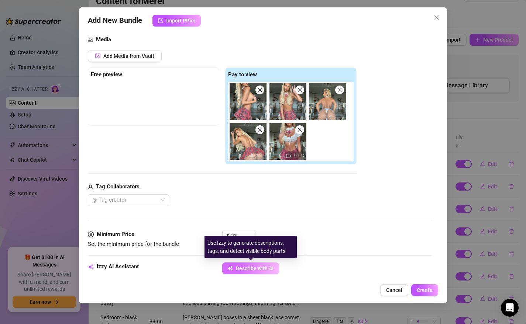
click at [261, 268] on span "Describe with AI" at bounding box center [255, 269] width 38 height 6
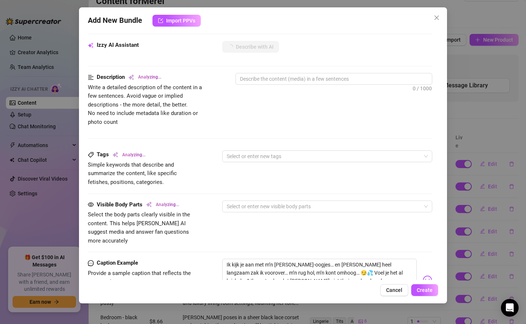
scroll to position [298, 0]
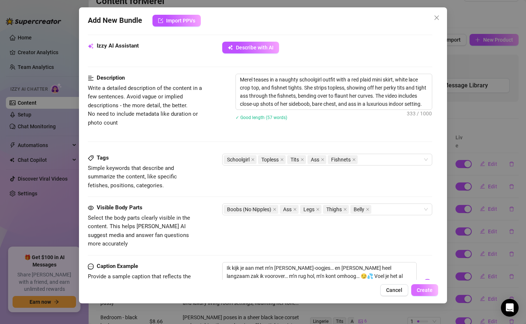
click at [423, 289] on span "Create" at bounding box center [425, 290] width 16 height 6
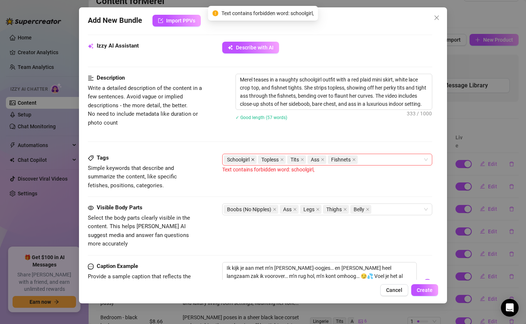
click at [253, 161] on icon "close" at bounding box center [253, 160] width 4 height 4
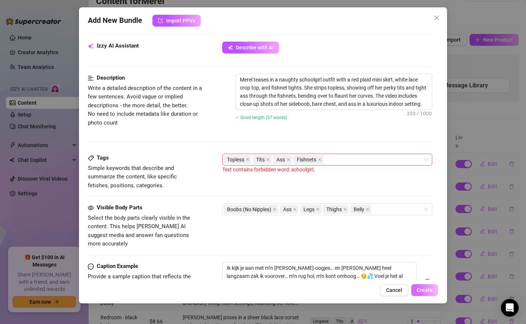
click at [421, 290] on span "Create" at bounding box center [425, 290] width 16 height 6
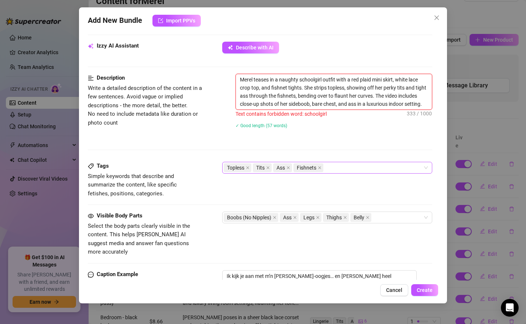
drag, startPoint x: 322, startPoint y: 80, endPoint x: 315, endPoint y: 80, distance: 6.7
click at [315, 80] on textarea "Merel teases in a naughty schoolgirl outfit with a red plaid mini skirt, white …" at bounding box center [334, 91] width 196 height 35
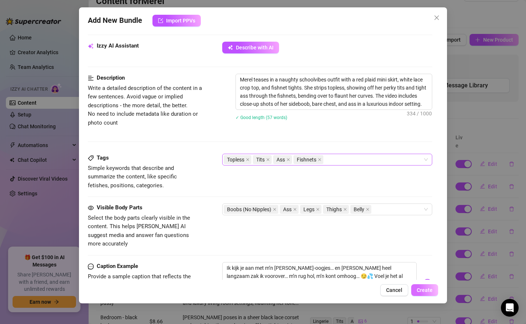
click at [428, 289] on span "Create" at bounding box center [425, 290] width 16 height 6
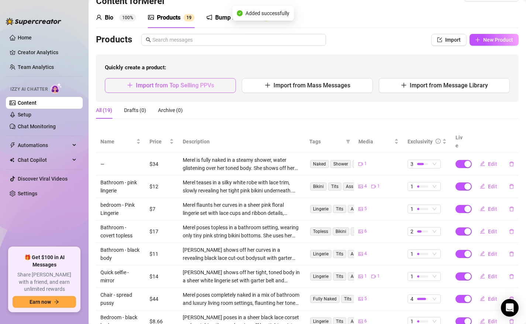
click at [142, 82] on span "Import from Top Selling PPVs" at bounding box center [175, 85] width 78 height 7
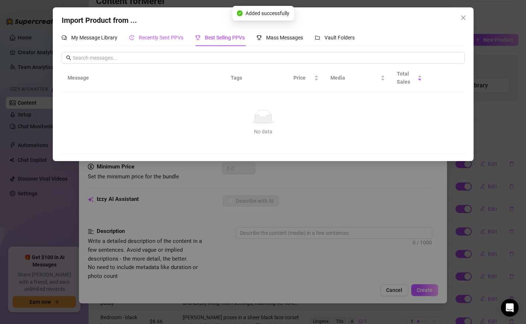
click at [165, 35] on span "Recently Sent PPVs" at bounding box center [161, 38] width 45 height 6
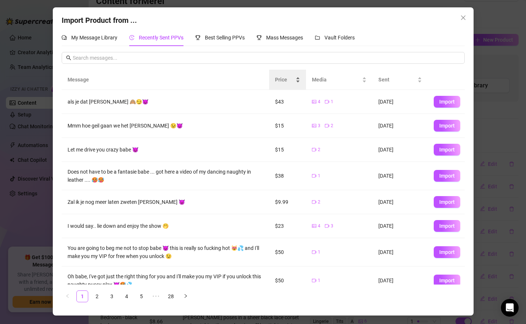
click at [276, 79] on span "Price" at bounding box center [284, 80] width 19 height 8
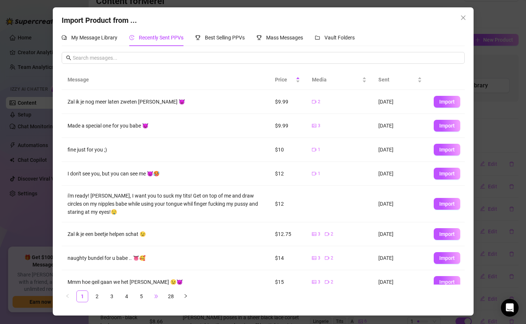
click at [155, 294] on span "•••" at bounding box center [156, 297] width 12 height 12
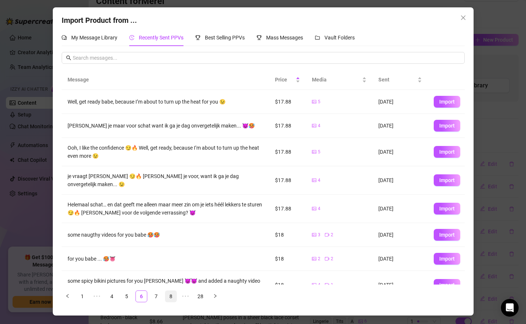
click at [173, 295] on link "8" at bounding box center [170, 296] width 11 height 11
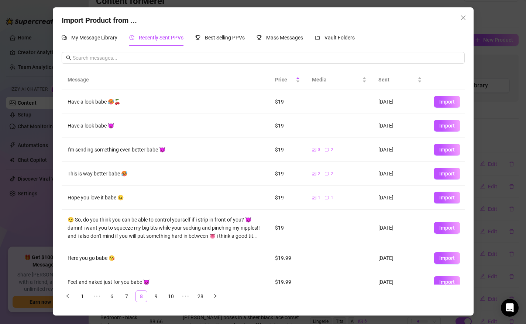
click at [173, 295] on link "10" at bounding box center [170, 296] width 11 height 11
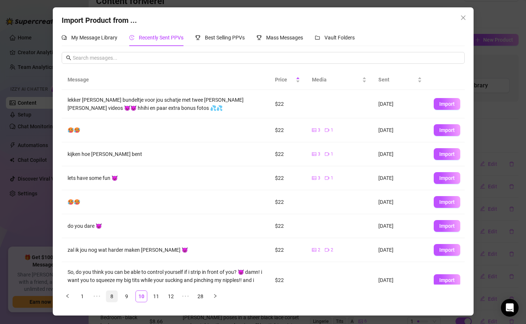
click at [173, 295] on link "12" at bounding box center [170, 296] width 11 height 11
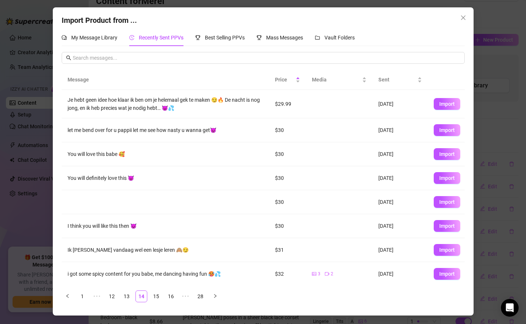
click at [173, 295] on link "16" at bounding box center [170, 296] width 11 height 11
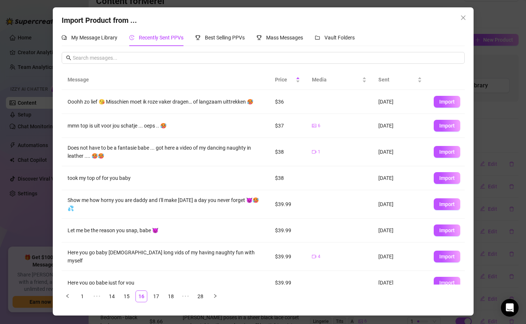
click at [173, 295] on link "18" at bounding box center [170, 296] width 11 height 11
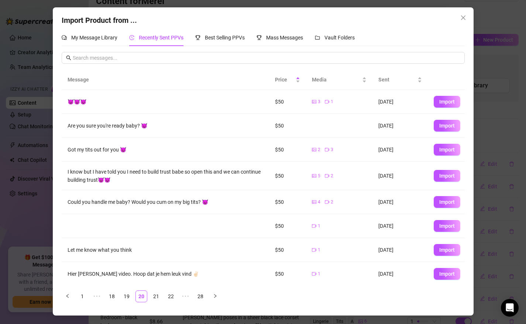
click at [173, 295] on link "22" at bounding box center [170, 296] width 11 height 11
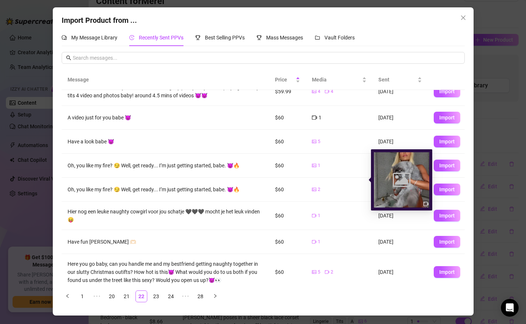
scroll to position [79, 0]
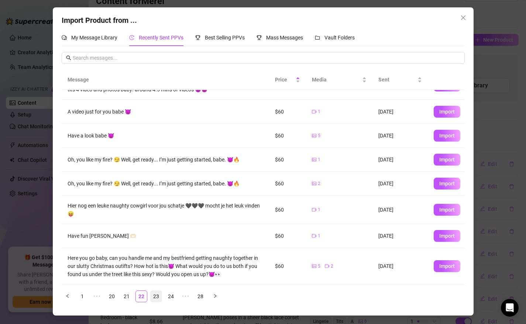
click at [153, 296] on link "23" at bounding box center [156, 296] width 11 height 11
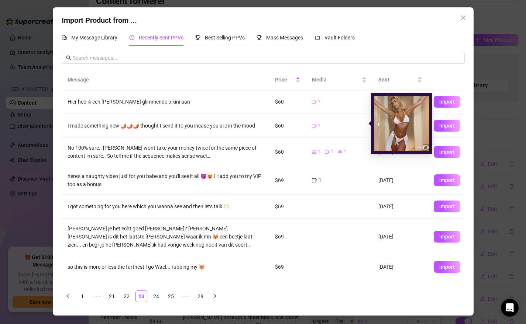
scroll to position [66, 0]
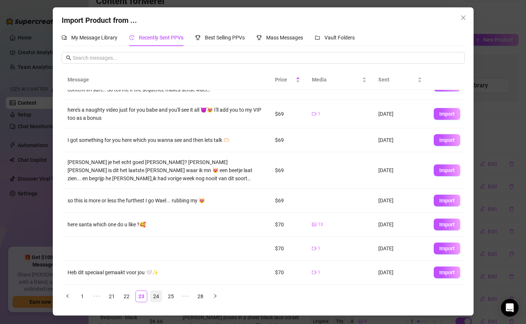
click at [155, 296] on link "24" at bounding box center [156, 296] width 11 height 11
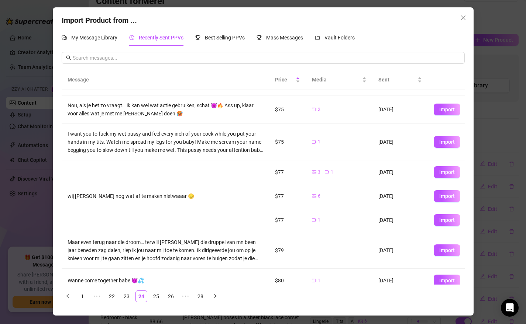
scroll to position [79, 0]
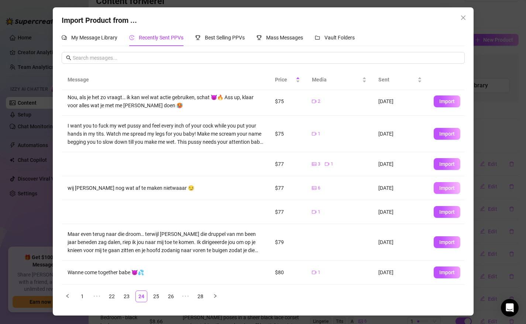
click at [439, 188] on span "Import" at bounding box center [446, 188] width 15 height 6
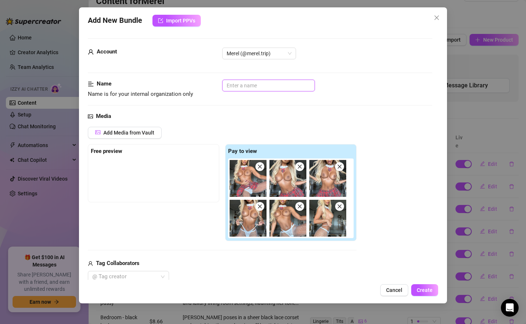
click at [261, 83] on input "text" at bounding box center [268, 86] width 93 height 12
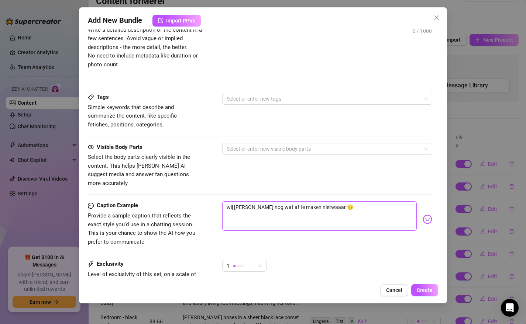
scroll to position [351, 0]
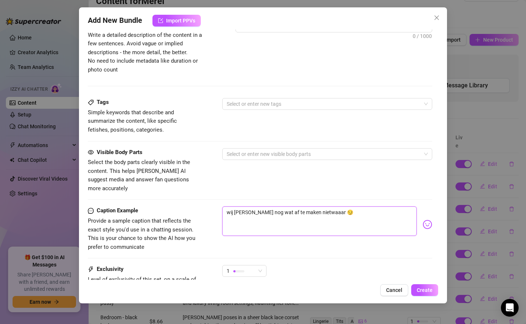
drag, startPoint x: 324, startPoint y: 205, endPoint x: 205, endPoint y: 199, distance: 118.9
click at [205, 207] on div "Caption Example Provide a sample caption that reflects the exact style you'd us…" at bounding box center [260, 229] width 345 height 45
click at [405, 207] on textarea "Hou lekker zou je me hier laten komen ?? En begin je met je tong of je lul ?😏" at bounding box center [319, 222] width 195 height 30
click at [260, 266] on span "1" at bounding box center [244, 271] width 35 height 11
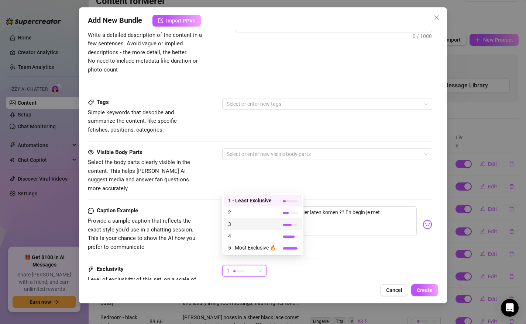
click at [255, 227] on span "3" at bounding box center [252, 224] width 48 height 8
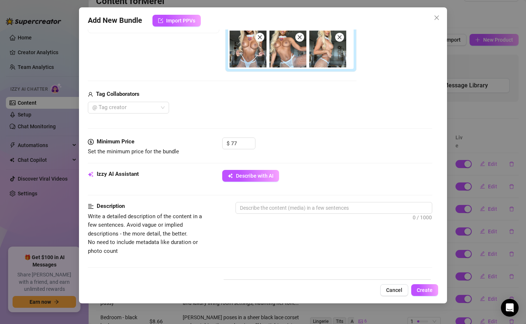
scroll to position [168, 0]
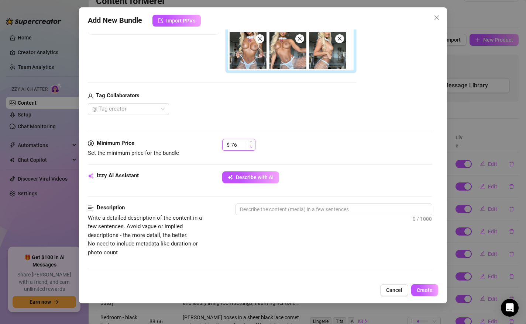
click at [251, 147] on icon "down" at bounding box center [251, 146] width 2 height 1
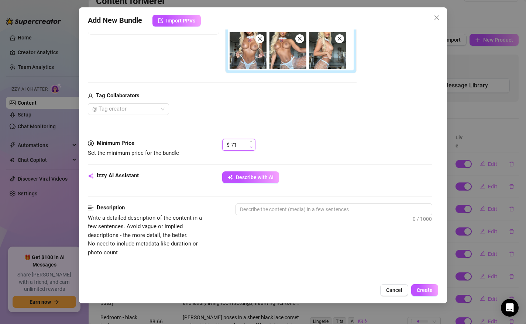
click at [251, 147] on icon "down" at bounding box center [251, 146] width 2 height 1
click at [251, 148] on icon "down" at bounding box center [251, 146] width 2 height 1
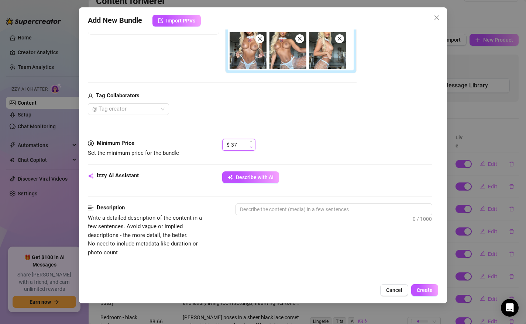
click at [251, 148] on icon "down" at bounding box center [251, 146] width 2 height 1
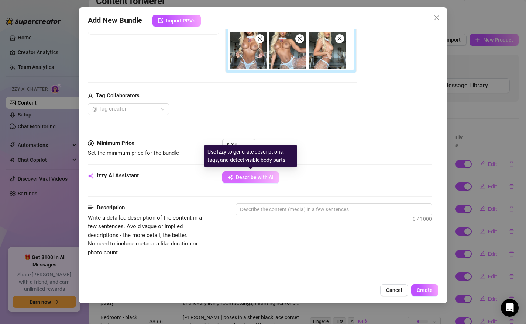
click at [254, 179] on span "Describe with AI" at bounding box center [255, 178] width 38 height 6
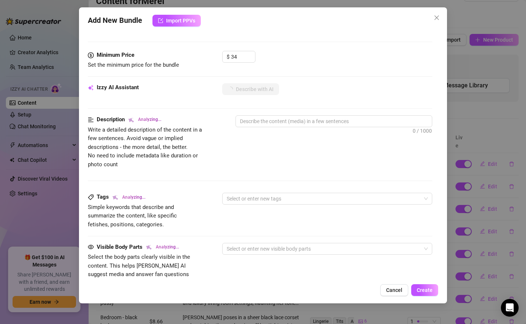
scroll to position [267, 0]
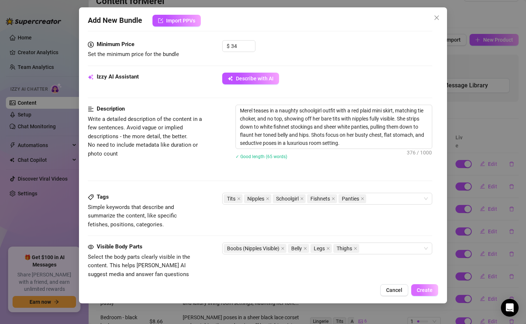
click at [427, 292] on span "Create" at bounding box center [425, 290] width 16 height 6
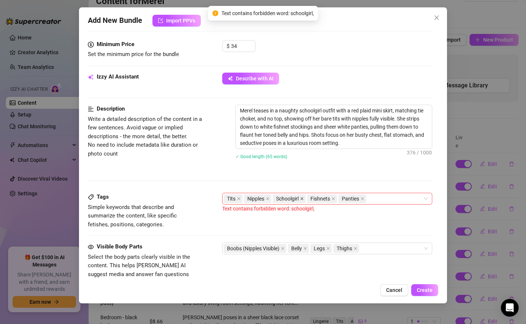
click at [302, 198] on icon "close" at bounding box center [301, 198] width 3 height 3
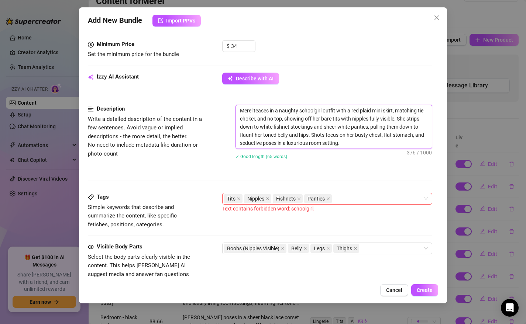
click at [322, 111] on textarea "Merel teases in a naughty schoolgirl outfit with a red plaid mini skirt, matchi…" at bounding box center [334, 127] width 196 height 44
click at [422, 289] on span "Create" at bounding box center [425, 290] width 16 height 6
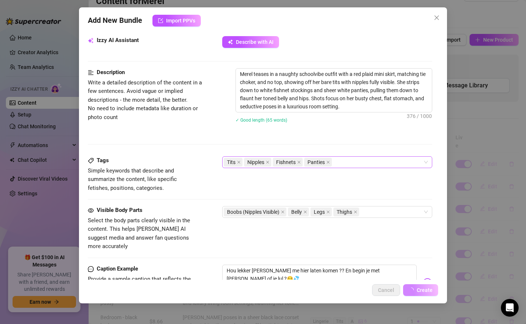
scroll to position [310, 0]
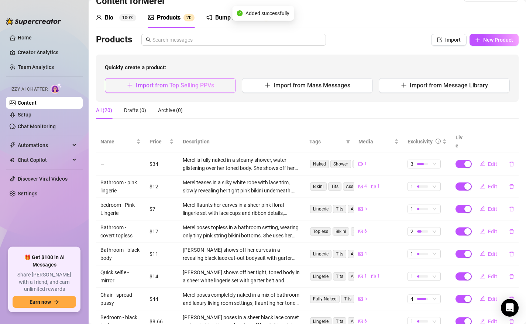
click at [158, 83] on span "Import from Top Selling PPVs" at bounding box center [175, 85] width 78 height 7
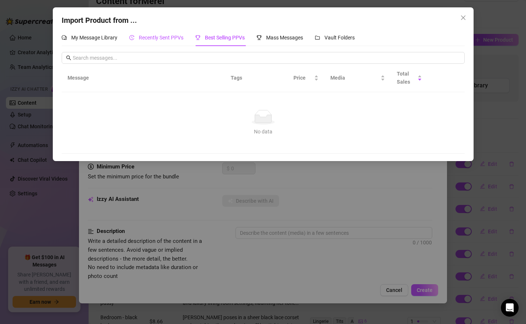
click at [164, 40] on span "Recently Sent PPVs" at bounding box center [161, 38] width 45 height 6
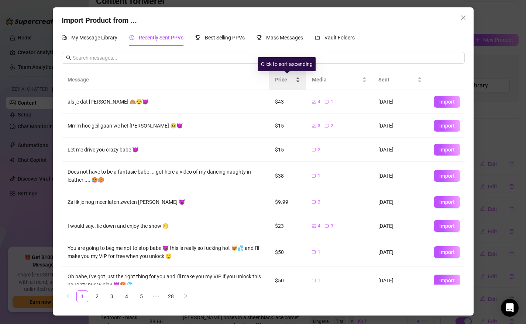
click at [280, 82] on span "Price" at bounding box center [284, 80] width 19 height 8
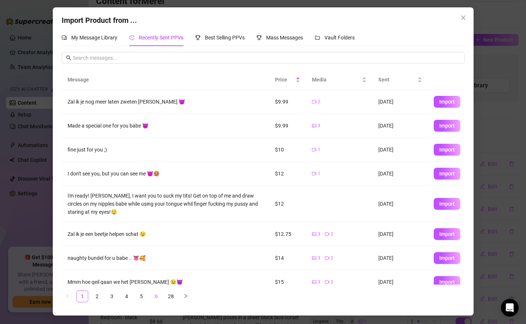
click at [158, 296] on span "•••" at bounding box center [156, 297] width 12 height 12
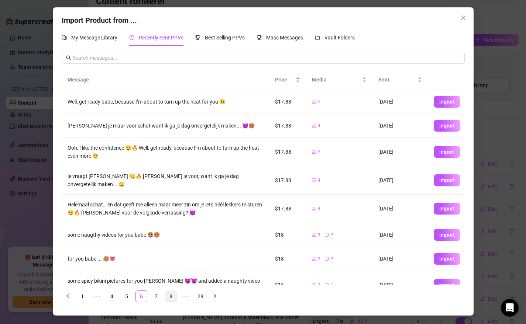
click at [166, 295] on link "8" at bounding box center [170, 296] width 11 height 11
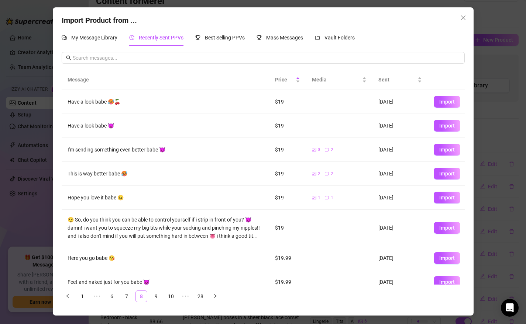
click at [166, 295] on link "10" at bounding box center [170, 296] width 11 height 11
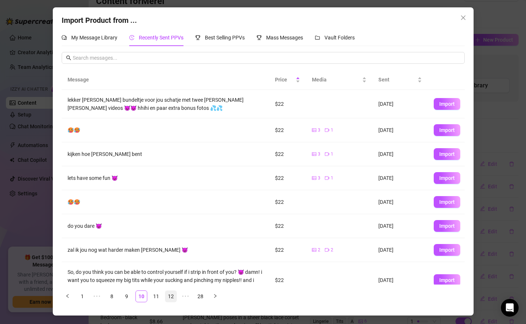
click at [170, 295] on link "12" at bounding box center [170, 296] width 11 height 11
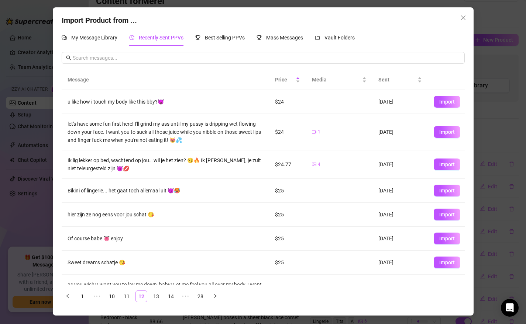
click at [170, 295] on link "14" at bounding box center [170, 296] width 11 height 11
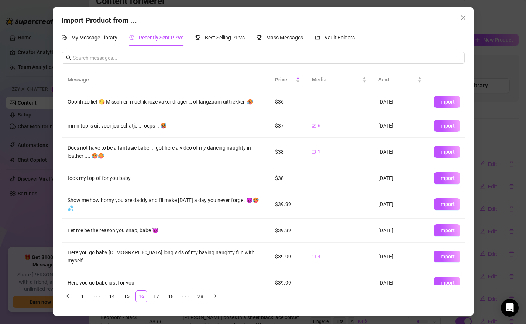
click at [170, 295] on link "18" at bounding box center [170, 296] width 11 height 11
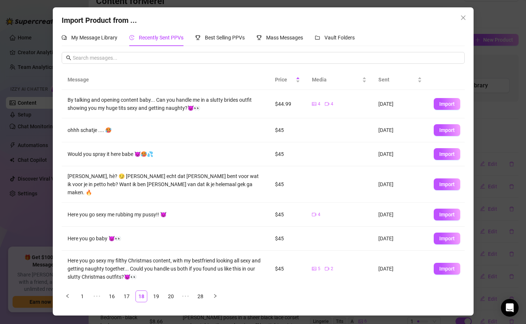
click at [170, 295] on link "20" at bounding box center [170, 296] width 11 height 11
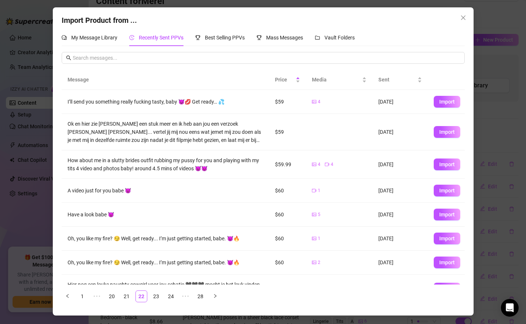
click at [170, 295] on link "24" at bounding box center [170, 296] width 11 height 11
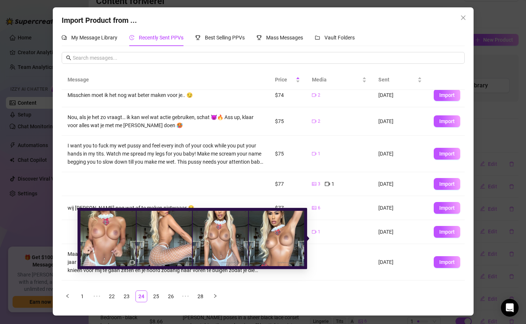
scroll to position [79, 0]
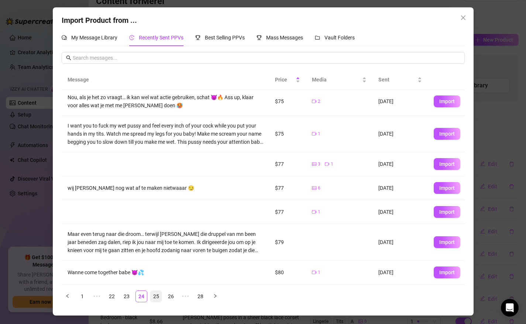
click at [158, 295] on link "25" at bounding box center [156, 296] width 11 height 11
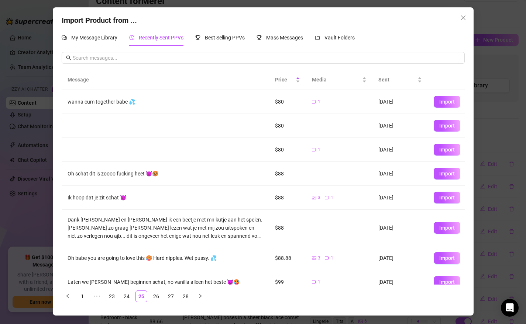
scroll to position [0, 0]
click at [445, 257] on span "Import" at bounding box center [446, 258] width 15 height 6
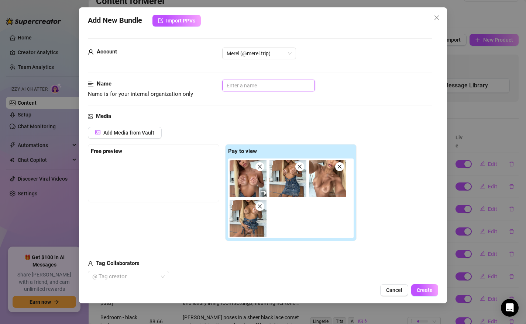
click at [254, 86] on input "text" at bounding box center [268, 86] width 93 height 12
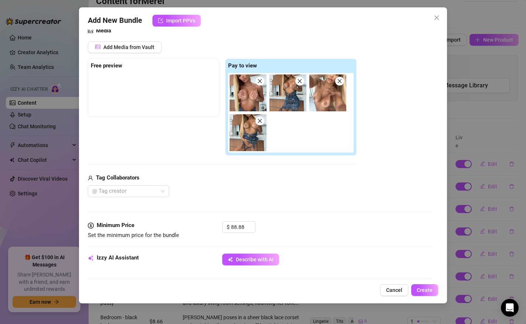
scroll to position [176, 0]
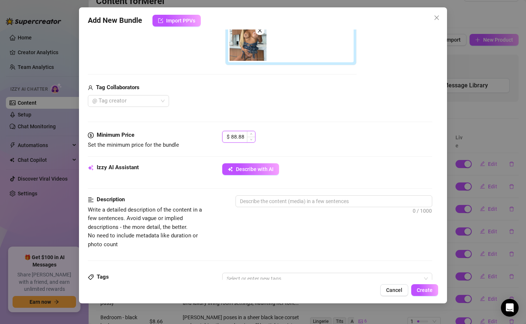
drag, startPoint x: 243, startPoint y: 138, endPoint x: 222, endPoint y: 137, distance: 21.1
click at [222, 137] on div "$ 88.88" at bounding box center [238, 137] width 33 height 12
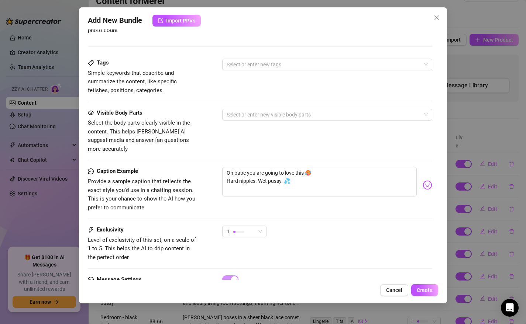
scroll to position [397, 0]
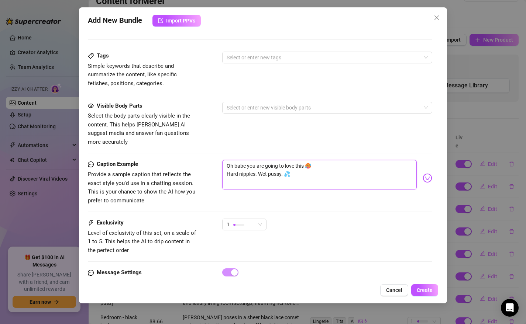
click at [227, 167] on textarea "Oh babe you are going to love this 🥵 Hard nipples. Wet pussy. 💦" at bounding box center [319, 175] width 195 height 30
click at [261, 219] on span "1" at bounding box center [244, 224] width 35 height 11
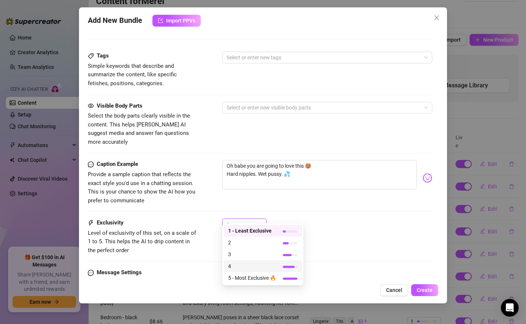
click at [246, 267] on span "4" at bounding box center [252, 266] width 48 height 8
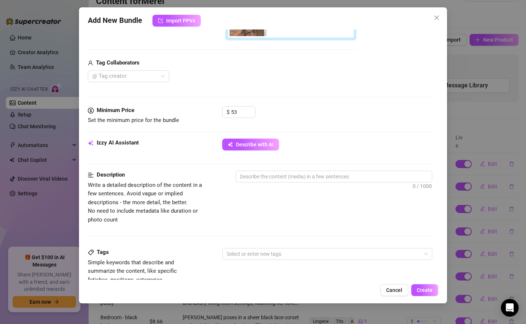
scroll to position [176, 0]
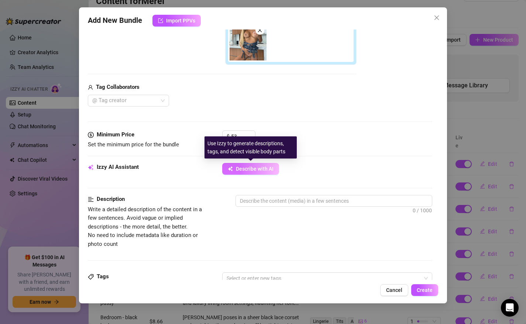
click at [249, 169] on span "Describe with AI" at bounding box center [255, 169] width 38 height 6
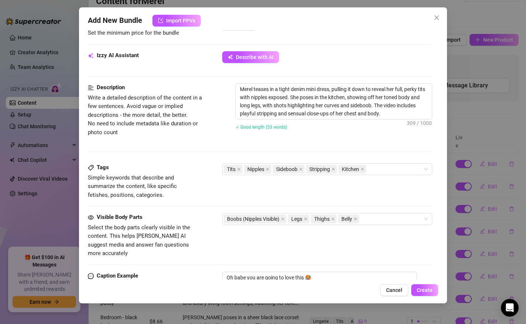
scroll to position [294, 0]
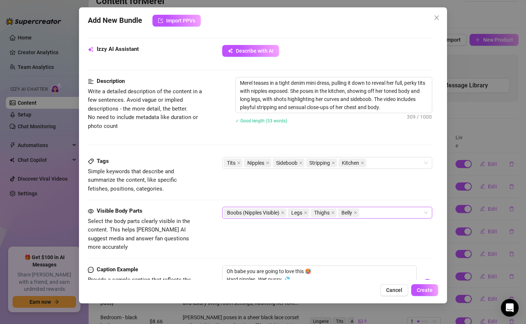
click at [376, 213] on div "Boobs (Nipples Visible) Legs Thighs Belly" at bounding box center [324, 213] width 200 height 10
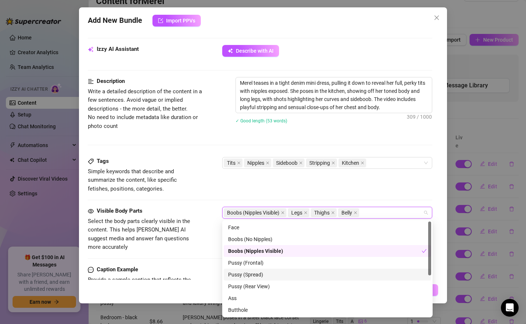
click at [272, 277] on div "Pussy (Spread)" at bounding box center [327, 275] width 199 height 8
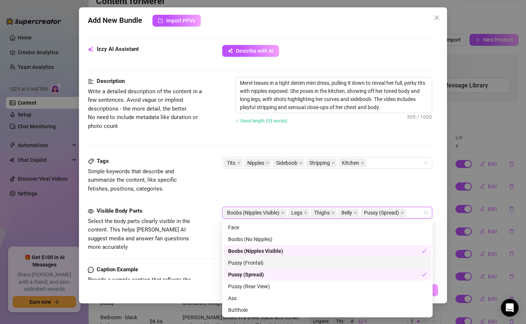
click at [269, 266] on div "Pussy (Frontal)" at bounding box center [327, 263] width 199 height 8
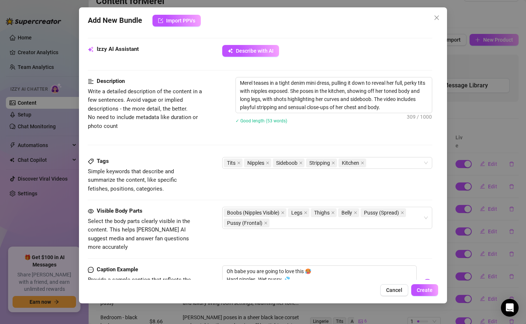
click at [296, 243] on div "Visible Body Parts Select the body parts clearly visible in the content. This h…" at bounding box center [260, 229] width 345 height 45
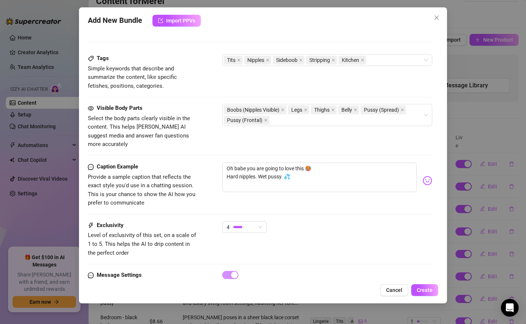
scroll to position [414, 0]
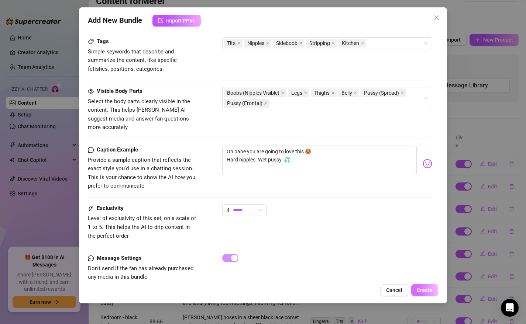
click at [421, 288] on span "Create" at bounding box center [425, 290] width 16 height 6
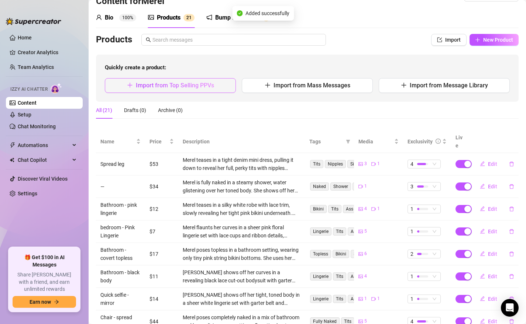
click at [158, 83] on span "Import from Top Selling PPVs" at bounding box center [175, 85] width 78 height 7
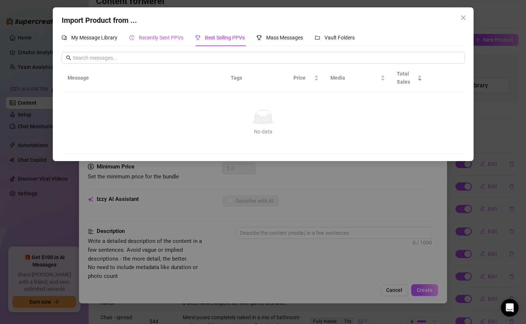
click at [151, 39] on span "Recently Sent PPVs" at bounding box center [161, 38] width 45 height 6
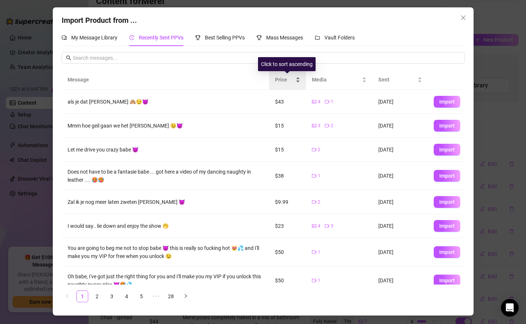
click at [286, 77] on span "Price" at bounding box center [284, 80] width 19 height 8
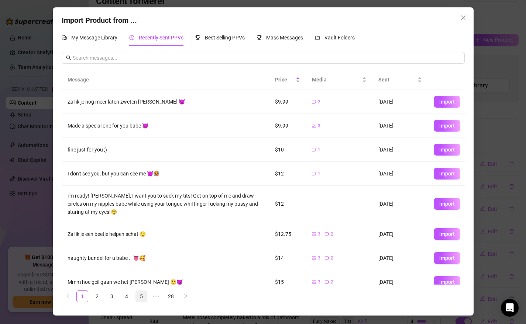
click at [143, 296] on link "5" at bounding box center [141, 296] width 11 height 11
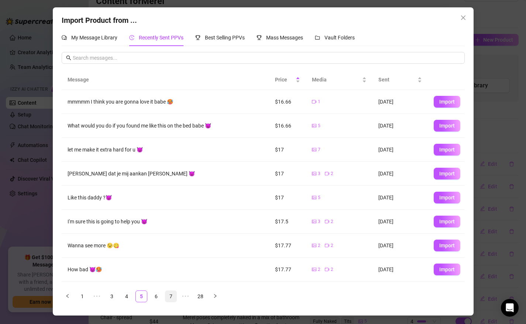
click at [169, 296] on link "7" at bounding box center [170, 296] width 11 height 11
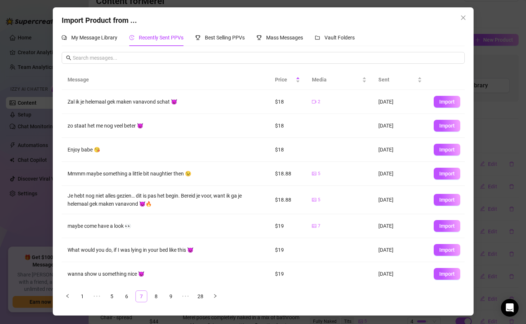
click at [169, 296] on link "9" at bounding box center [170, 296] width 11 height 11
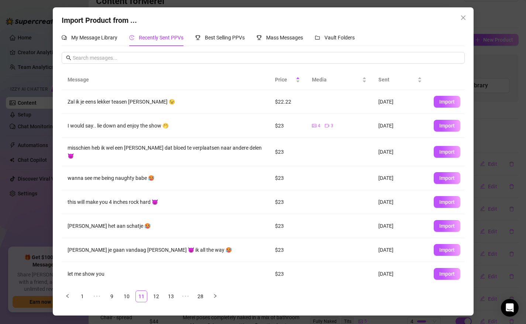
click at [169, 296] on link "13" at bounding box center [170, 296] width 11 height 11
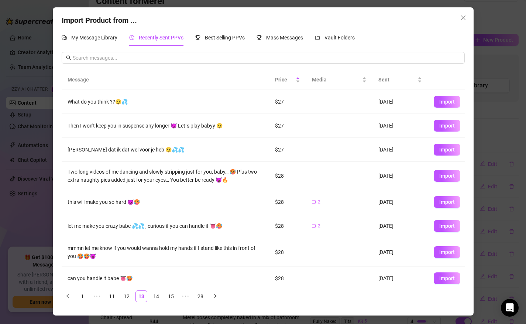
click at [169, 296] on link "15" at bounding box center [170, 296] width 11 height 11
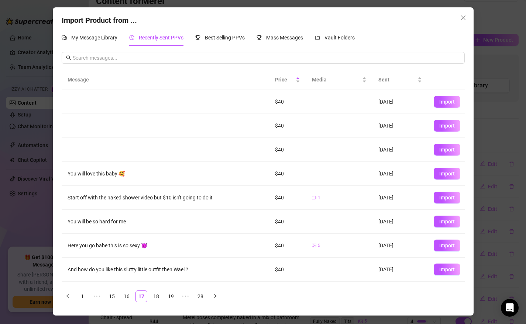
click at [169, 296] on link "19" at bounding box center [170, 296] width 11 height 11
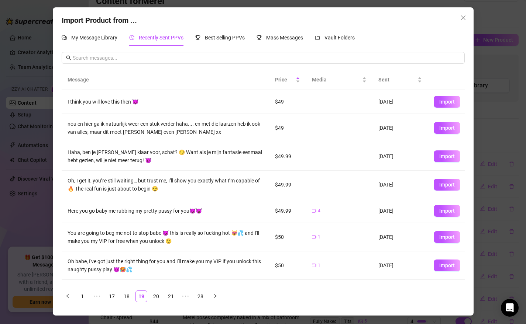
click at [169, 296] on link "21" at bounding box center [170, 296] width 11 height 11
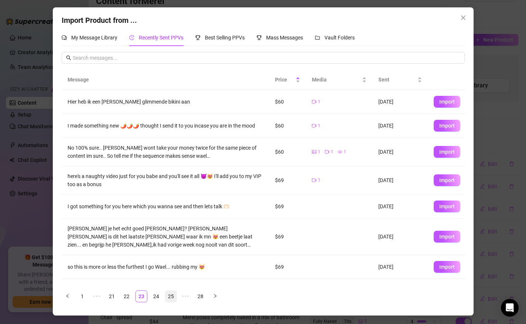
click at [168, 297] on link "25" at bounding box center [170, 296] width 11 height 11
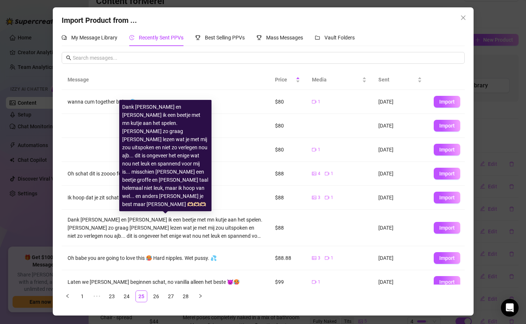
scroll to position [62, 0]
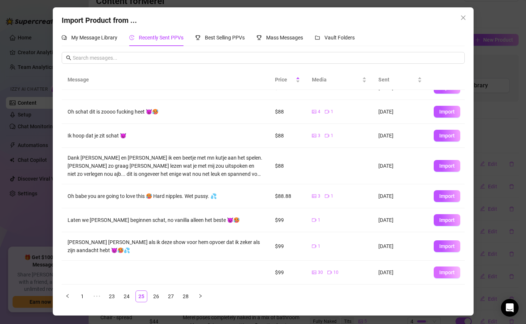
click at [441, 273] on span "Import" at bounding box center [446, 273] width 15 height 6
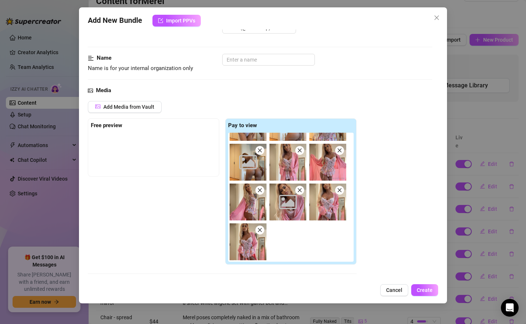
scroll to position [0, 0]
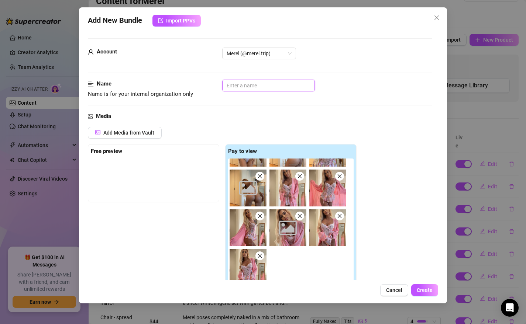
click at [238, 84] on input "text" at bounding box center [268, 86] width 93 height 12
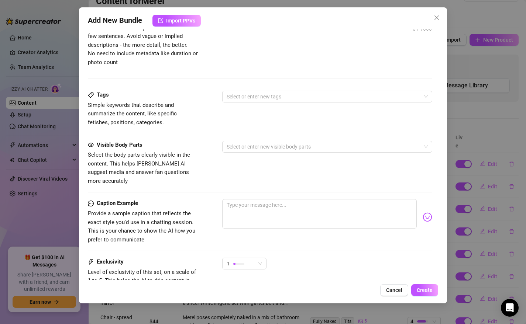
scroll to position [413, 0]
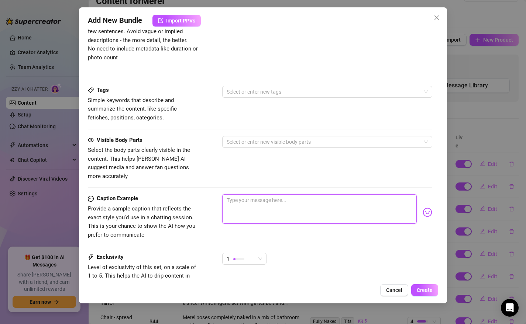
click at [244, 194] on textarea at bounding box center [319, 209] width 195 height 30
click at [264, 204] on textarea "Ohhh F*CK !!! This is my complete PPV, full nude, bent over so you can look str…" at bounding box center [319, 209] width 195 height 30
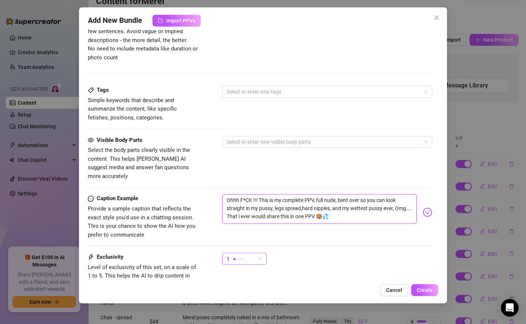
click at [259, 253] on span "1" at bounding box center [244, 258] width 35 height 11
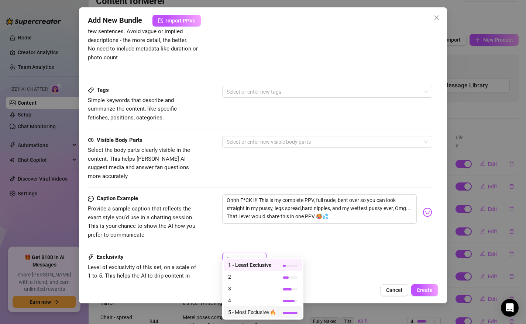
click at [259, 301] on span "5 - Most Exclusive 🔥" at bounding box center [252, 312] width 48 height 8
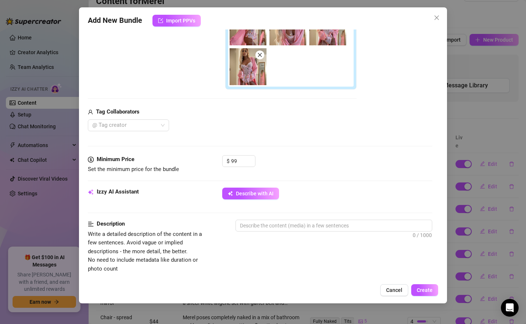
scroll to position [201, 0]
drag, startPoint x: 238, startPoint y: 161, endPoint x: 222, endPoint y: 160, distance: 16.2
click at [222, 160] on div "$ 99" at bounding box center [238, 161] width 33 height 12
click at [275, 158] on div "$ 78" at bounding box center [327, 164] width 210 height 18
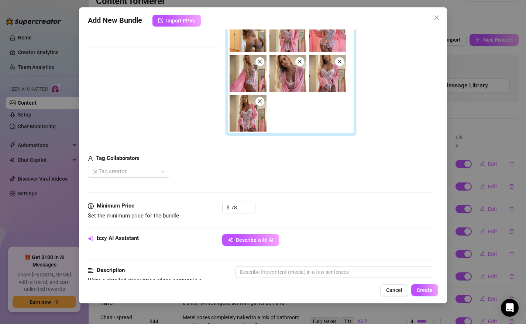
scroll to position [191, 0]
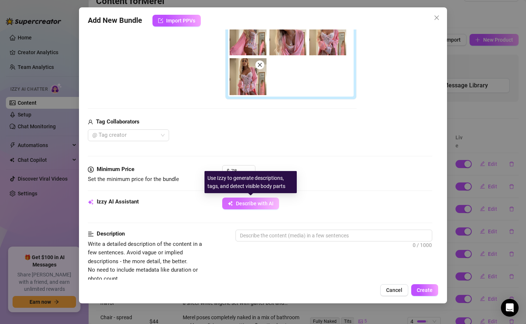
click at [260, 203] on span "Describe with AI" at bounding box center [255, 204] width 38 height 6
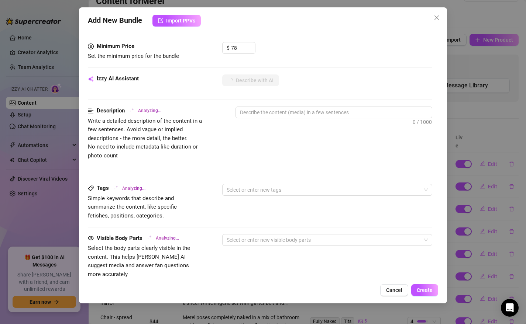
scroll to position [317, 0]
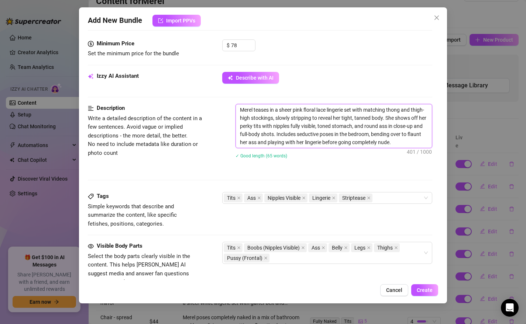
click at [402, 142] on textarea "Merel teases in a sheer pink floral lace lingerie set with matching thong and t…" at bounding box center [334, 126] width 196 height 44
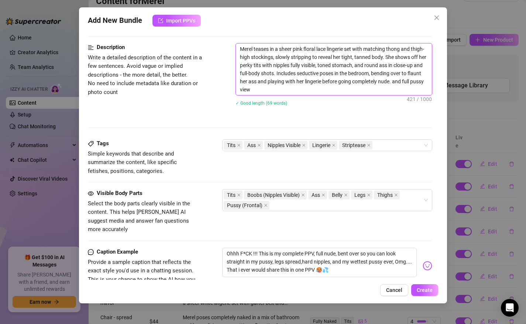
scroll to position [384, 0]
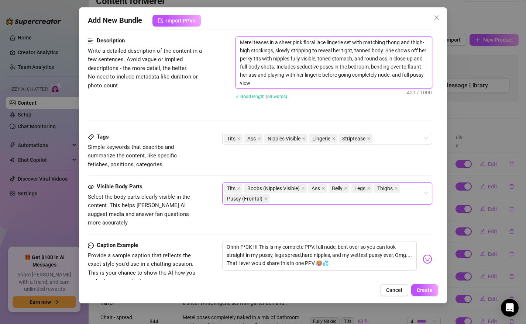
click at [297, 201] on div "Tits Boobs (Nipples Visible) Ass Belly Legs Thighs Pussy (Frontal)" at bounding box center [324, 193] width 200 height 21
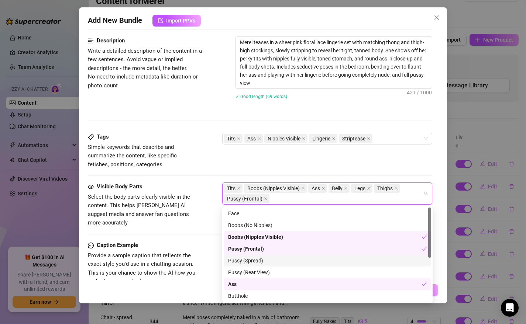
click at [259, 258] on div "Pussy (Spread)" at bounding box center [327, 261] width 199 height 8
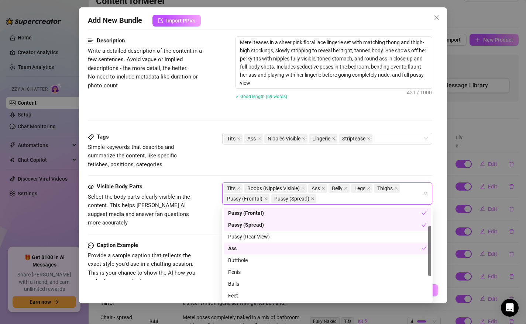
scroll to position [45, 0]
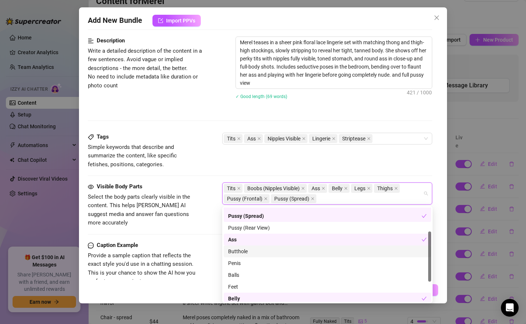
click at [253, 253] on div "Butthole" at bounding box center [327, 252] width 199 height 8
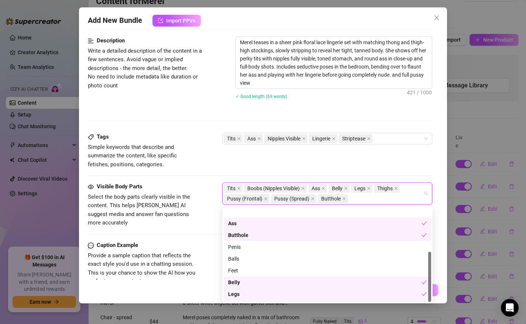
scroll to position [83, 0]
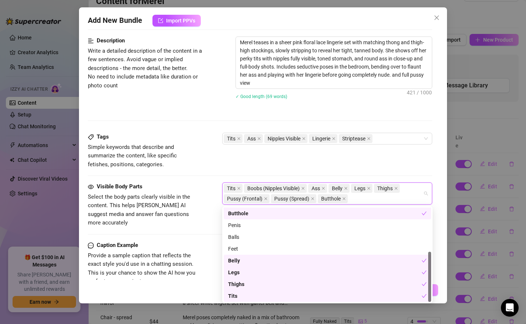
click at [239, 161] on div "Tags Simple keywords that describe and summarize the content, like specific fet…" at bounding box center [260, 151] width 345 height 36
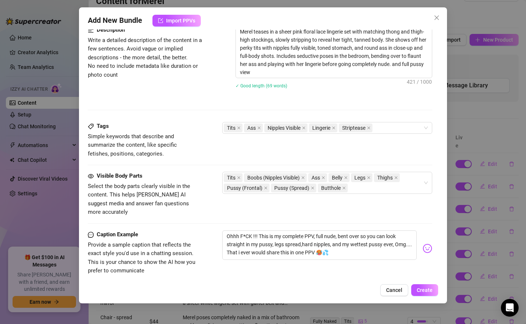
scroll to position [487, 0]
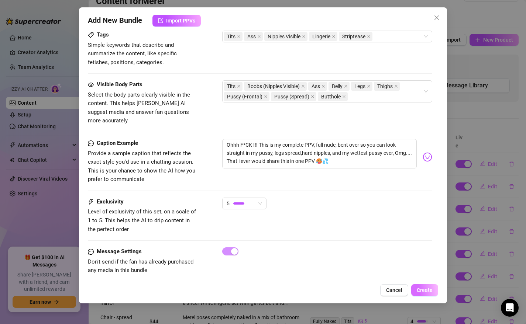
click at [425, 289] on span "Create" at bounding box center [425, 290] width 16 height 6
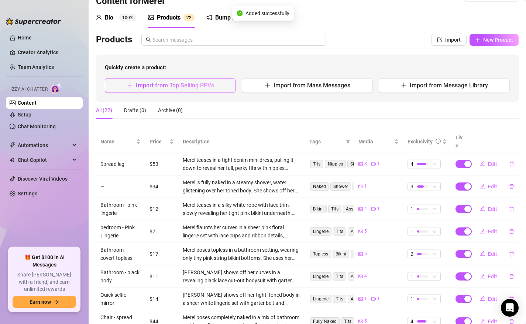
click at [185, 85] on span "Import from Top Selling PPVs" at bounding box center [175, 85] width 78 height 7
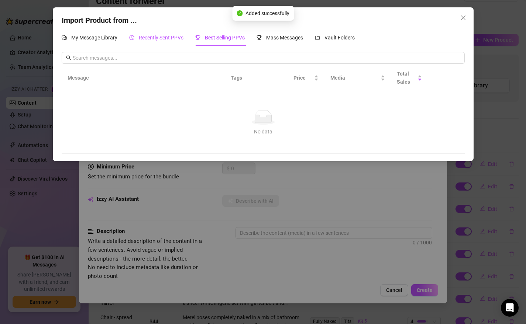
click at [155, 41] on div "Recently Sent PPVs" at bounding box center [156, 38] width 54 height 8
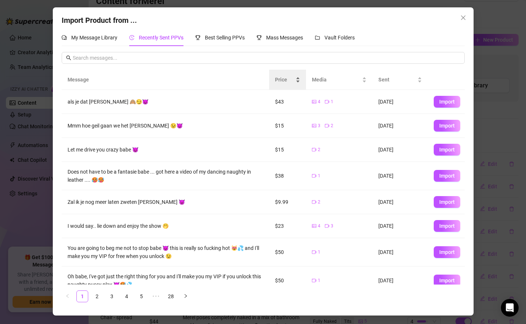
click at [283, 82] on span "Price" at bounding box center [284, 80] width 19 height 8
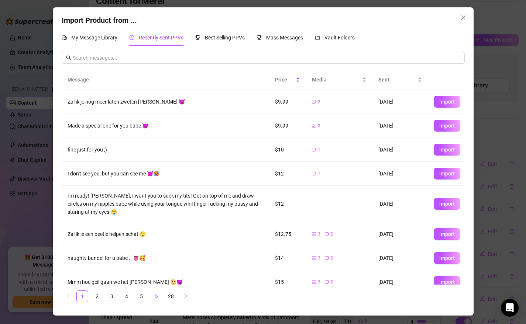
click at [156, 295] on span "•••" at bounding box center [156, 297] width 12 height 12
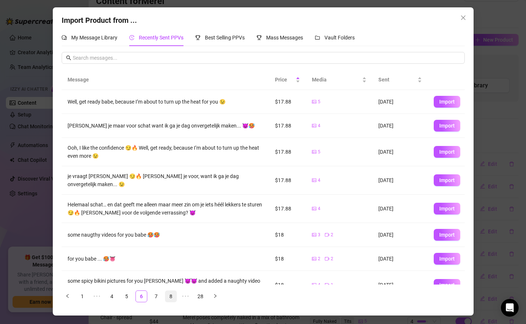
click at [172, 295] on link "8" at bounding box center [170, 296] width 11 height 11
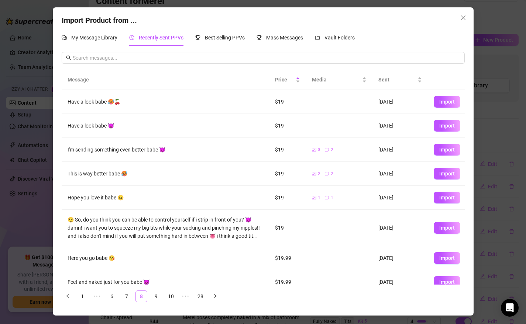
click at [172, 295] on link "10" at bounding box center [170, 296] width 11 height 11
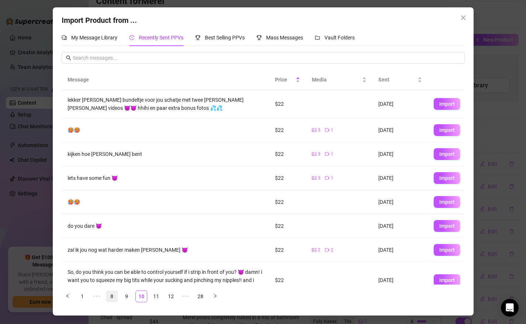
click at [172, 295] on link "12" at bounding box center [170, 296] width 11 height 11
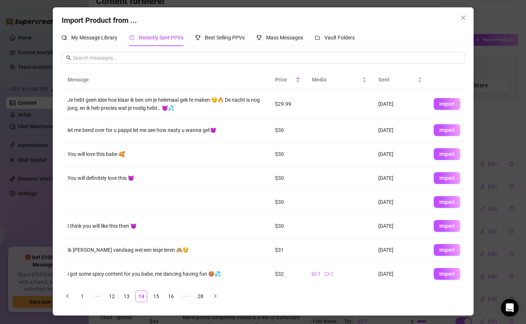
click at [172, 295] on link "16" at bounding box center [170, 296] width 11 height 11
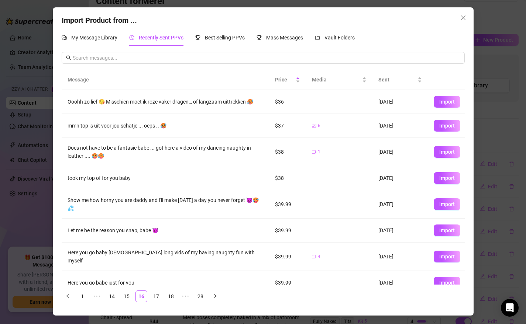
click at [172, 295] on link "18" at bounding box center [170, 296] width 11 height 11
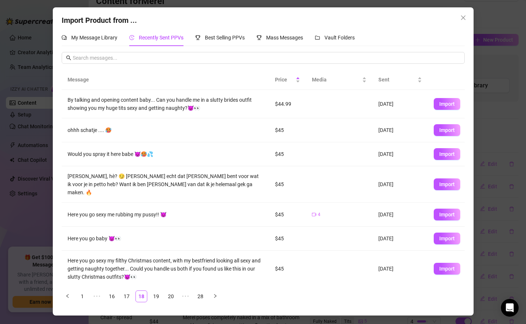
click at [172, 295] on link "20" at bounding box center [170, 296] width 11 height 11
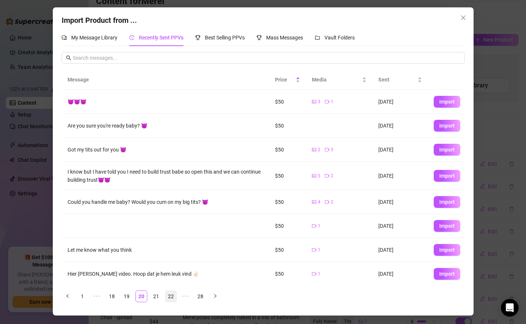
click at [171, 296] on link "22" at bounding box center [170, 296] width 11 height 11
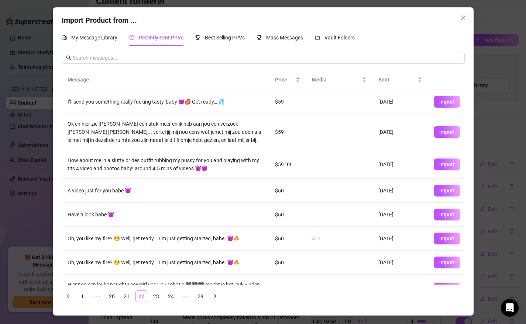
click at [171, 296] on link "24" at bounding box center [170, 296] width 11 height 11
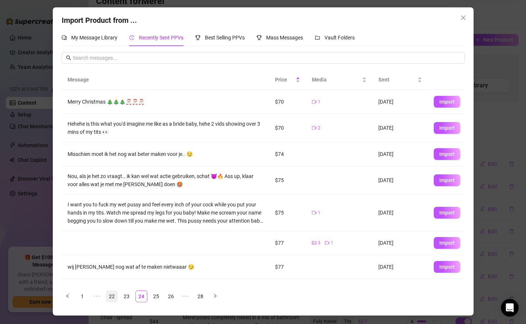
click at [171, 296] on link "26" at bounding box center [170, 296] width 11 height 11
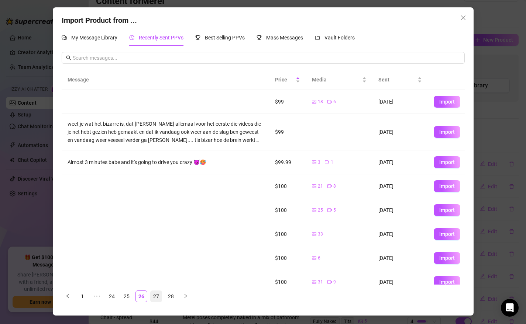
click at [154, 297] on link "27" at bounding box center [156, 296] width 11 height 11
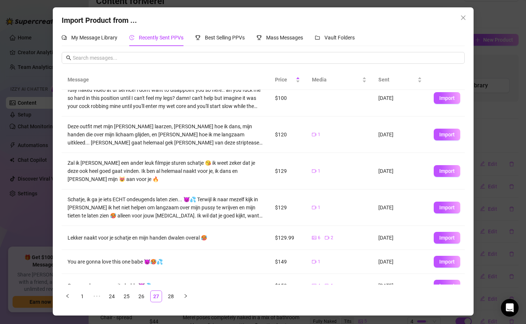
scroll to position [91, 0]
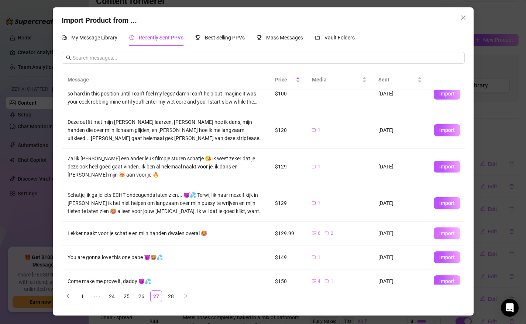
click at [441, 232] on span "Import" at bounding box center [446, 234] width 15 height 6
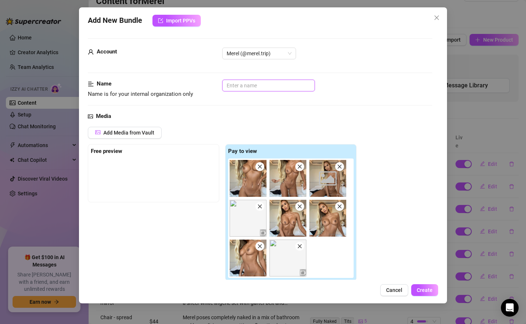
click at [251, 87] on input "text" at bounding box center [268, 86] width 93 height 12
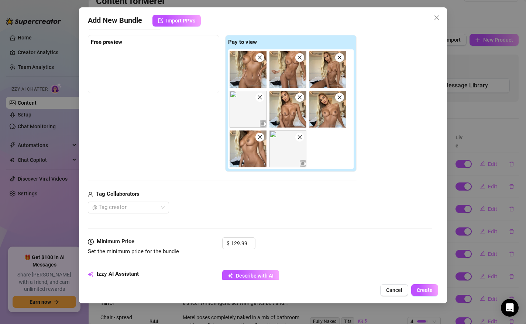
scroll to position [132, 0]
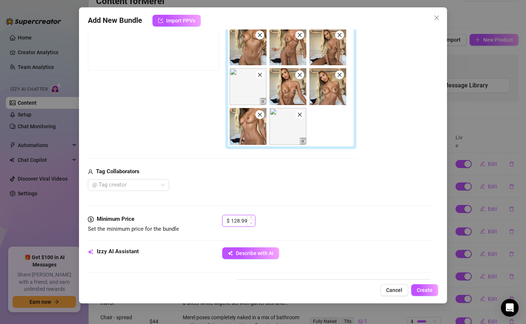
click at [251, 222] on icon "down" at bounding box center [251, 223] width 3 height 3
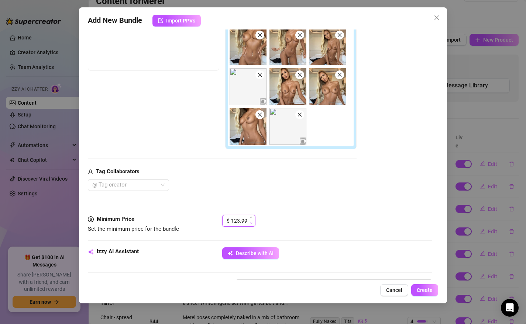
click at [251, 222] on icon "down" at bounding box center [251, 223] width 3 height 3
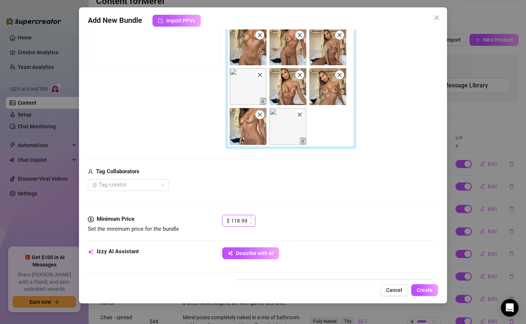
click at [251, 222] on icon "down" at bounding box center [251, 223] width 3 height 3
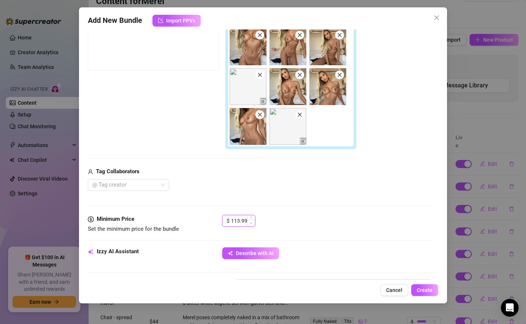
click at [251, 222] on icon "down" at bounding box center [251, 223] width 3 height 3
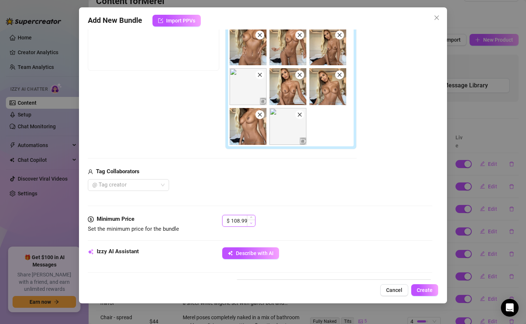
click at [251, 222] on icon "down" at bounding box center [251, 223] width 3 height 3
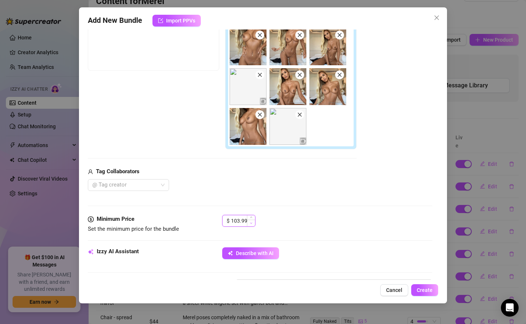
click at [251, 222] on icon "down" at bounding box center [251, 223] width 3 height 3
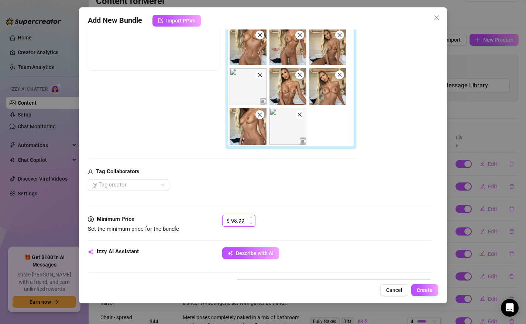
click at [251, 222] on icon "down" at bounding box center [251, 223] width 3 height 3
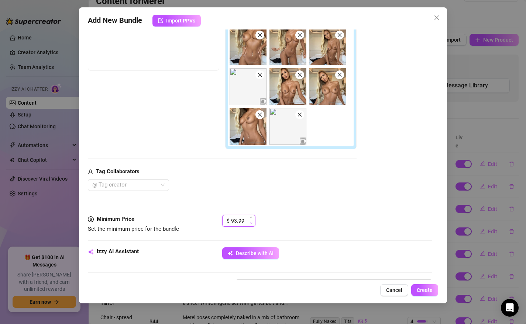
click at [251, 222] on icon "down" at bounding box center [251, 223] width 3 height 3
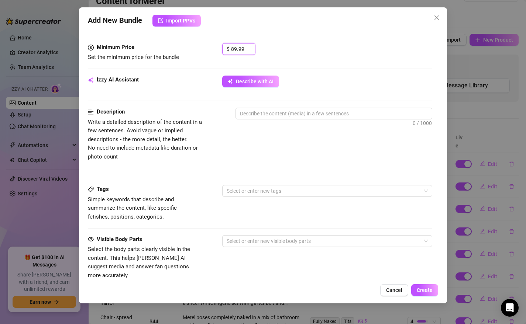
scroll to position [221, 0]
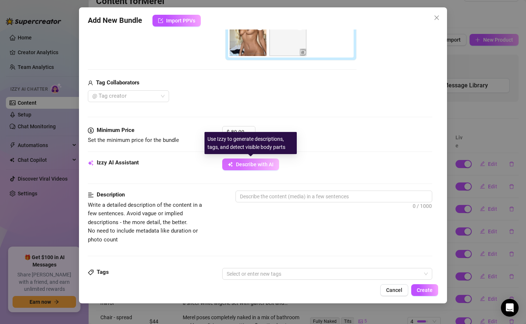
click at [240, 165] on span "Describe with AI" at bounding box center [255, 165] width 38 height 6
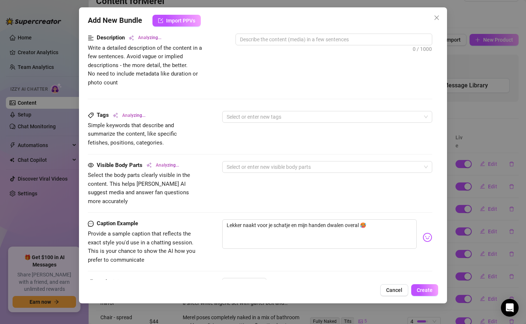
scroll to position [367, 0]
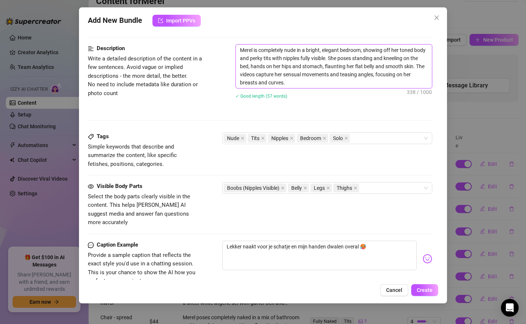
click at [313, 86] on textarea "Merel is completely nude in a bright, elegant bedroom, showing off her toned bo…" at bounding box center [334, 67] width 196 height 44
click at [379, 187] on div "Boobs (Nipples Visible) Belly Legs Thighs" at bounding box center [324, 188] width 200 height 10
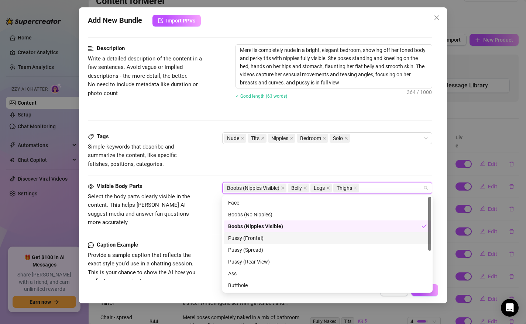
click at [277, 239] on div "Pussy (Frontal)" at bounding box center [327, 238] width 199 height 8
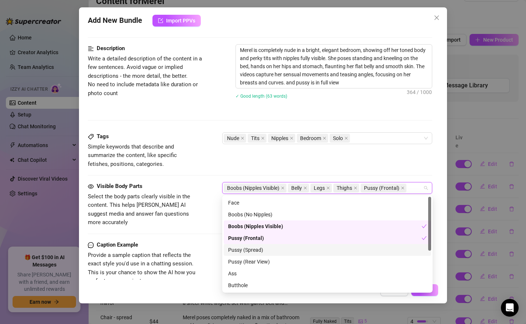
click at [268, 252] on div "Pussy (Spread)" at bounding box center [327, 250] width 199 height 8
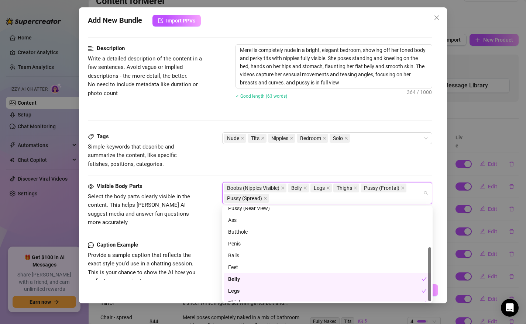
scroll to position [71, 0]
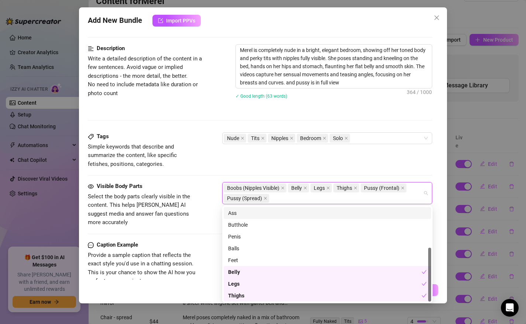
click at [281, 161] on div "Tags Simple keywords that describe and summarize the content, like specific fet…" at bounding box center [260, 150] width 345 height 36
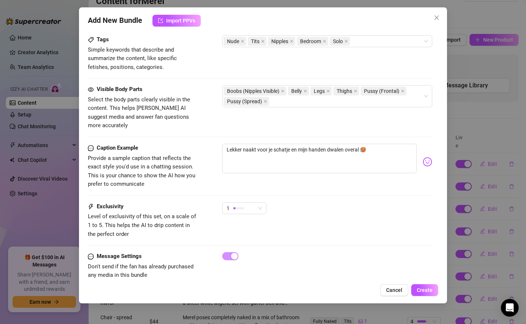
scroll to position [469, 0]
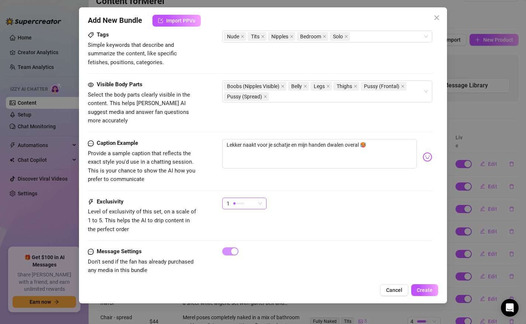
click at [256, 198] on span "1" at bounding box center [244, 203] width 35 height 11
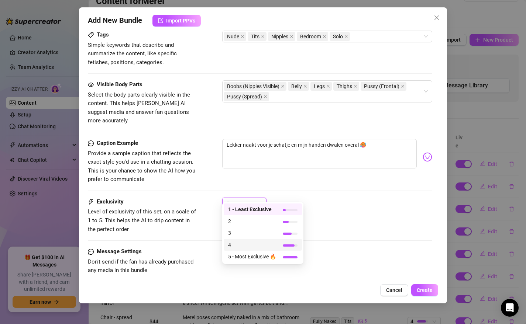
click at [245, 246] on span "4" at bounding box center [252, 245] width 48 height 8
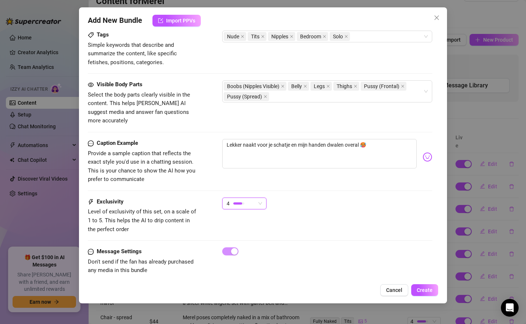
click at [251, 198] on div "4" at bounding box center [241, 203] width 29 height 11
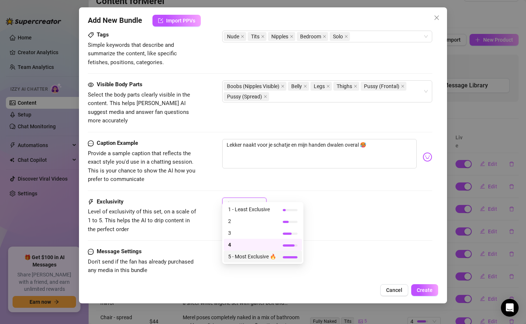
click at [246, 257] on span "5 - Most Exclusive 🔥" at bounding box center [252, 257] width 48 height 8
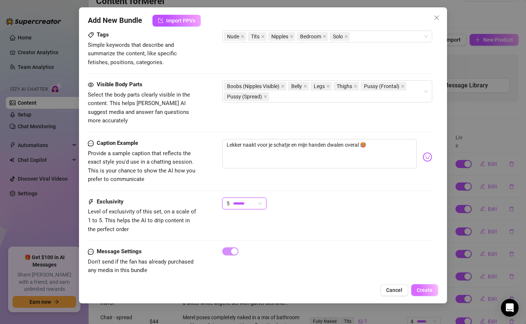
click at [423, 289] on span "Create" at bounding box center [425, 290] width 16 height 6
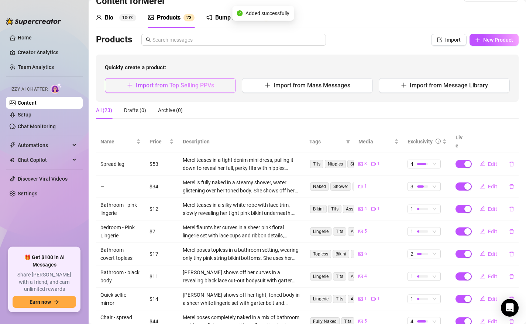
click at [164, 89] on button "Import from Top Selling PPVs" at bounding box center [170, 85] width 131 height 15
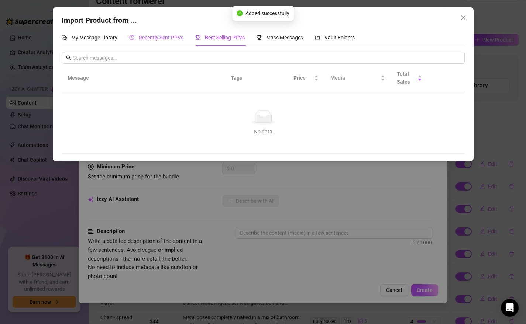
click at [159, 38] on span "Recently Sent PPVs" at bounding box center [161, 38] width 45 height 6
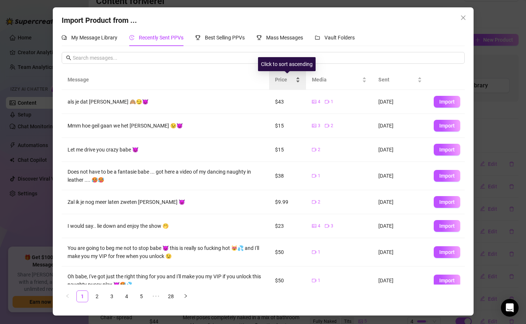
click at [283, 84] on div "Price" at bounding box center [287, 80] width 25 height 8
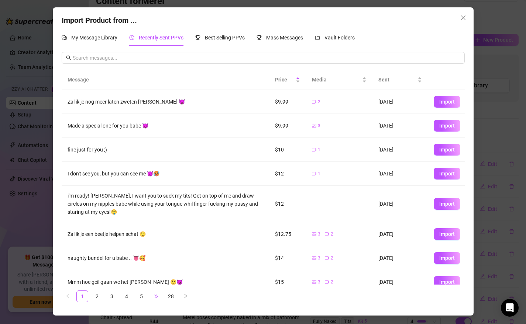
click at [154, 298] on span "•••" at bounding box center [156, 297] width 12 height 12
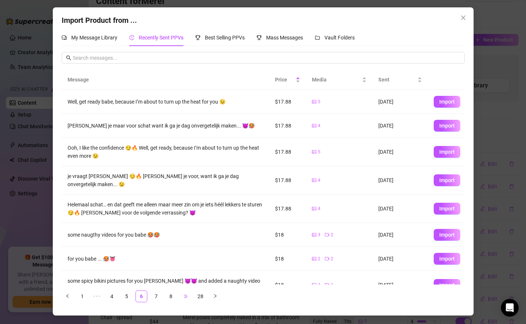
click at [183, 296] on span "•••" at bounding box center [186, 297] width 12 height 12
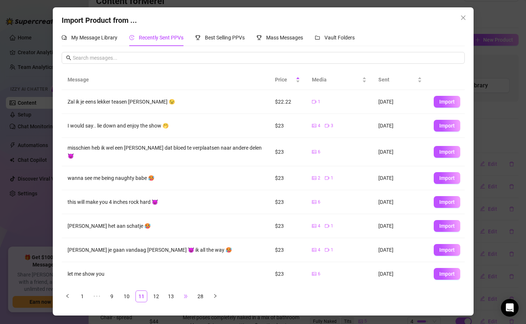
click at [183, 296] on span "•••" at bounding box center [186, 297] width 12 height 12
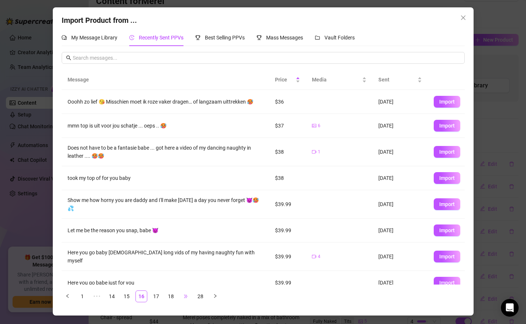
click at [183, 296] on span "•••" at bounding box center [186, 297] width 12 height 12
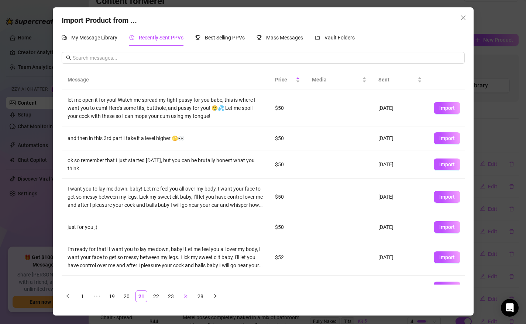
click at [183, 296] on span "•••" at bounding box center [186, 297] width 12 height 12
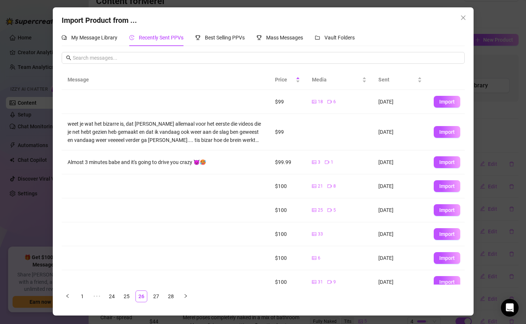
click at [183, 296] on icon "right" at bounding box center [185, 296] width 4 height 4
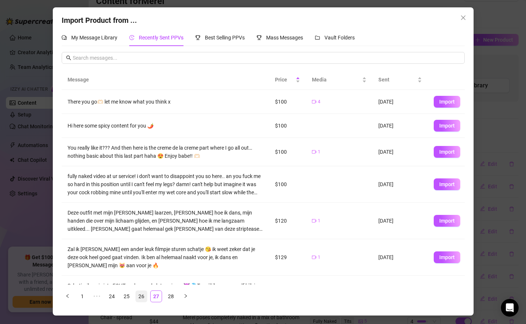
click at [137, 296] on link "26" at bounding box center [141, 296] width 11 height 11
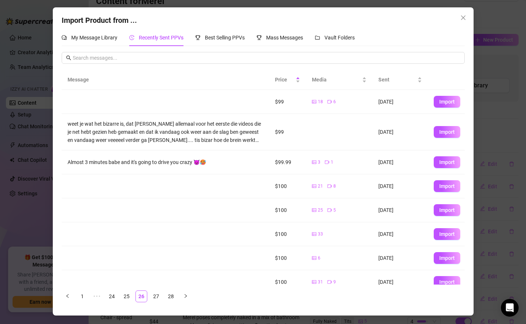
scroll to position [58, 0]
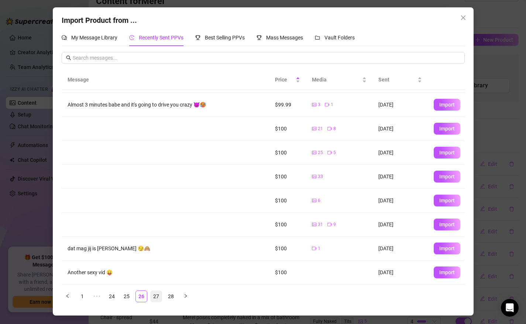
click at [155, 293] on link "27" at bounding box center [156, 296] width 11 height 11
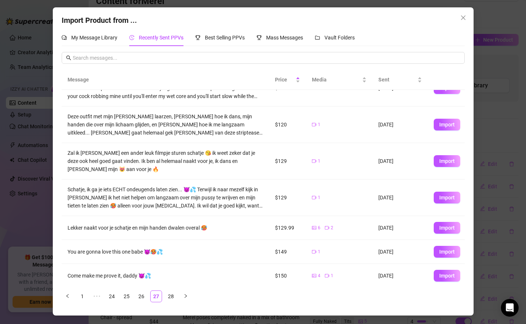
scroll to position [100, 0]
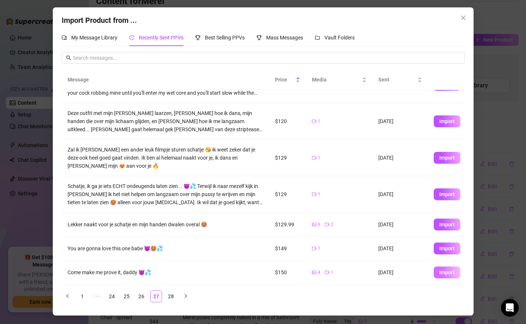
click at [448, 272] on span "Import" at bounding box center [446, 273] width 15 height 6
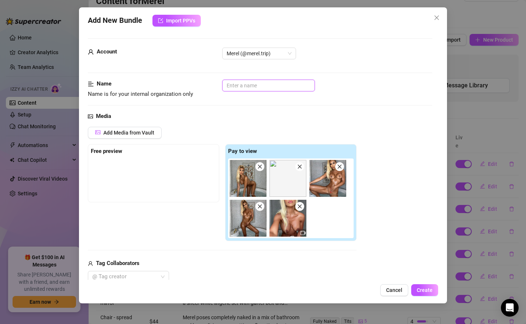
click at [251, 84] on input "text" at bounding box center [268, 86] width 93 height 12
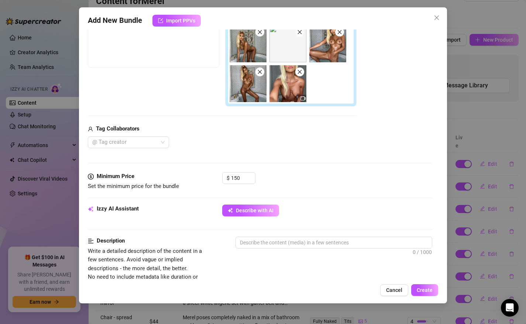
scroll to position [169, 0]
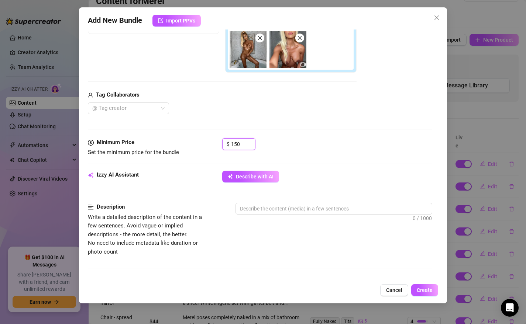
drag, startPoint x: 241, startPoint y: 146, endPoint x: 222, endPoint y: 145, distance: 19.2
click at [222, 145] on div "Minimum Price Set the minimum price for the bundle $ 150" at bounding box center [260, 147] width 345 height 19
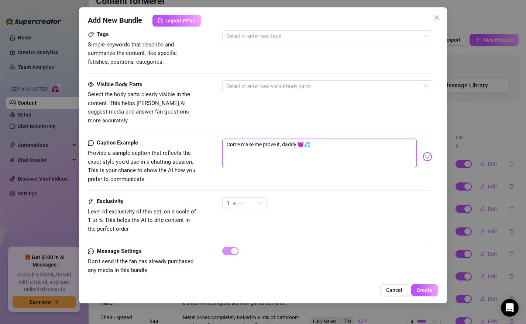
scroll to position [407, 0]
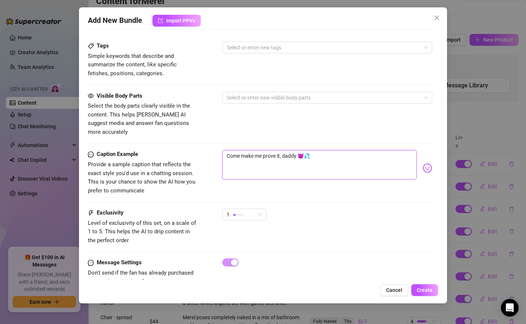
drag, startPoint x: 298, startPoint y: 149, endPoint x: 207, endPoint y: 145, distance: 90.5
click at [207, 150] on div "Caption Example Provide a sample caption that reflects the exact style you'd us…" at bounding box center [260, 172] width 345 height 45
click at [360, 152] on textarea "OMG... my pussy is soo f*cking wet for you daddy 😈💦" at bounding box center [319, 165] width 195 height 30
click at [303, 150] on textarea "OMG... my pussy is soo f*cking wet for you daddy 😈💦 i want that you give me eve…" at bounding box center [319, 165] width 195 height 30
click at [296, 156] on textarea "OMG... my pussy is soo f*cking wet for you daddy 😈💦 i want that you give me eve…" at bounding box center [319, 165] width 195 height 30
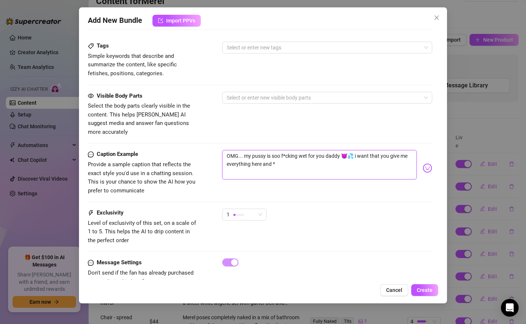
drag, startPoint x: 296, startPoint y: 156, endPoint x: 263, endPoint y: 158, distance: 33.3
click at [263, 158] on textarea "OMG... my pussy is soo f*cking wet for you daddy 😈💦 i want that you give me eve…" at bounding box center [319, 165] width 195 height 30
click at [262, 209] on span "1" at bounding box center [244, 214] width 35 height 11
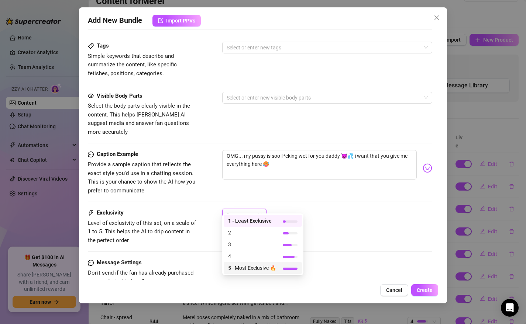
click at [243, 269] on span "5 - Most Exclusive 🔥" at bounding box center [252, 268] width 48 height 8
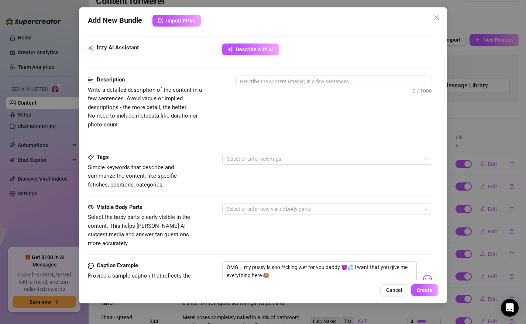
scroll to position [163, 0]
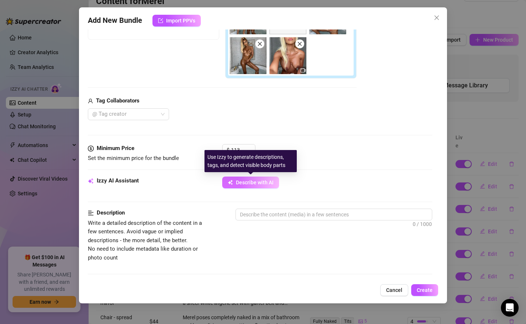
click at [246, 178] on button "Describe with AI" at bounding box center [250, 183] width 57 height 12
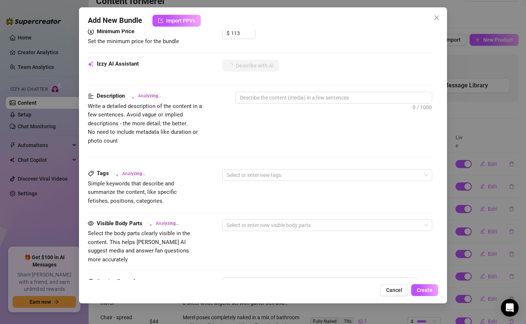
scroll to position [278, 0]
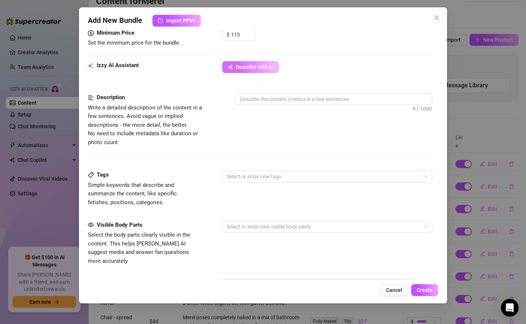
click at [251, 65] on span "Describe with AI" at bounding box center [255, 67] width 38 height 6
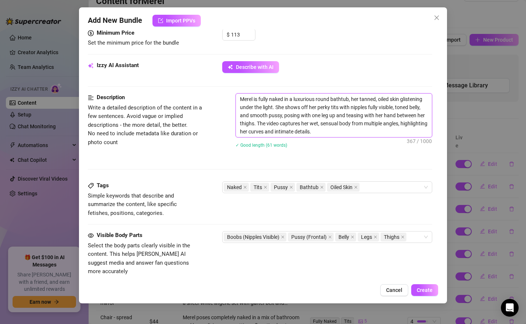
click at [348, 135] on textarea "Merel is fully naked in a luxurious round bathtub, her tanned, oiled skin glist…" at bounding box center [334, 116] width 196 height 44
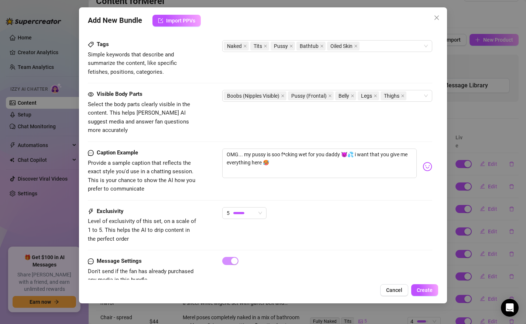
scroll to position [429, 0]
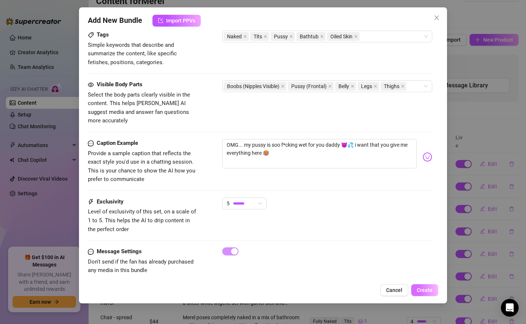
click at [427, 293] on button "Create" at bounding box center [424, 290] width 27 height 12
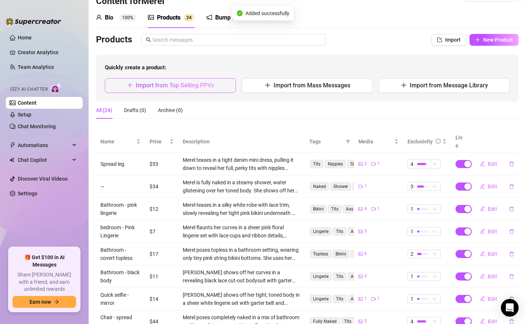
click at [193, 87] on span "Import from Top Selling PPVs" at bounding box center [175, 85] width 78 height 7
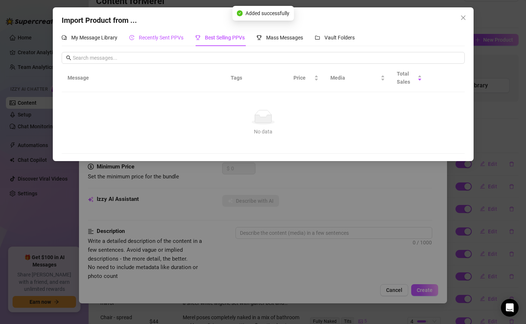
click at [160, 38] on span "Recently Sent PPVs" at bounding box center [161, 38] width 45 height 6
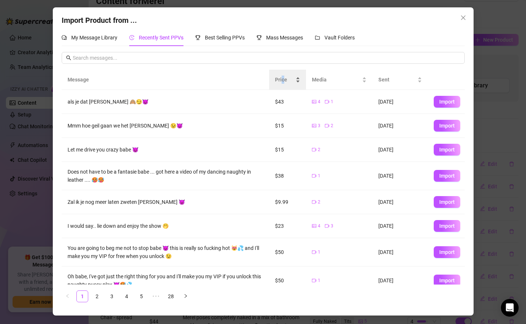
click at [282, 78] on span "Price" at bounding box center [284, 80] width 19 height 8
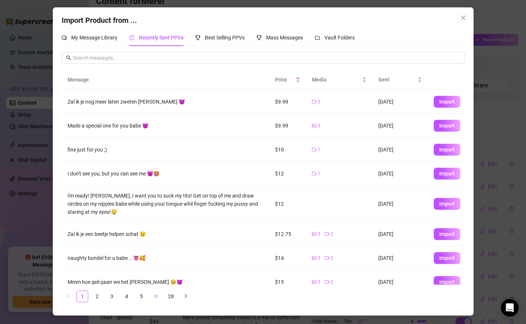
click at [157, 297] on span "•••" at bounding box center [156, 297] width 12 height 12
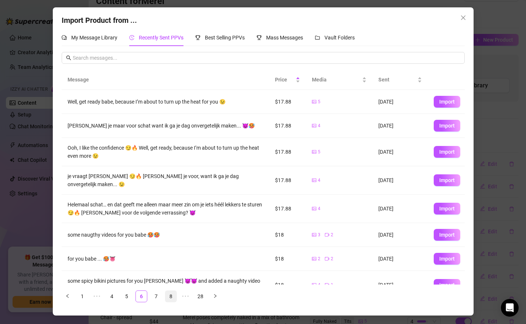
click at [171, 295] on link "8" at bounding box center [170, 296] width 11 height 11
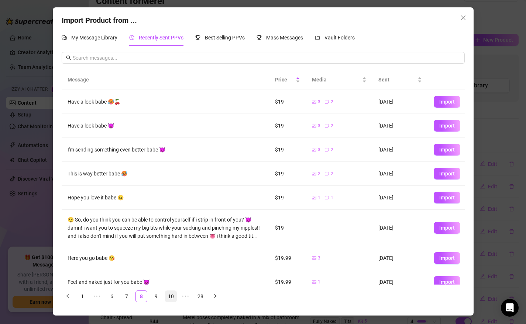
click at [173, 296] on link "10" at bounding box center [170, 296] width 11 height 11
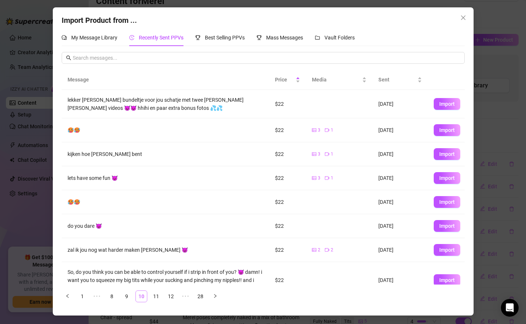
click at [173, 296] on link "12" at bounding box center [170, 296] width 11 height 11
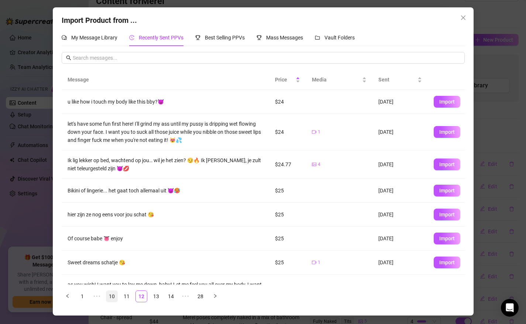
click at [173, 296] on link "14" at bounding box center [170, 296] width 11 height 11
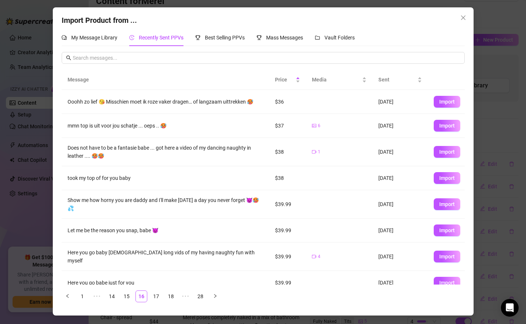
click at [173, 296] on link "18" at bounding box center [170, 296] width 11 height 11
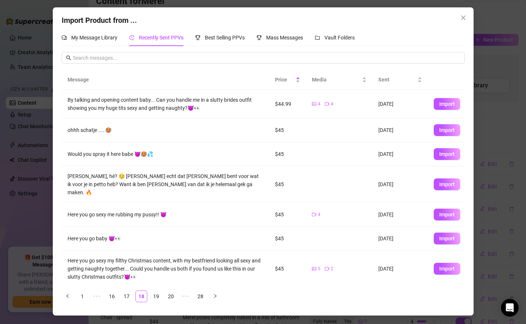
click at [173, 296] on link "20" at bounding box center [170, 296] width 11 height 11
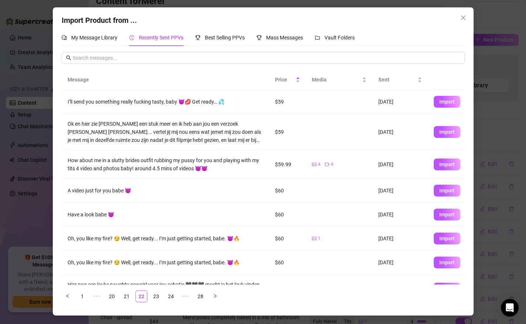
click at [173, 296] on link "24" at bounding box center [170, 296] width 11 height 11
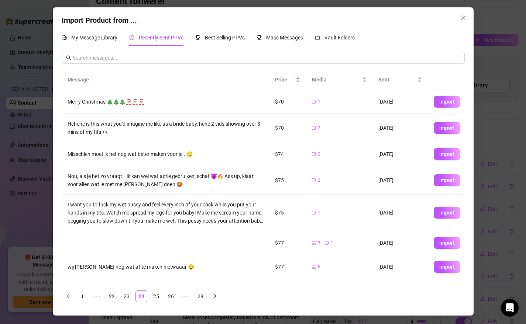
click at [173, 296] on link "26" at bounding box center [170, 296] width 11 height 11
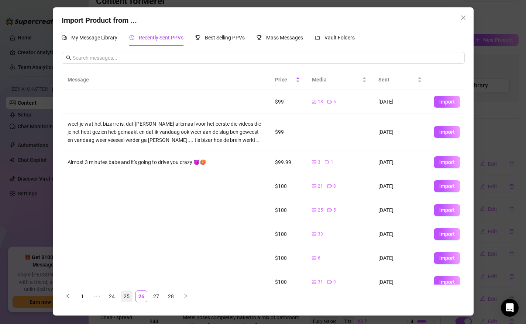
click at [125, 297] on link "25" at bounding box center [126, 296] width 11 height 11
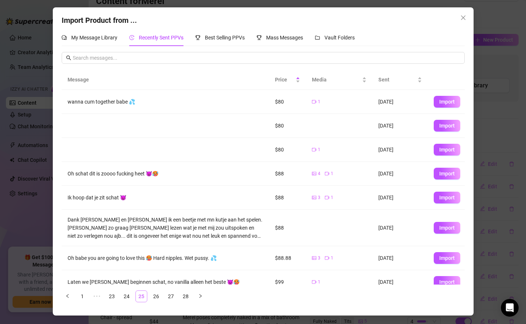
click at [142, 297] on link "25" at bounding box center [141, 296] width 11 height 11
click at [153, 296] on link "26" at bounding box center [156, 296] width 11 height 11
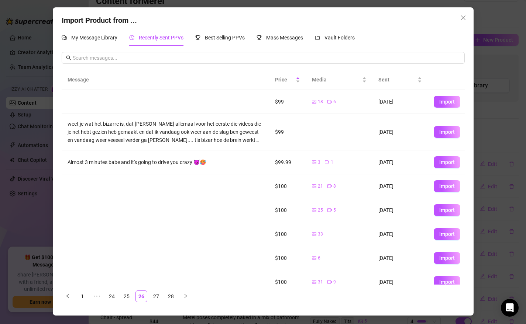
scroll to position [58, 0]
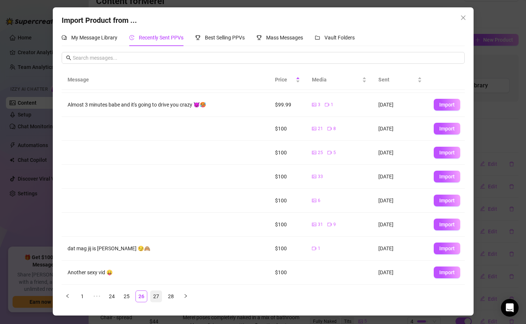
click at [159, 292] on link "27" at bounding box center [156, 296] width 11 height 11
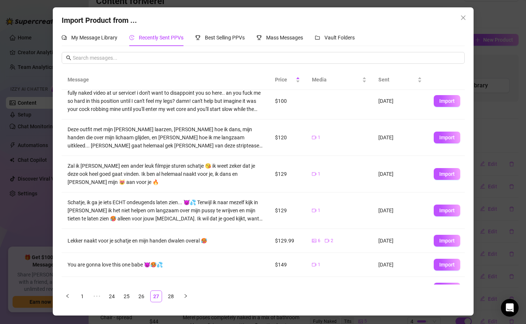
scroll to position [100, 0]
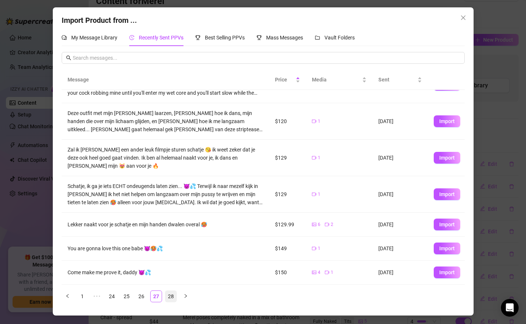
click at [170, 298] on link "28" at bounding box center [170, 296] width 11 height 11
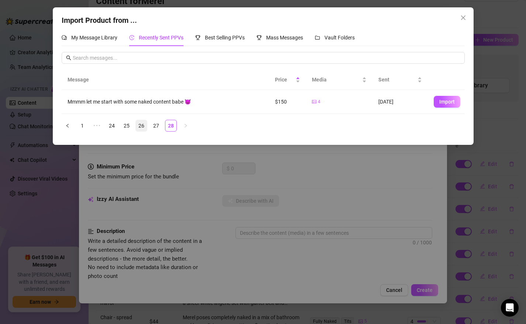
click at [143, 124] on link "26" at bounding box center [141, 125] width 11 height 11
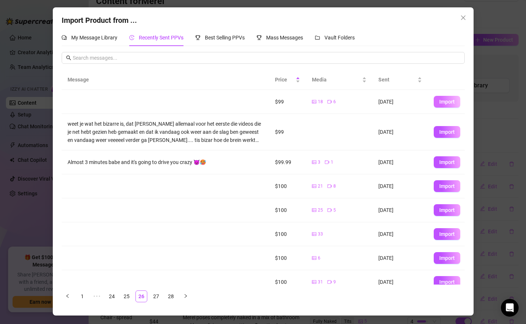
click at [449, 99] on span "Import" at bounding box center [446, 102] width 15 height 6
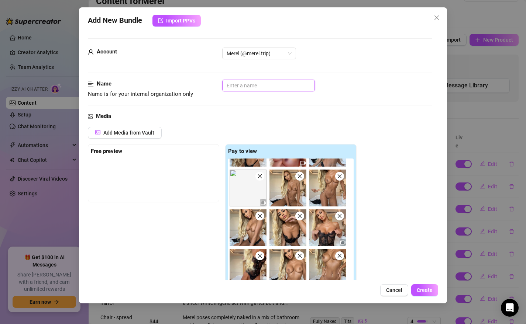
click at [266, 86] on input "text" at bounding box center [268, 86] width 93 height 12
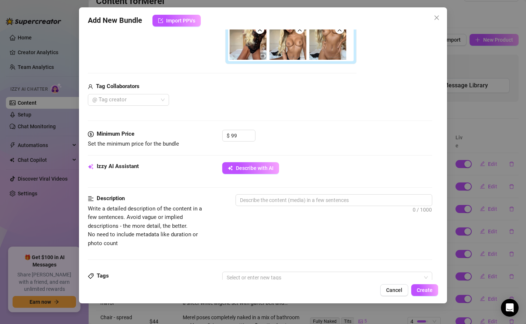
scroll to position [248, 0]
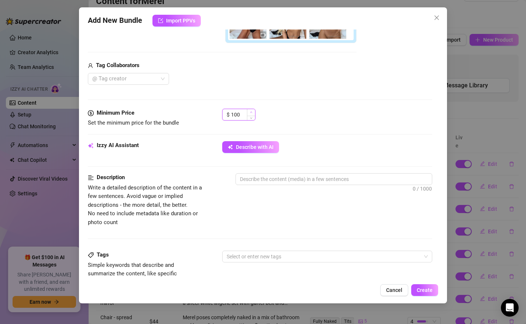
click at [250, 111] on icon "up" at bounding box center [251, 112] width 3 height 3
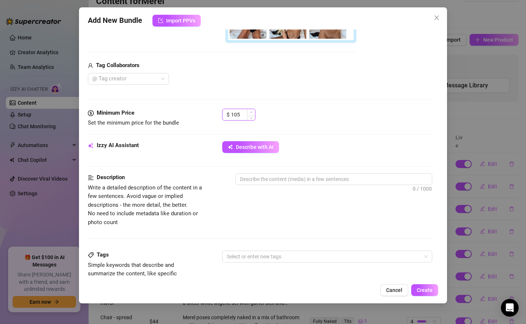
click at [250, 111] on icon "up" at bounding box center [251, 112] width 3 height 3
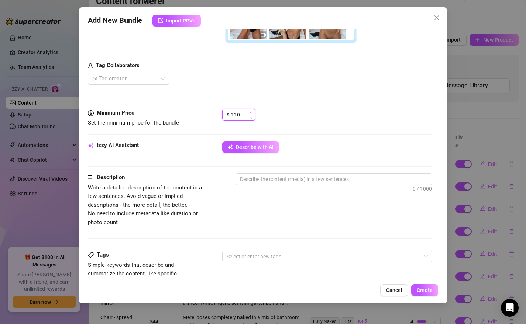
click at [250, 111] on icon "up" at bounding box center [251, 112] width 3 height 3
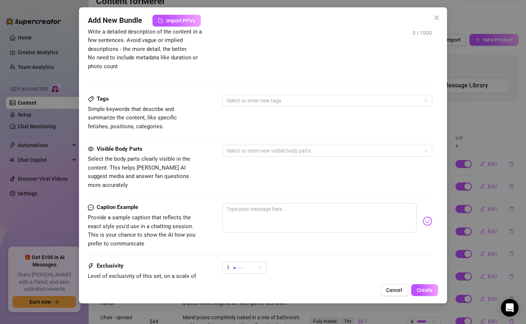
scroll to position [468, 0]
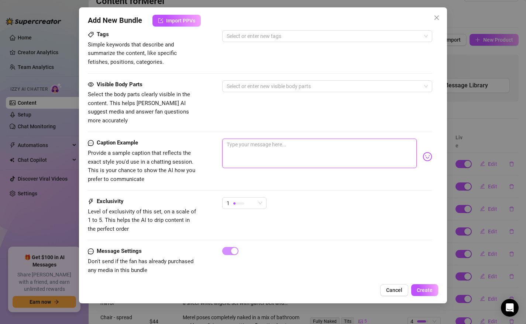
click at [275, 151] on textarea at bounding box center [319, 154] width 195 height 30
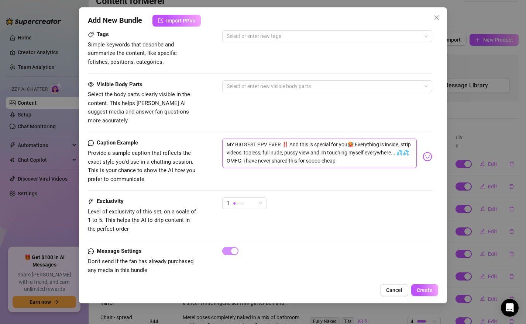
click at [353, 153] on textarea "MY BIGGEST PPV EVER ‼️ And this is special for you🥵 Everything is inside, strip…" at bounding box center [319, 154] width 195 height 30
click at [252, 198] on div "1" at bounding box center [241, 203] width 29 height 11
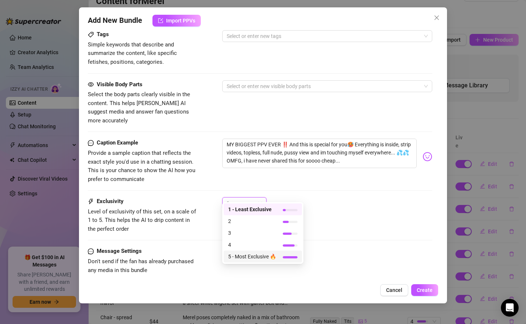
click at [249, 256] on span "5 - Most Exclusive 🔥" at bounding box center [252, 257] width 48 height 8
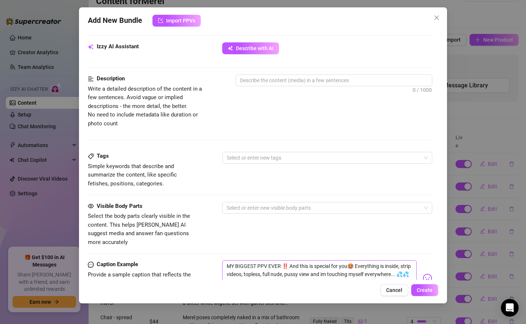
scroll to position [287, 0]
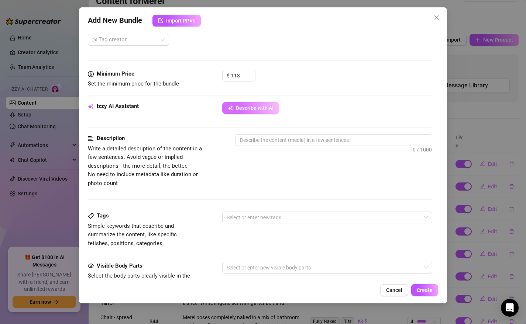
click at [250, 110] on span "Describe with AI" at bounding box center [255, 108] width 38 height 6
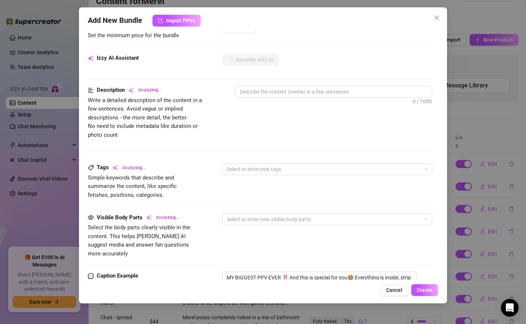
scroll to position [349, 0]
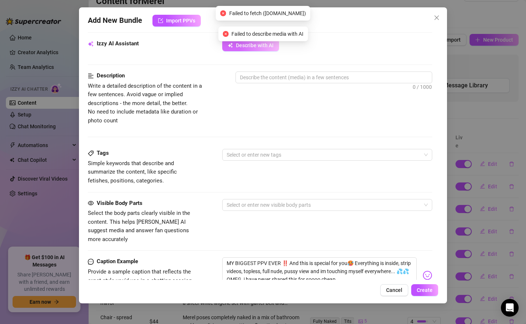
click at [240, 45] on span "Describe with AI" at bounding box center [255, 45] width 38 height 6
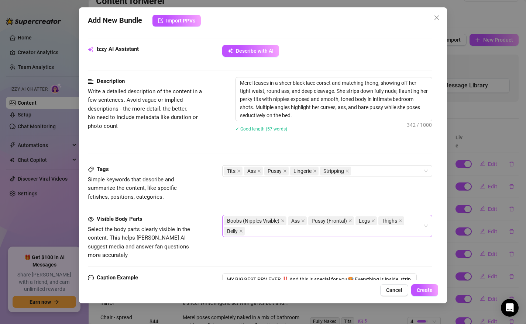
scroll to position [346, 0]
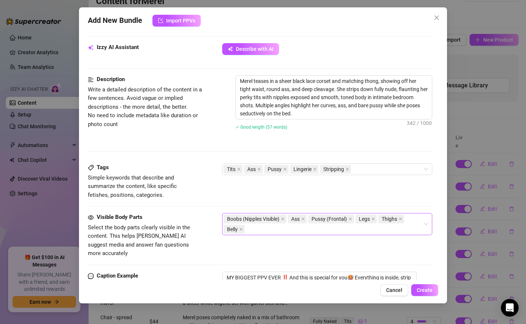
click at [290, 230] on div "Boobs (Nipples Visible) Ass Pussy (Frontal) Legs Thighs Belly" at bounding box center [324, 224] width 200 height 21
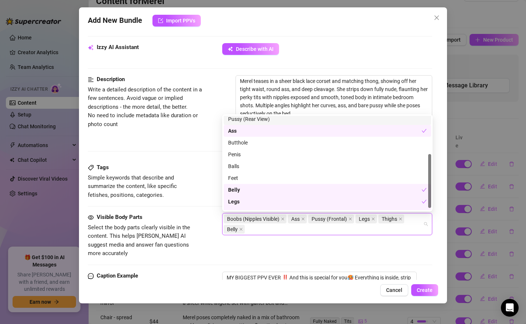
scroll to position [71, 0]
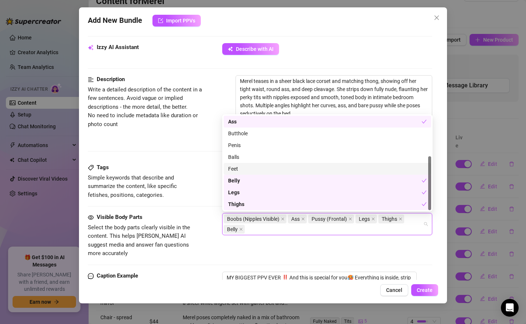
click at [200, 156] on div "Description Write a detailed description of the content in a few sentences. Avo…" at bounding box center [260, 119] width 345 height 88
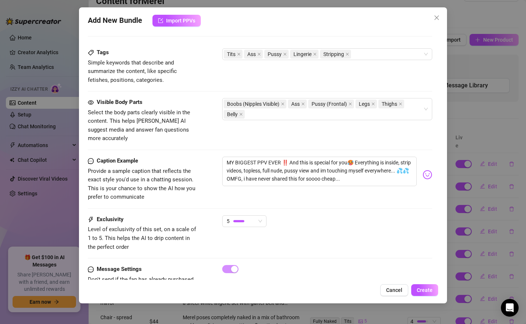
scroll to position [471, 0]
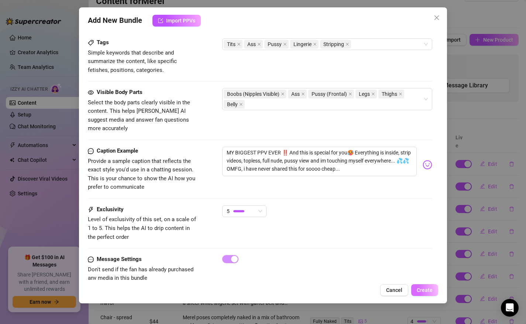
click at [427, 289] on span "Create" at bounding box center [425, 290] width 16 height 6
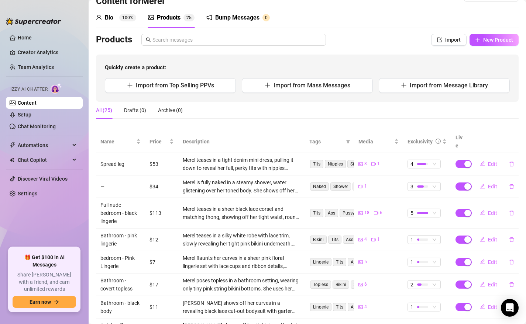
click at [237, 15] on div "Bump Messages" at bounding box center [237, 17] width 44 height 9
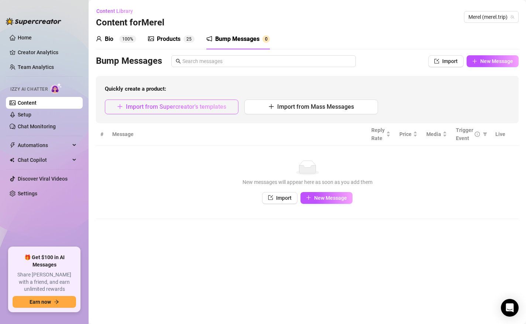
click at [203, 108] on span "Import from Supercreator's templates" at bounding box center [176, 106] width 100 height 7
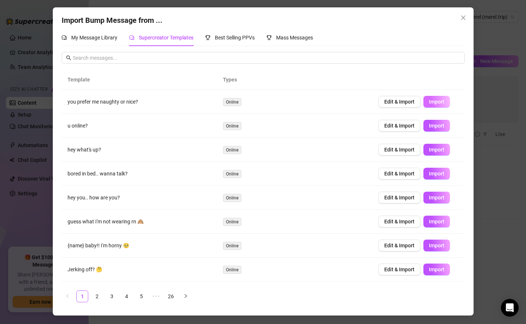
click at [434, 103] on span "Import" at bounding box center [436, 102] width 15 height 6
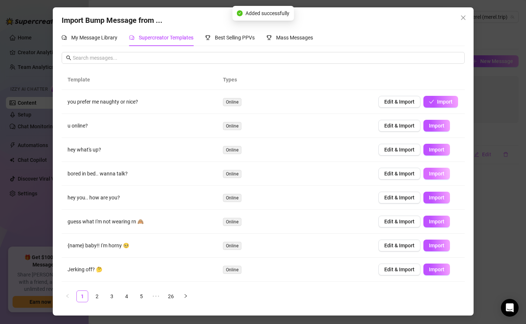
click at [434, 175] on span "Import" at bounding box center [436, 174] width 15 height 6
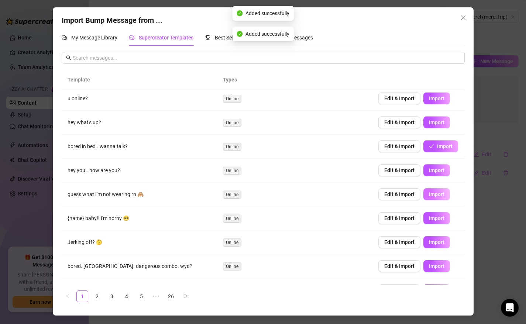
scroll to position [27, 0]
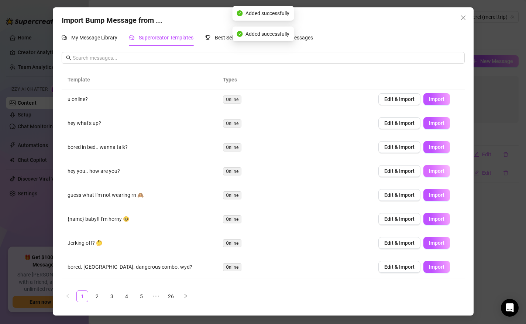
click at [440, 173] on span "Import" at bounding box center [436, 171] width 15 height 6
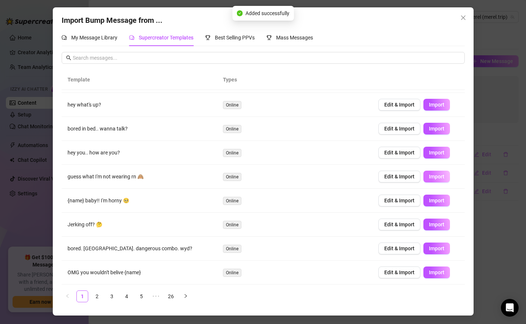
click at [439, 174] on span "Import" at bounding box center [436, 177] width 15 height 6
click at [436, 200] on span "Import" at bounding box center [436, 201] width 15 height 6
click at [99, 295] on link "2" at bounding box center [97, 296] width 11 height 11
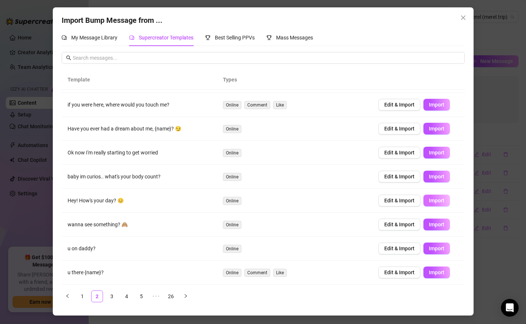
click at [432, 200] on span "Import" at bounding box center [436, 201] width 15 height 6
click at [430, 226] on span "Import" at bounding box center [436, 225] width 15 height 6
click at [430, 272] on span "Import" at bounding box center [436, 273] width 15 height 6
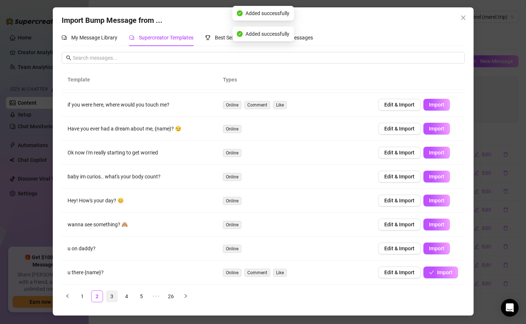
click at [117, 299] on link "3" at bounding box center [111, 296] width 11 height 11
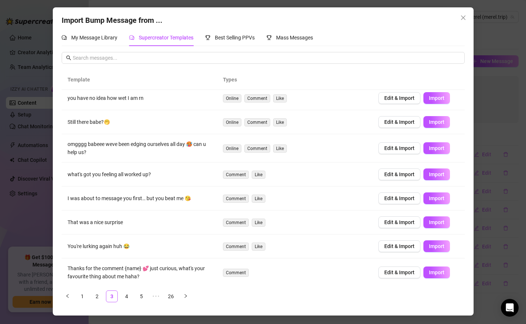
scroll to position [54, 0]
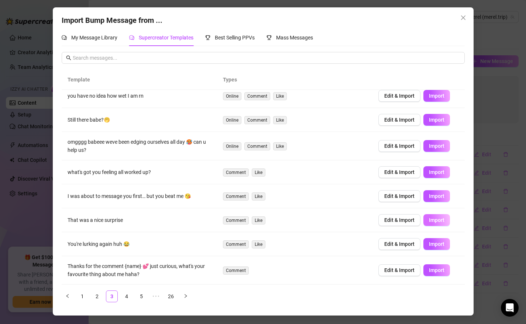
click at [438, 221] on span "Import" at bounding box center [436, 220] width 15 height 6
click at [433, 268] on span "Import" at bounding box center [436, 271] width 15 height 6
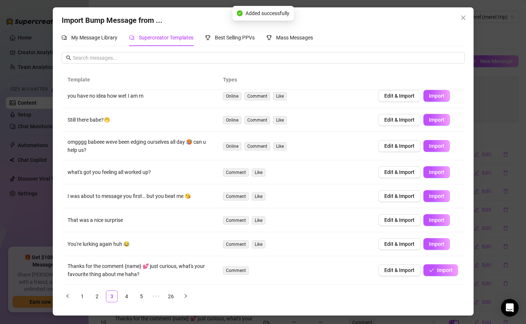
click at [133, 295] on ul "1 2 3 4 5 ••• 26" at bounding box center [263, 297] width 403 height 12
click at [127, 296] on link "4" at bounding box center [126, 296] width 11 height 11
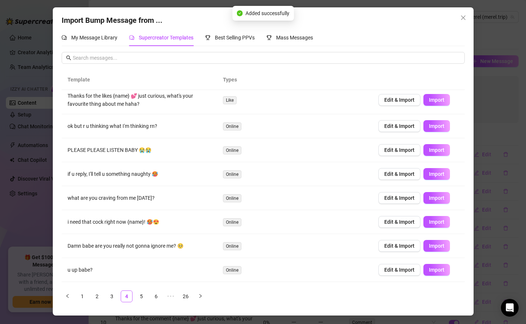
scroll to position [0, 0]
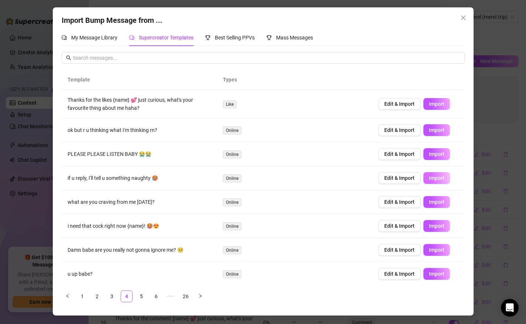
click at [434, 178] on span "Import" at bounding box center [436, 178] width 15 height 6
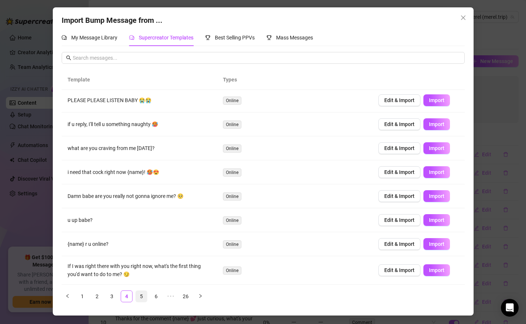
click at [139, 296] on link "5" at bounding box center [141, 296] width 11 height 11
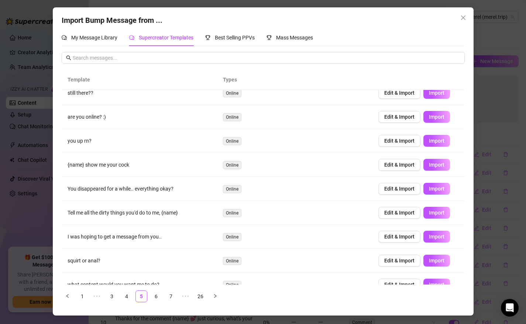
scroll to position [49, 0]
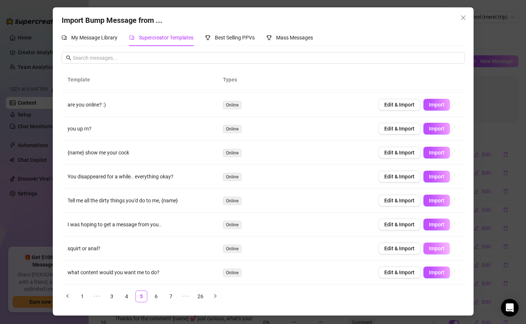
click at [434, 247] on span "Import" at bounding box center [436, 249] width 15 height 6
click at [156, 296] on link "6" at bounding box center [156, 296] width 11 height 11
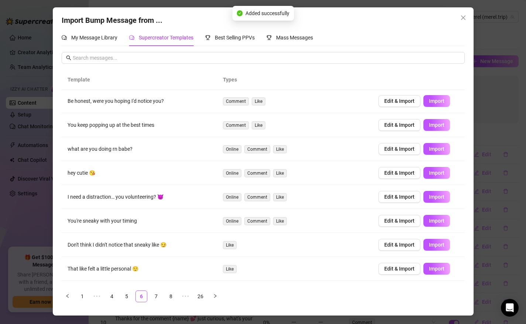
scroll to position [0, 0]
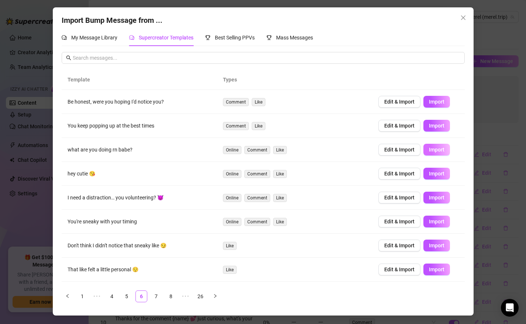
click at [434, 149] on span "Import" at bounding box center [436, 150] width 15 height 6
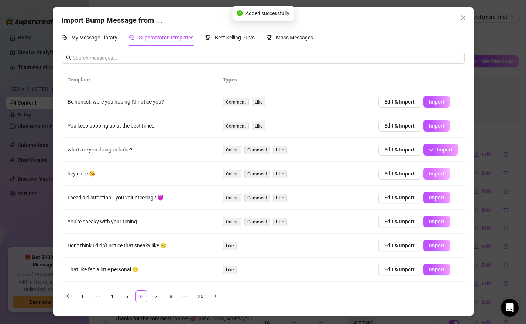
click at [436, 173] on span "Import" at bounding box center [436, 174] width 15 height 6
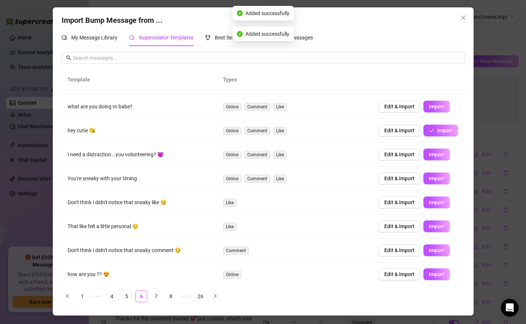
scroll to position [45, 0]
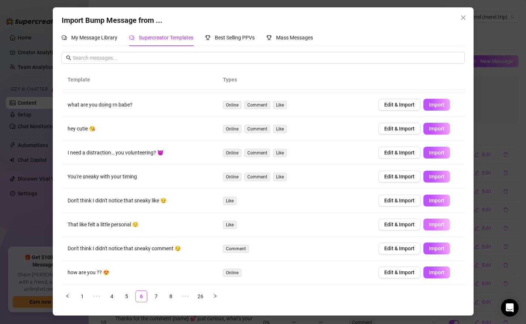
click at [435, 224] on span "Import" at bounding box center [436, 225] width 15 height 6
click at [433, 248] on span "Import" at bounding box center [436, 249] width 15 height 6
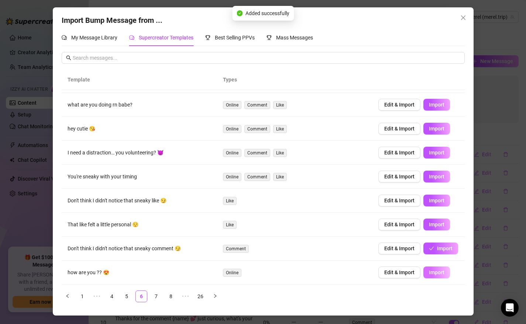
click at [433, 271] on span "Import" at bounding box center [436, 273] width 15 height 6
click at [156, 295] on link "7" at bounding box center [156, 296] width 11 height 11
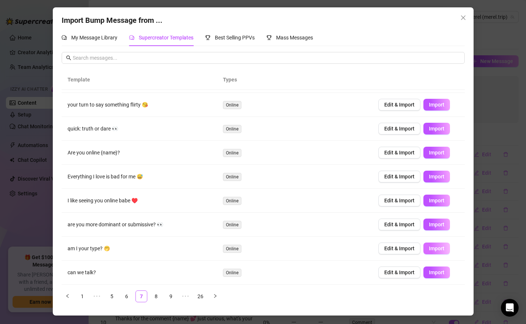
click at [438, 249] on span "Import" at bounding box center [436, 249] width 15 height 6
click at [157, 296] on link "8" at bounding box center [156, 296] width 11 height 11
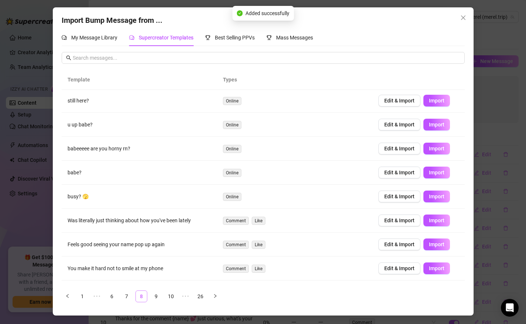
scroll to position [0, 0]
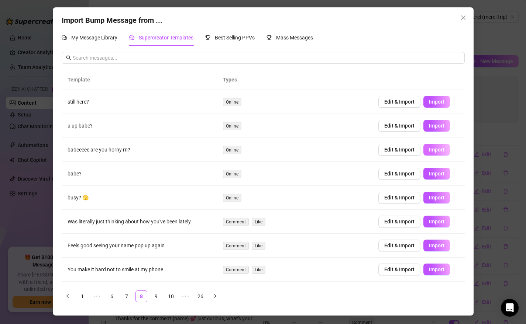
click at [434, 146] on button "Import" at bounding box center [436, 150] width 27 height 12
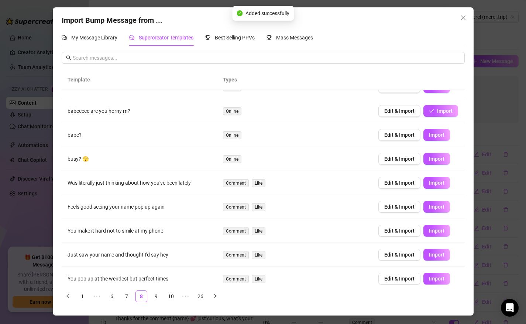
scroll to position [45, 0]
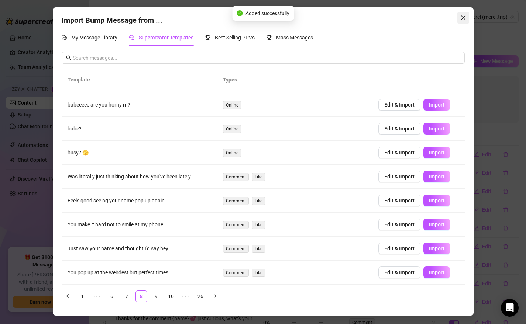
click at [462, 17] on icon "close" at bounding box center [462, 17] width 4 height 4
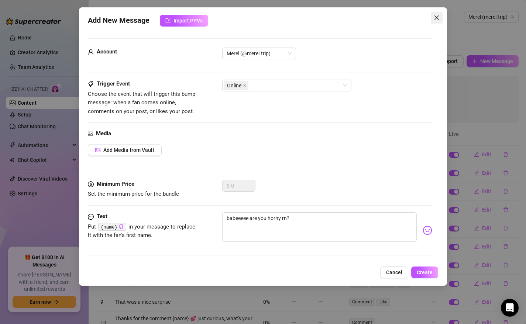
click at [437, 15] on icon "close" at bounding box center [437, 18] width 6 height 6
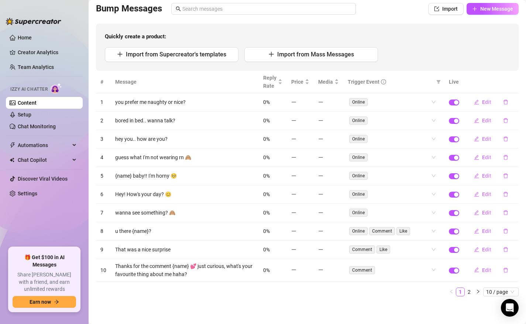
scroll to position [0, 0]
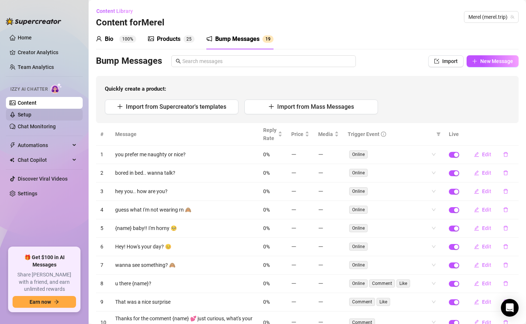
click at [28, 114] on link "Setup" at bounding box center [25, 115] width 14 height 6
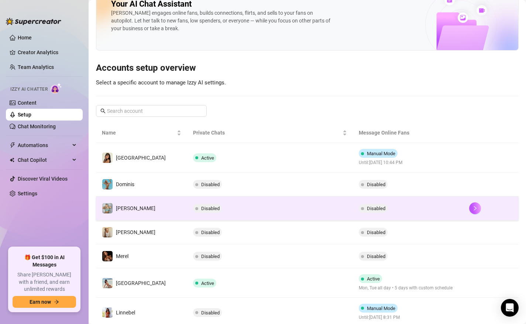
scroll to position [26, 0]
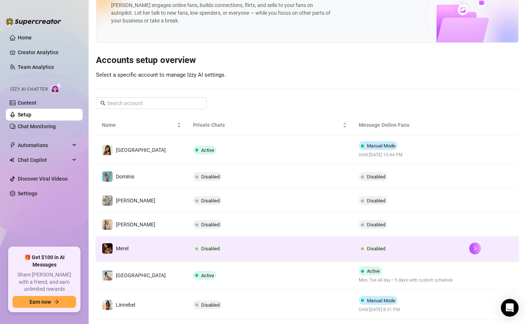
click at [238, 249] on td "Disabled" at bounding box center [270, 249] width 166 height 24
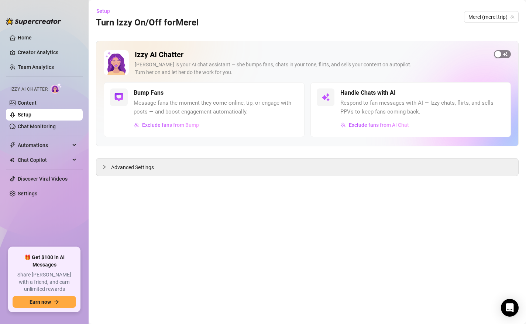
click at [466, 54] on span "button" at bounding box center [502, 54] width 17 height 8
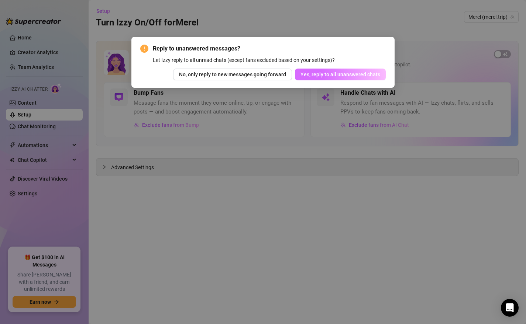
click at [323, 75] on span "Yes, reply to all unanswered chats" at bounding box center [340, 75] width 80 height 6
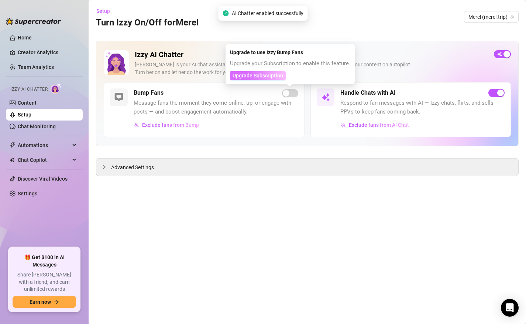
click at [261, 75] on span "Upgrade Subscription" at bounding box center [257, 76] width 51 height 6
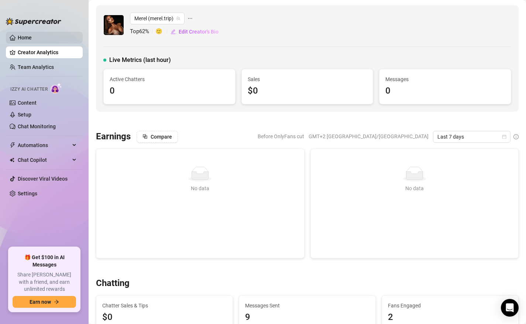
click at [30, 37] on link "Home" at bounding box center [25, 38] width 14 height 6
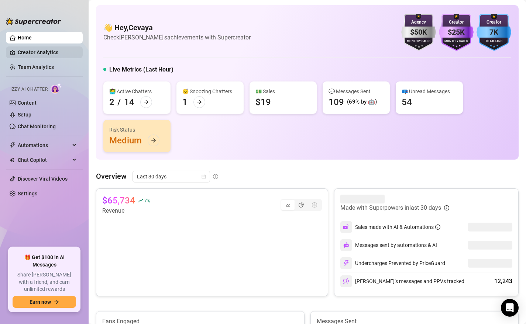
click at [39, 52] on link "Creator Analytics" at bounding box center [47, 52] width 59 height 12
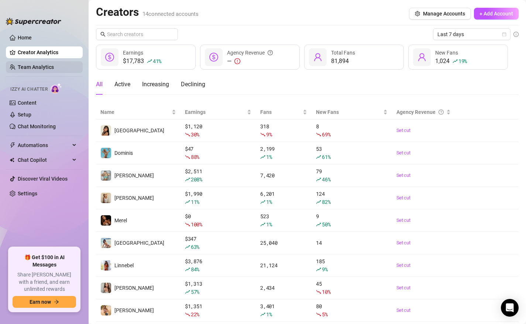
click at [24, 68] on link "Team Analytics" at bounding box center [36, 67] width 36 height 6
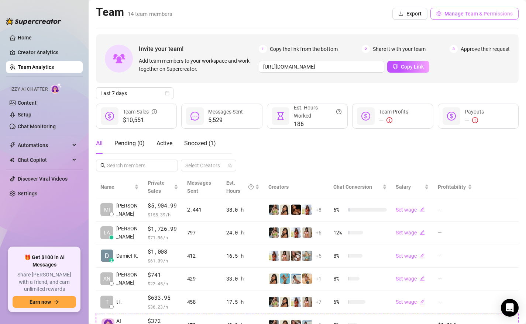
click at [465, 15] on span "Manage Team & Permissions" at bounding box center [478, 14] width 68 height 6
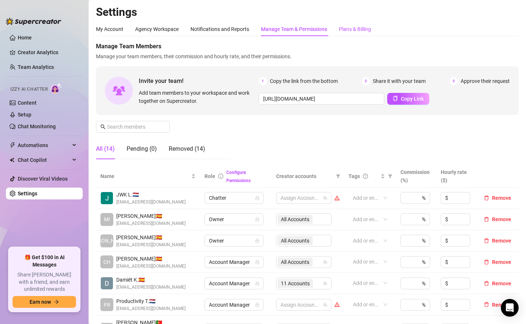
click at [349, 31] on div "Plans & Billing" at bounding box center [355, 29] width 32 height 8
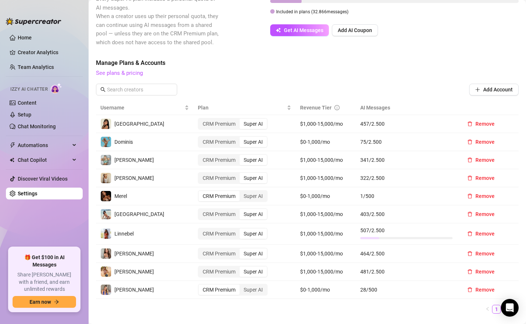
scroll to position [178, 0]
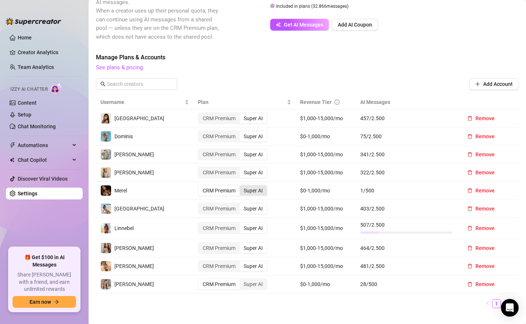
click at [251, 186] on div "Super AI" at bounding box center [252, 191] width 27 height 10
click at [241, 187] on input "Super AI" at bounding box center [241, 187] width 0 height 0
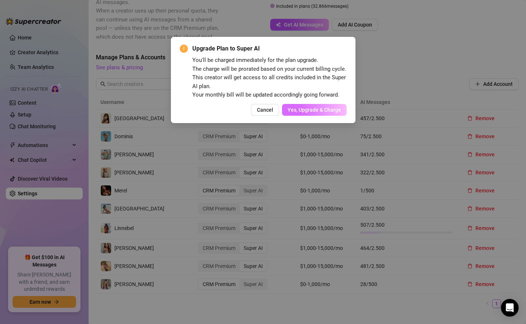
click at [307, 110] on span "Yes, Upgrade & Charge" at bounding box center [314, 110] width 54 height 6
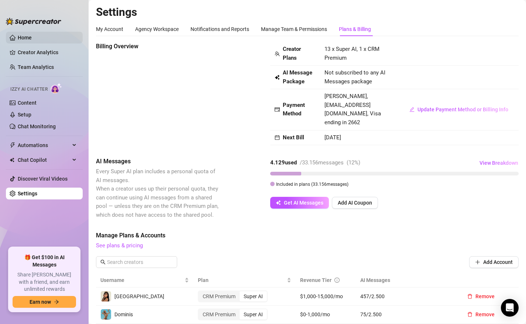
click at [28, 35] on link "Home" at bounding box center [25, 38] width 14 height 6
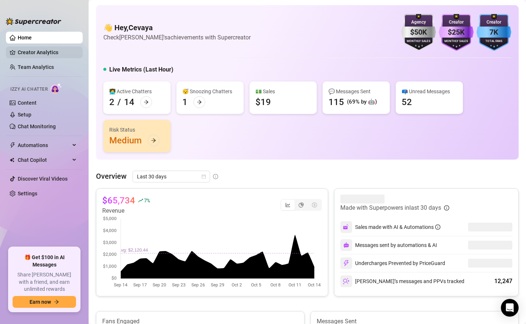
click at [31, 54] on link "Creator Analytics" at bounding box center [47, 52] width 59 height 12
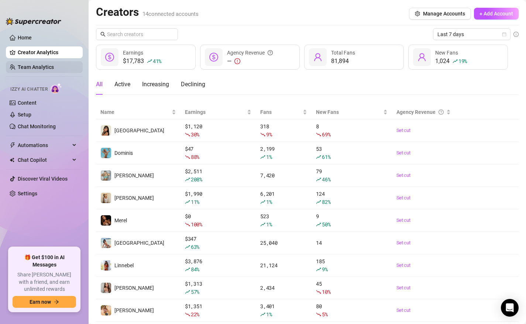
click at [35, 65] on link "Team Analytics" at bounding box center [36, 67] width 36 height 6
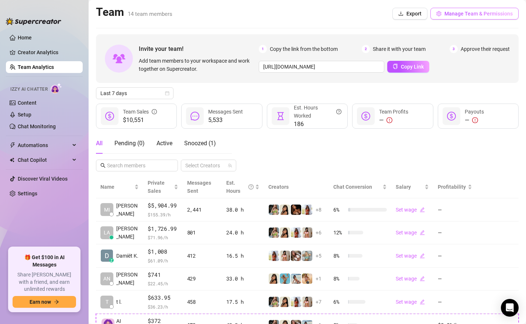
click at [484, 11] on span "Manage Team & Permissions" at bounding box center [478, 14] width 68 height 6
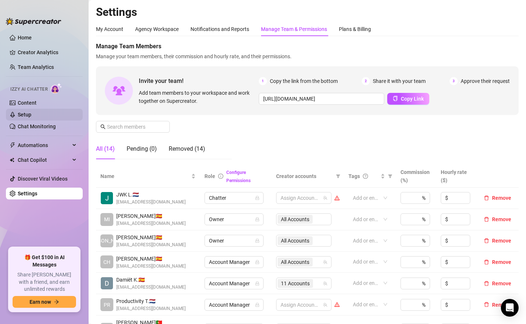
click at [27, 116] on link "Setup" at bounding box center [25, 115] width 14 height 6
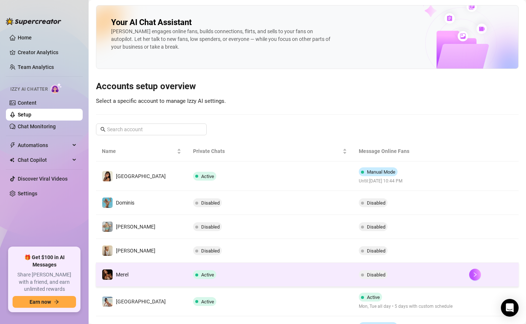
scroll to position [10, 0]
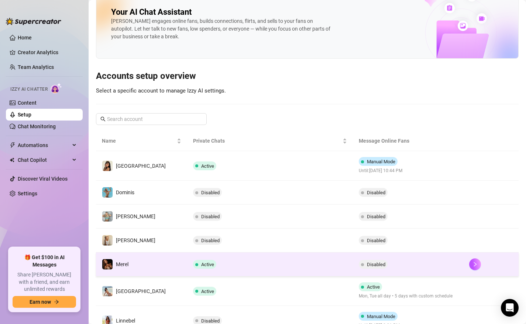
click at [253, 264] on td "Active" at bounding box center [270, 265] width 166 height 24
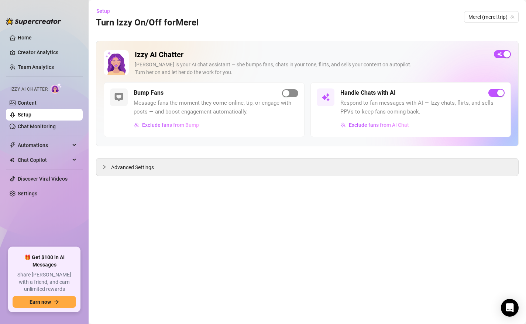
click at [290, 94] on span "button" at bounding box center [290, 93] width 16 height 8
click at [30, 103] on link "Content" at bounding box center [27, 103] width 19 height 6
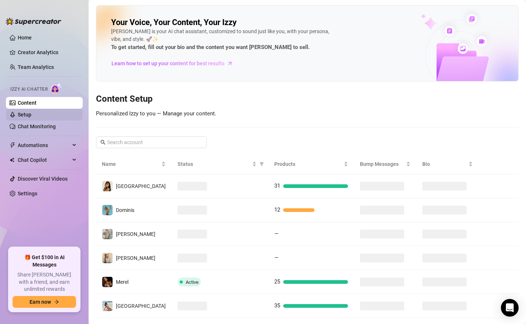
click at [27, 116] on link "Setup" at bounding box center [25, 115] width 14 height 6
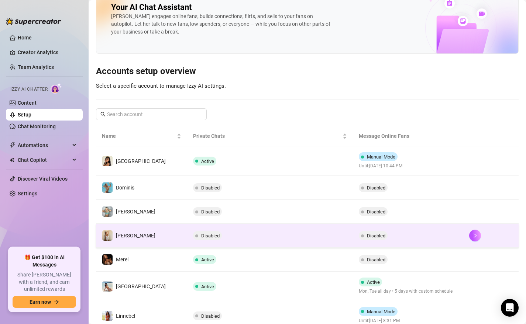
scroll to position [17, 0]
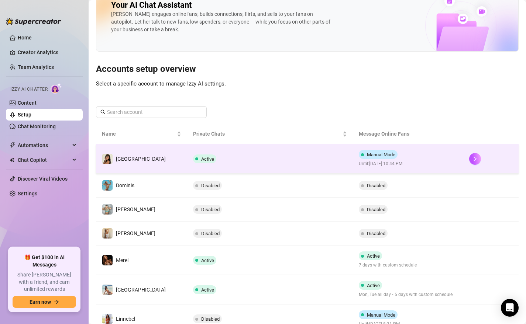
click at [303, 161] on td "Active" at bounding box center [270, 159] width 166 height 30
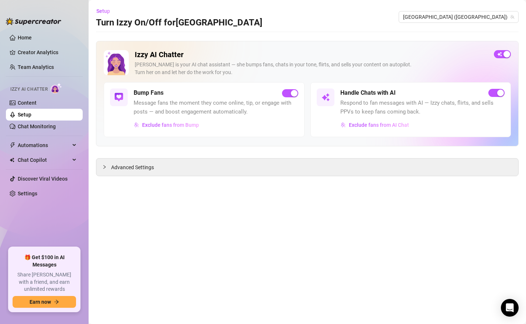
click at [22, 116] on link "Setup" at bounding box center [25, 115] width 14 height 6
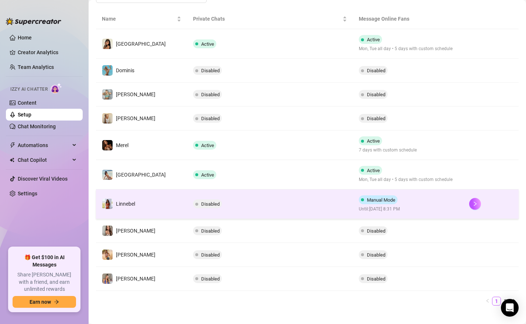
scroll to position [142, 0]
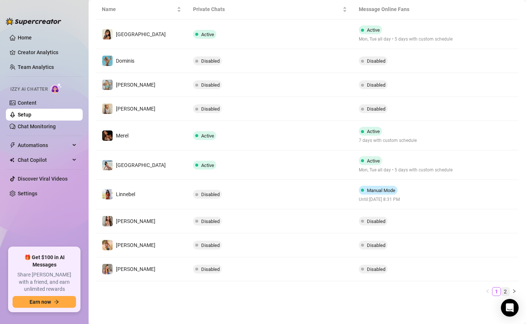
click at [505, 288] on link "2" at bounding box center [505, 292] width 8 height 8
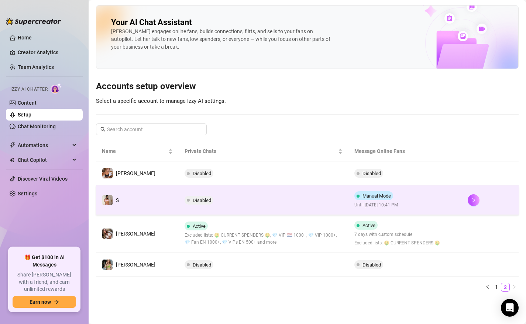
click at [398, 199] on div "Manual Mode Until: [DATE] 10:41 PM" at bounding box center [376, 199] width 44 height 17
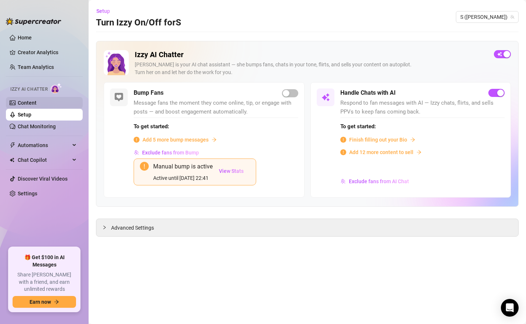
click at [25, 103] on link "Content" at bounding box center [27, 103] width 19 height 6
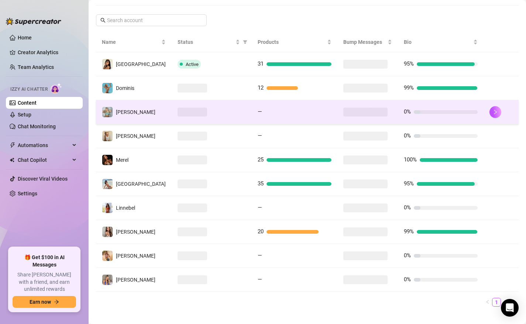
scroll to position [123, 0]
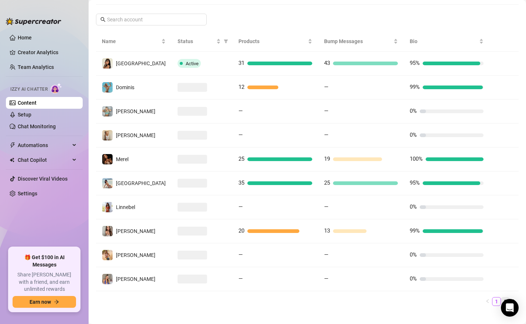
click at [504, 297] on li "2" at bounding box center [505, 301] width 9 height 9
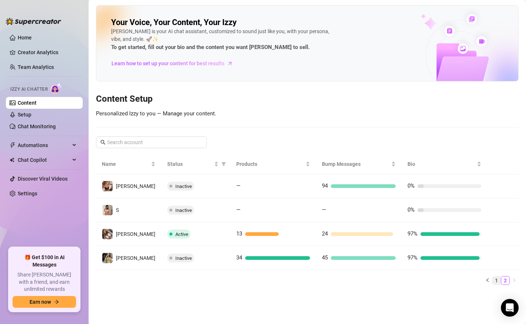
click at [494, 281] on link "1" at bounding box center [496, 281] width 8 height 8
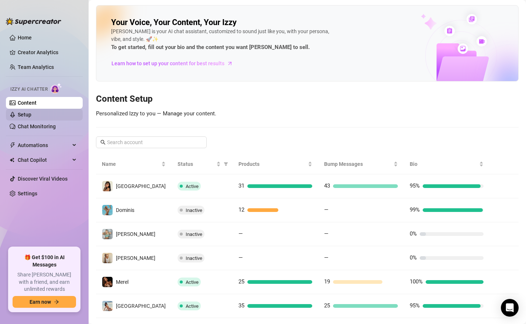
click at [31, 116] on link "Setup" at bounding box center [25, 115] width 14 height 6
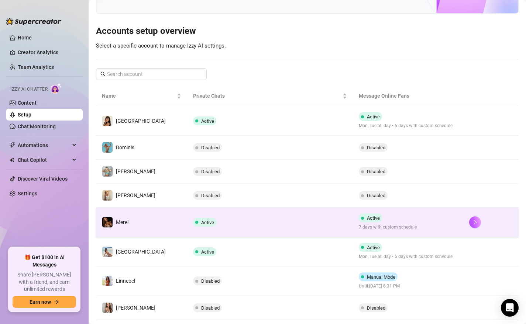
scroll to position [142, 0]
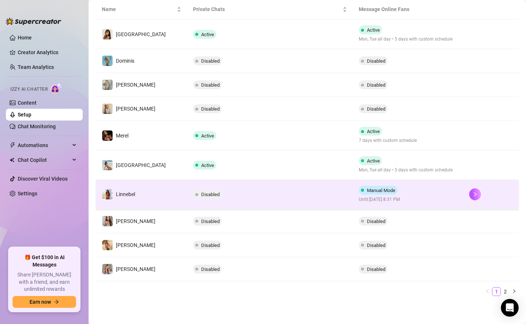
click at [420, 194] on td "Manual Mode Until: [DATE] 8:31 PM" at bounding box center [408, 195] width 110 height 30
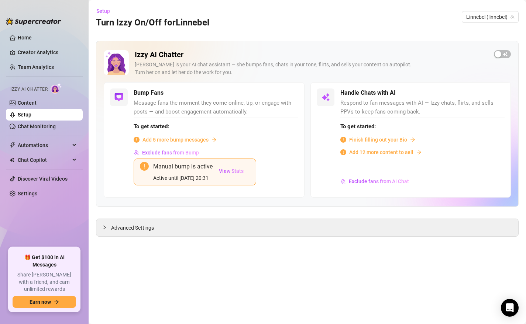
click at [31, 114] on link "Setup" at bounding box center [25, 115] width 14 height 6
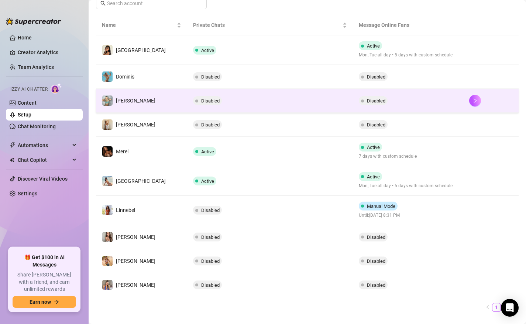
scroll to position [142, 0]
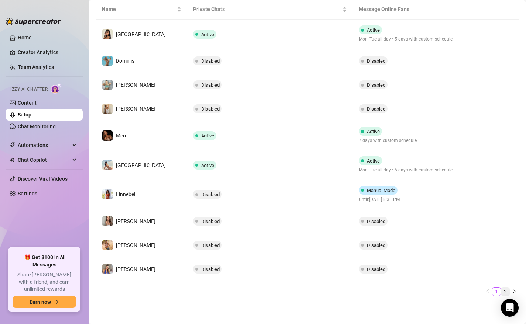
click at [505, 289] on link "2" at bounding box center [505, 292] width 8 height 8
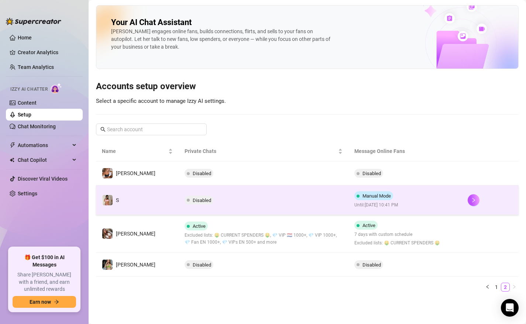
click at [321, 203] on td "Disabled" at bounding box center [264, 201] width 170 height 30
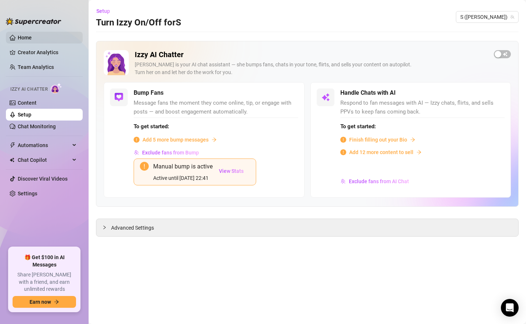
click at [18, 36] on link "Home" at bounding box center [25, 38] width 14 height 6
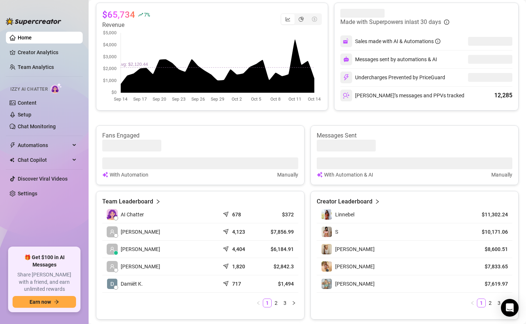
scroll to position [187, 0]
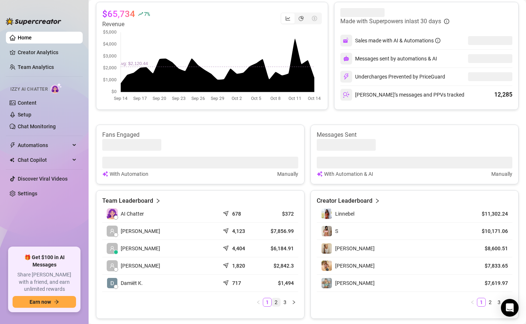
click at [276, 302] on link "2" at bounding box center [276, 302] width 8 height 8
click at [287, 302] on link "3" at bounding box center [285, 302] width 8 height 8
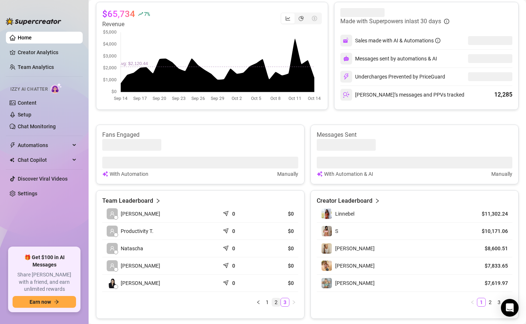
click at [276, 303] on link "2" at bounding box center [276, 302] width 8 height 8
click at [269, 303] on link "1" at bounding box center [267, 302] width 8 height 8
